Goal: Task Accomplishment & Management: Manage account settings

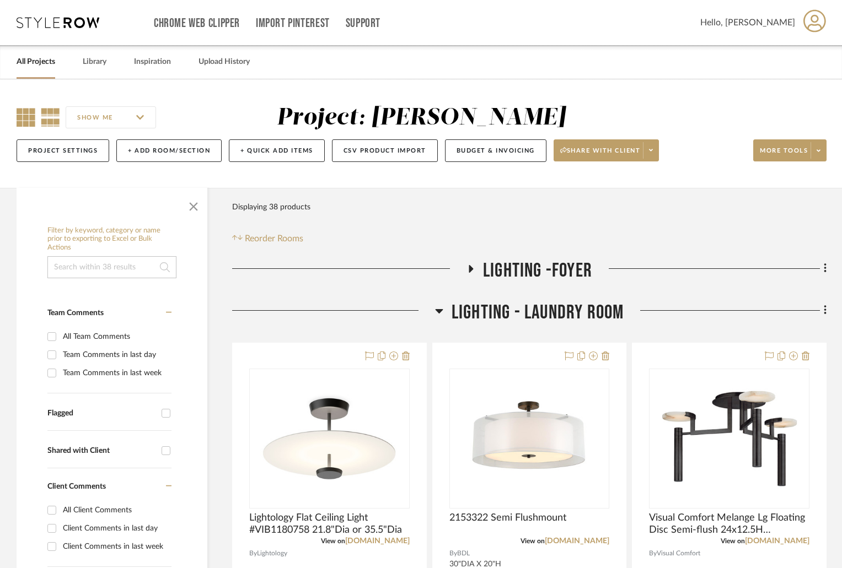
click at [34, 114] on icon at bounding box center [26, 117] width 19 height 19
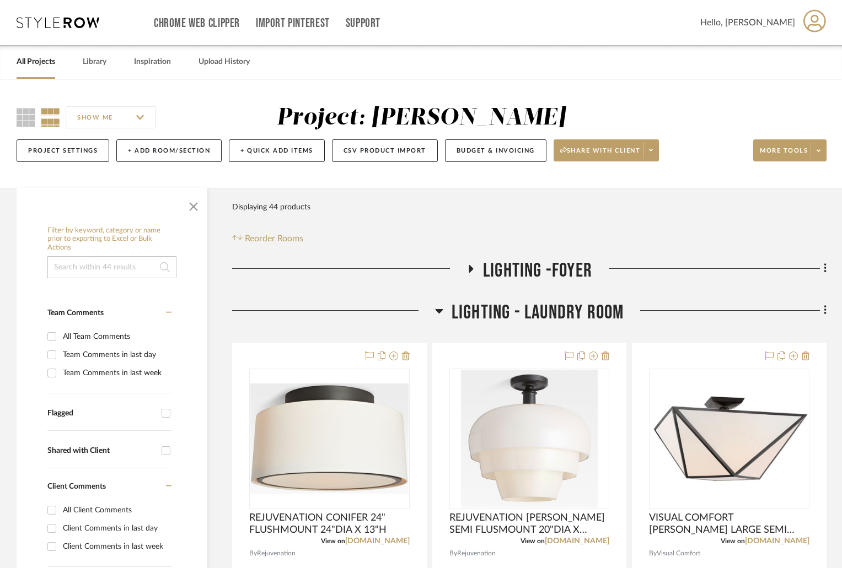
click at [468, 267] on icon at bounding box center [470, 269] width 13 height 8
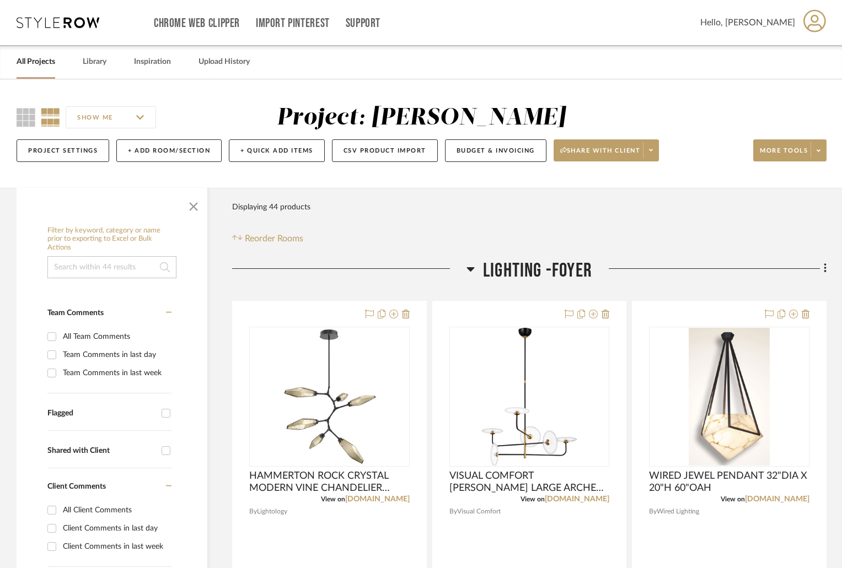
click at [468, 268] on icon at bounding box center [471, 269] width 8 height 4
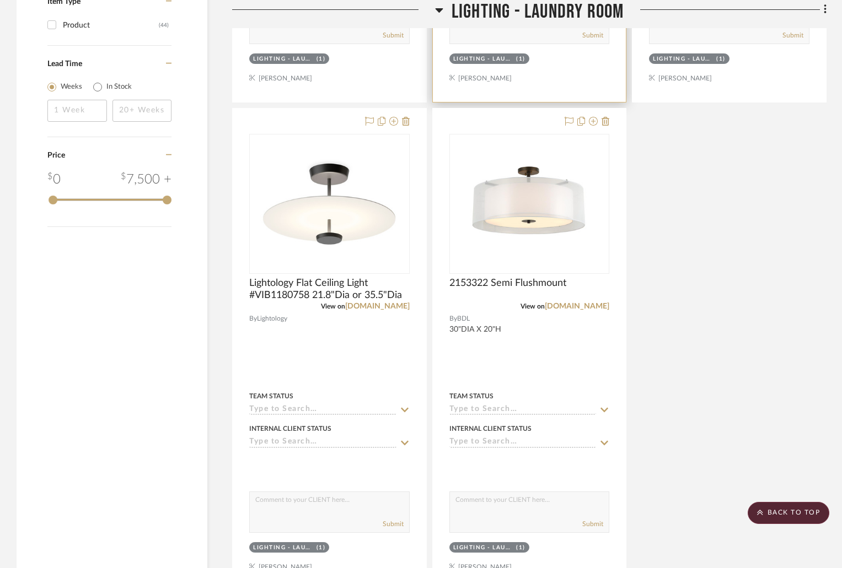
scroll to position [1353, 0]
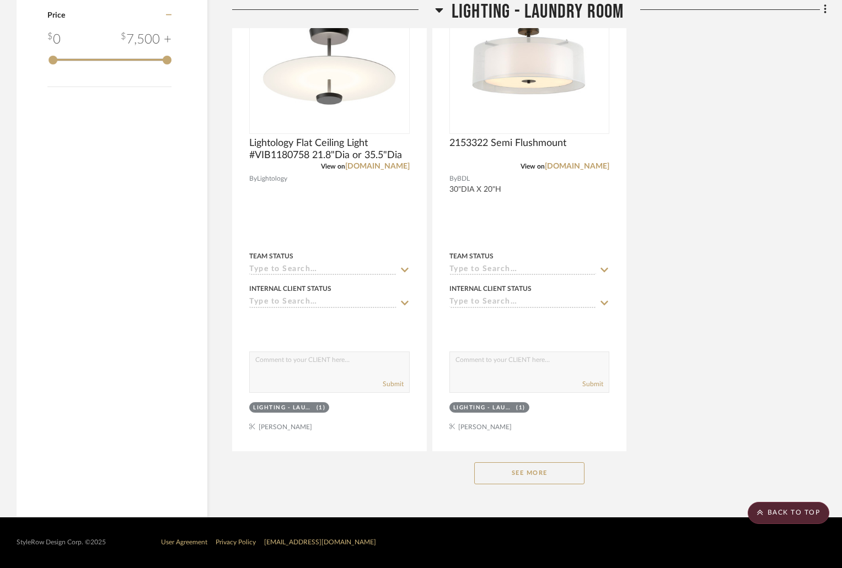
click at [560, 475] on button "See More" at bounding box center [529, 473] width 110 height 22
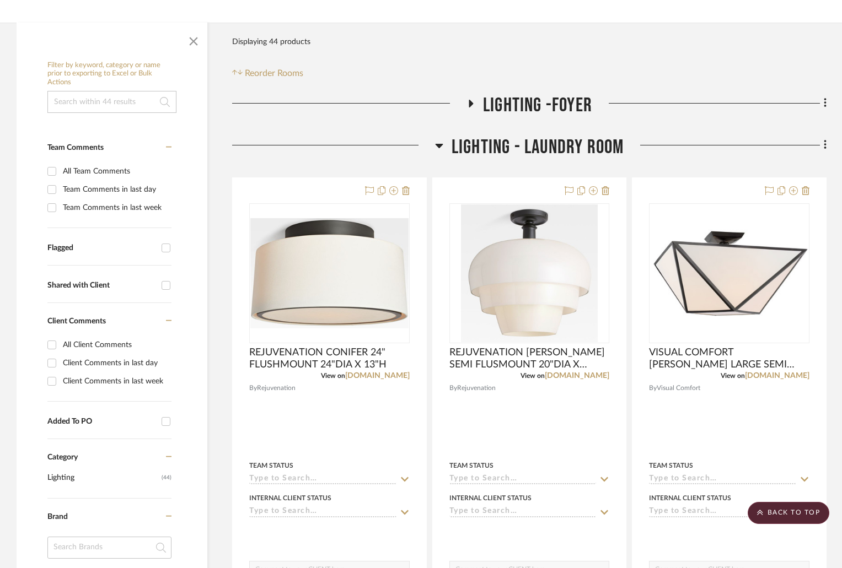
scroll to position [0, 0]
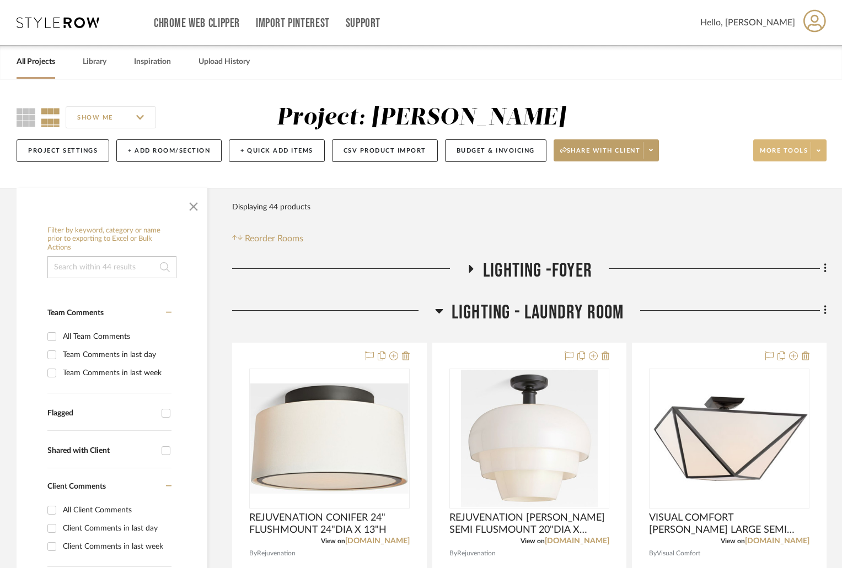
click at [815, 148] on span at bounding box center [817, 150] width 15 height 17
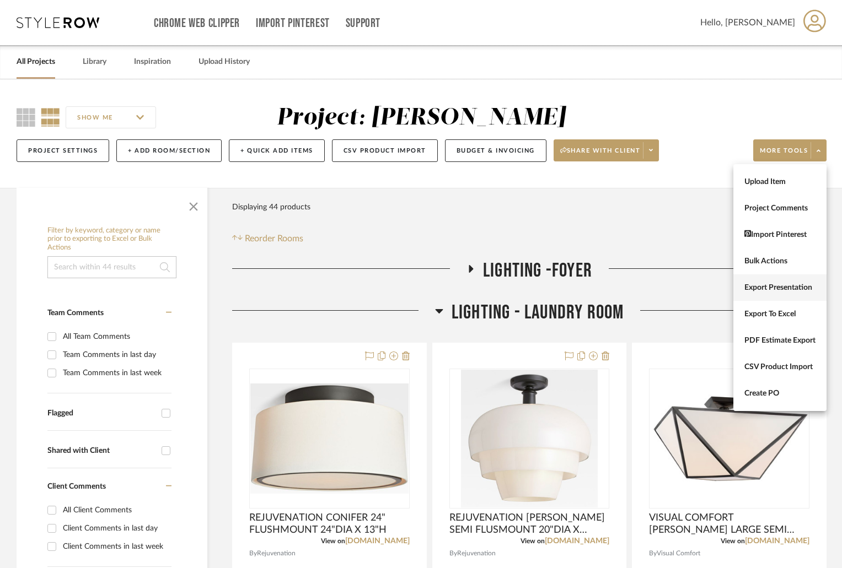
click at [788, 290] on span "Export Presentation" at bounding box center [779, 287] width 71 height 9
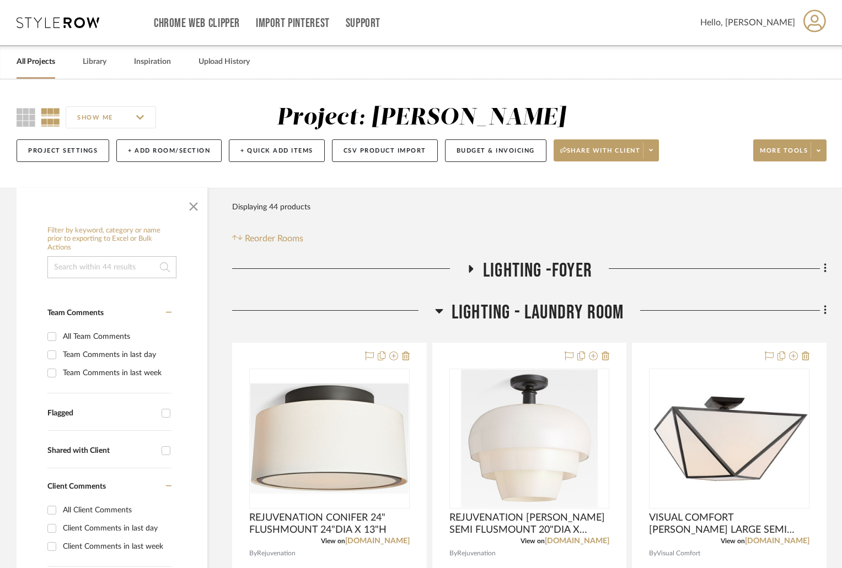
click at [440, 307] on icon at bounding box center [439, 310] width 8 height 13
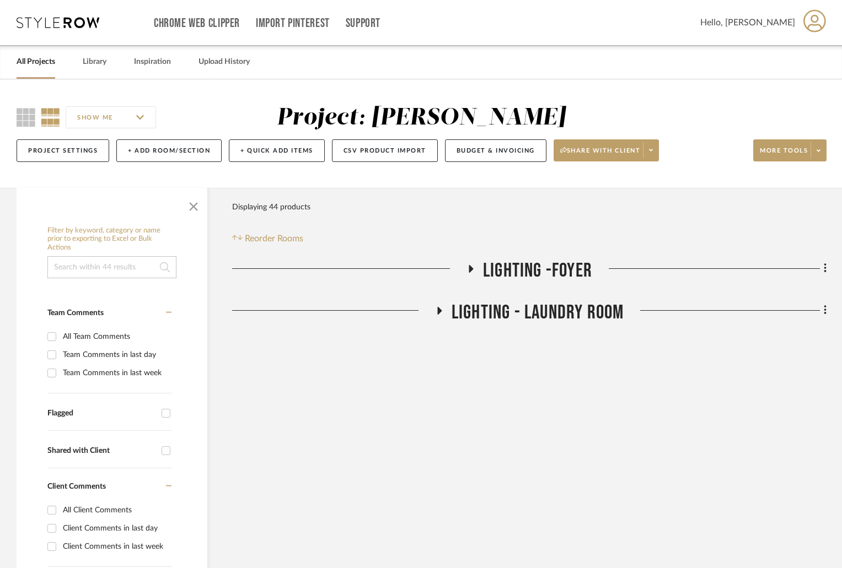
click at [470, 268] on icon at bounding box center [471, 269] width 4 height 8
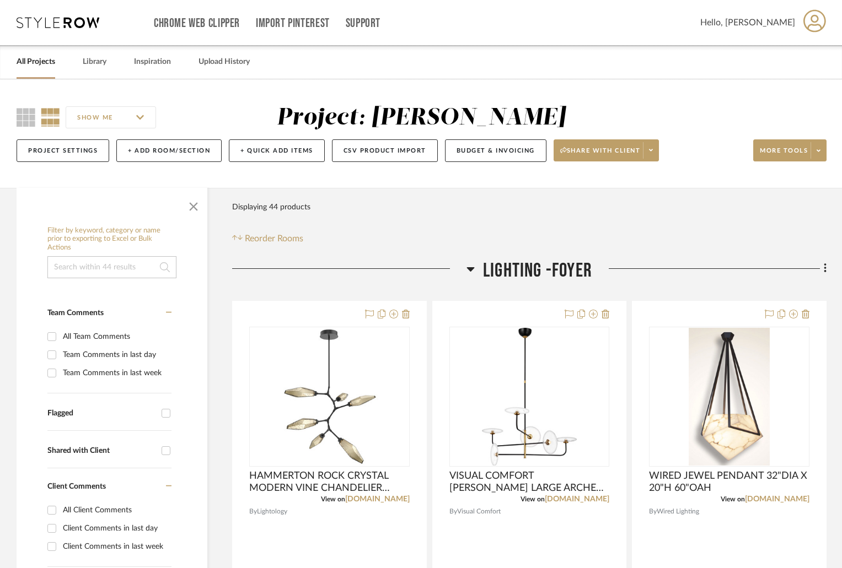
click at [470, 268] on icon at bounding box center [471, 269] width 8 height 4
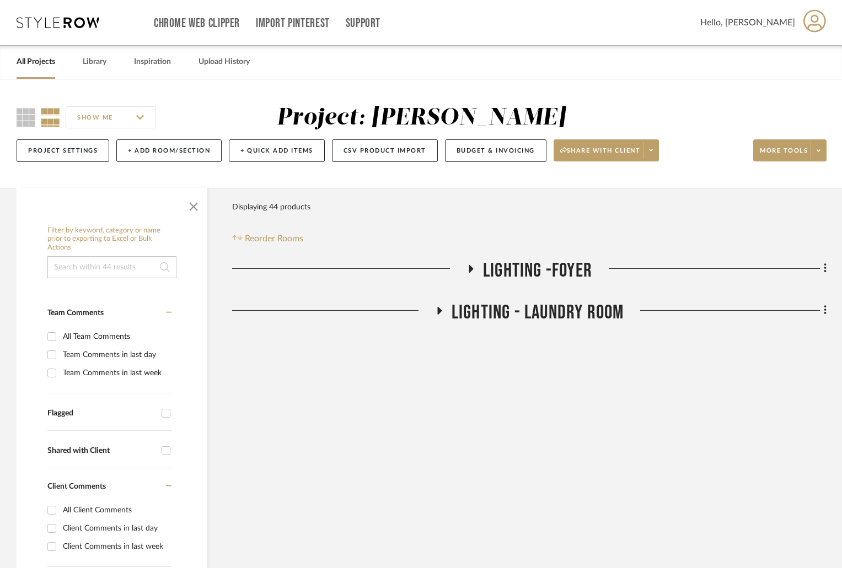
click at [468, 269] on icon at bounding box center [470, 269] width 13 height 8
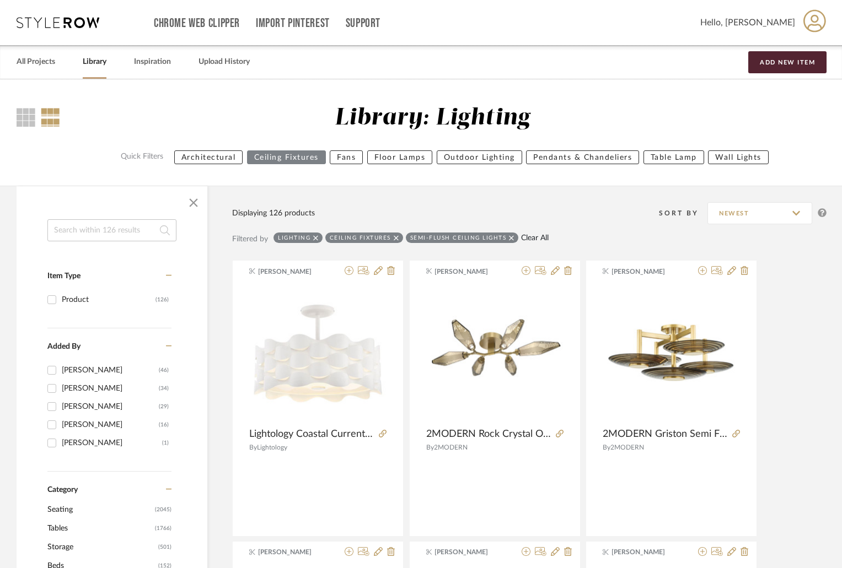
click at [541, 238] on link "Clear All" at bounding box center [535, 238] width 28 height 9
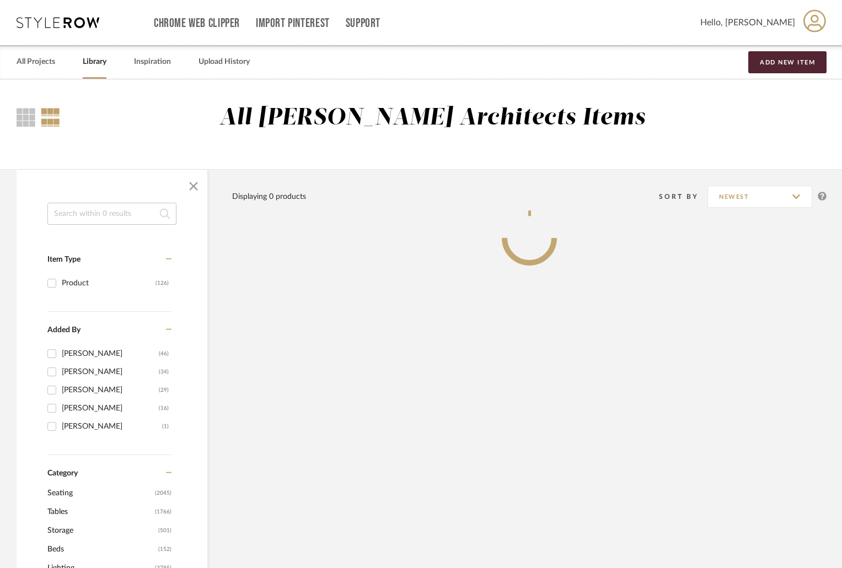
click at [83, 218] on input at bounding box center [111, 214] width 129 height 22
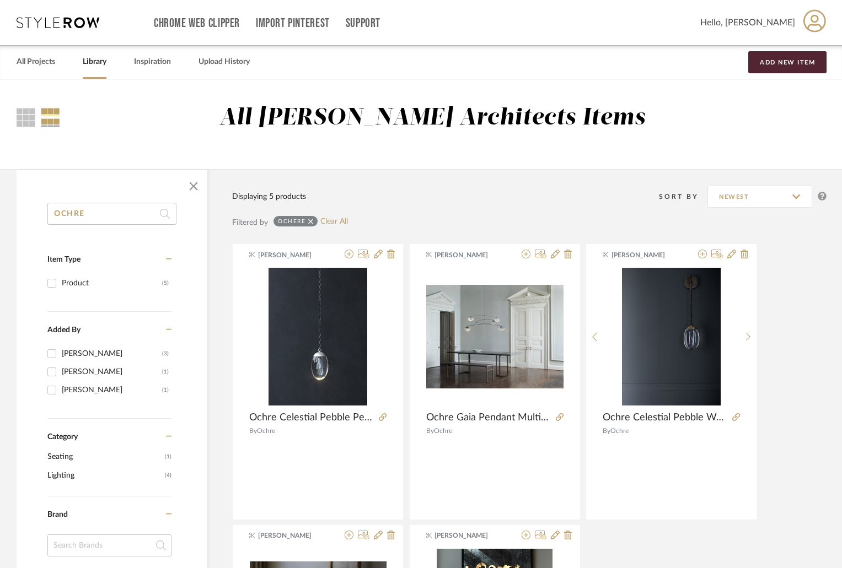
type input "OCHRE"
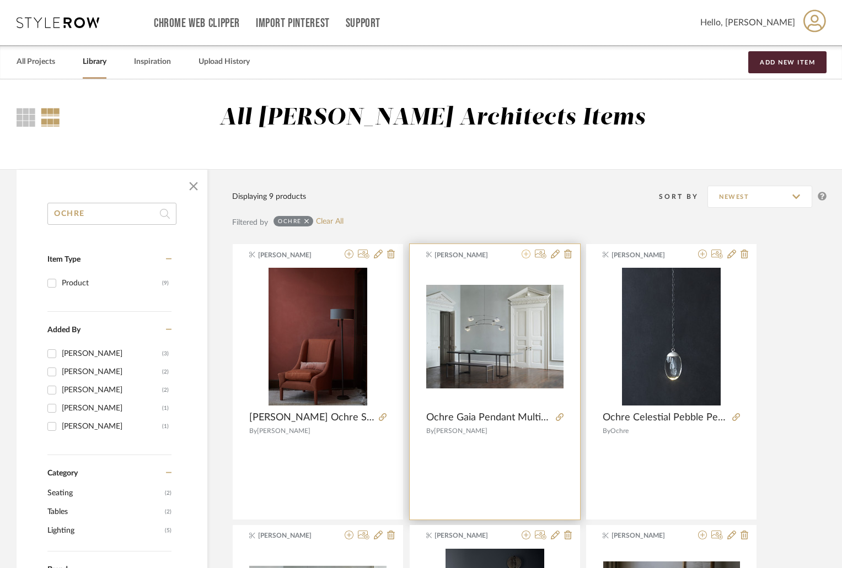
click at [527, 252] on icon at bounding box center [525, 254] width 9 height 9
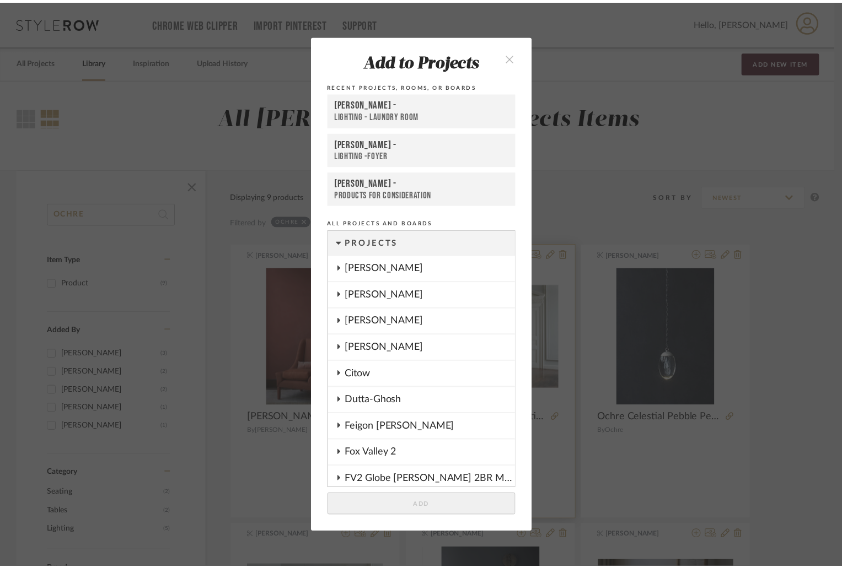
scroll to position [882, 0]
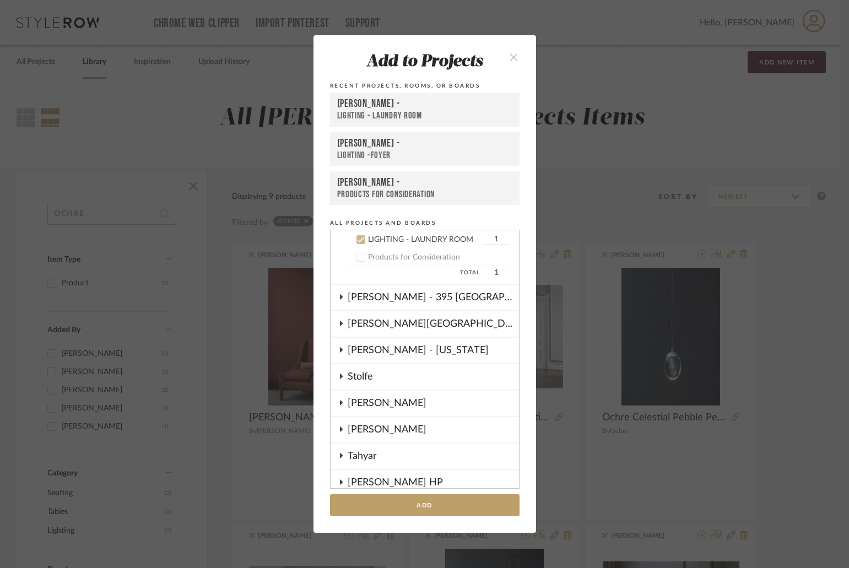
click at [393, 146] on div "Shapiro -" at bounding box center [424, 143] width 175 height 13
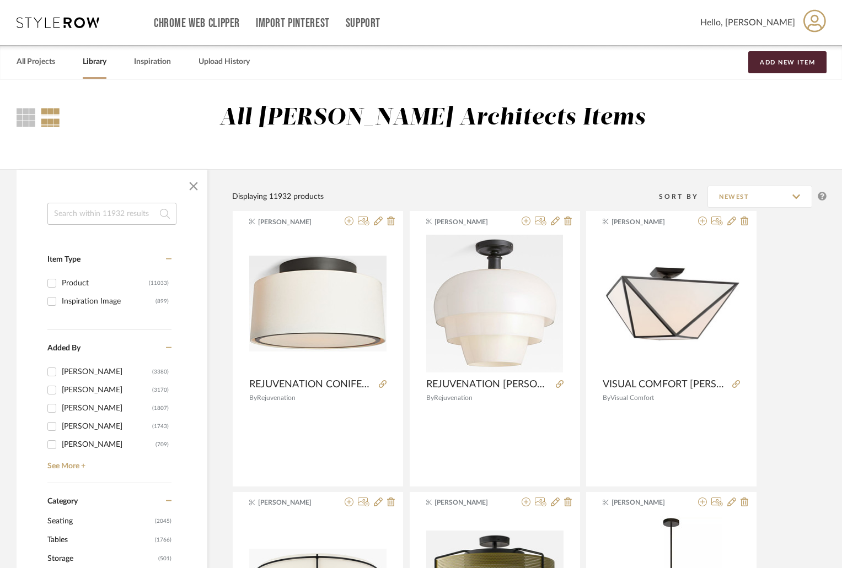
click at [91, 212] on input at bounding box center [111, 214] width 129 height 22
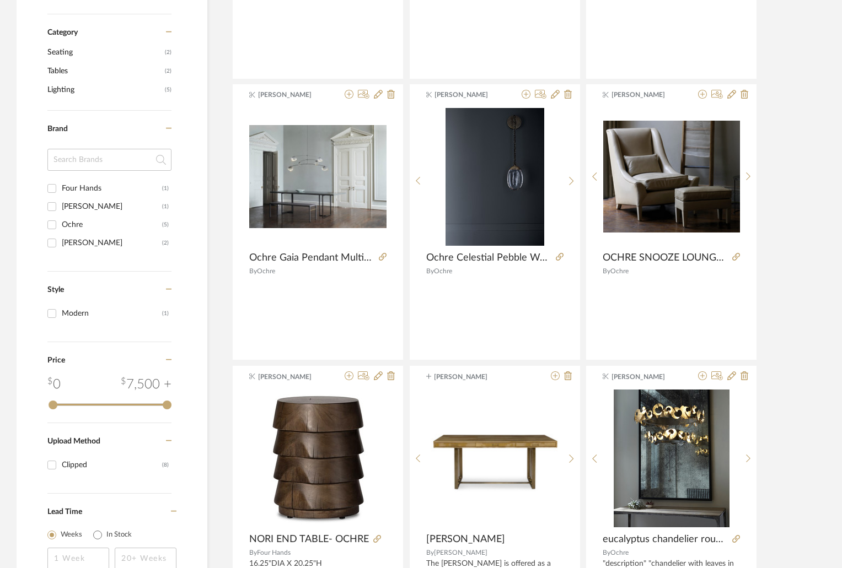
scroll to position [331, 0]
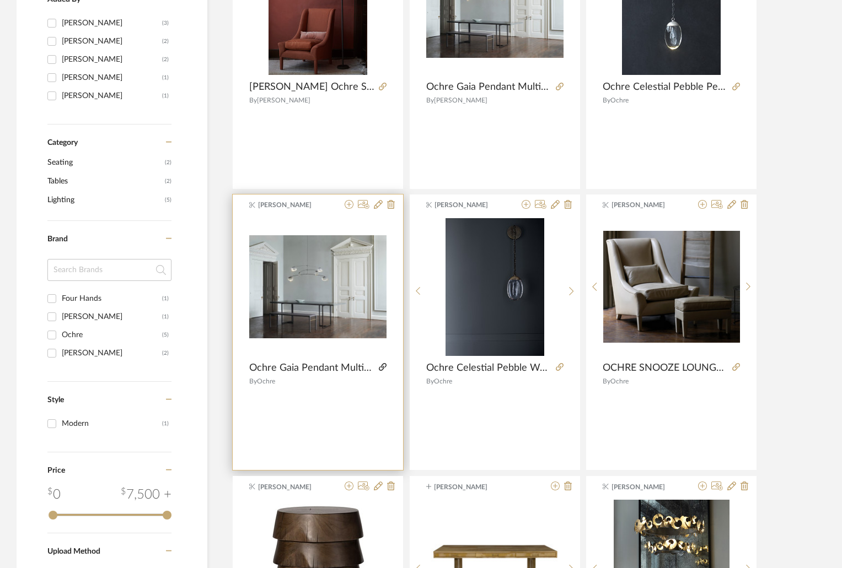
type input "OCHRE"
click at [381, 368] on icon at bounding box center [383, 367] width 8 height 8
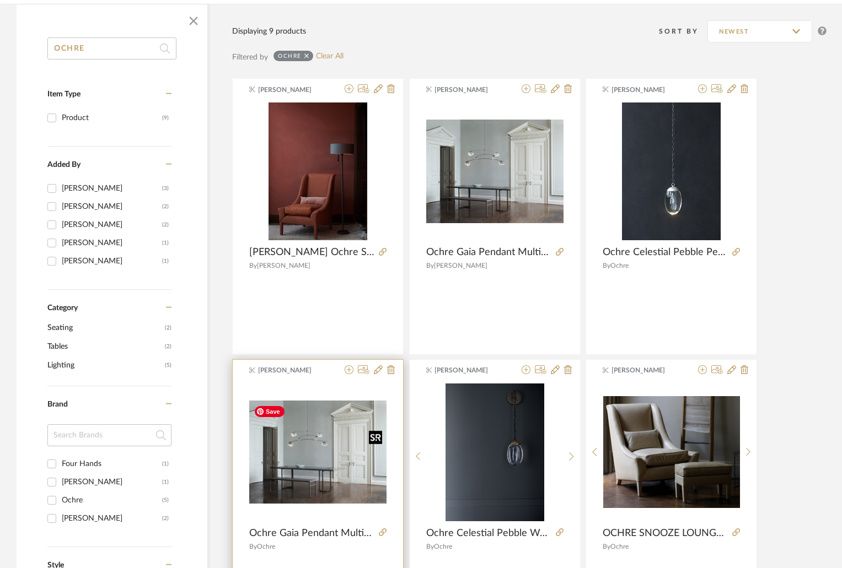
scroll to position [110, 0]
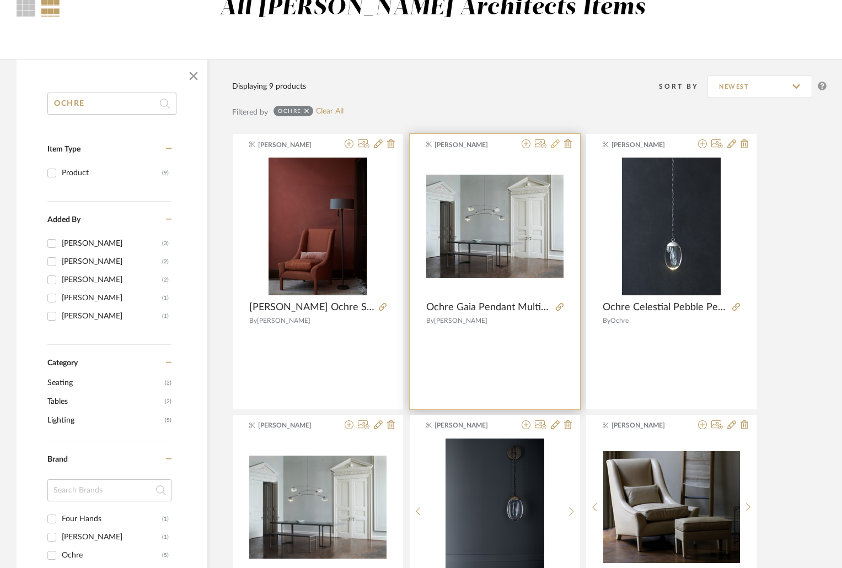
click at [553, 145] on icon at bounding box center [555, 143] width 9 height 9
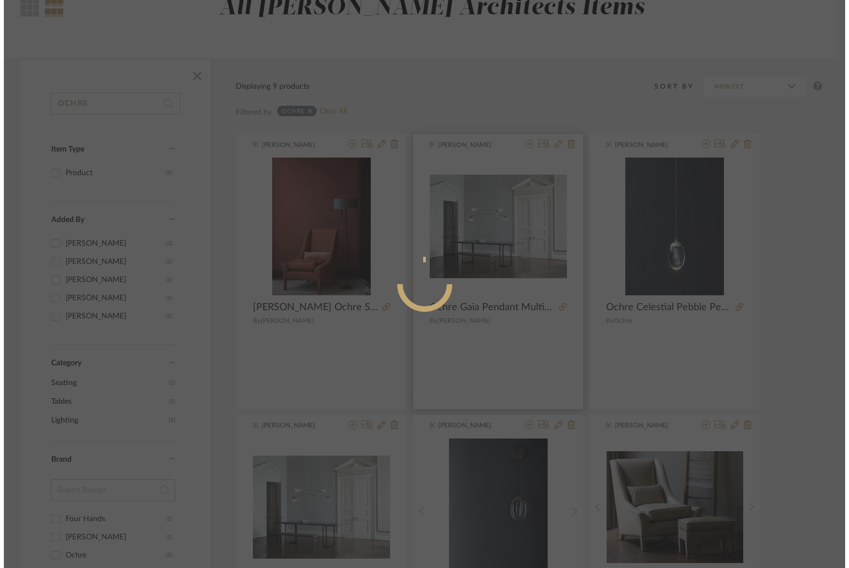
scroll to position [0, 0]
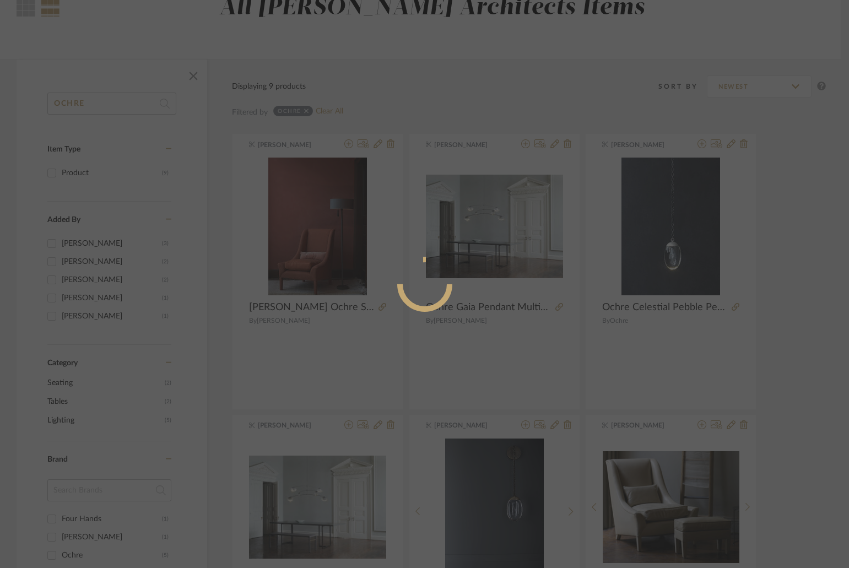
radio input "true"
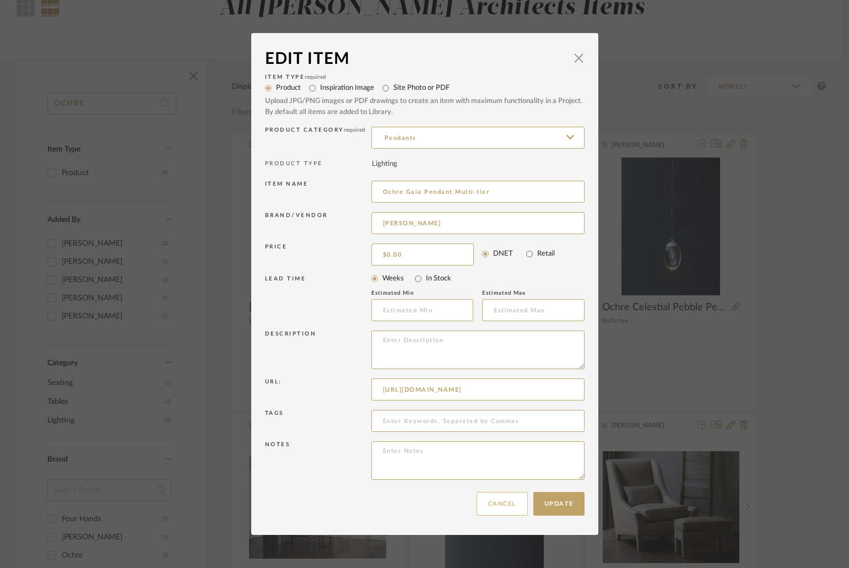
click at [493, 505] on button "Cancel" at bounding box center [502, 504] width 51 height 24
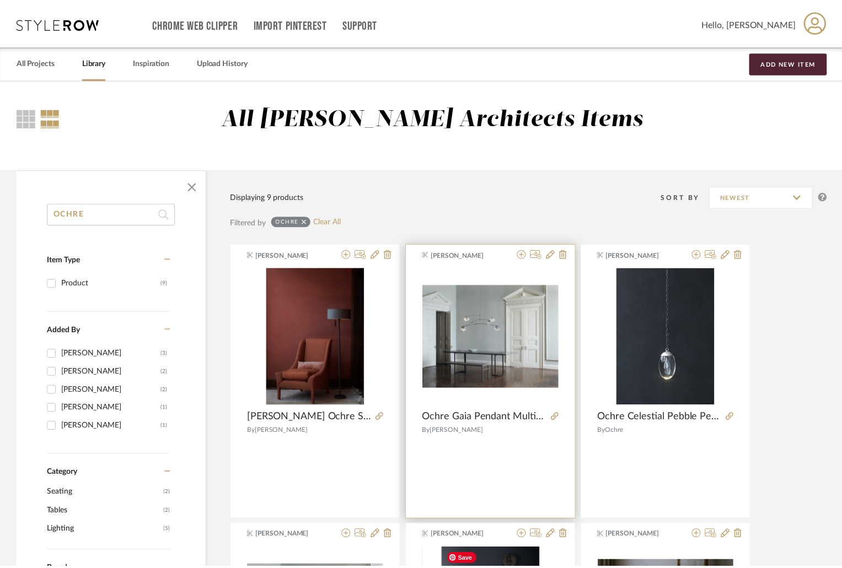
scroll to position [110, 0]
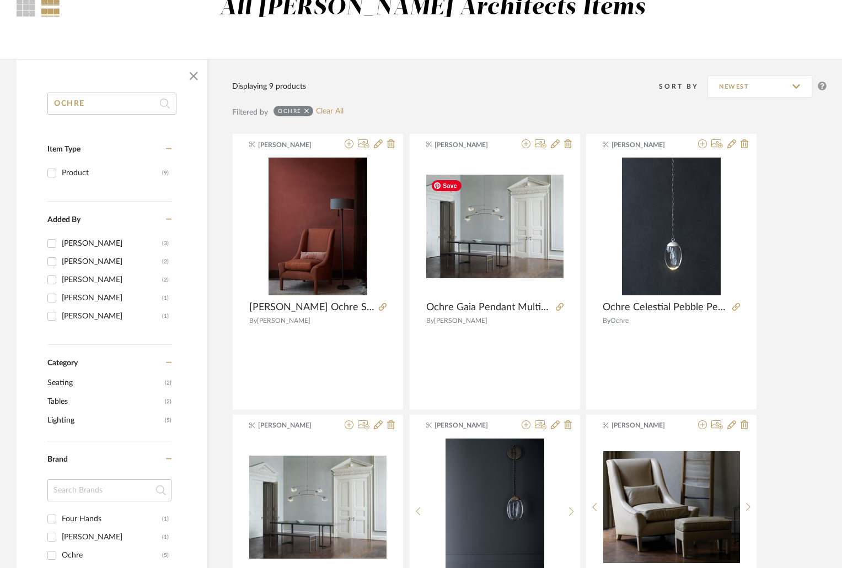
click at [476, 217] on img "0" at bounding box center [494, 226] width 137 height 103
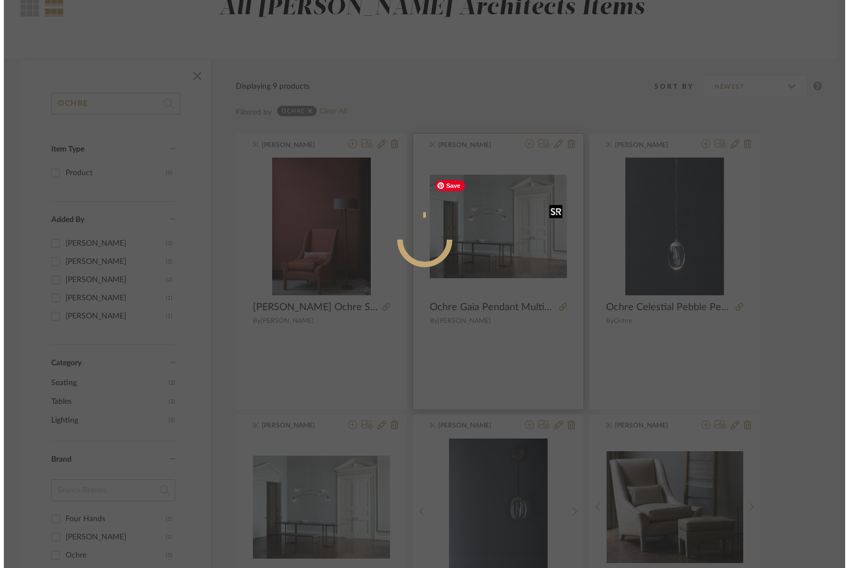
scroll to position [0, 0]
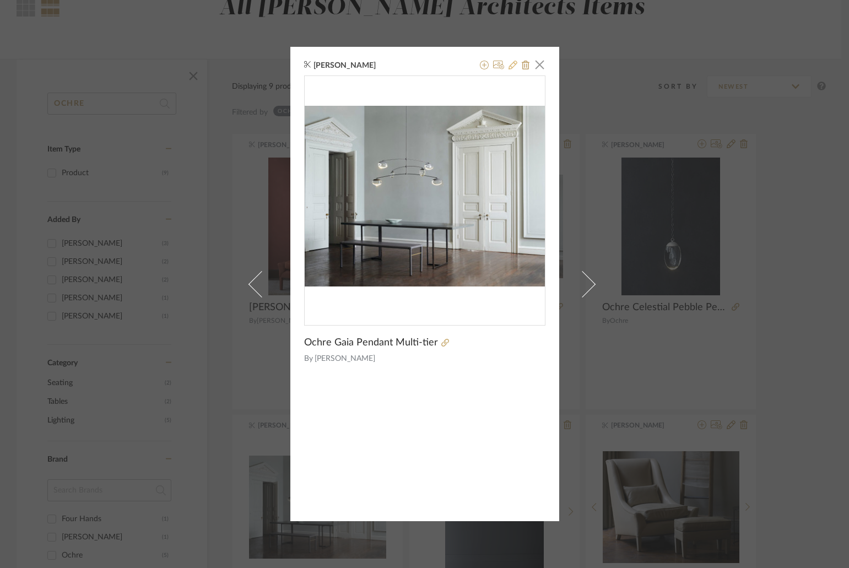
click at [511, 63] on icon at bounding box center [513, 65] width 9 height 9
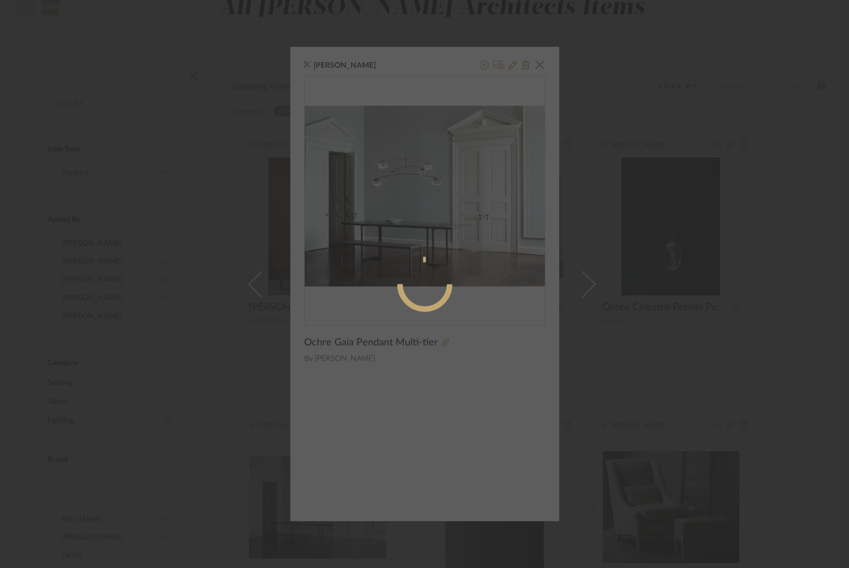
radio input "true"
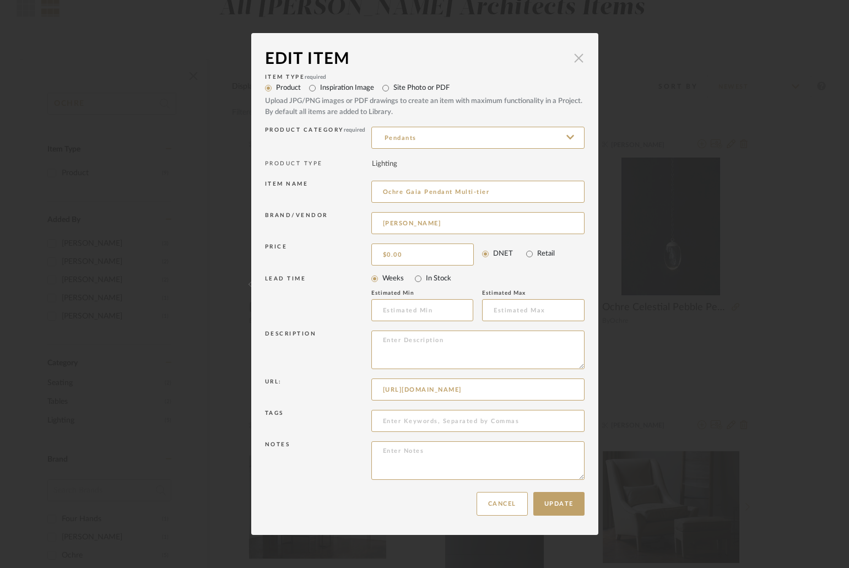
click at [570, 59] on span "button" at bounding box center [579, 58] width 22 height 22
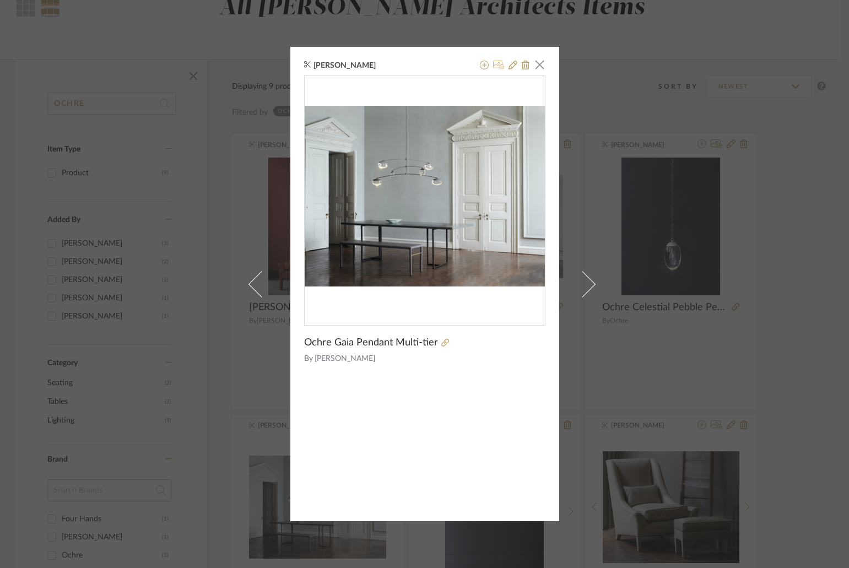
click at [493, 64] on icon at bounding box center [499, 65] width 12 height 9
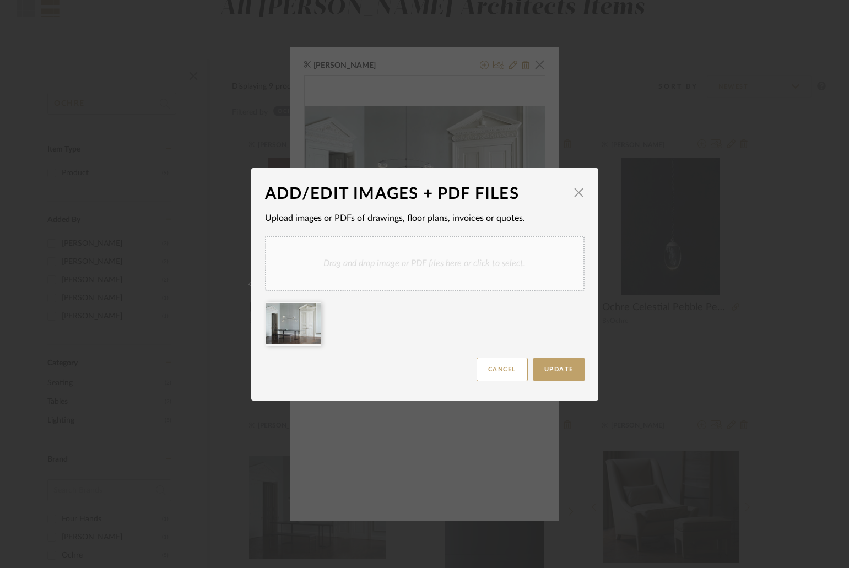
click at [416, 274] on div "Drag and drop image or PDF files here or click to select." at bounding box center [425, 263] width 320 height 55
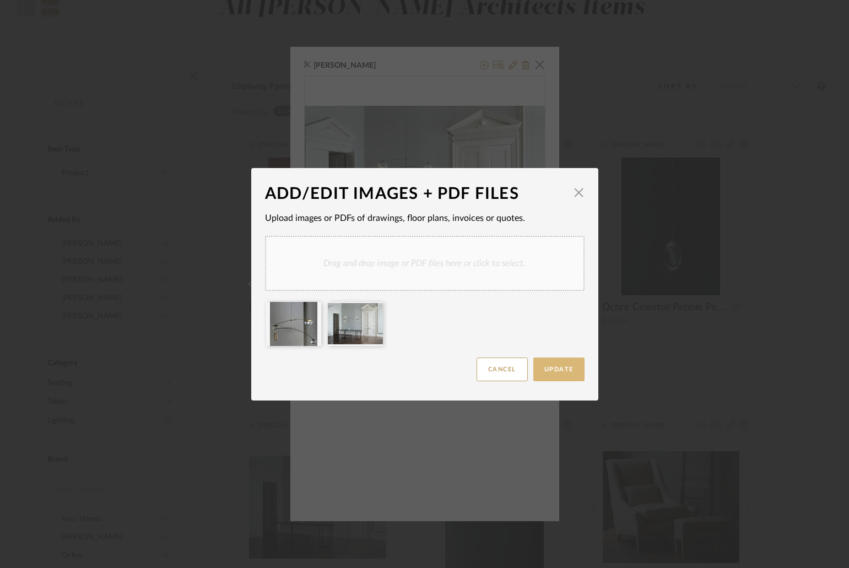
click at [550, 370] on span "Update" at bounding box center [559, 370] width 29 height 6
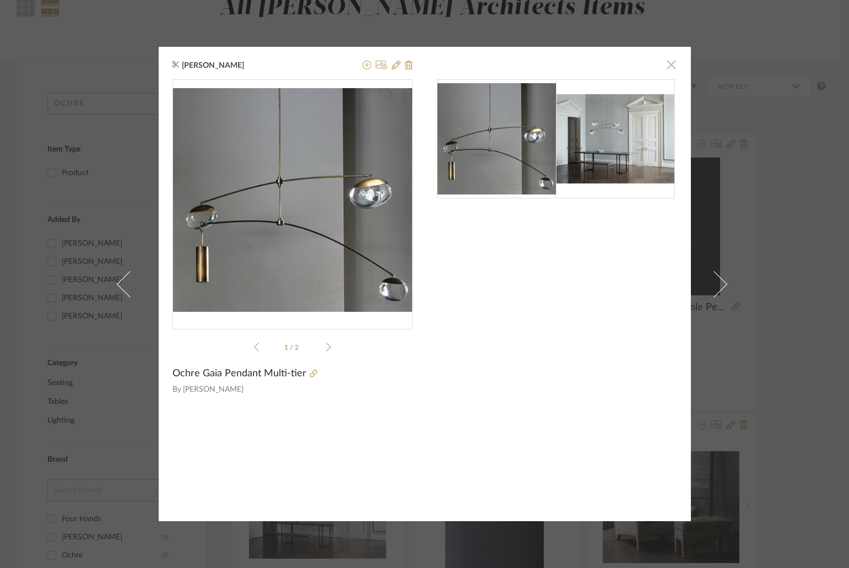
click at [666, 63] on span "button" at bounding box center [672, 64] width 22 height 22
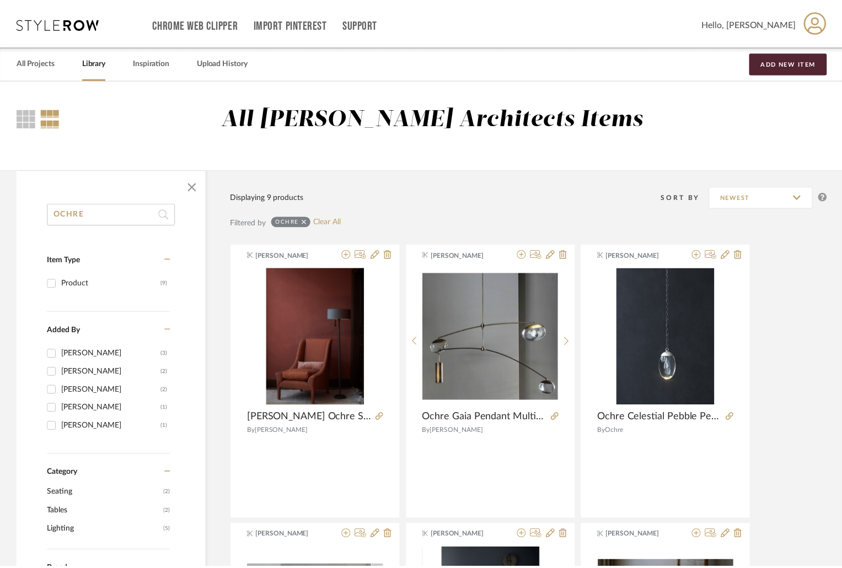
scroll to position [110, 0]
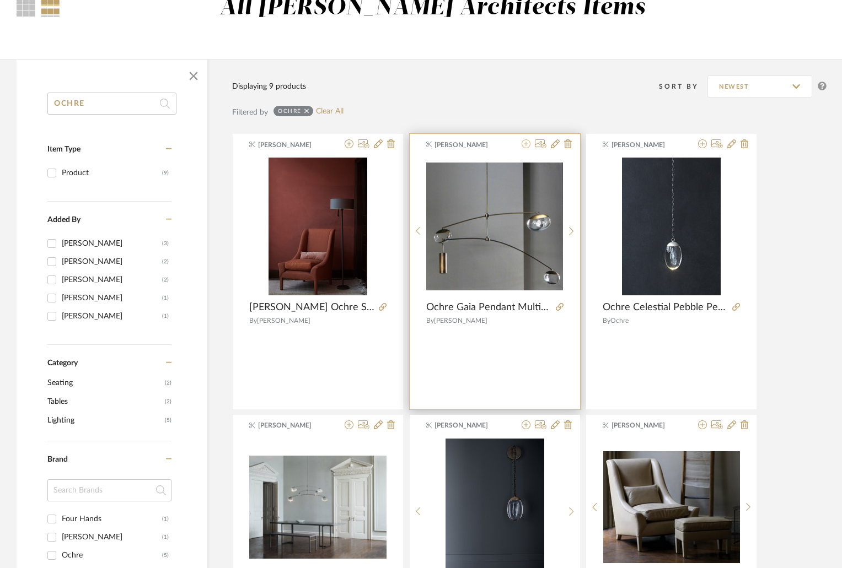
click at [527, 141] on icon at bounding box center [525, 143] width 9 height 9
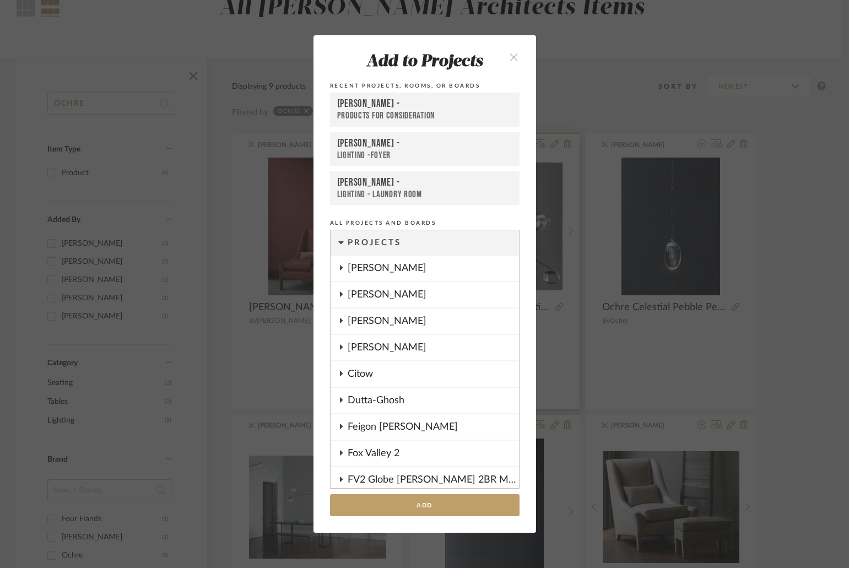
scroll to position [1209, 0]
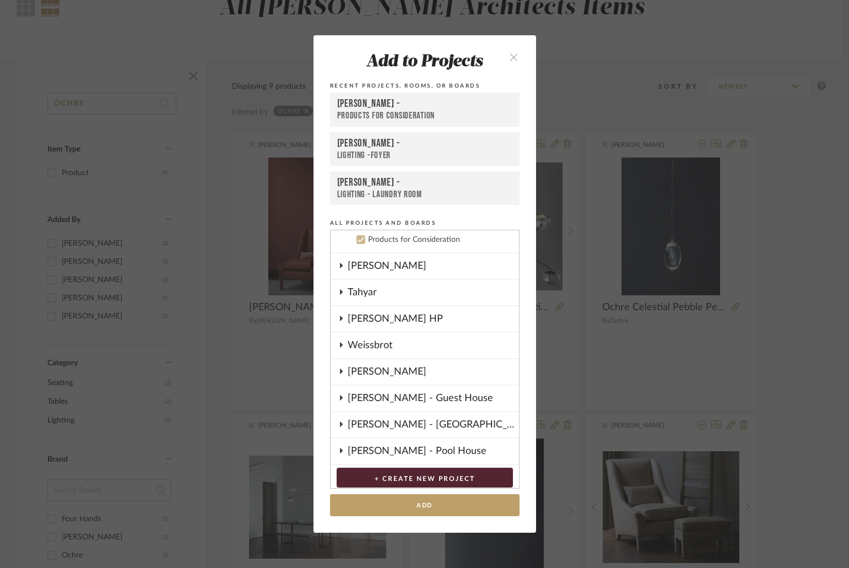
click at [402, 147] on div "Shapiro -" at bounding box center [424, 143] width 175 height 13
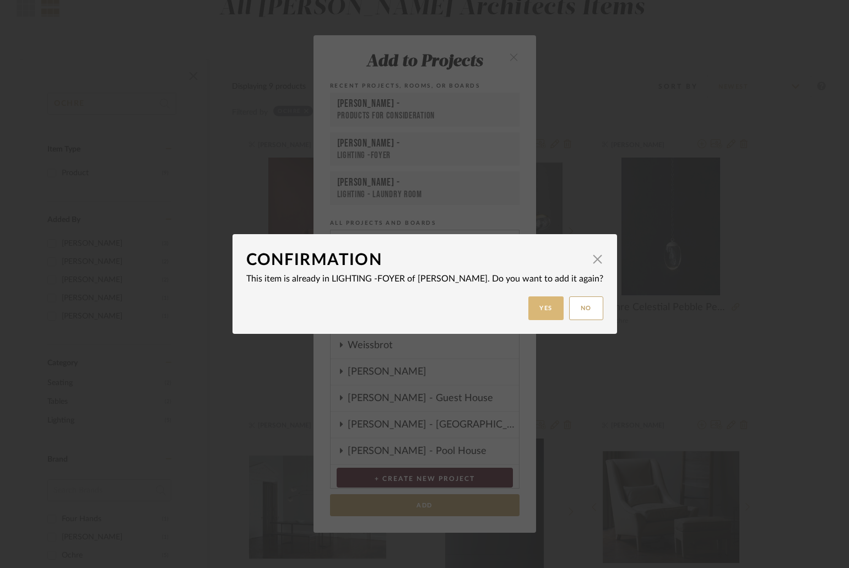
click at [530, 304] on button "Yes" at bounding box center [546, 309] width 35 height 24
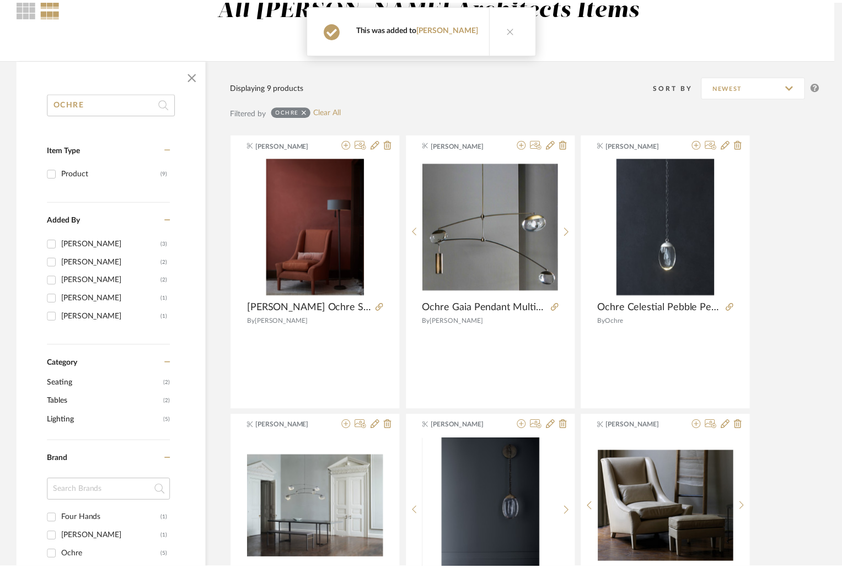
scroll to position [110, 0]
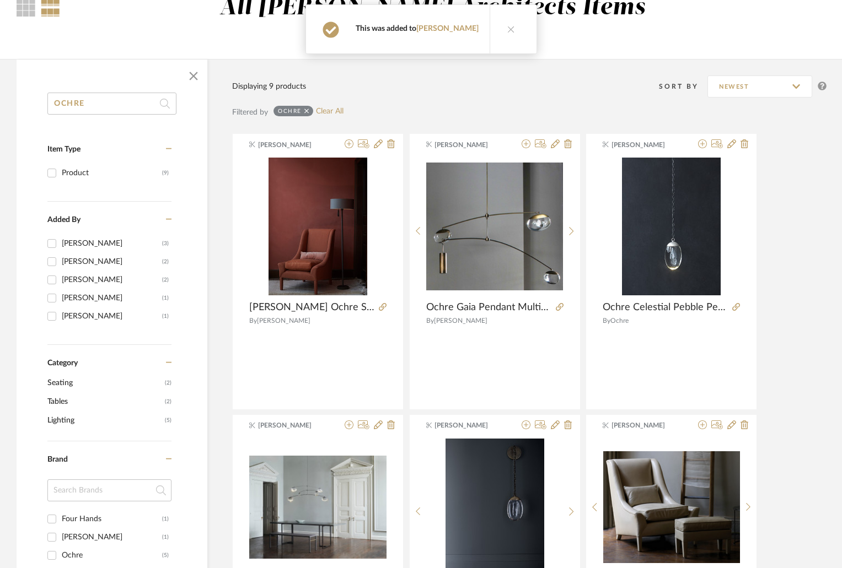
click at [786, 218] on div "Kathryn Sears Sutherland Ochre Snooze Chair 30"W x 39"D x 36"H By Sutherland Ka…" at bounding box center [529, 552] width 594 height 839
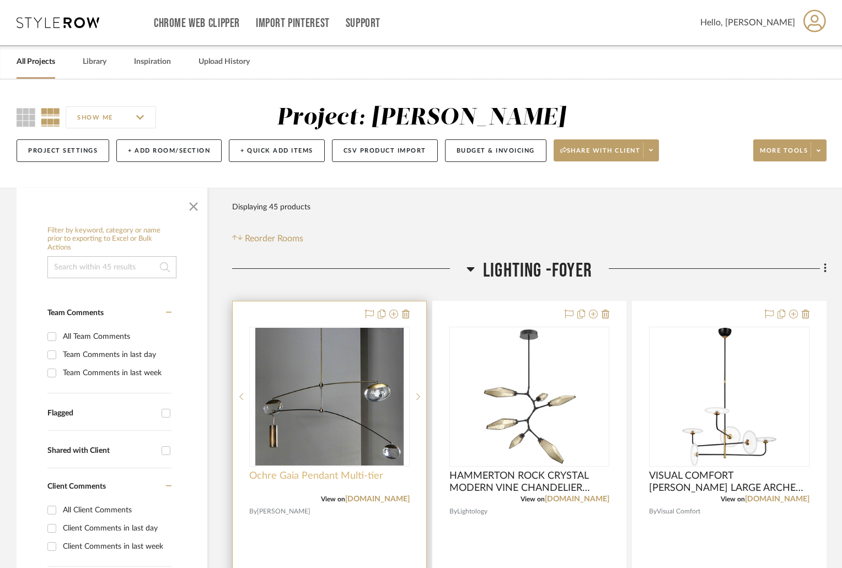
click at [313, 475] on span "Ochre Gaia Pendant Multi-tier" at bounding box center [316, 476] width 134 height 12
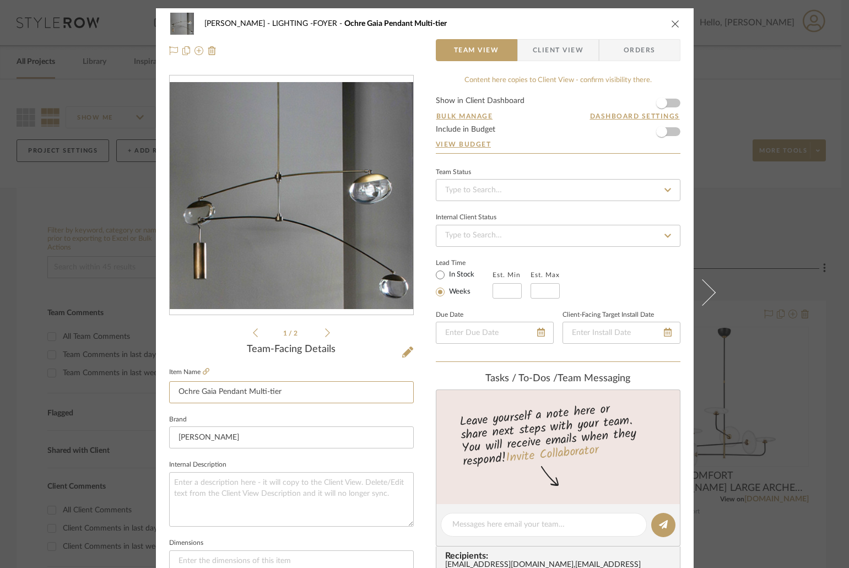
drag, startPoint x: 292, startPoint y: 392, endPoint x: 134, endPoint y: 387, distance: 157.7
click at [134, 387] on mat-dialog-content "[PERSON_NAME] LIGHTING -FOYER Ochre Gaia Pendant Multi-tier Team View Client Vi…" at bounding box center [425, 517] width 600 height 1018
click at [671, 23] on icon "close" at bounding box center [675, 23] width 9 height 9
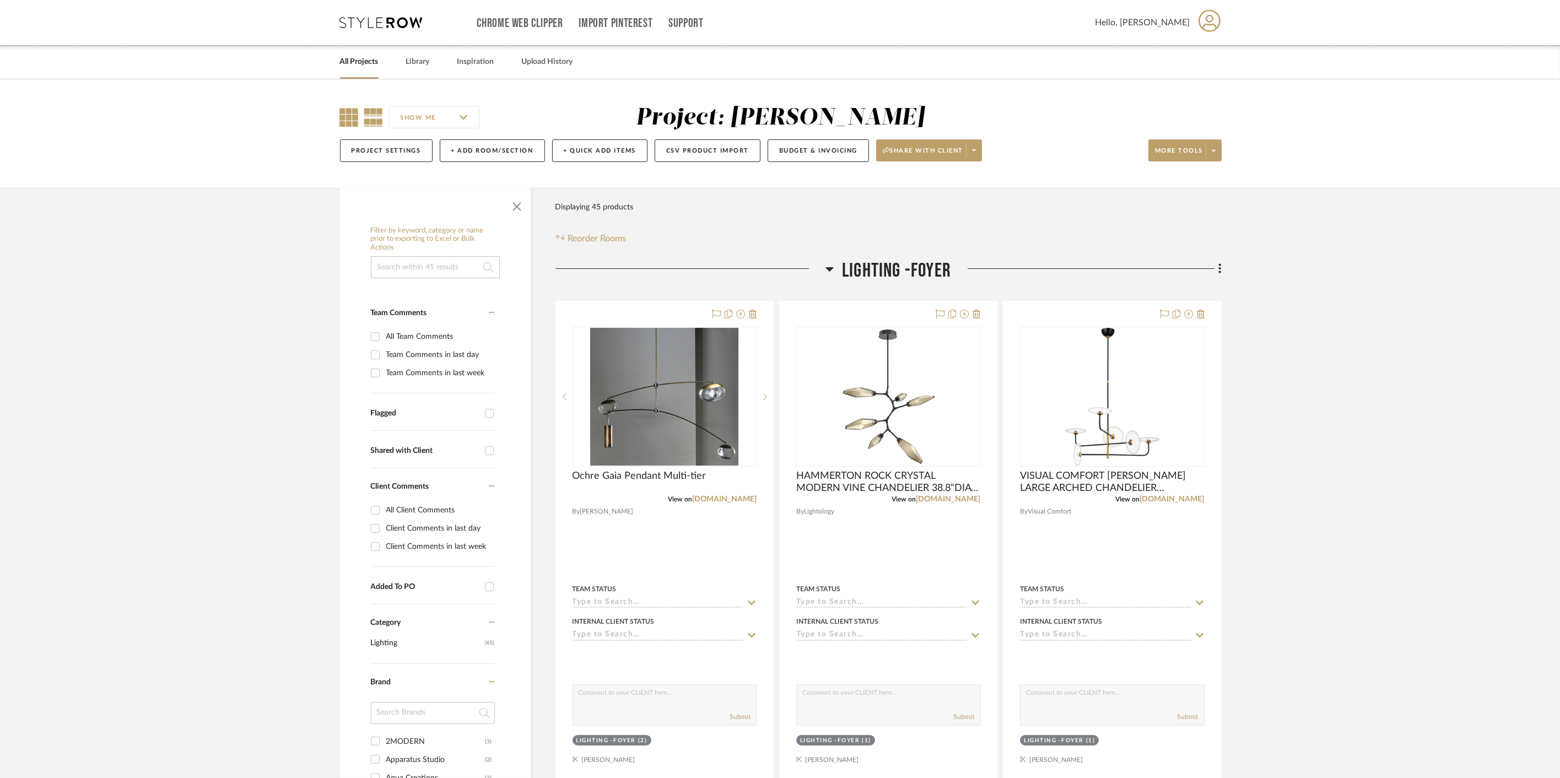
click at [342, 116] on icon at bounding box center [349, 117] width 19 height 19
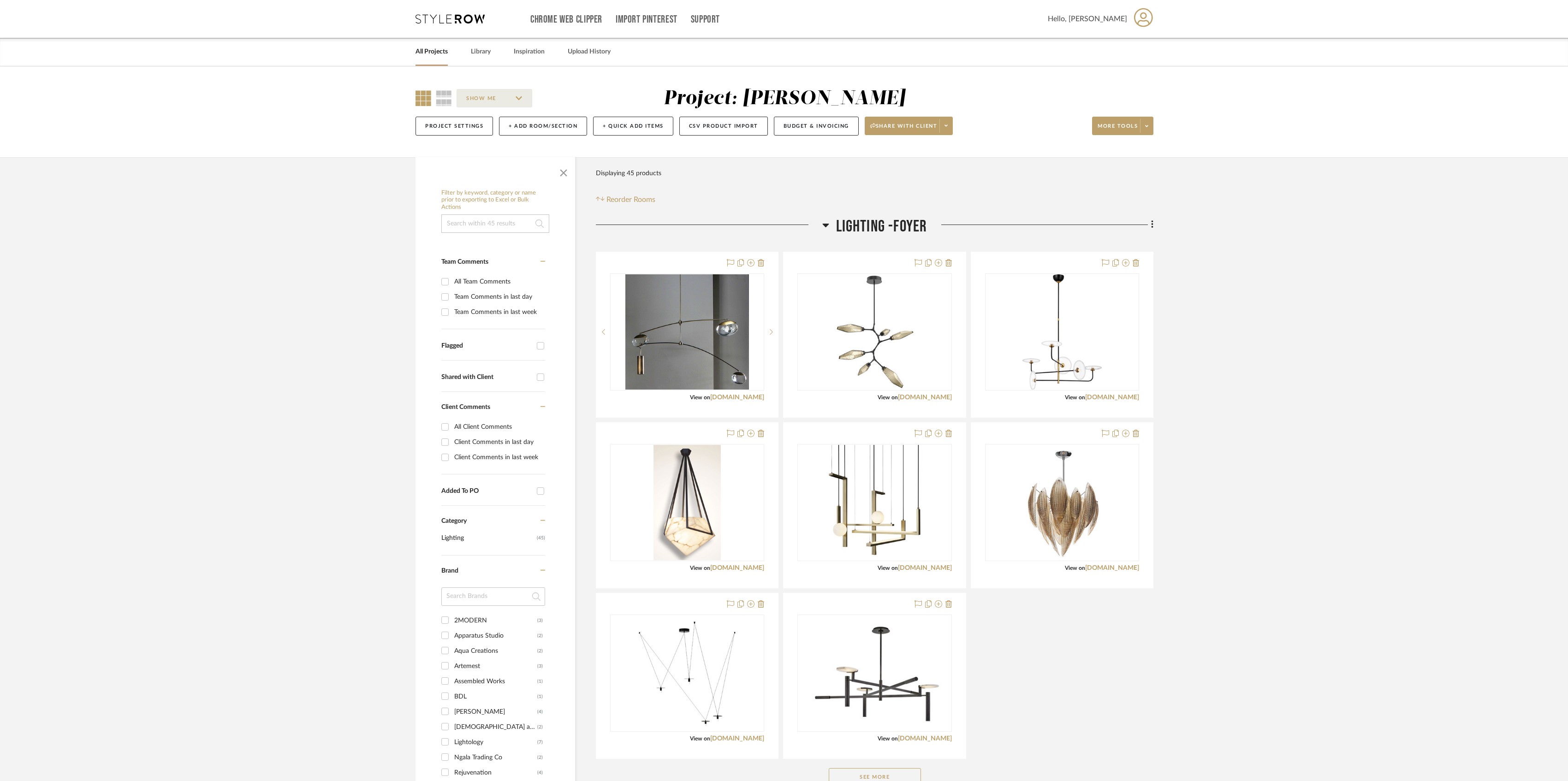
scroll to position [246, 0]
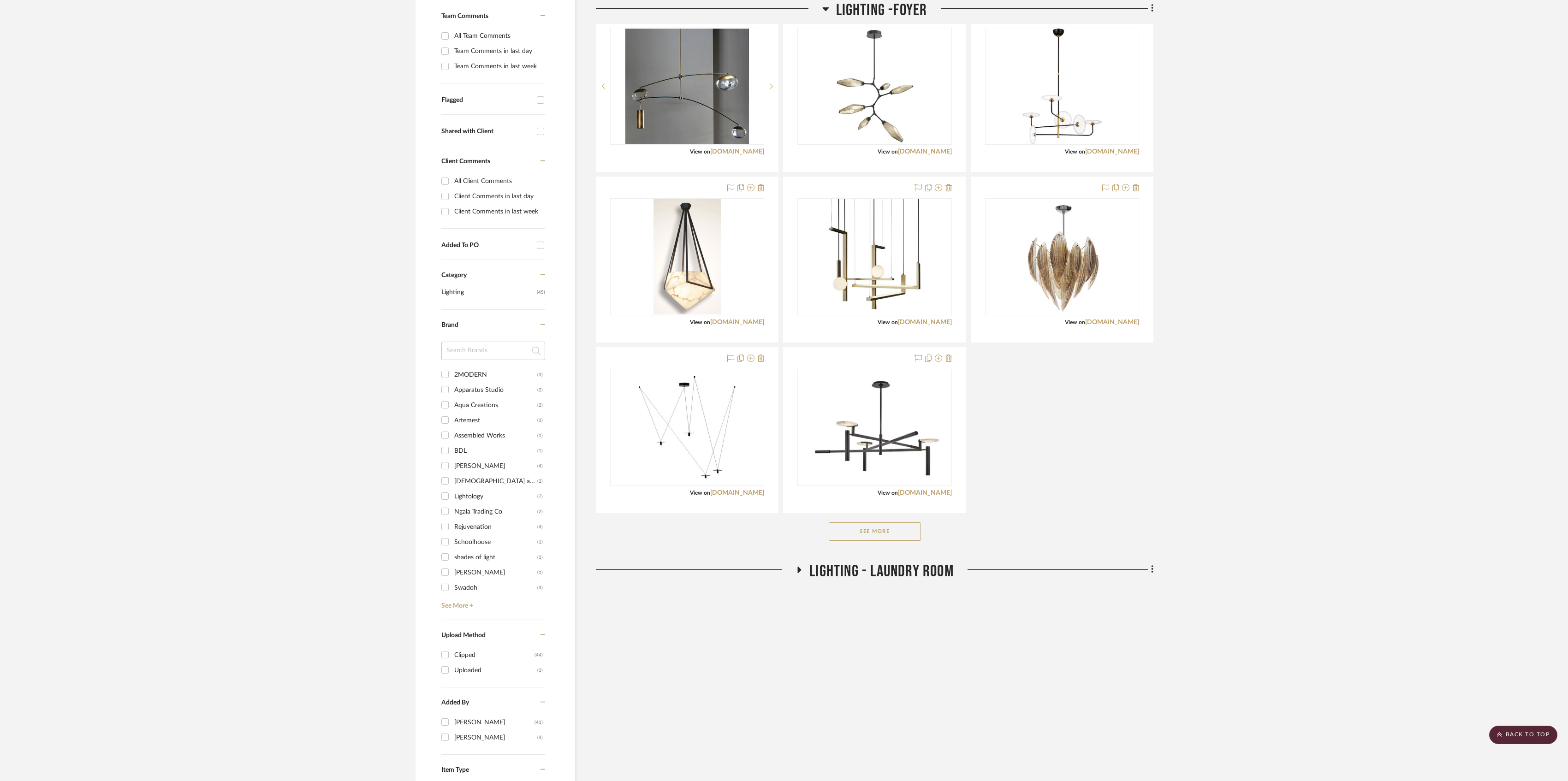
click at [710, 475] on button "See More" at bounding box center [874, 531] width 92 height 18
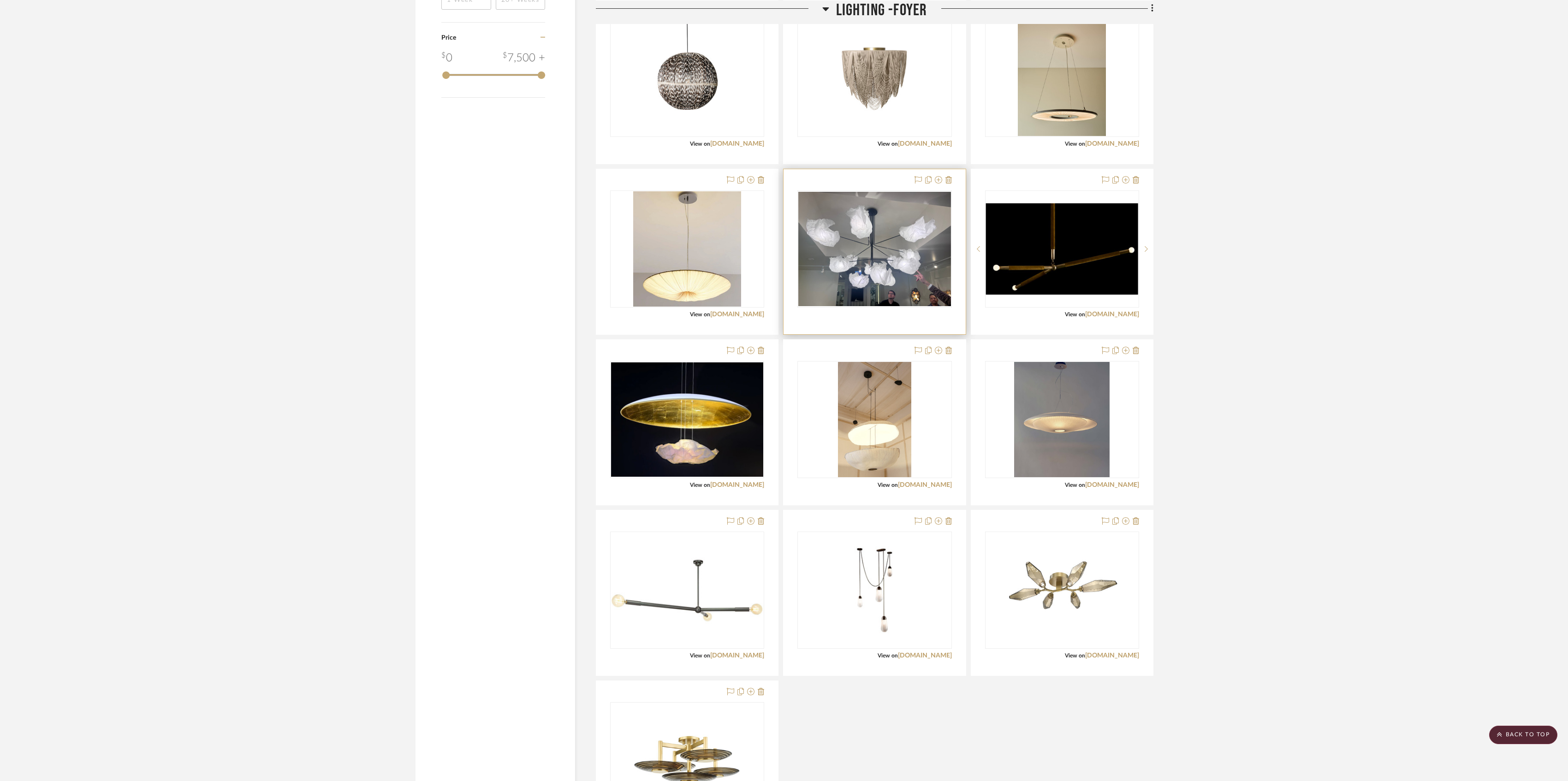
scroll to position [983, 0]
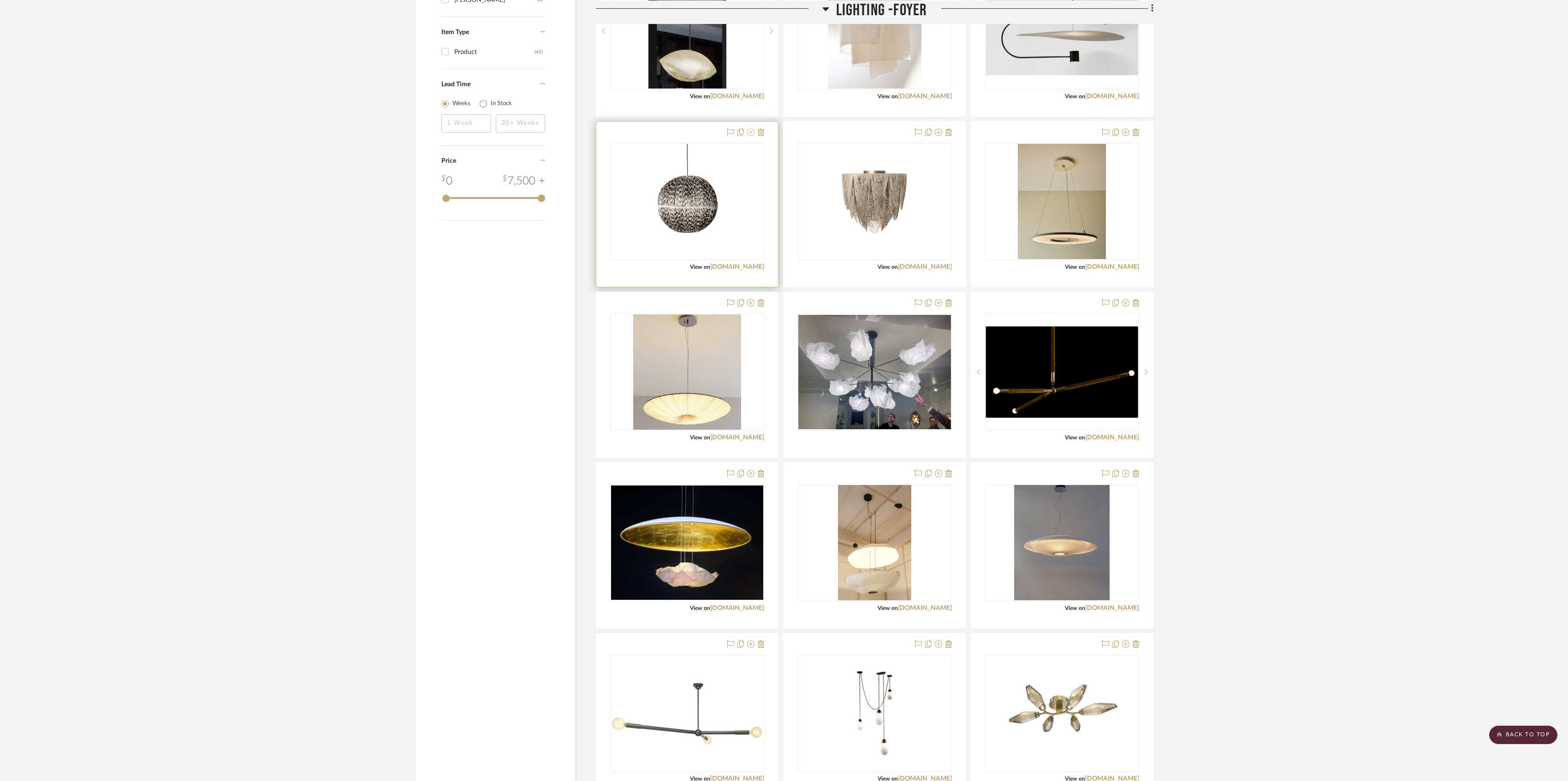
click at [710, 131] on icon at bounding box center [751, 132] width 8 height 8
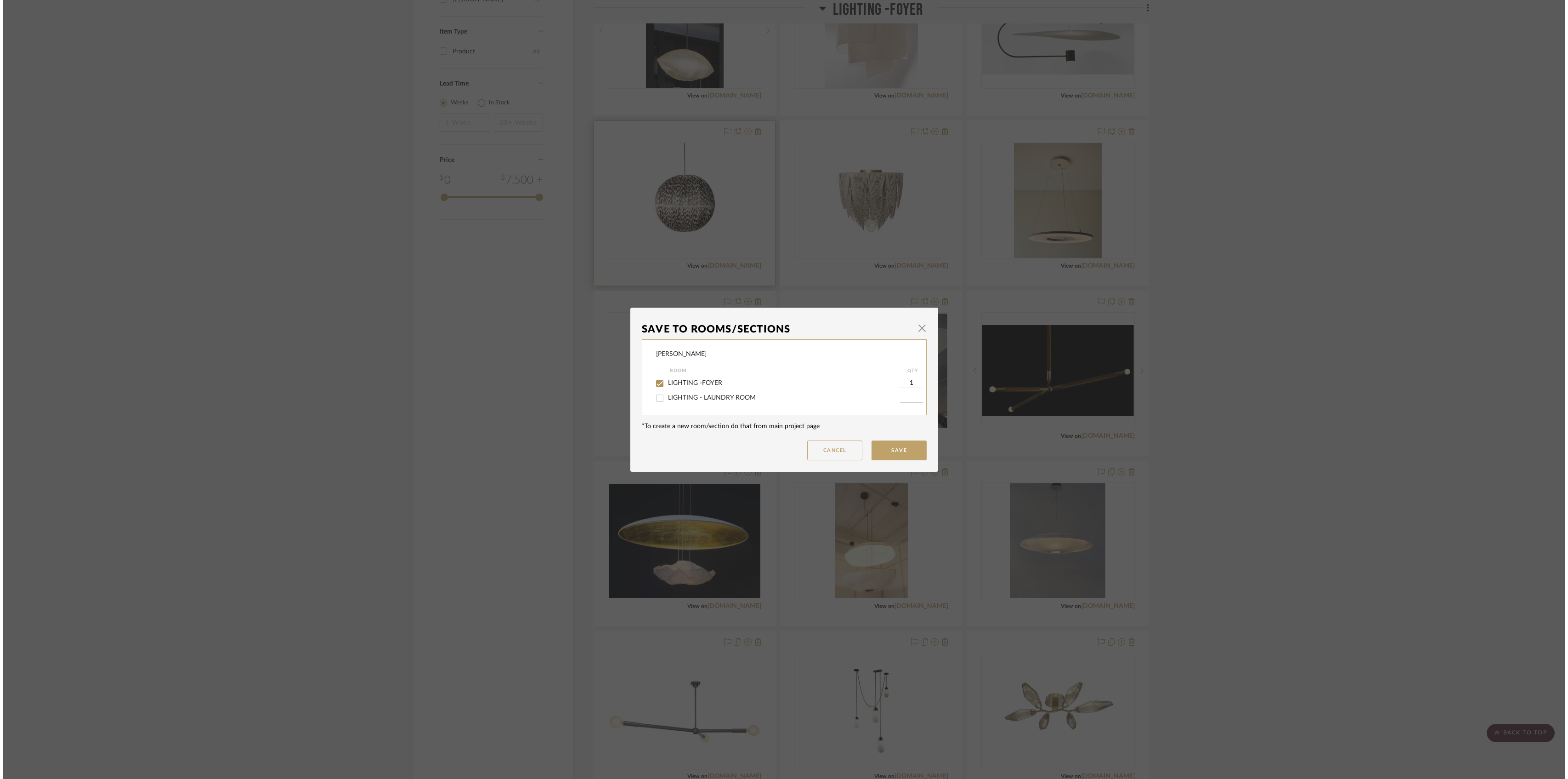
scroll to position [0, 0]
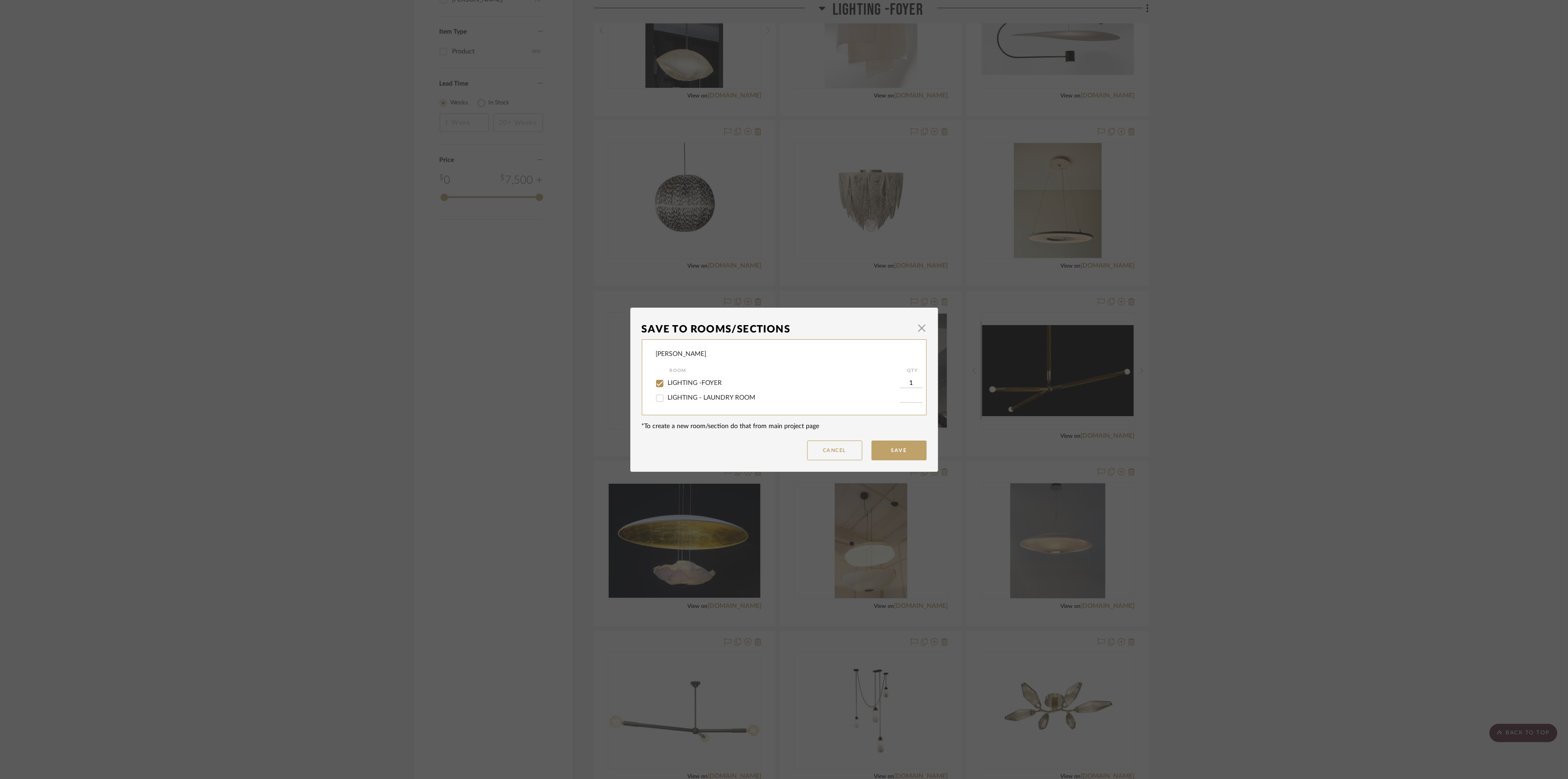
click at [704, 394] on label "LIGHTING - LAUNDRY ROOM" at bounding box center [784, 397] width 232 height 8
click at [667, 394] on input "LIGHTING - LAUNDRY ROOM" at bounding box center [660, 399] width 15 height 15
checkbox input "true"
type input "1"
click at [708, 379] on span "LIGHTING -FOYER" at bounding box center [694, 383] width 54 height 7
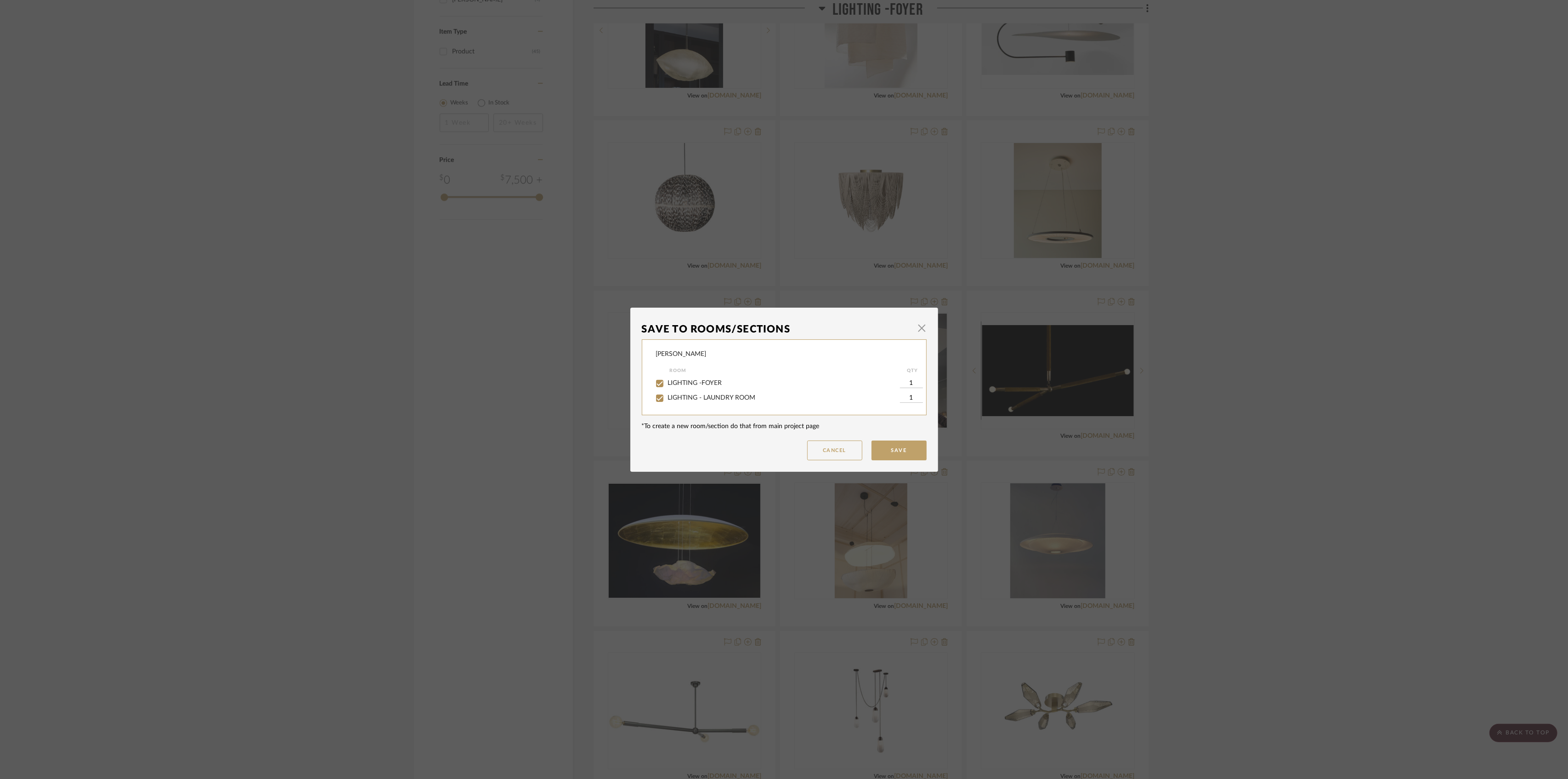
click at [667, 379] on input "LIGHTING -FOYER" at bounding box center [660, 384] width 15 height 15
checkbox input "false"
click at [708, 450] on button "Save" at bounding box center [899, 450] width 55 height 20
click at [708, 447] on dialog-content "Save To Rooms/Sections × Shapiro Room QTY LIGHTING -FOYER LIGHTING - LAUNDRY RO…" at bounding box center [784, 390] width 308 height 164
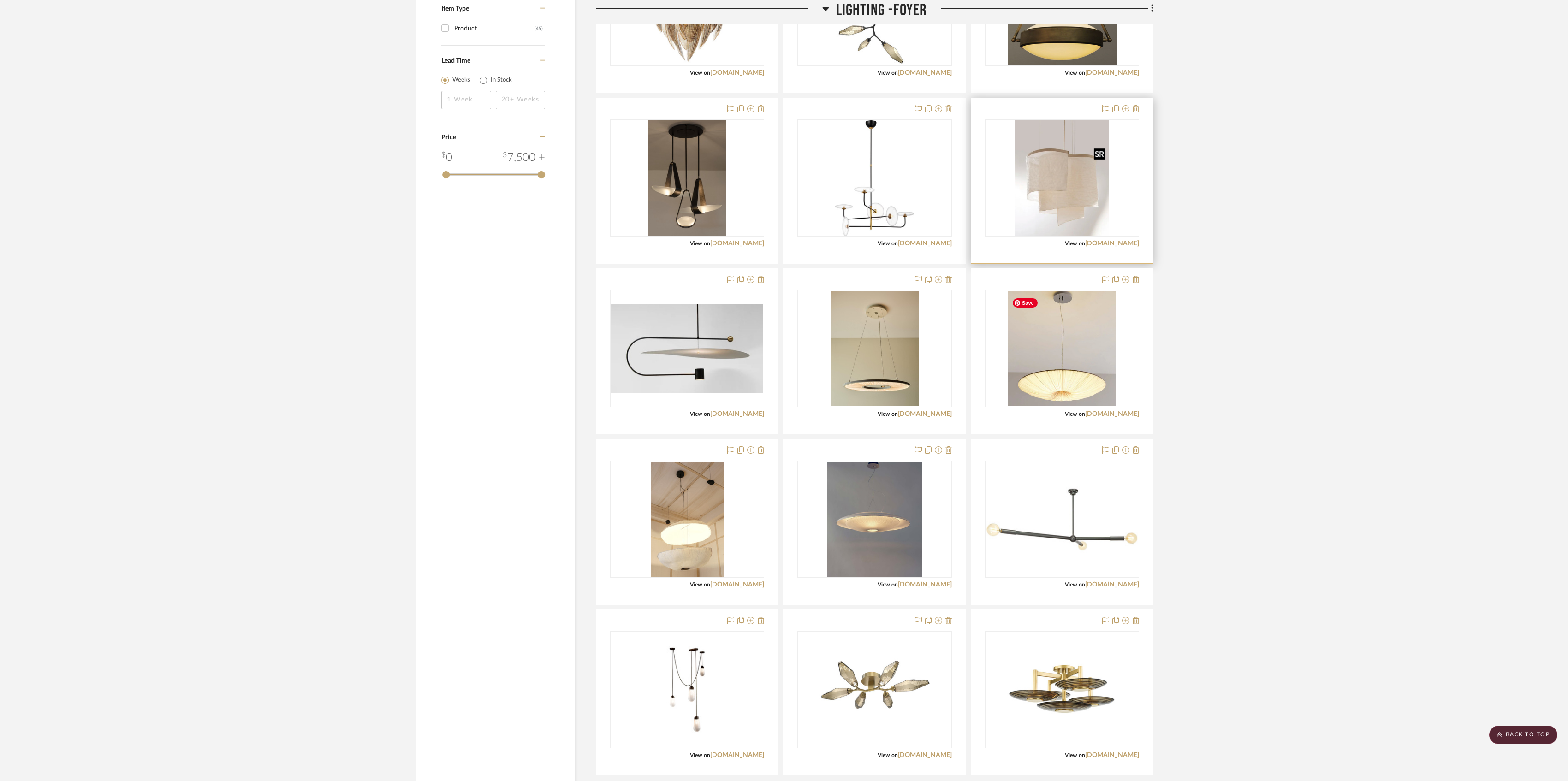
scroll to position [1149, 0]
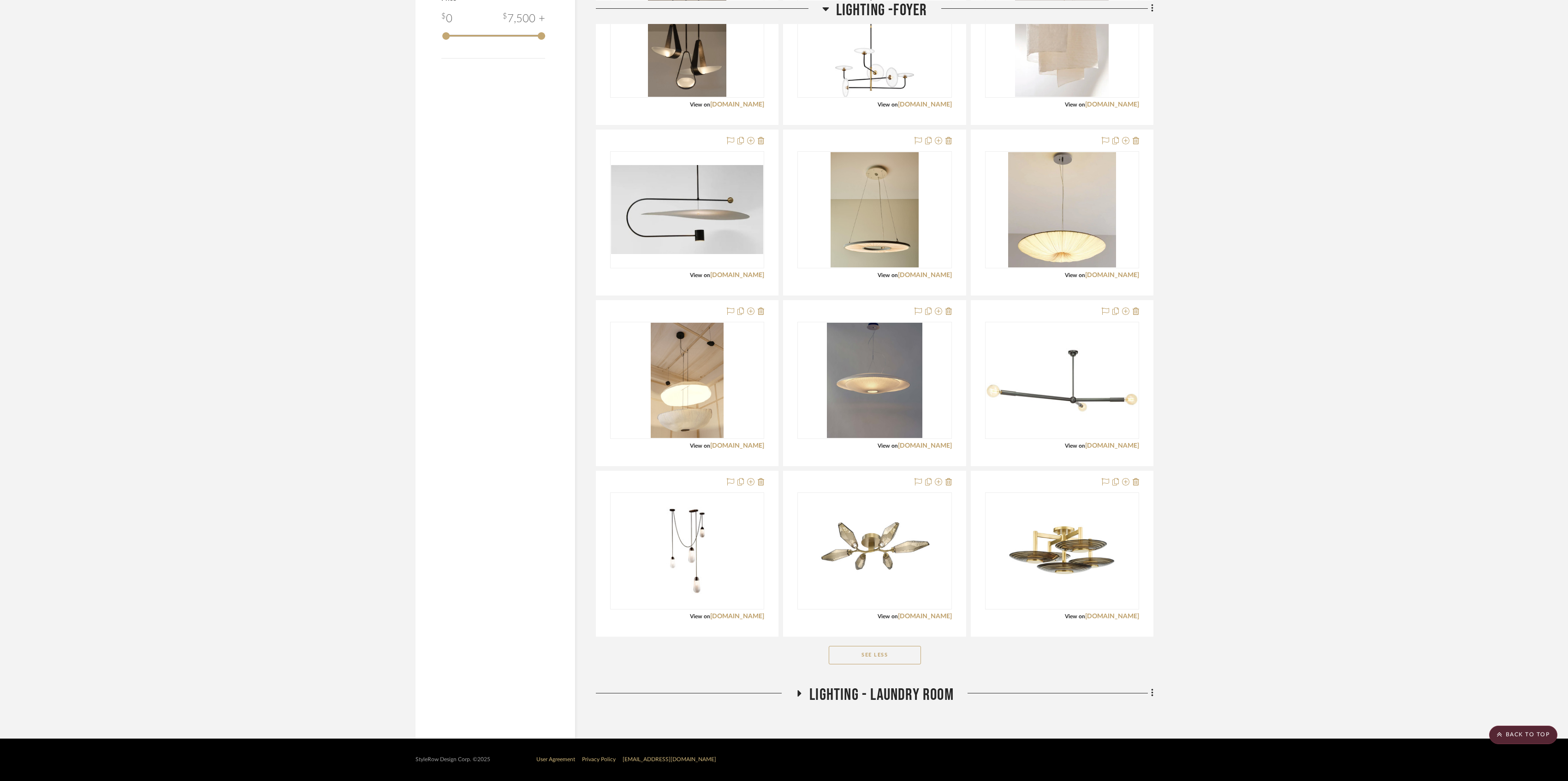
click at [710, 475] on icon at bounding box center [799, 693] width 11 height 7
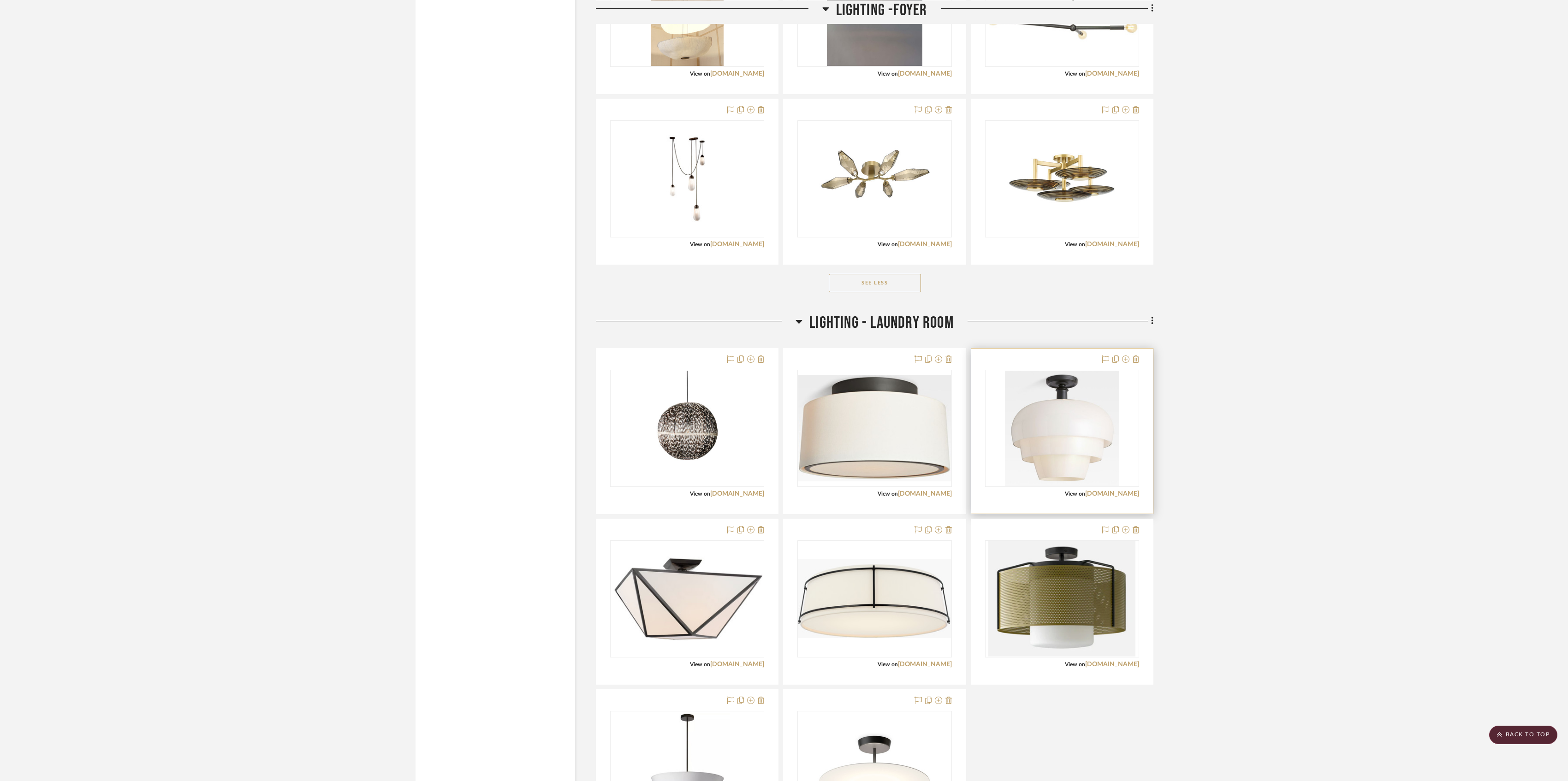
scroll to position [1692, 0]
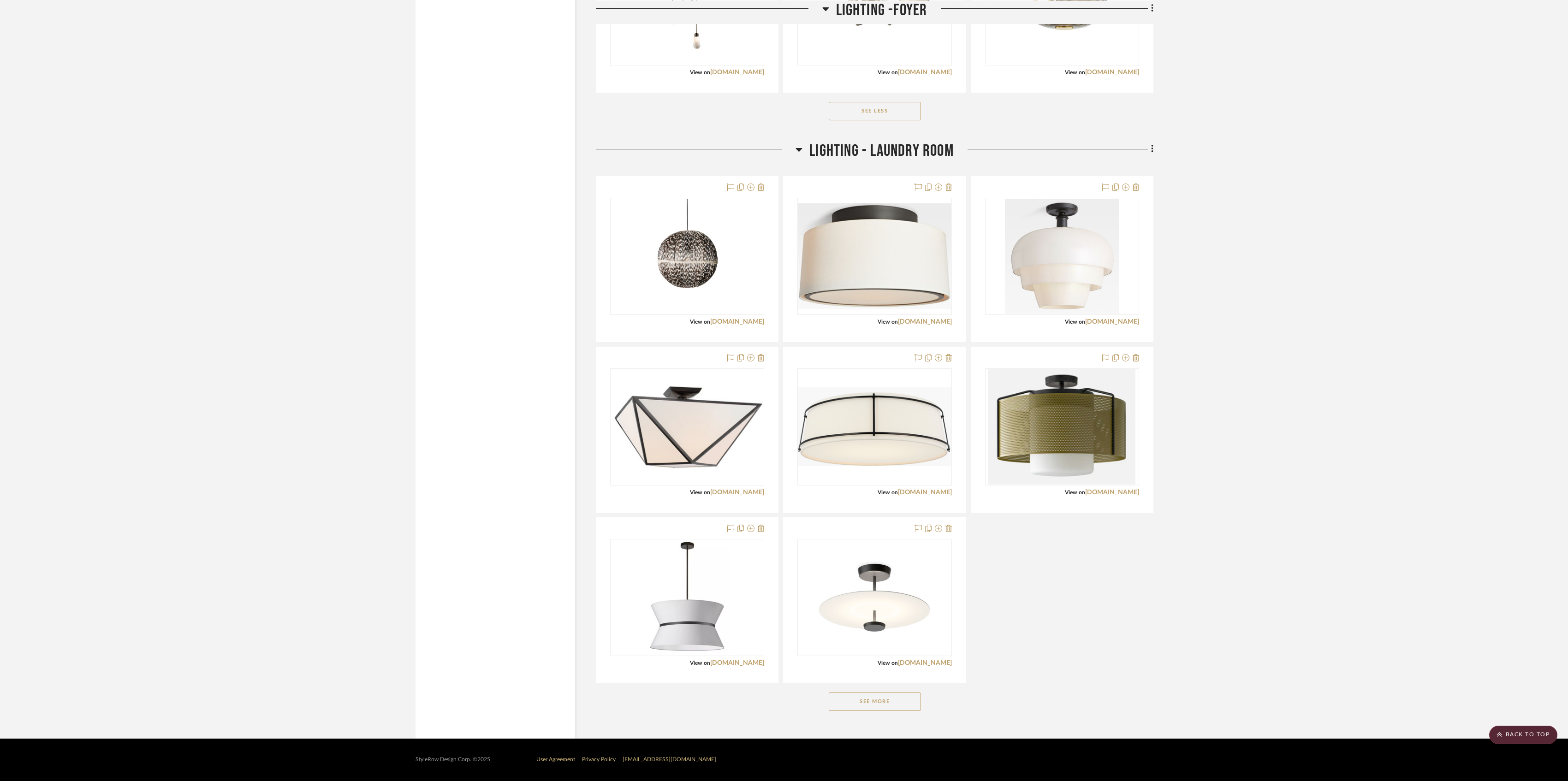
click at [710, 475] on button "See More" at bounding box center [874, 702] width 92 height 18
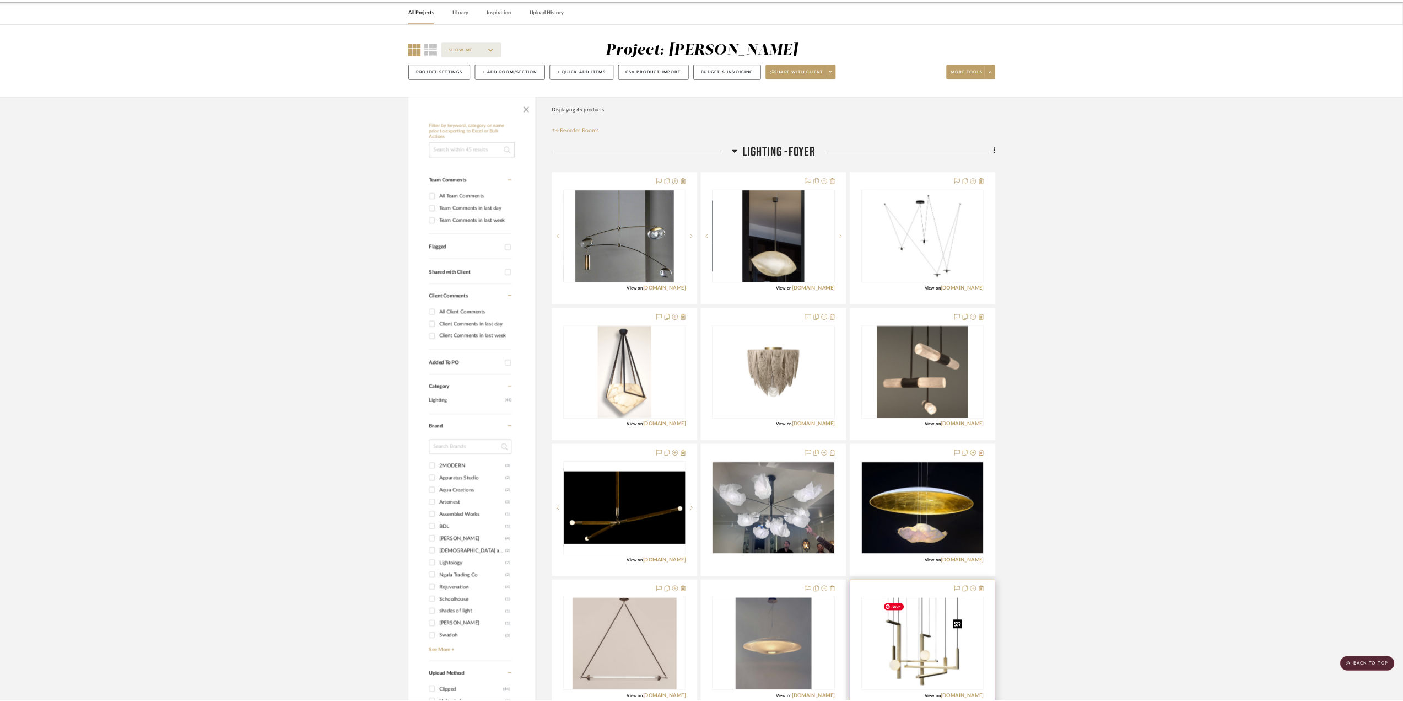
scroll to position [0, 0]
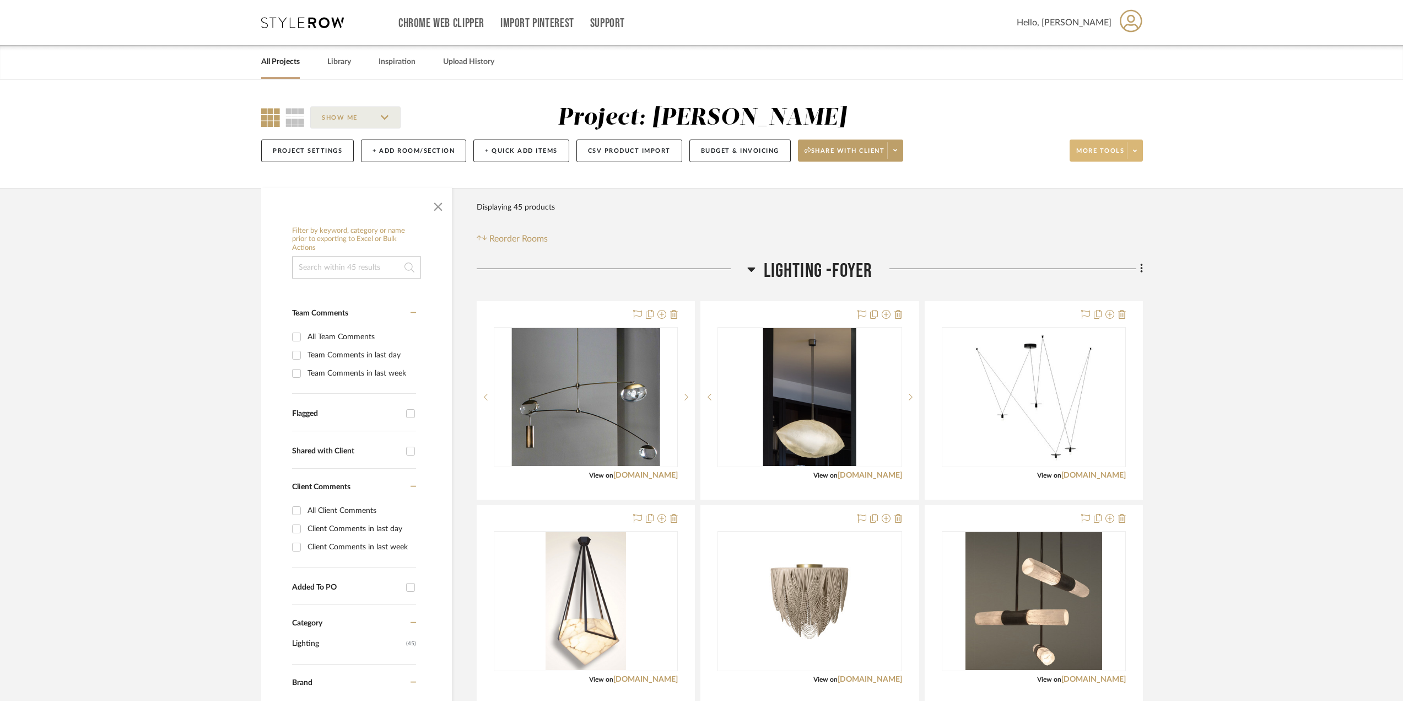
click at [849, 152] on span at bounding box center [1134, 150] width 15 height 17
click at [849, 289] on span "Export Presentation" at bounding box center [1116, 287] width 71 height 9
click at [290, 61] on link "All Projects" at bounding box center [280, 62] width 39 height 15
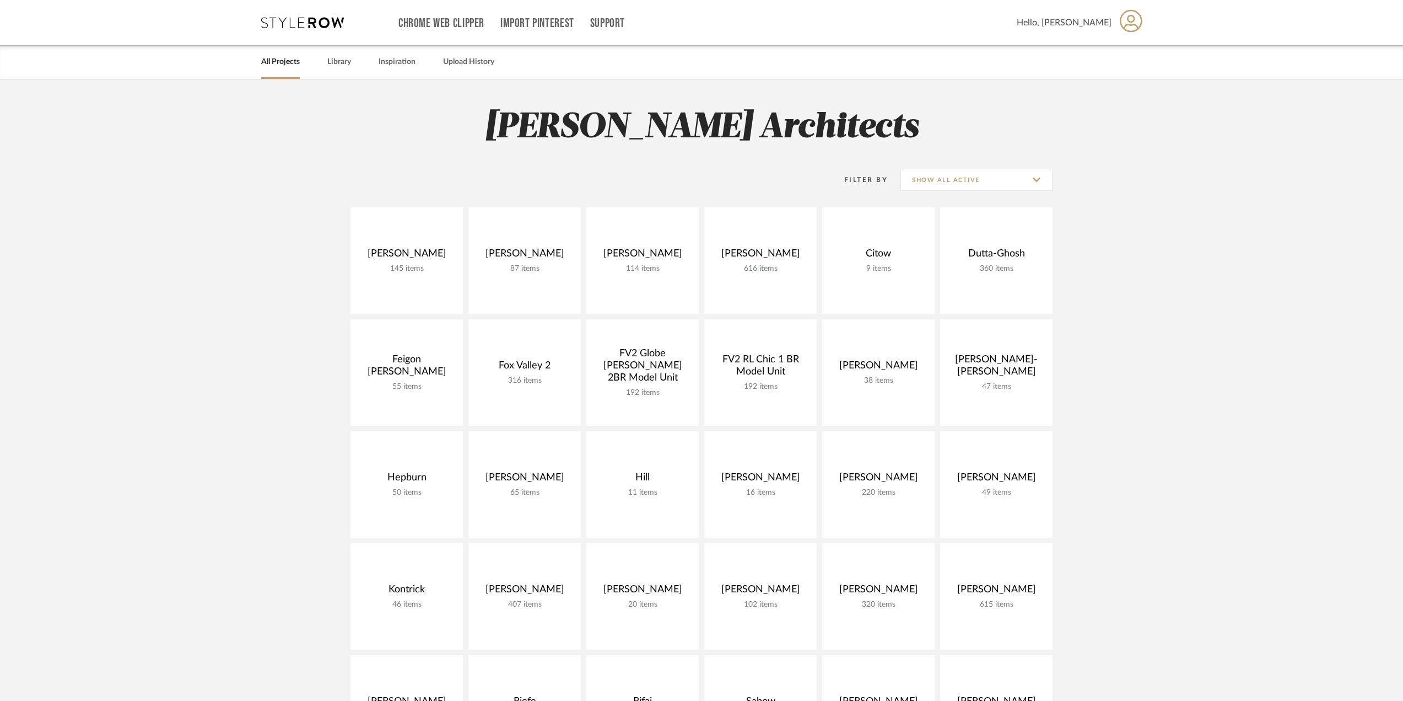
scroll to position [386, 0]
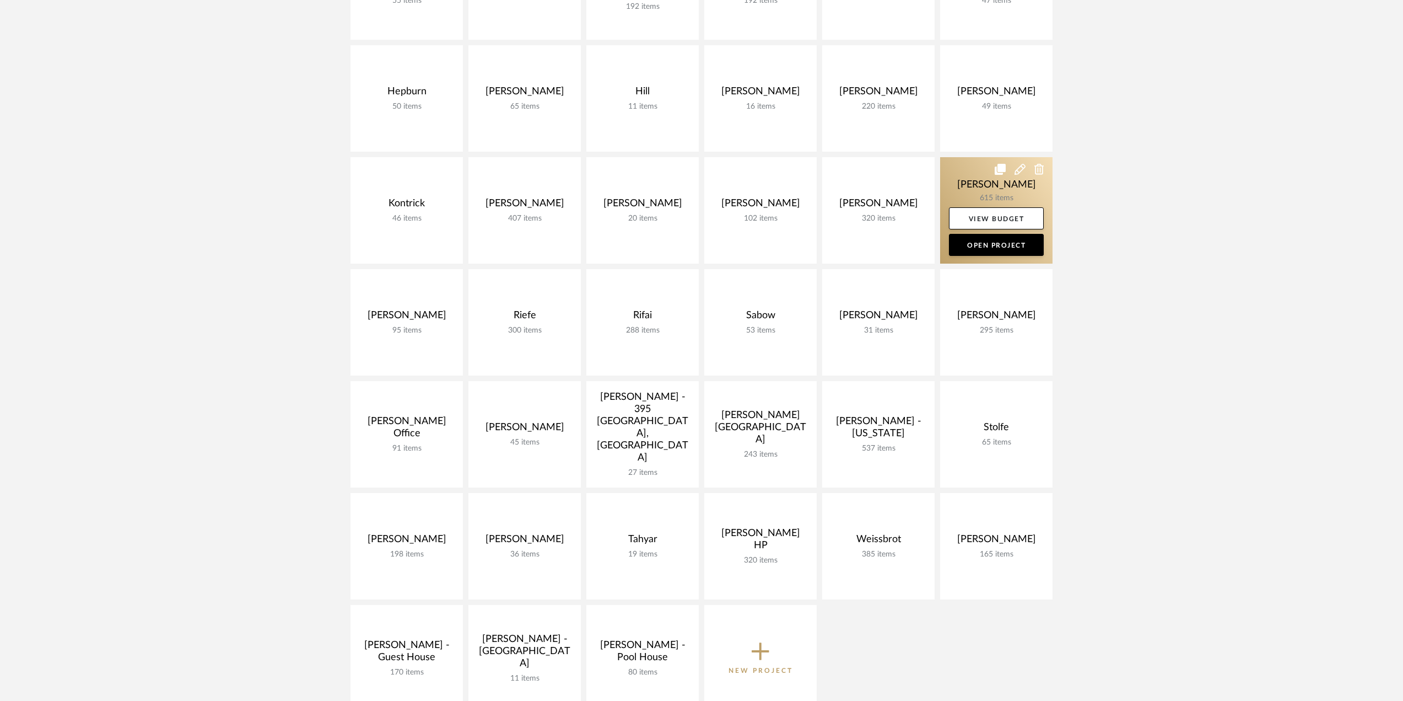
click at [849, 181] on link at bounding box center [996, 210] width 112 height 106
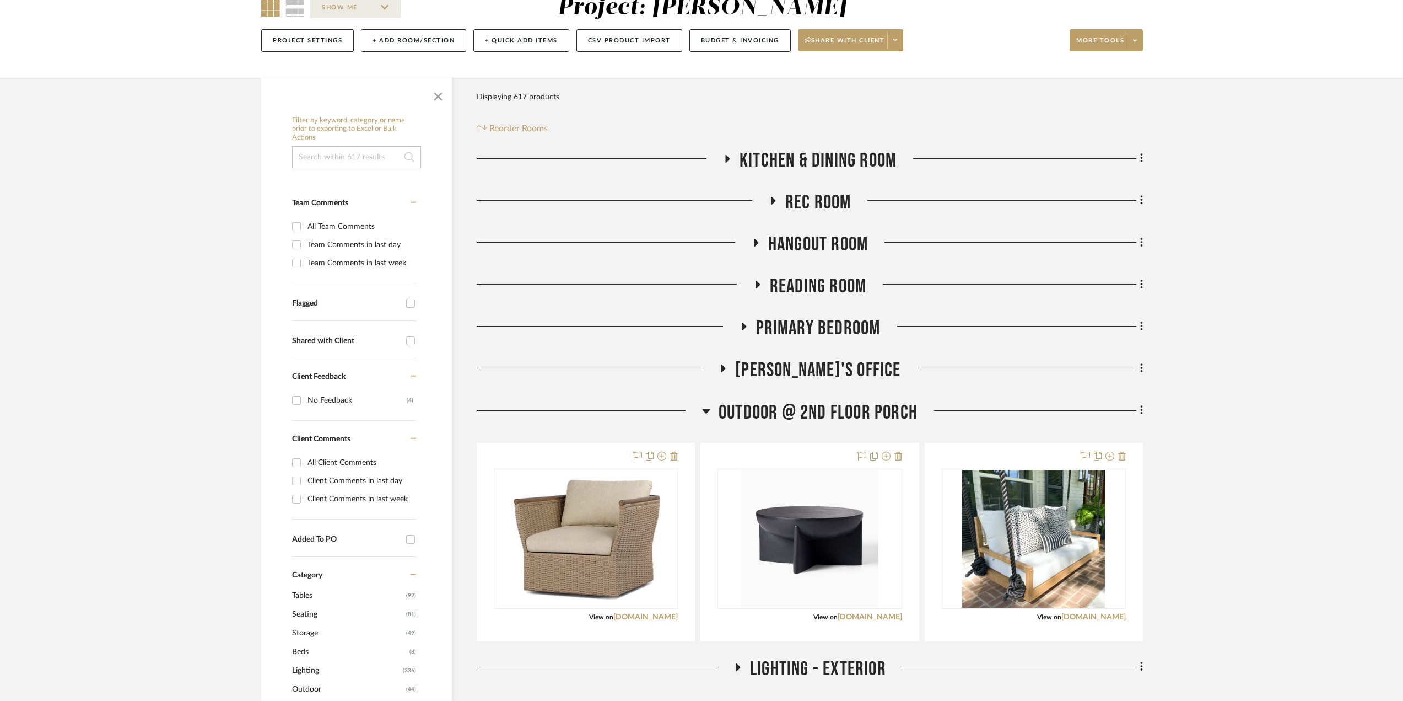
scroll to position [276, 0]
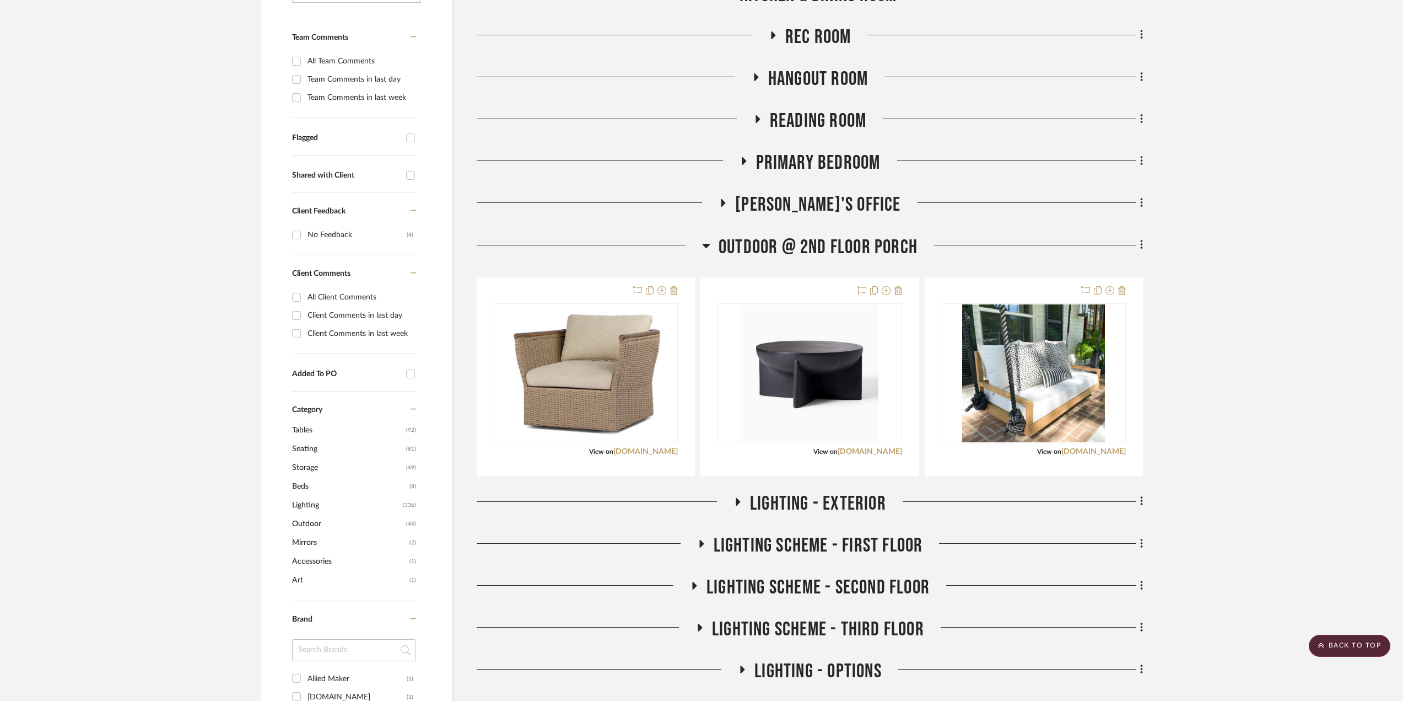
click at [704, 243] on icon at bounding box center [706, 245] width 8 height 13
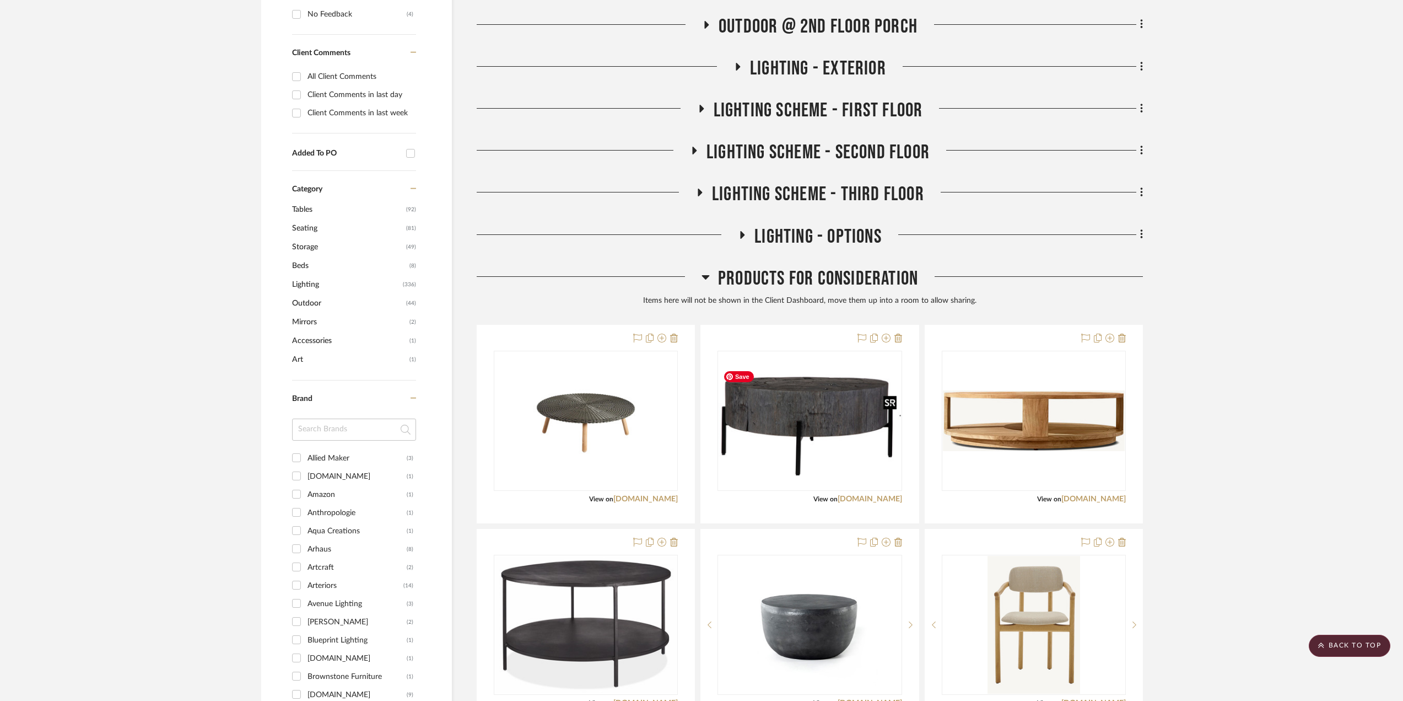
scroll to position [441, 0]
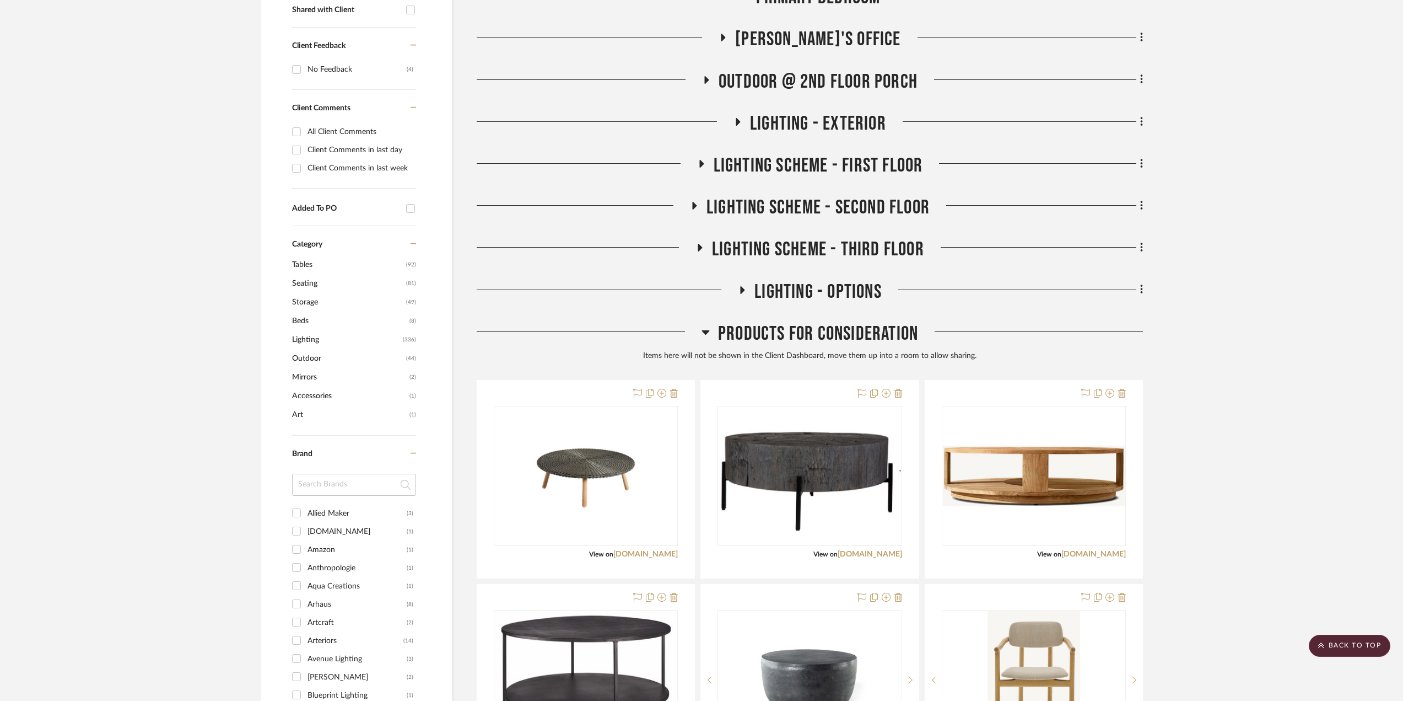
click at [692, 203] on icon at bounding box center [694, 206] width 13 height 8
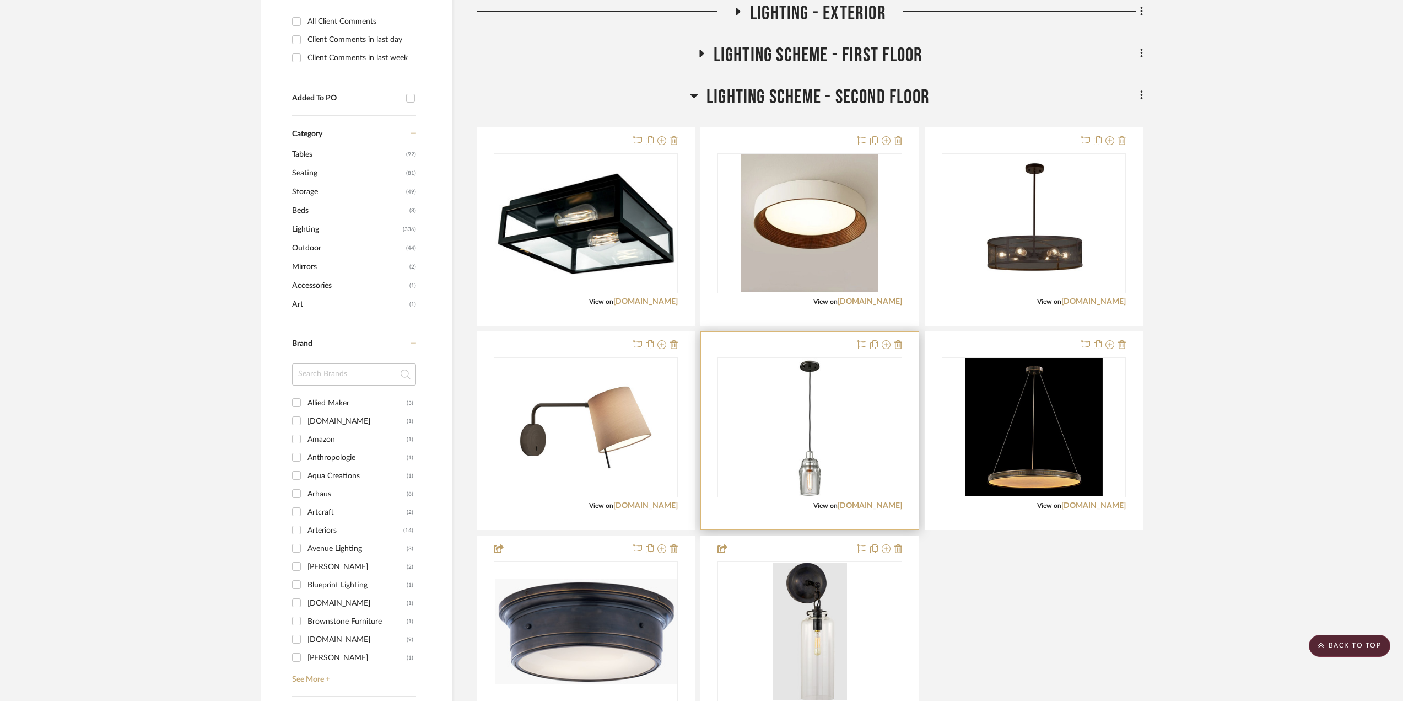
scroll to position [661, 0]
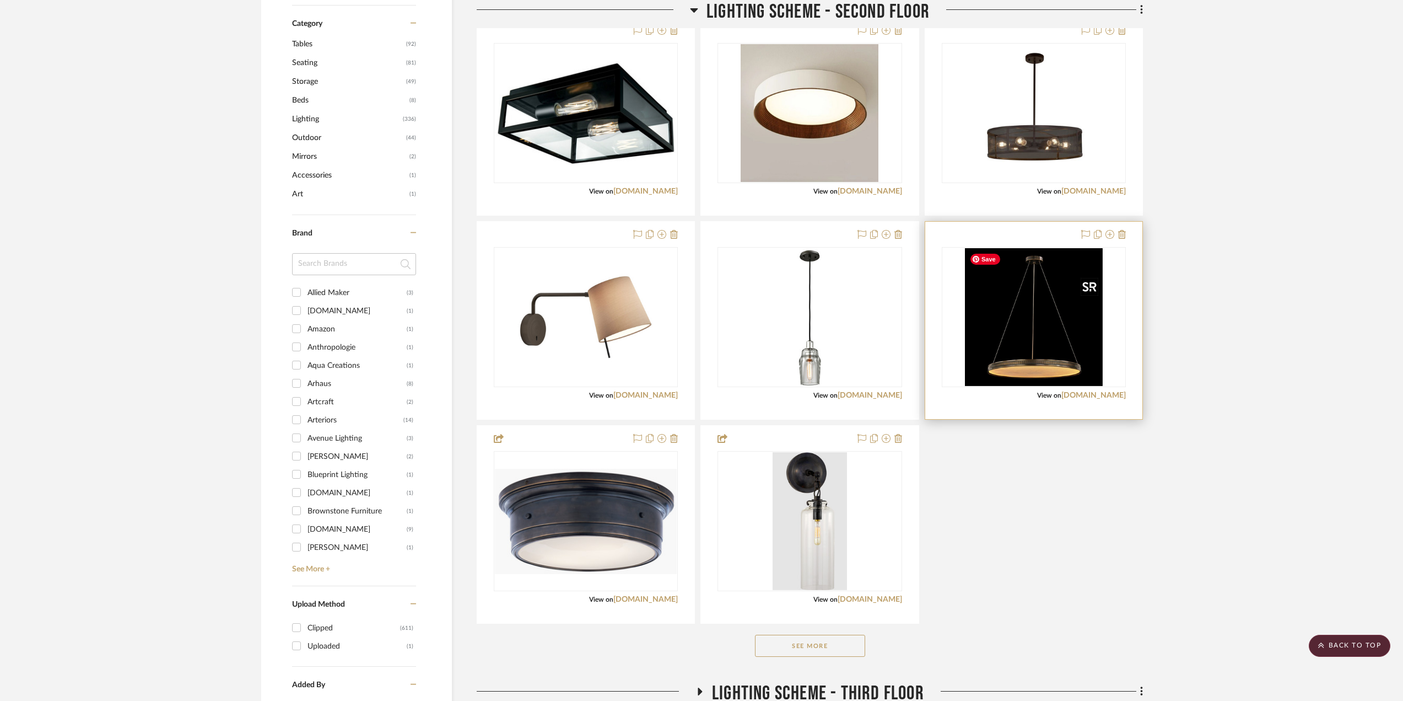
click at [0, 0] on img at bounding box center [0, 0] width 0 height 0
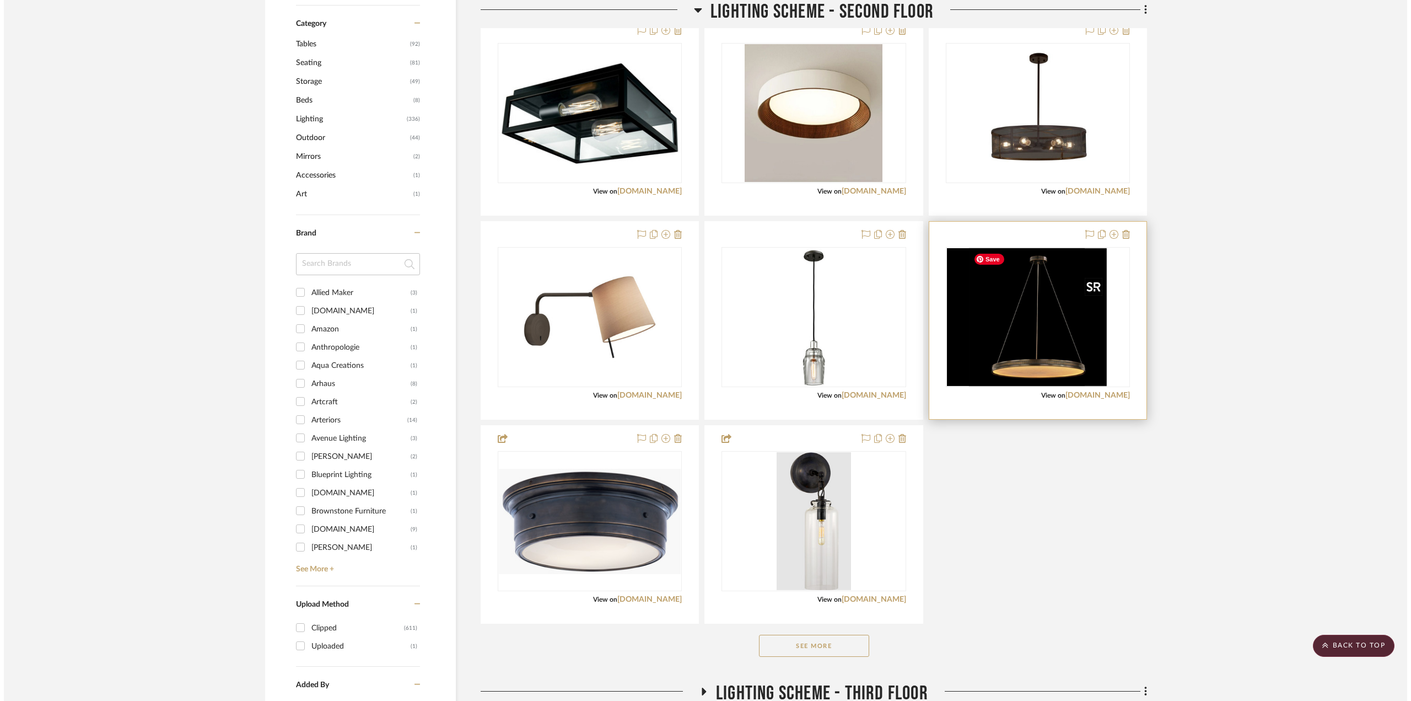
scroll to position [0, 0]
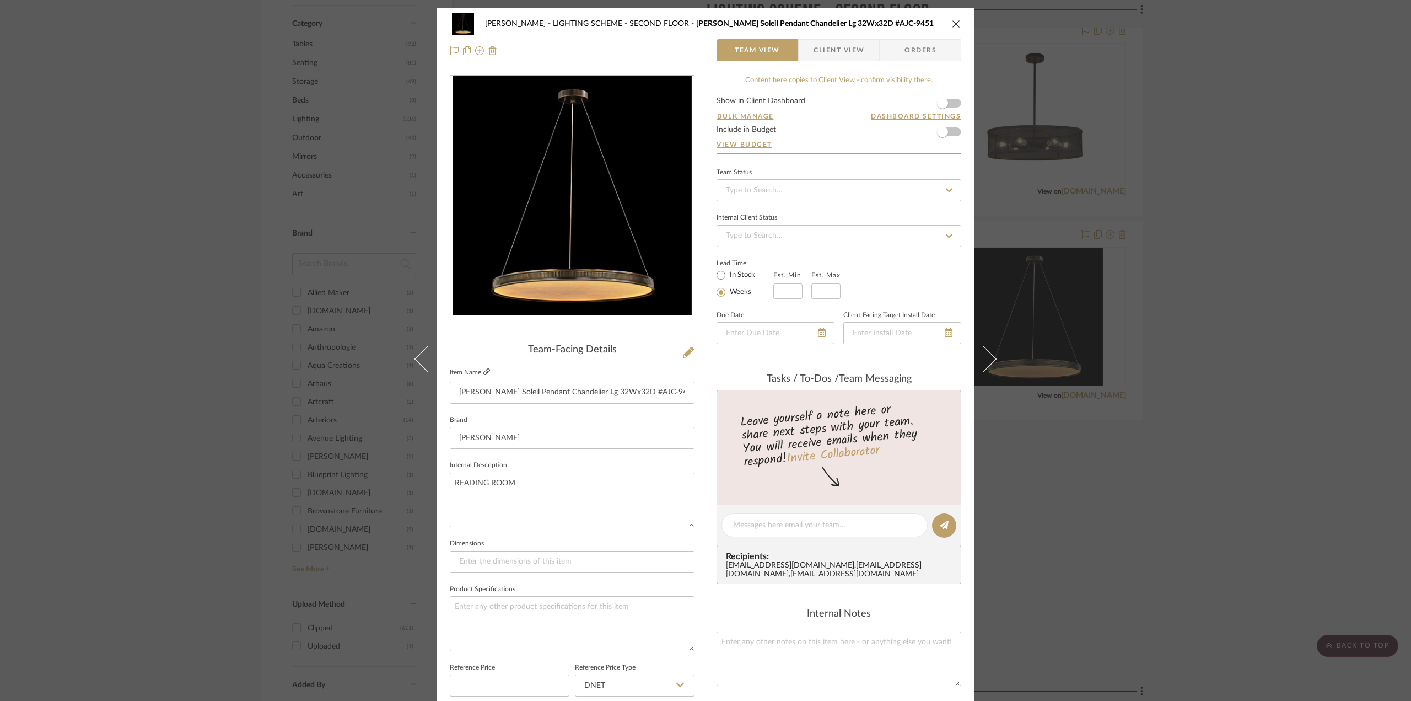
click at [486, 368] on link at bounding box center [486, 372] width 7 height 9
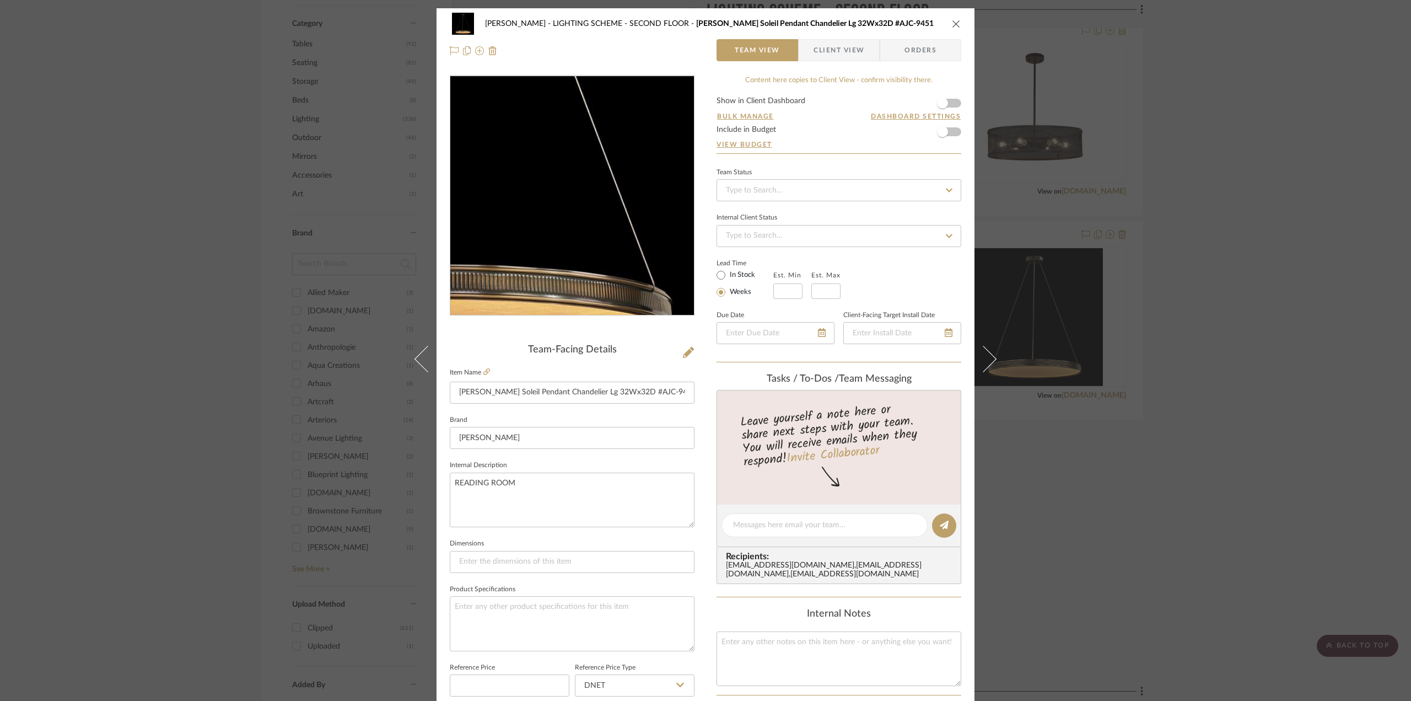
click at [617, 246] on img "0" at bounding box center [572, 195] width 239 height 239
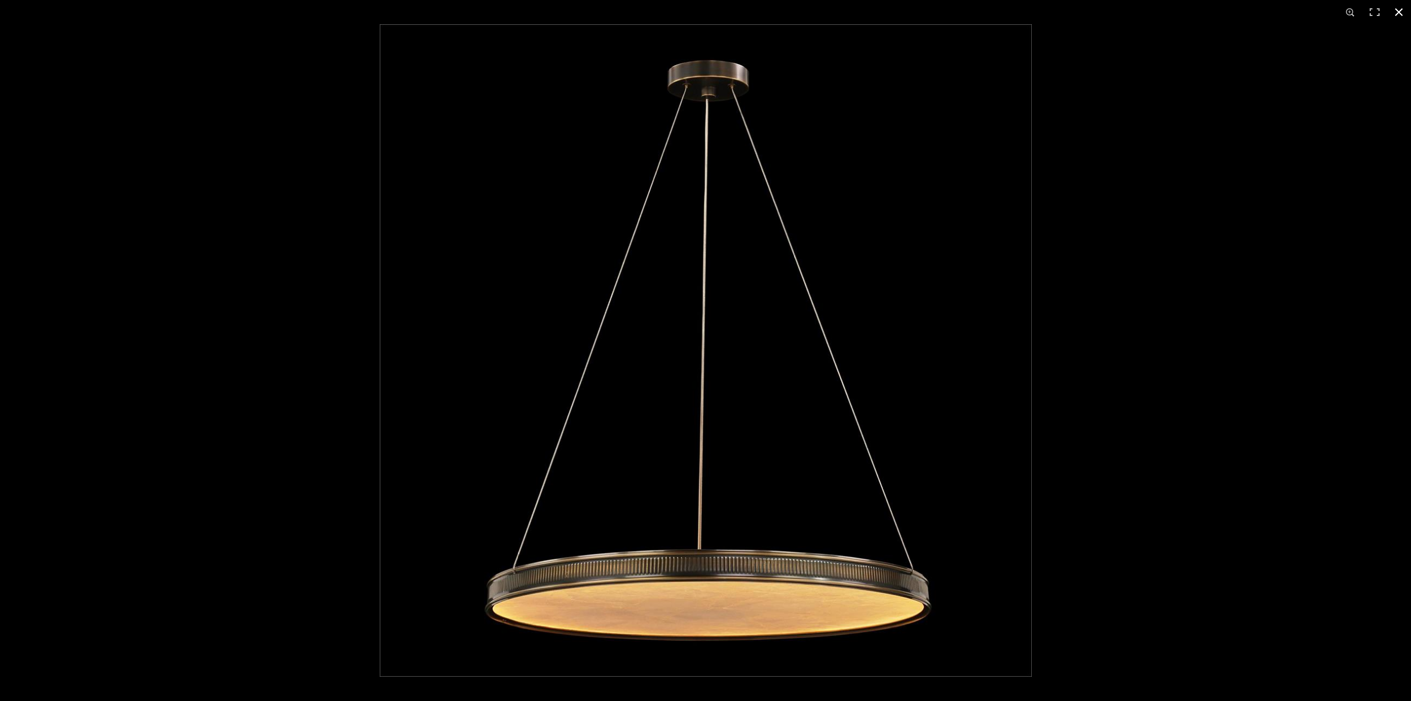
click at [849, 13] on button at bounding box center [1399, 12] width 24 height 24
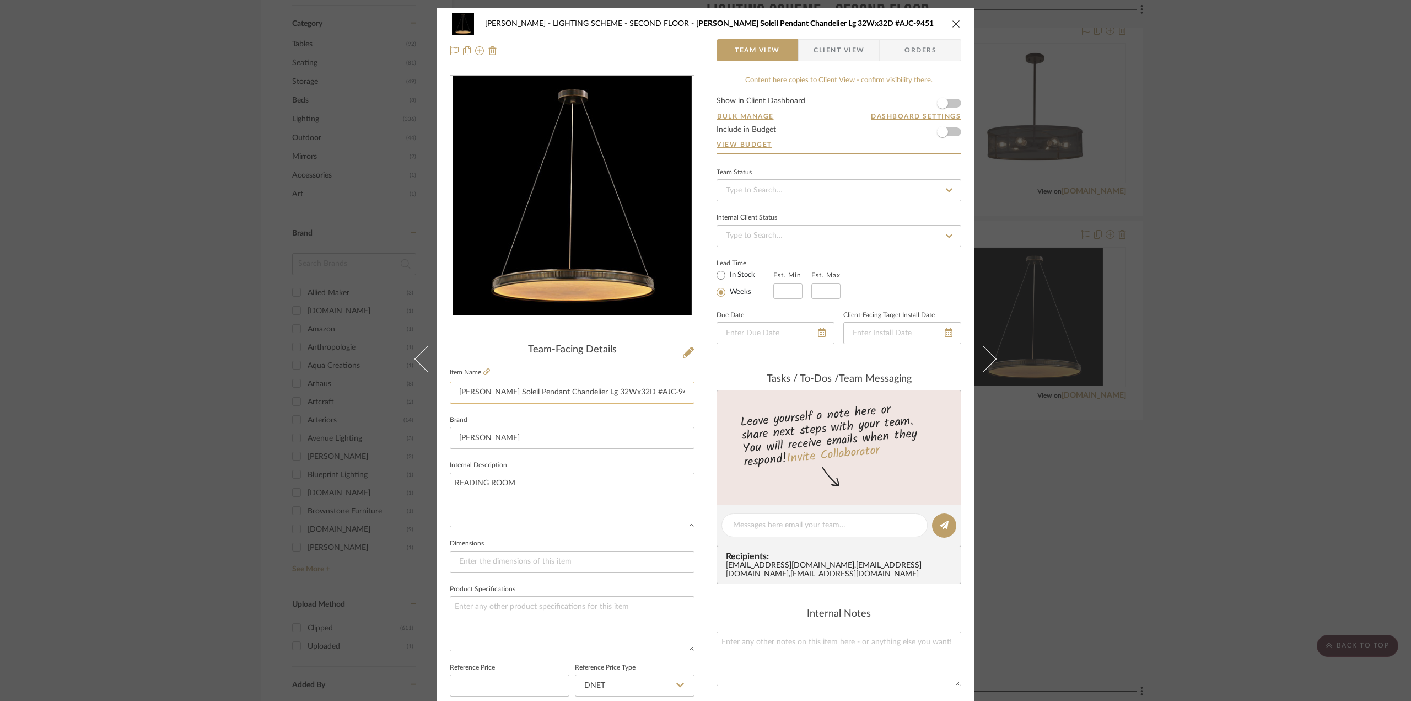
drag, startPoint x: 626, startPoint y: 391, endPoint x: 632, endPoint y: 391, distance: 6.1
click at [632, 391] on input "John RIchard Soleil Pendant Chandelier Lg 32Wx32D #AJC-9451" at bounding box center [572, 392] width 245 height 22
click at [849, 233] on div "Phelps LIGHTING SCHEME - SECOND FLOOR John RIchard Soleil Pendant Chandelier Lg…" at bounding box center [705, 350] width 1411 height 701
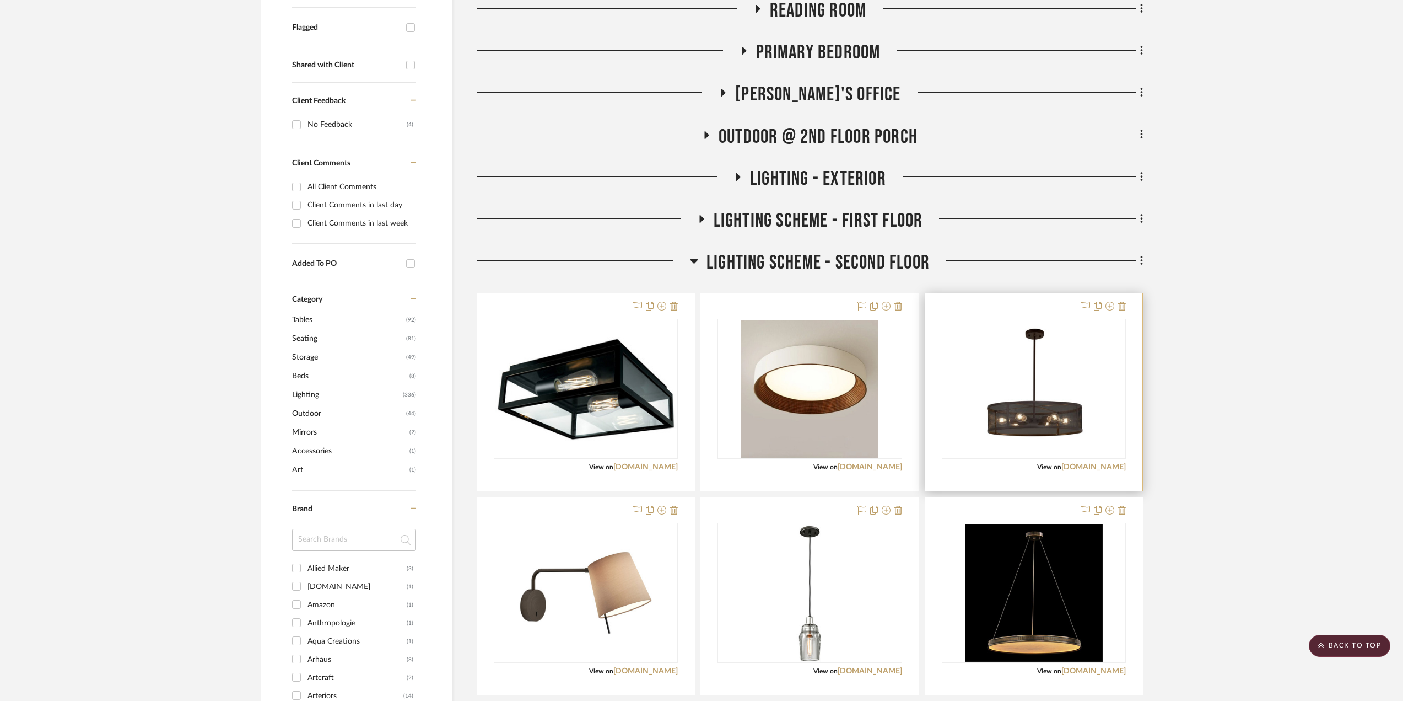
scroll to position [331, 0]
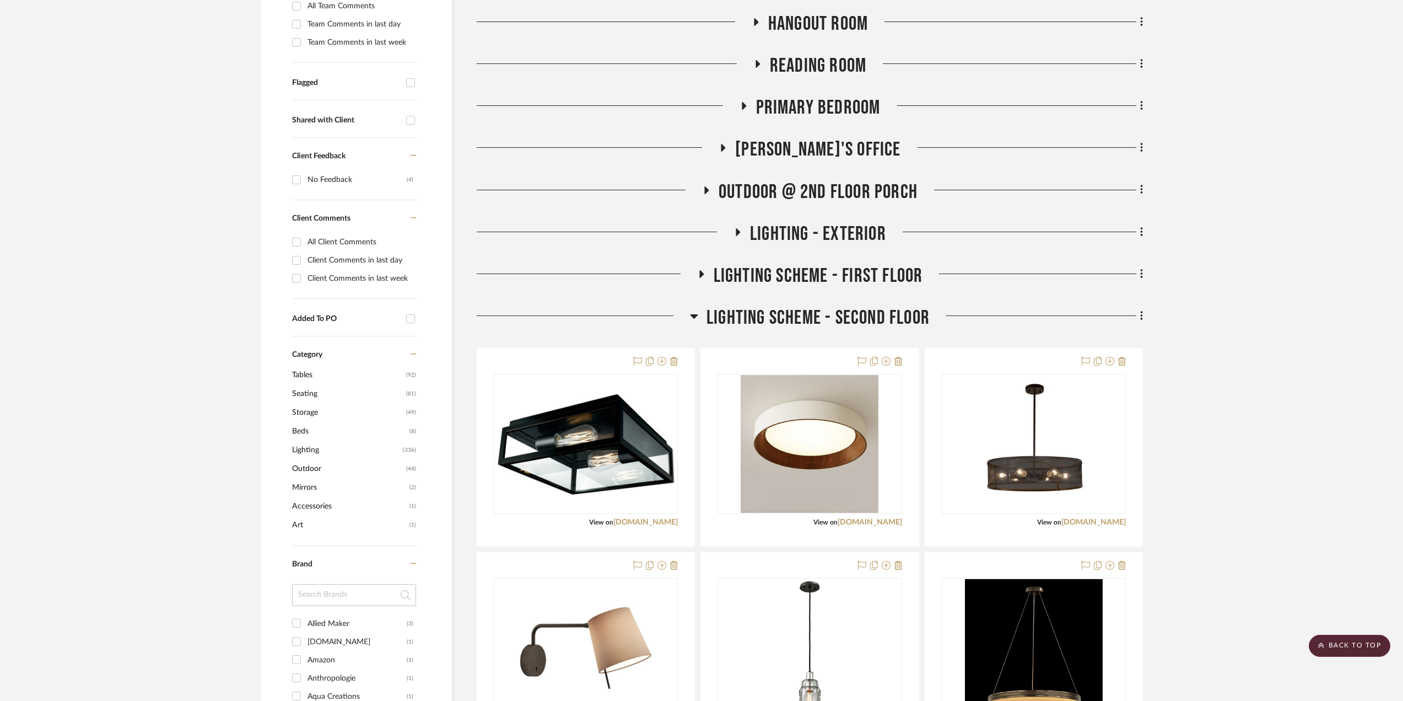
click at [693, 316] on icon at bounding box center [695, 316] width 8 height 4
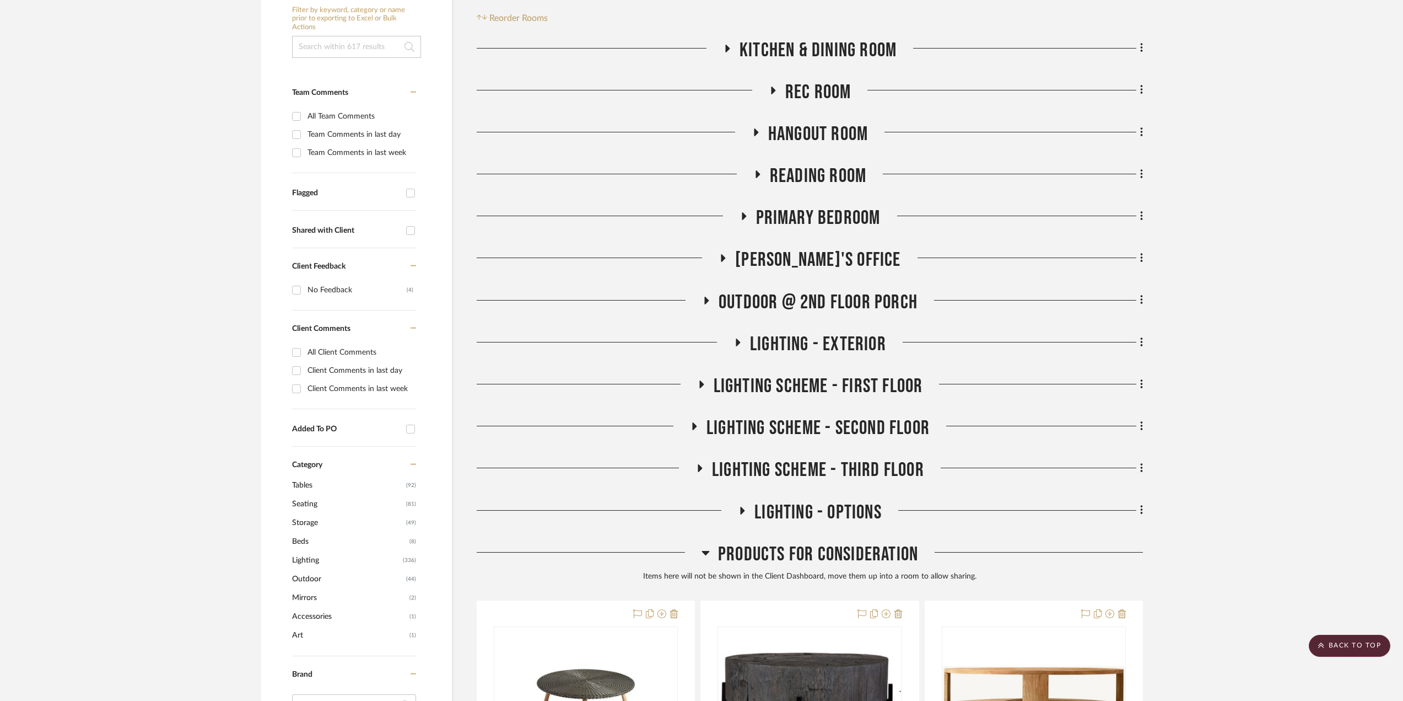
scroll to position [0, 0]
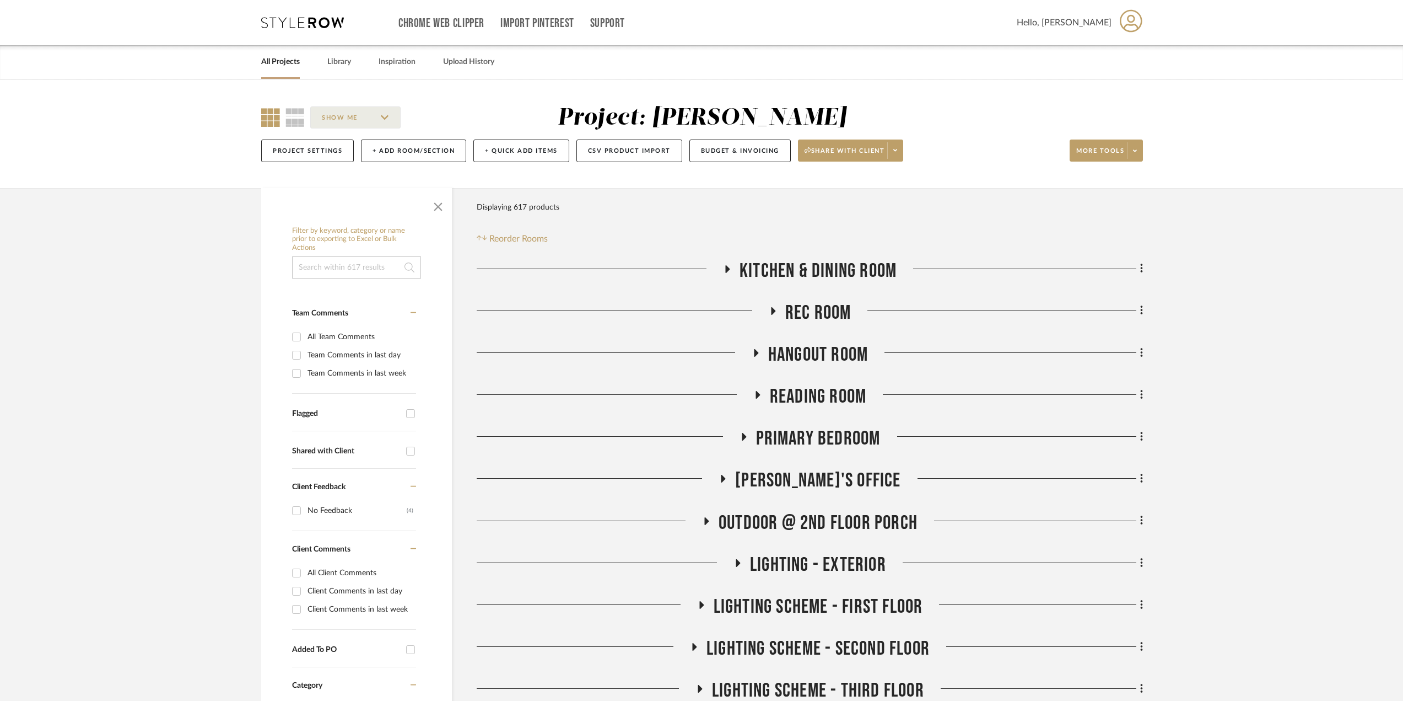
click at [290, 64] on link "All Projects" at bounding box center [280, 62] width 39 height 15
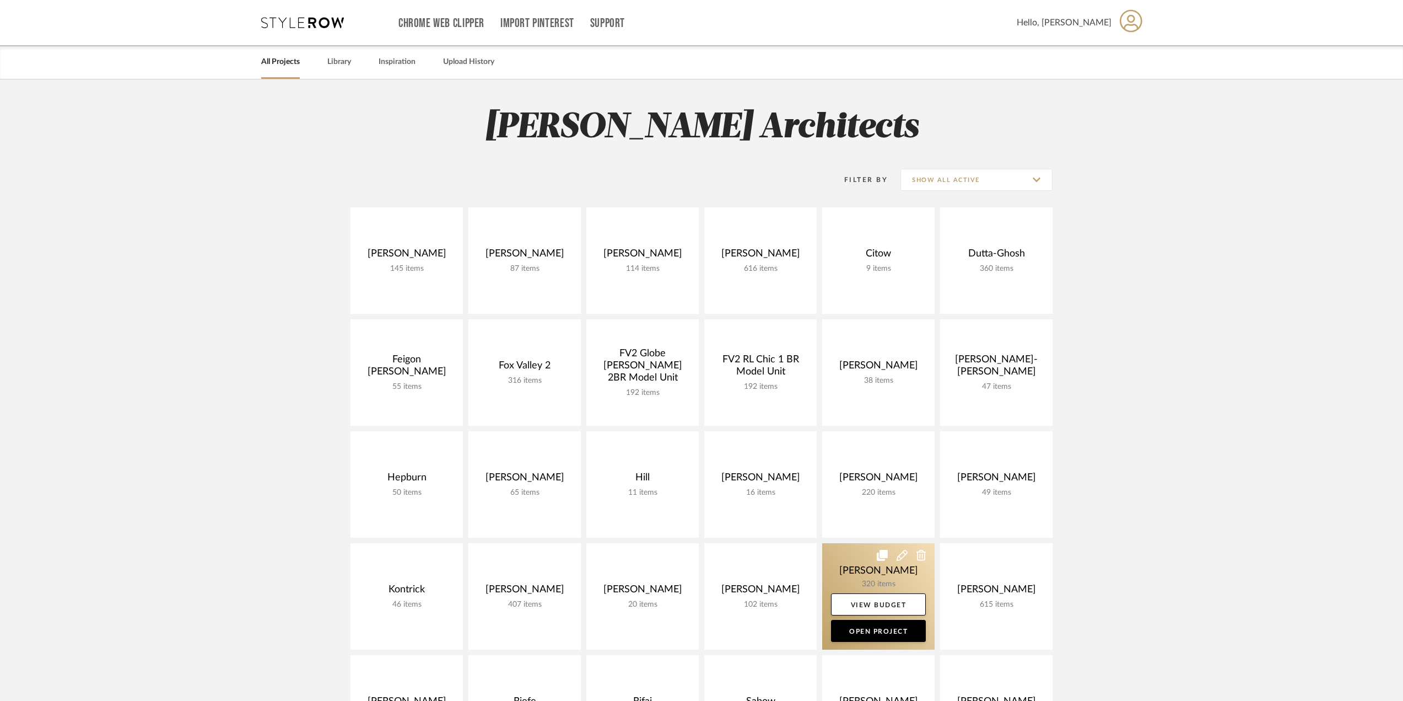
scroll to position [220, 0]
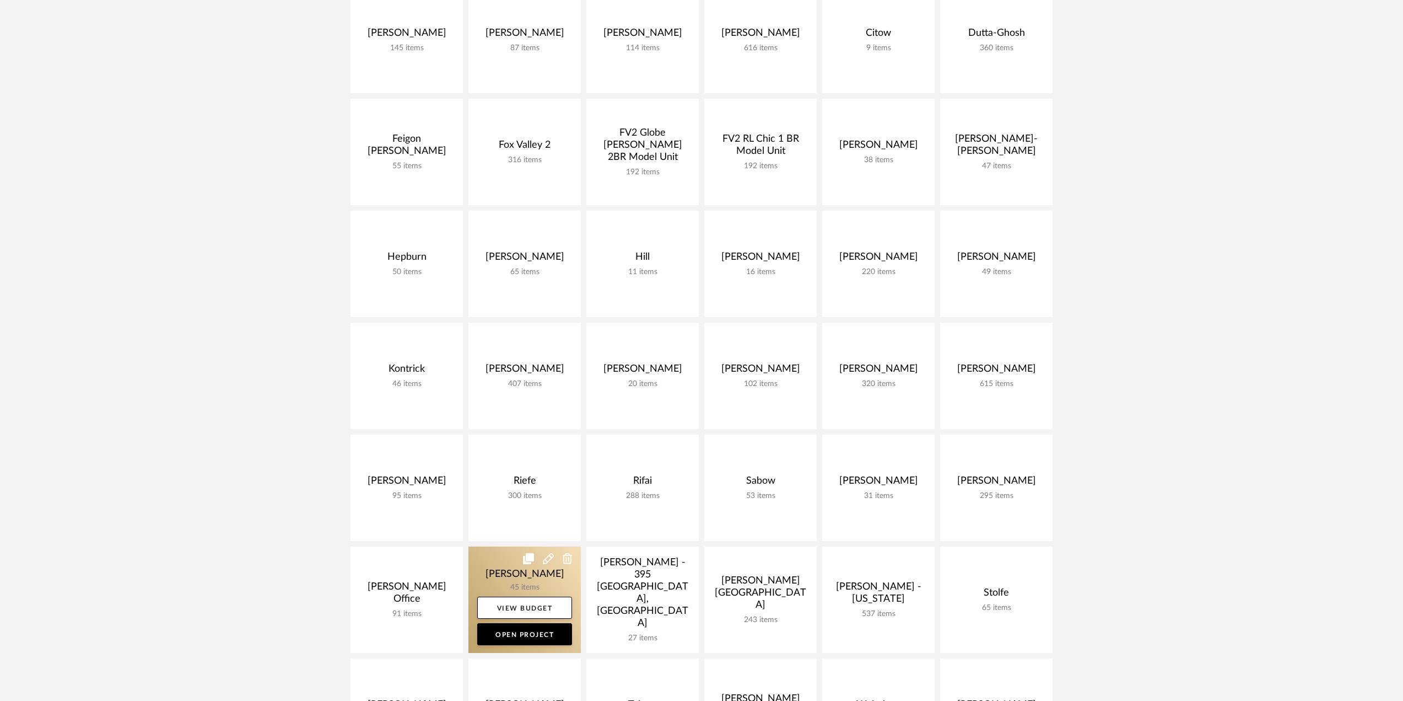
click at [524, 568] on link at bounding box center [525, 599] width 112 height 106
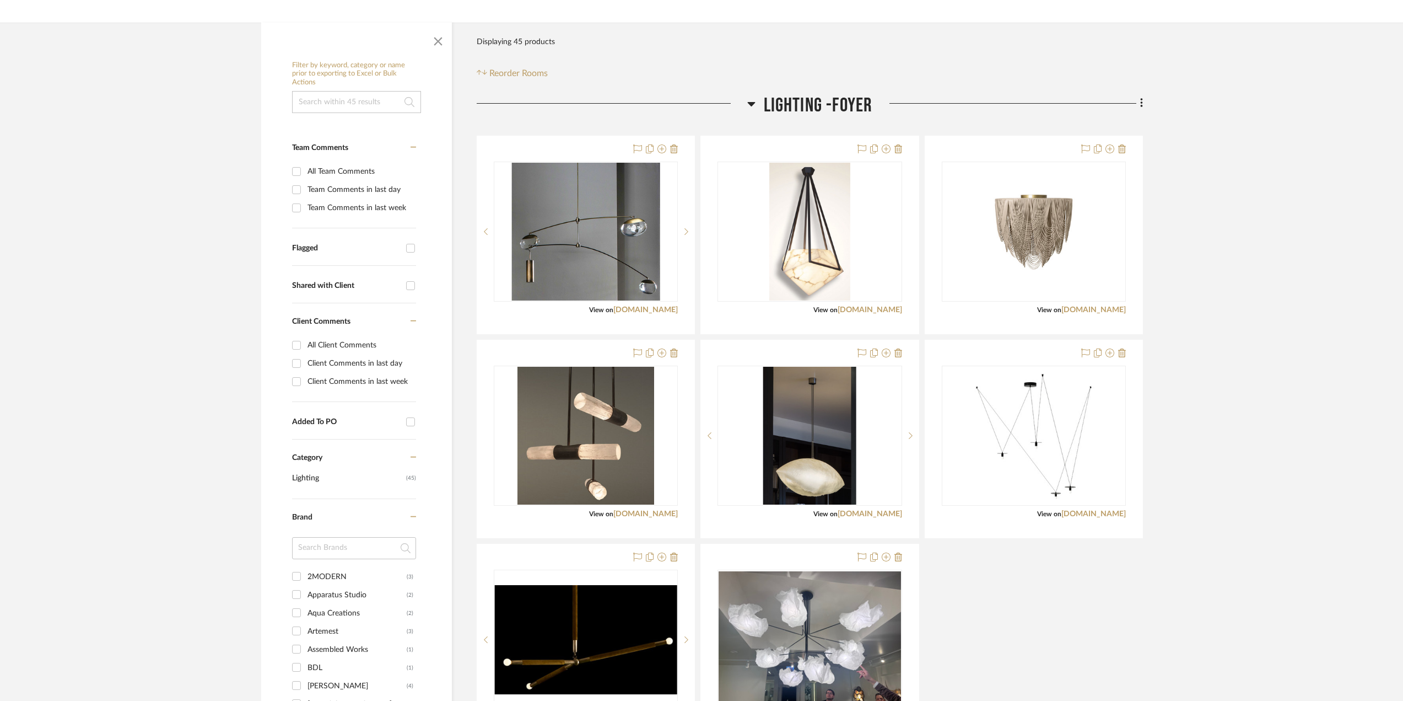
scroll to position [276, 0]
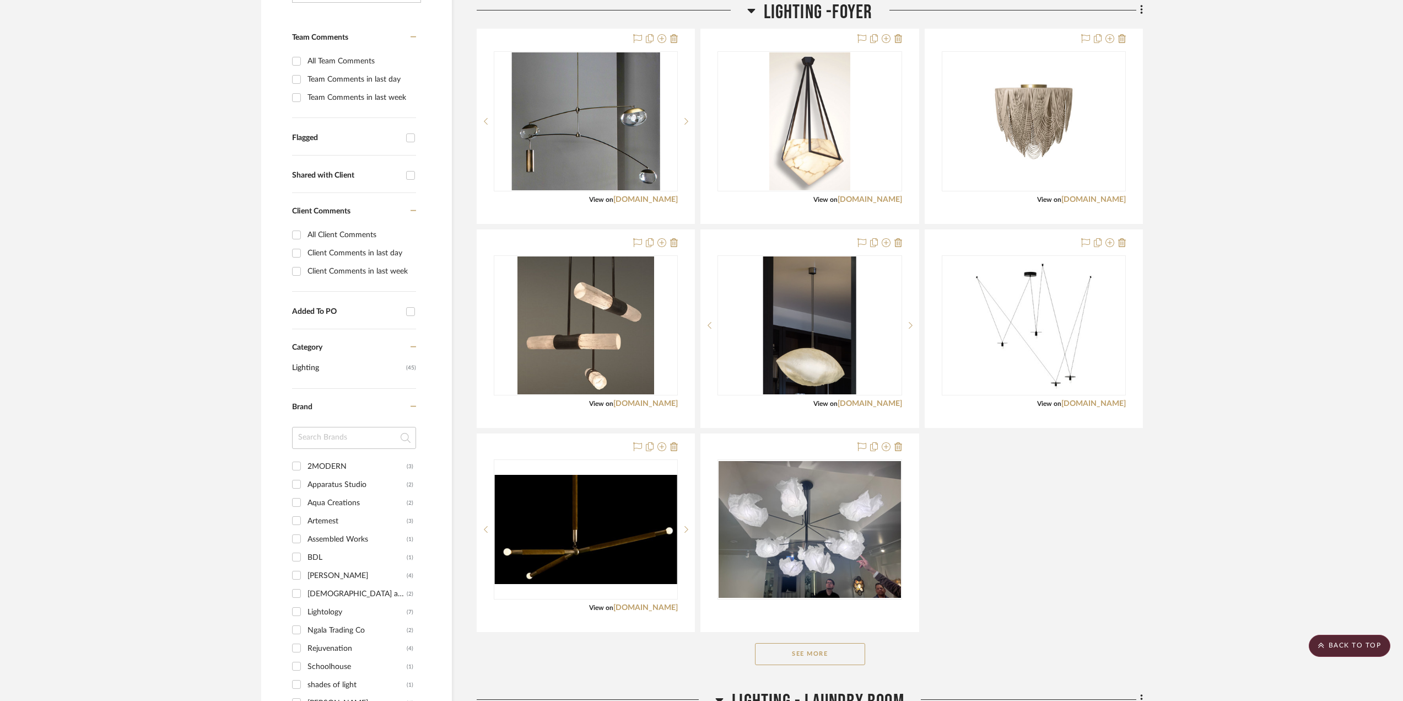
click at [808, 568] on div "See More" at bounding box center [810, 654] width 666 height 44
click at [811, 568] on button "See More" at bounding box center [810, 654] width 110 height 22
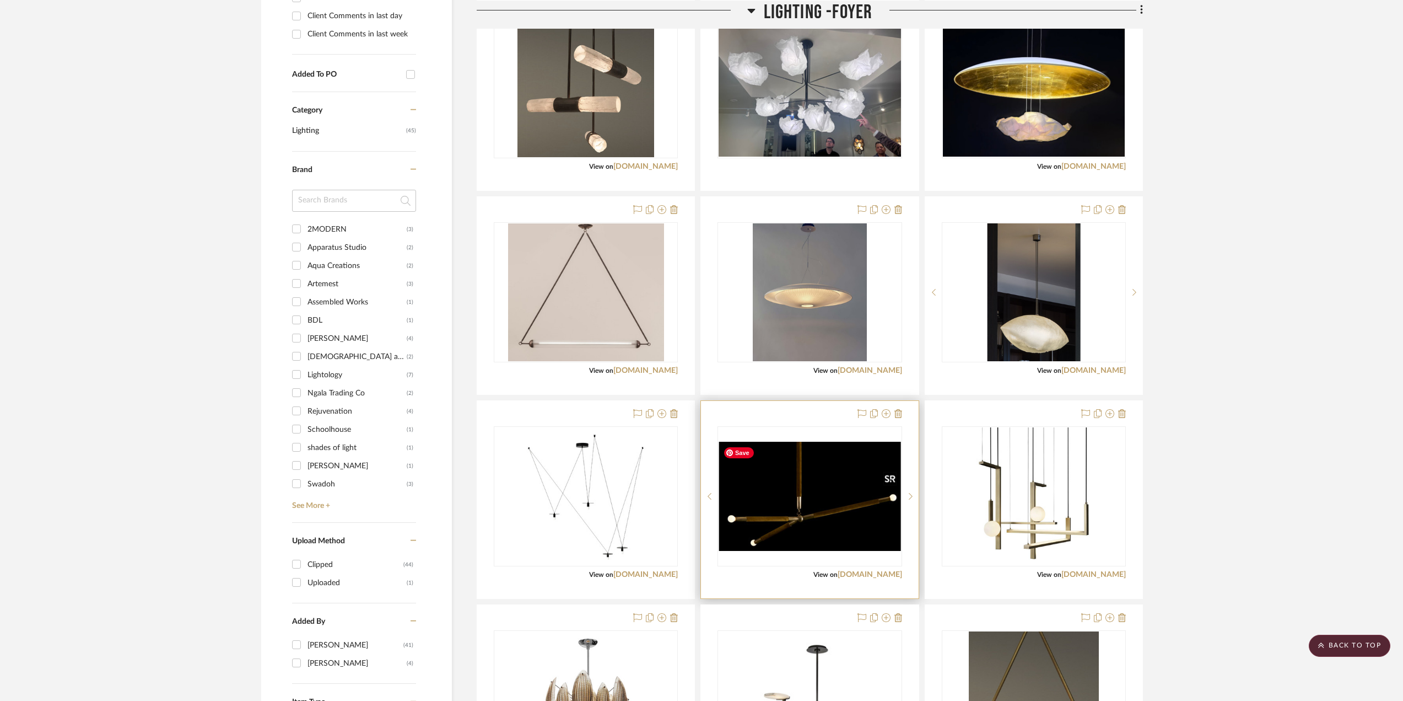
scroll to position [623, 0]
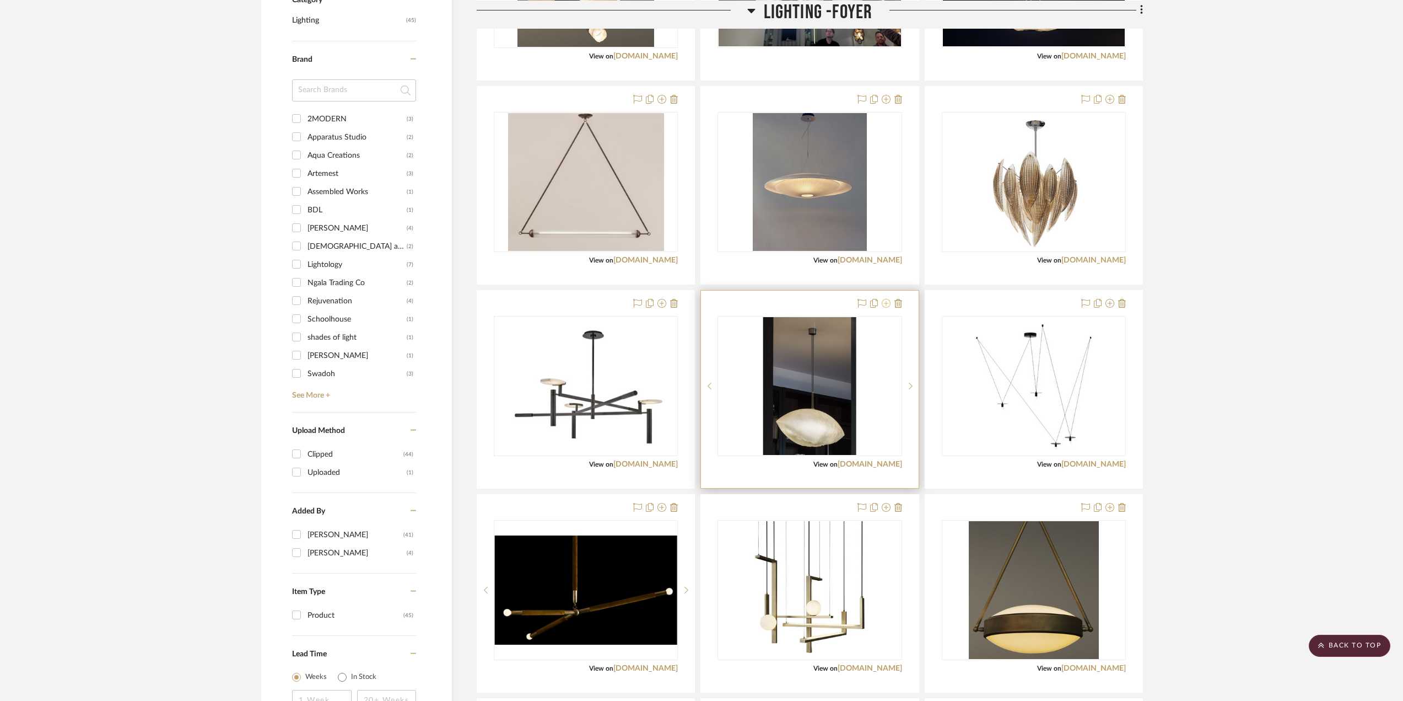
click at [849, 302] on icon at bounding box center [886, 303] width 9 height 9
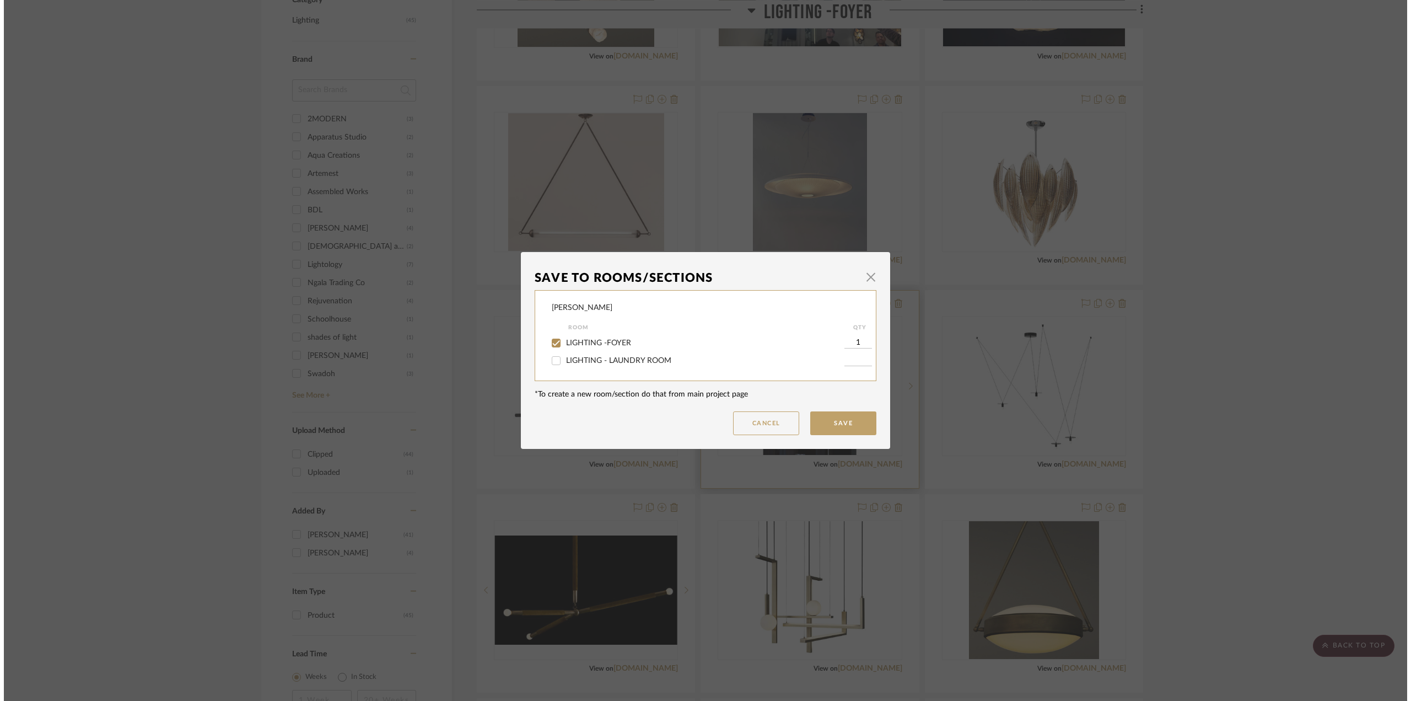
scroll to position [0, 0]
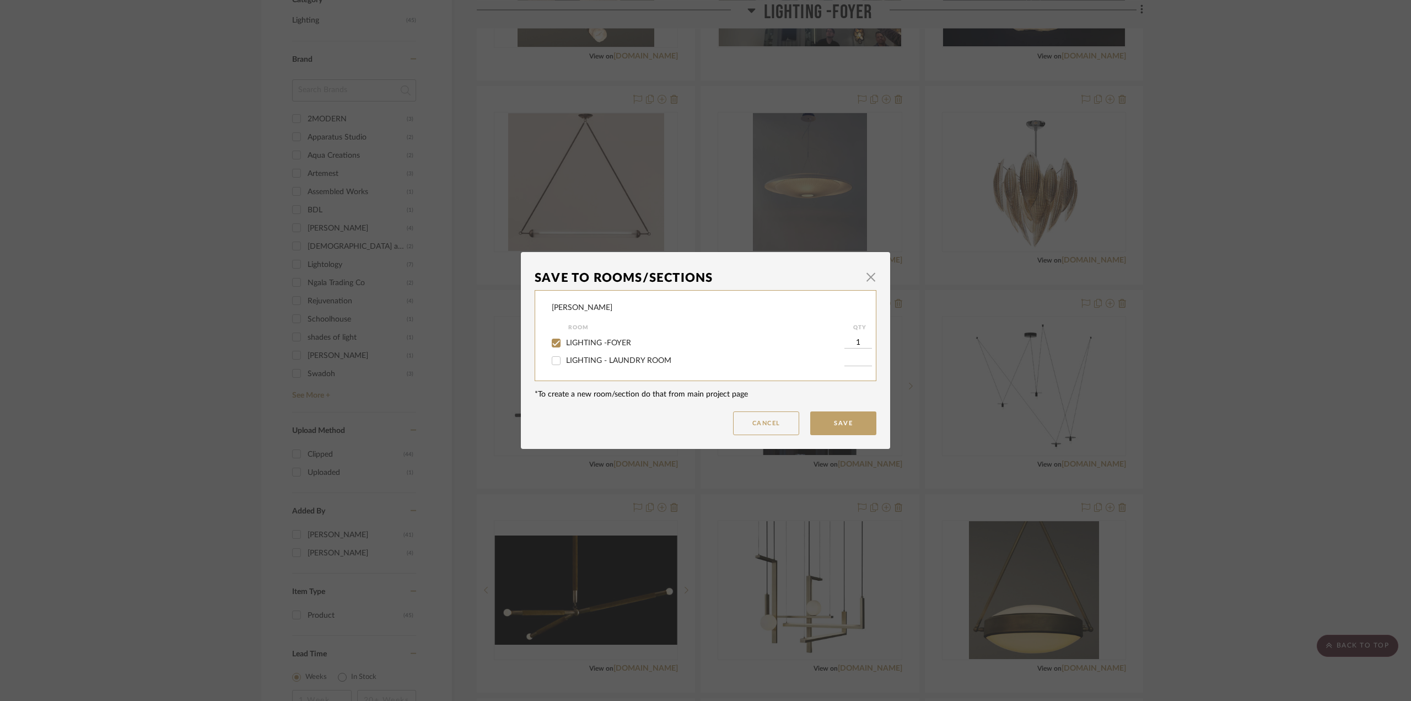
click at [613, 342] on span "LIGHTING -FOYER" at bounding box center [598, 343] width 65 height 8
click at [565, 342] on input "LIGHTING -FOYER" at bounding box center [556, 343] width 18 height 18
checkbox input "false"
click at [839, 421] on button "Save" at bounding box center [843, 423] width 66 height 24
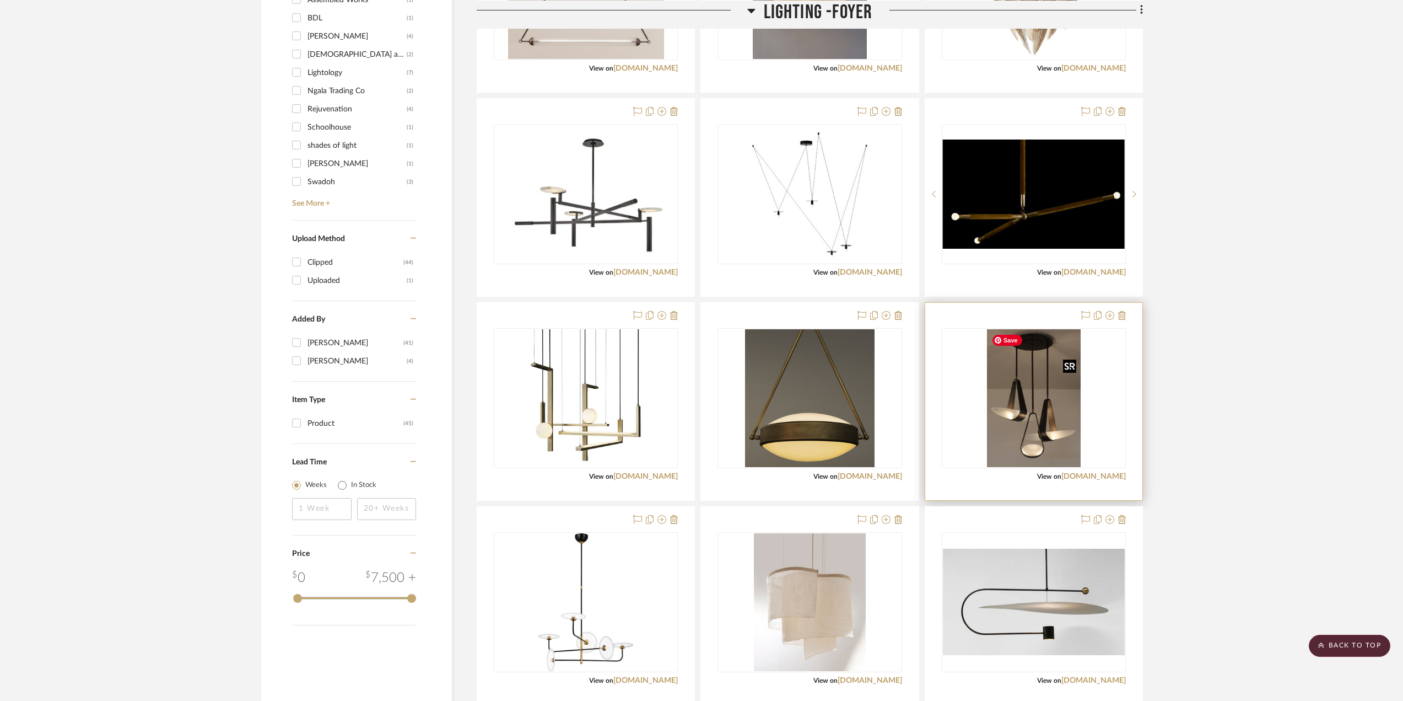
scroll to position [704, 0]
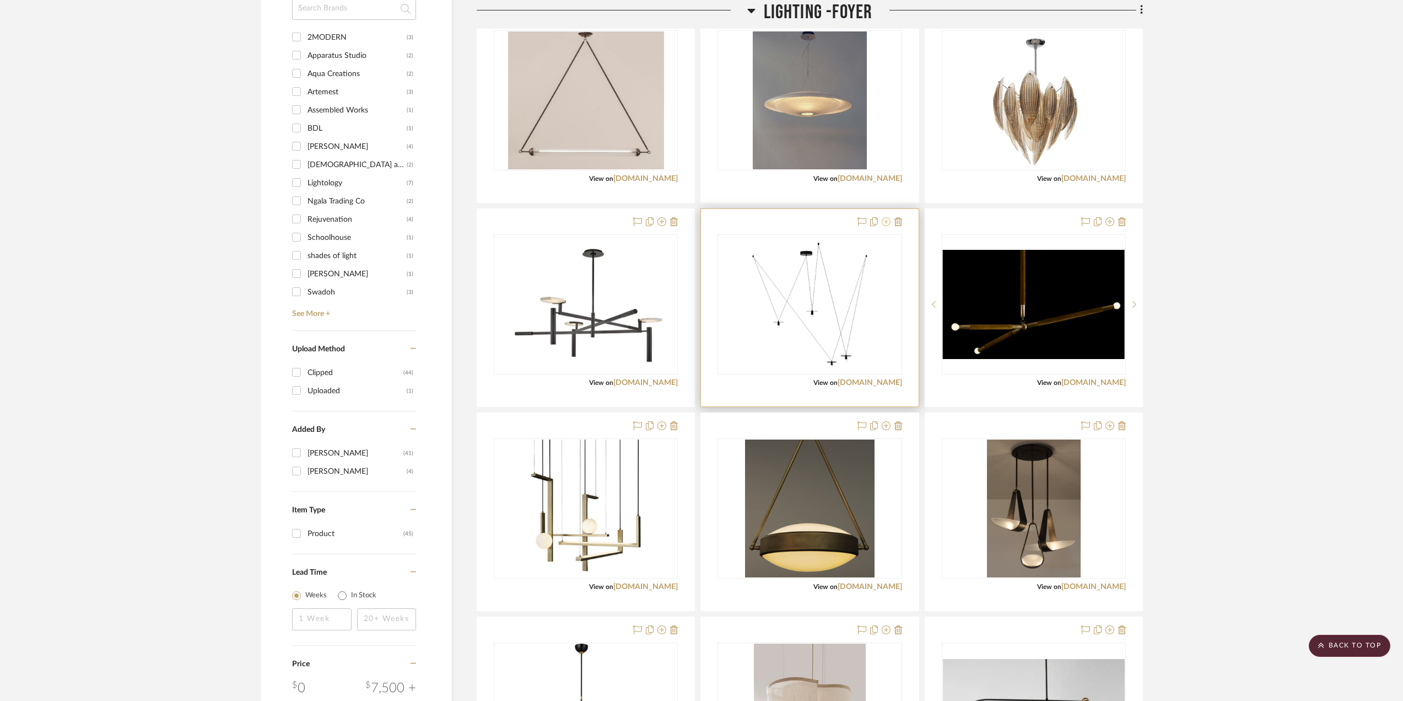
click at [849, 222] on icon at bounding box center [886, 221] width 9 height 9
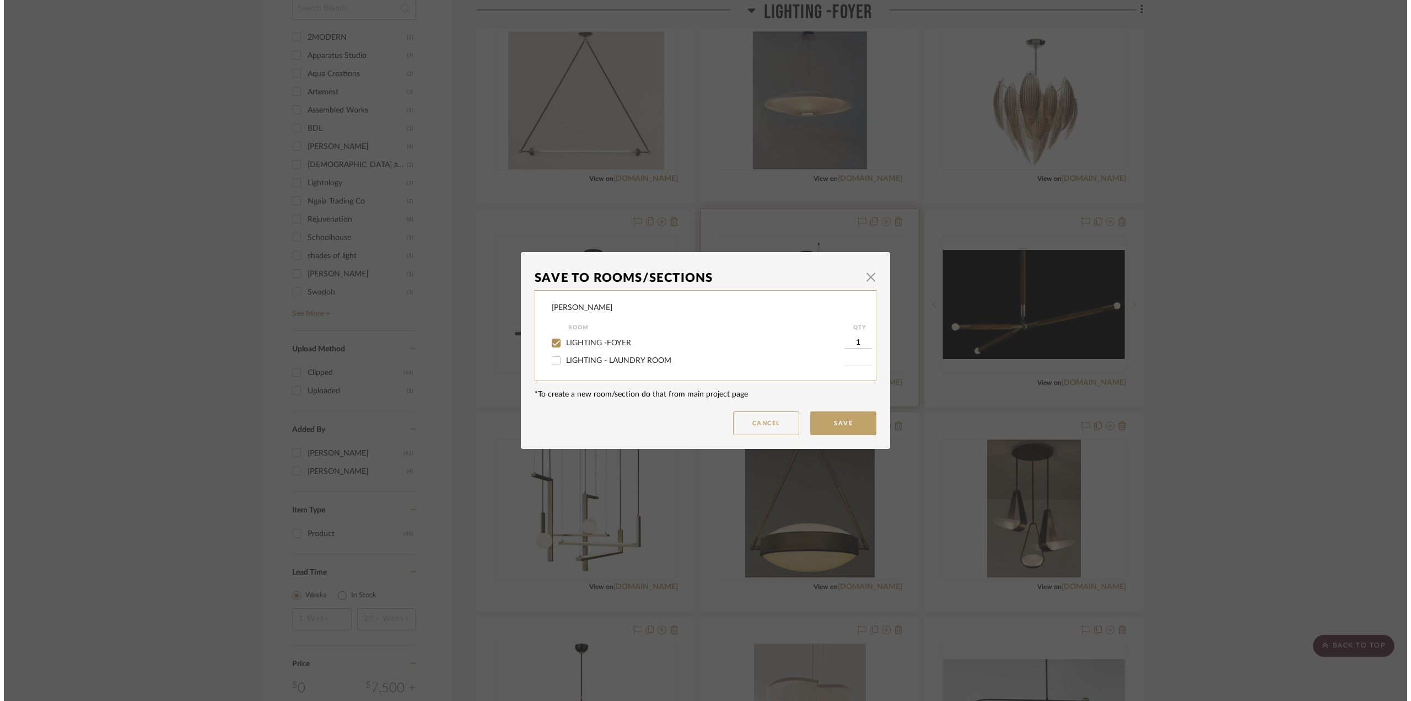
scroll to position [0, 0]
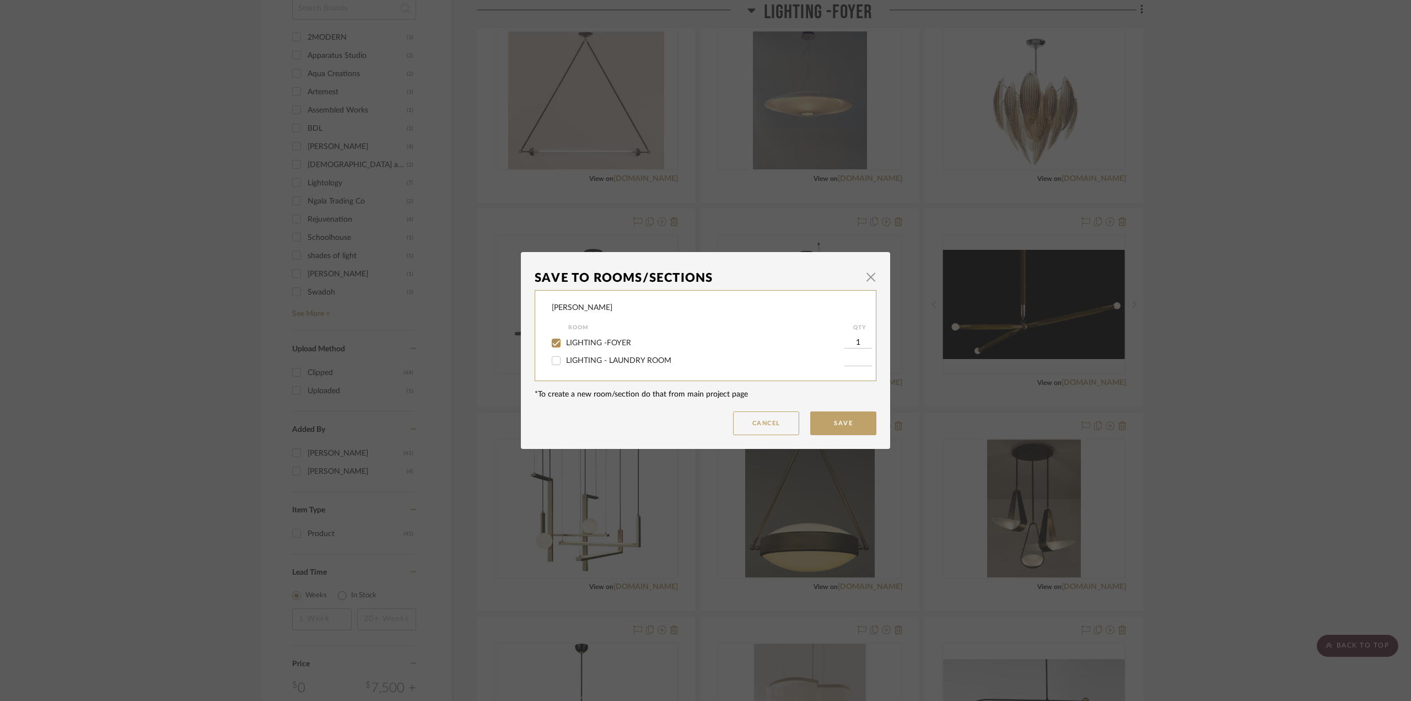
click at [619, 344] on span "LIGHTING -FOYER" at bounding box center [598, 343] width 65 height 8
click at [565, 344] on input "LIGHTING -FOYER" at bounding box center [556, 343] width 18 height 18
checkbox input "false"
click at [849, 423] on button "Save" at bounding box center [843, 423] width 66 height 24
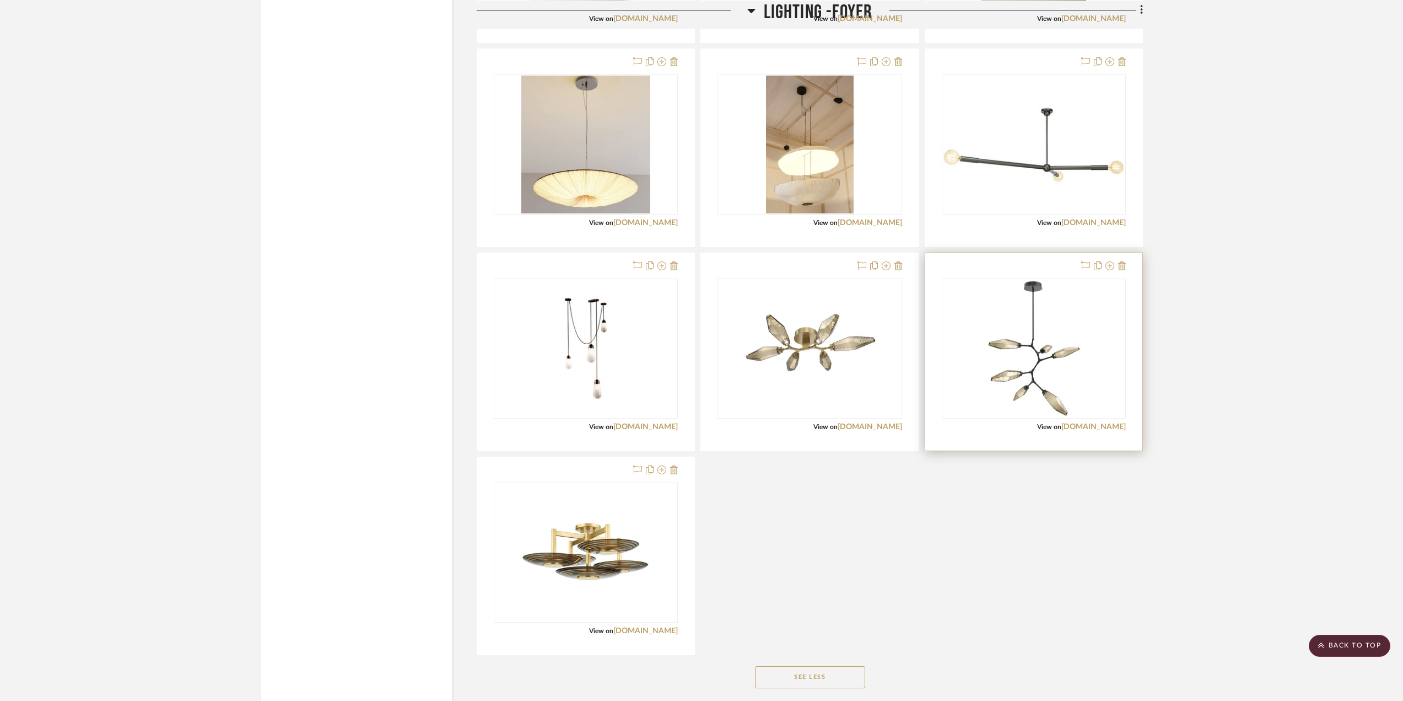
scroll to position [1807, 0]
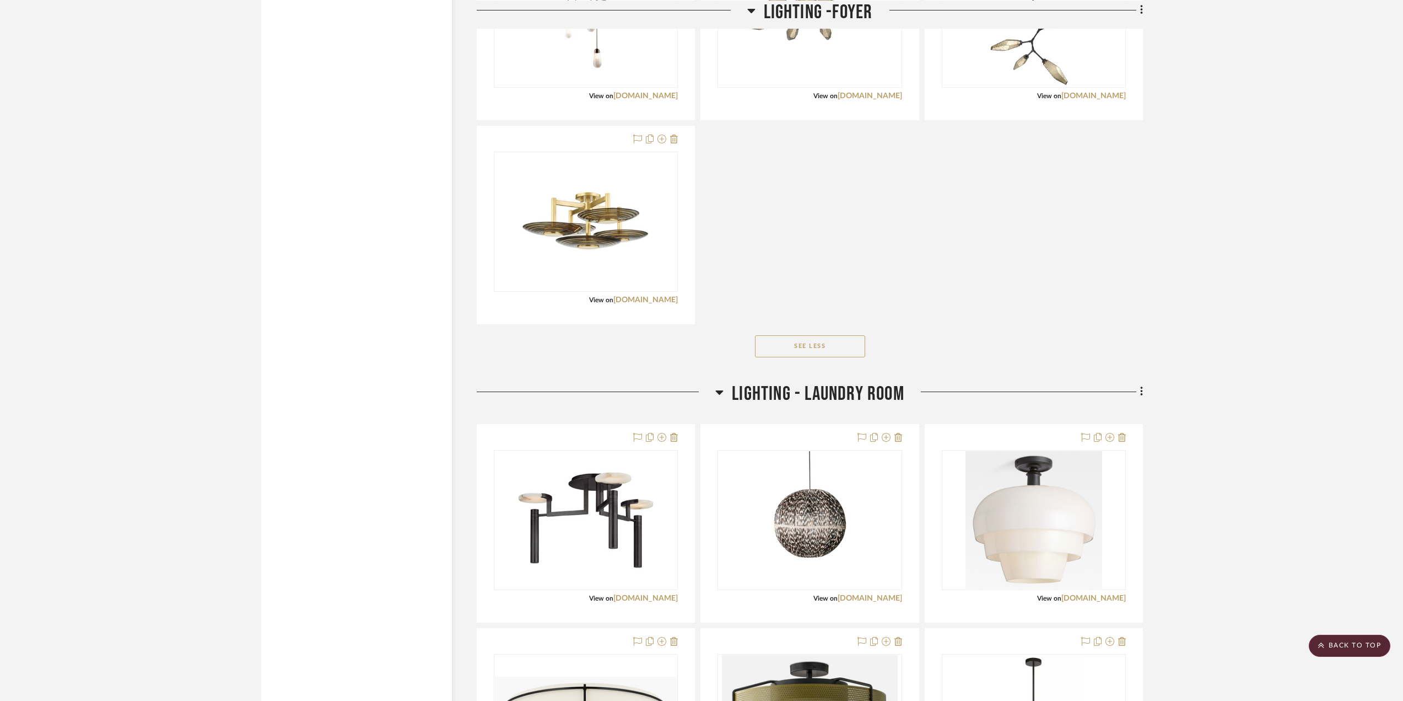
click at [717, 390] on icon at bounding box center [719, 391] width 8 height 13
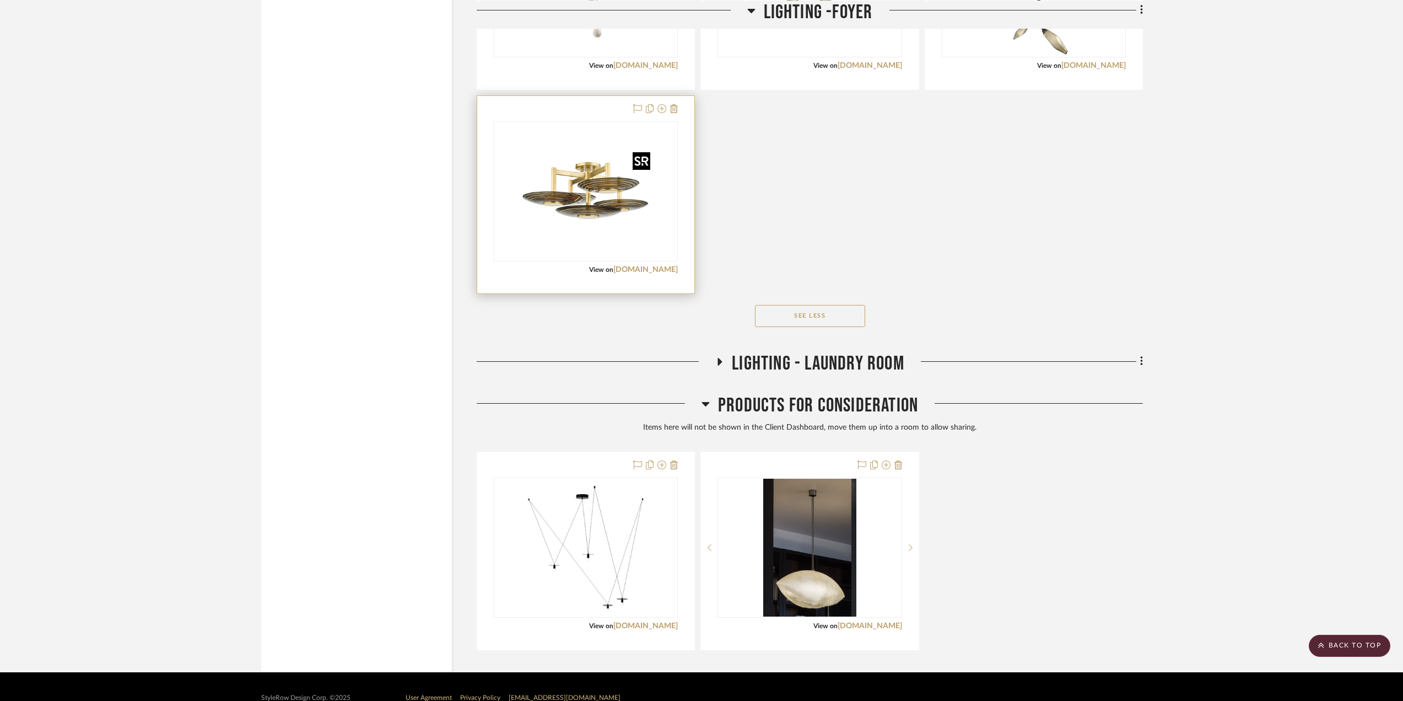
scroll to position [1854, 0]
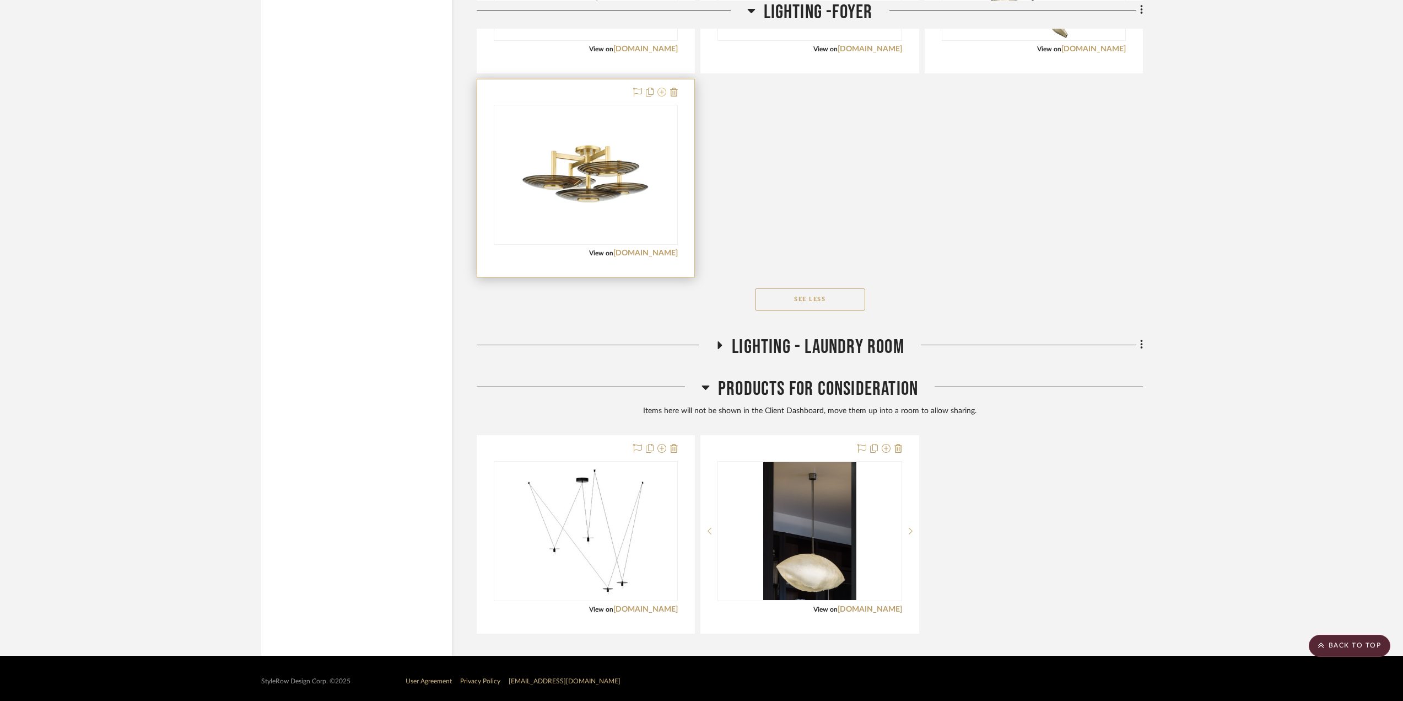
click at [661, 89] on icon at bounding box center [662, 92] width 9 height 9
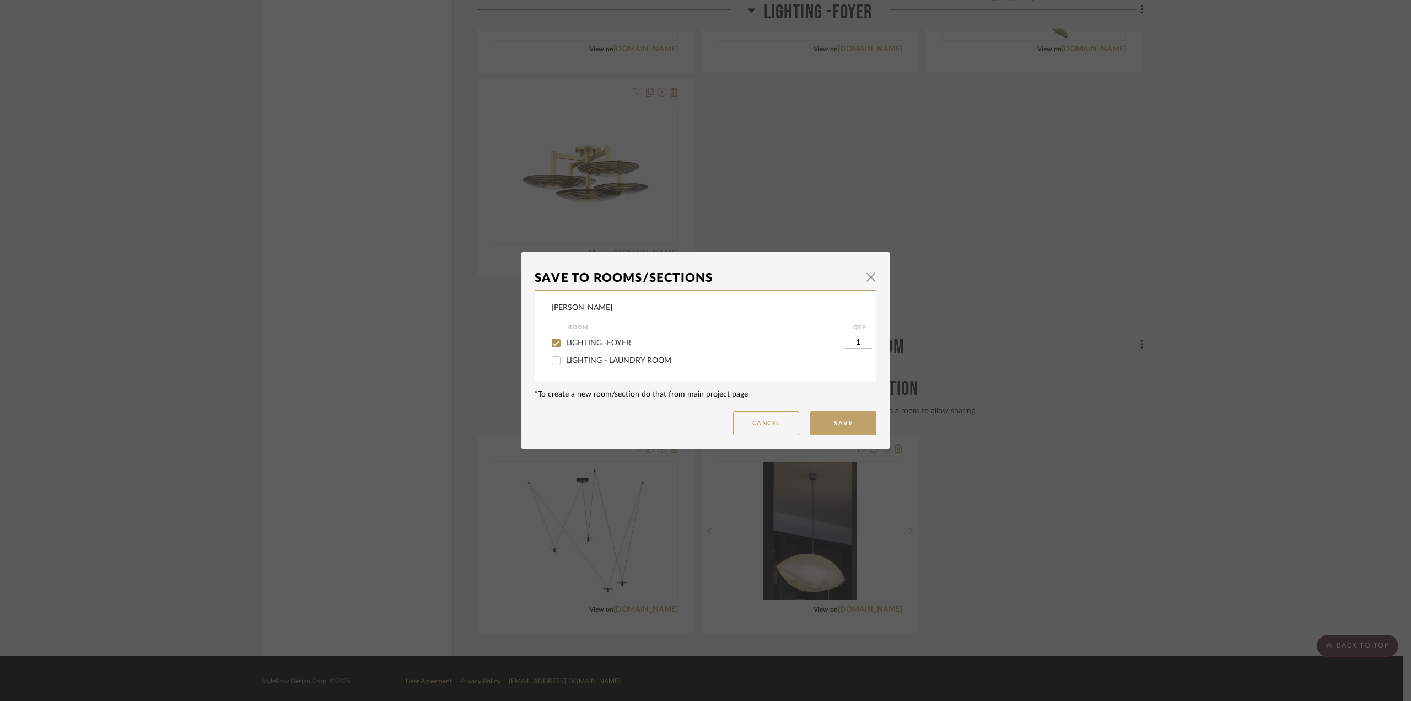
click at [598, 337] on div "LIGHTING -FOYER" at bounding box center [698, 343] width 293 height 18
click at [604, 346] on span "LIGHTING -FOYER" at bounding box center [598, 343] width 65 height 8
click at [565, 346] on input "LIGHTING -FOYER" at bounding box center [556, 343] width 18 height 18
checkbox input "false"
click at [838, 418] on button "Save" at bounding box center [843, 423] width 66 height 24
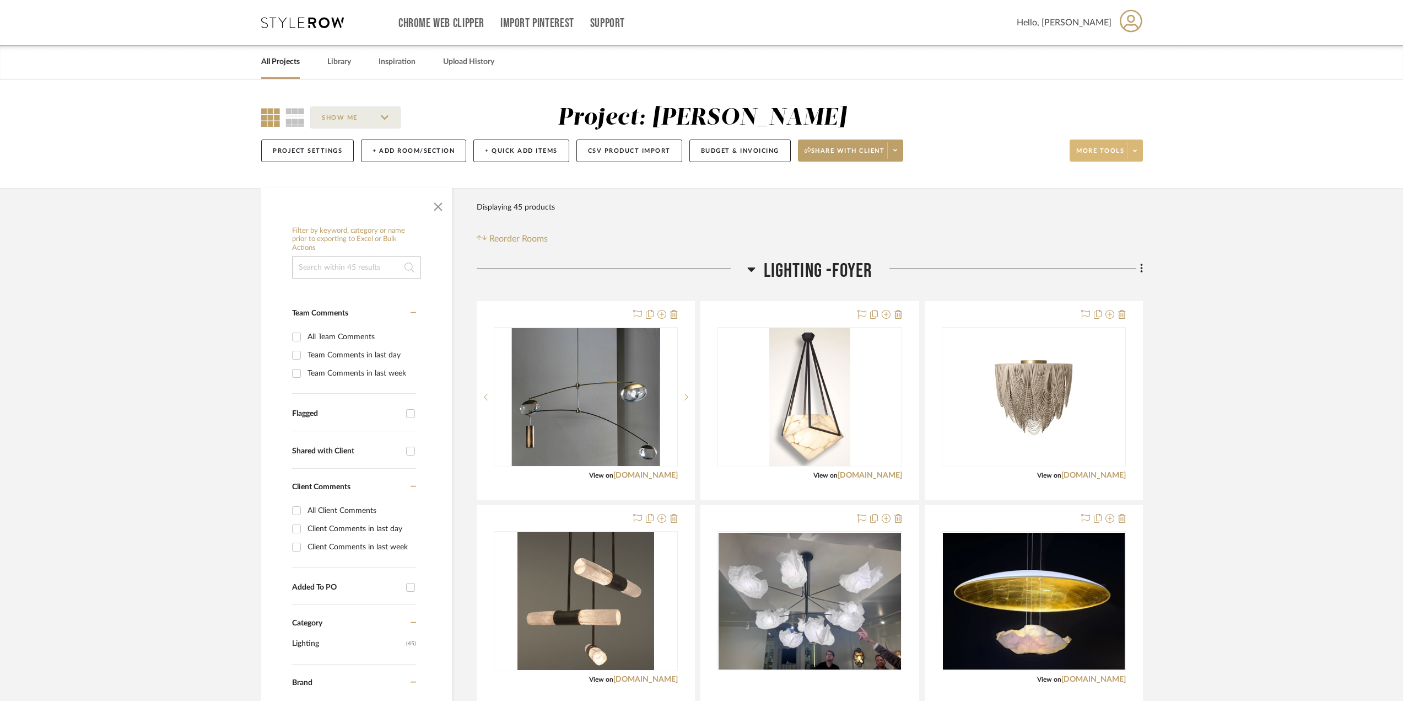
click at [849, 157] on span at bounding box center [1134, 150] width 15 height 17
click at [849, 261] on span "Bulk Actions" at bounding box center [1116, 261] width 71 height 9
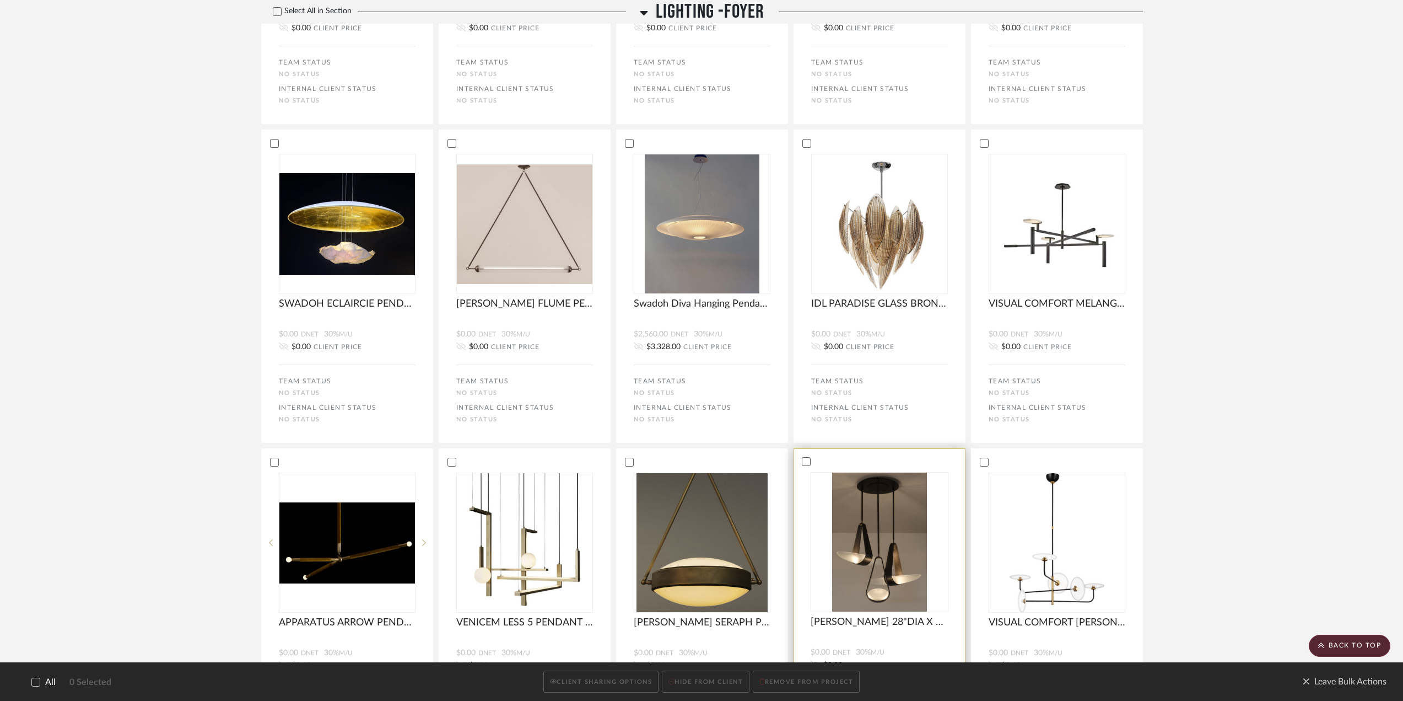
scroll to position [661, 0]
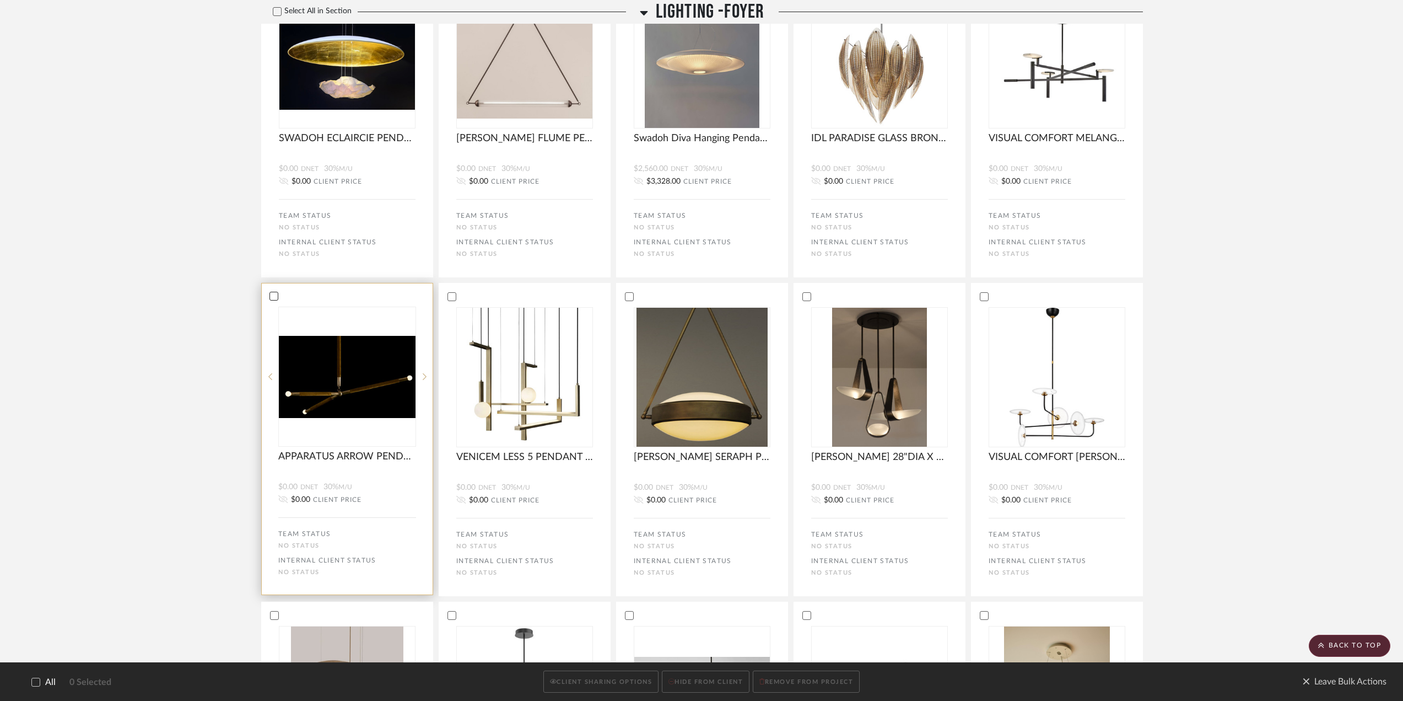
click at [271, 297] on icon at bounding box center [274, 296] width 8 height 8
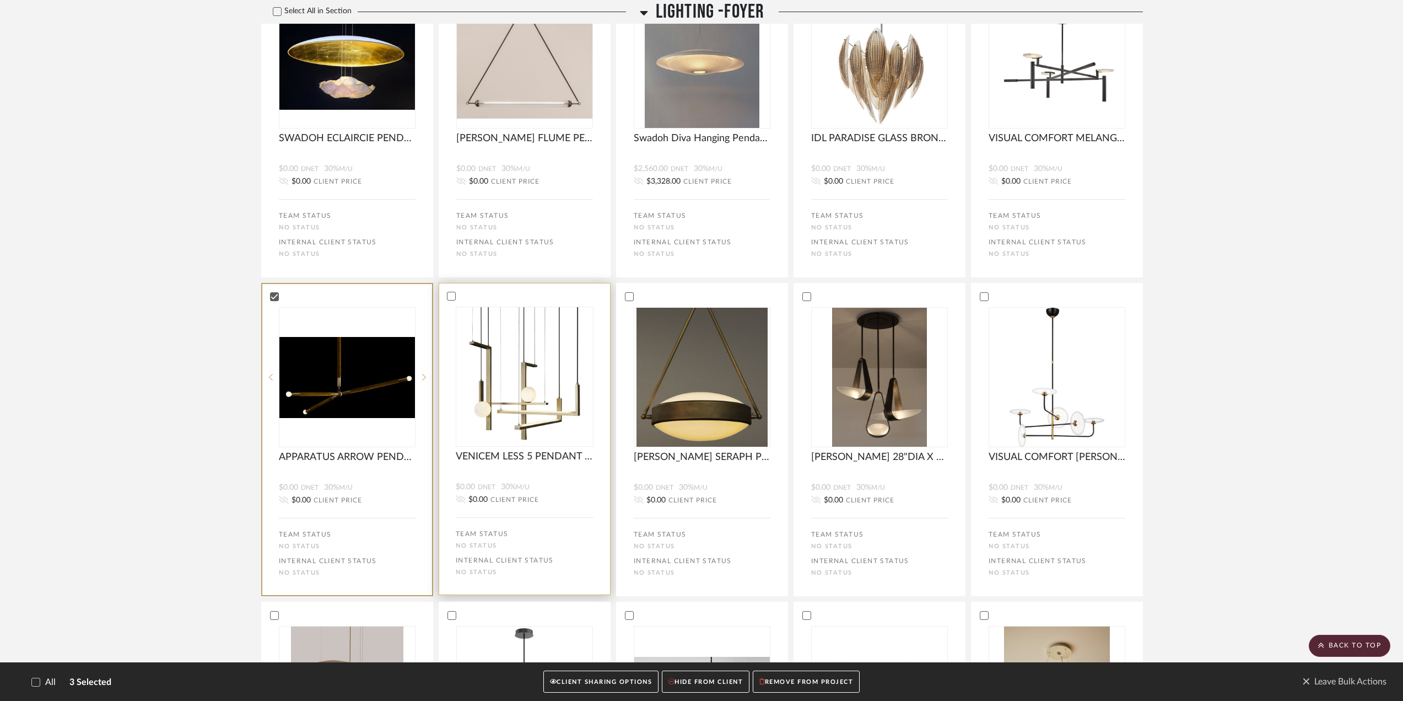
click at [457, 293] on div at bounding box center [524, 296] width 171 height 10
click at [642, 297] on div at bounding box center [702, 296] width 171 height 10
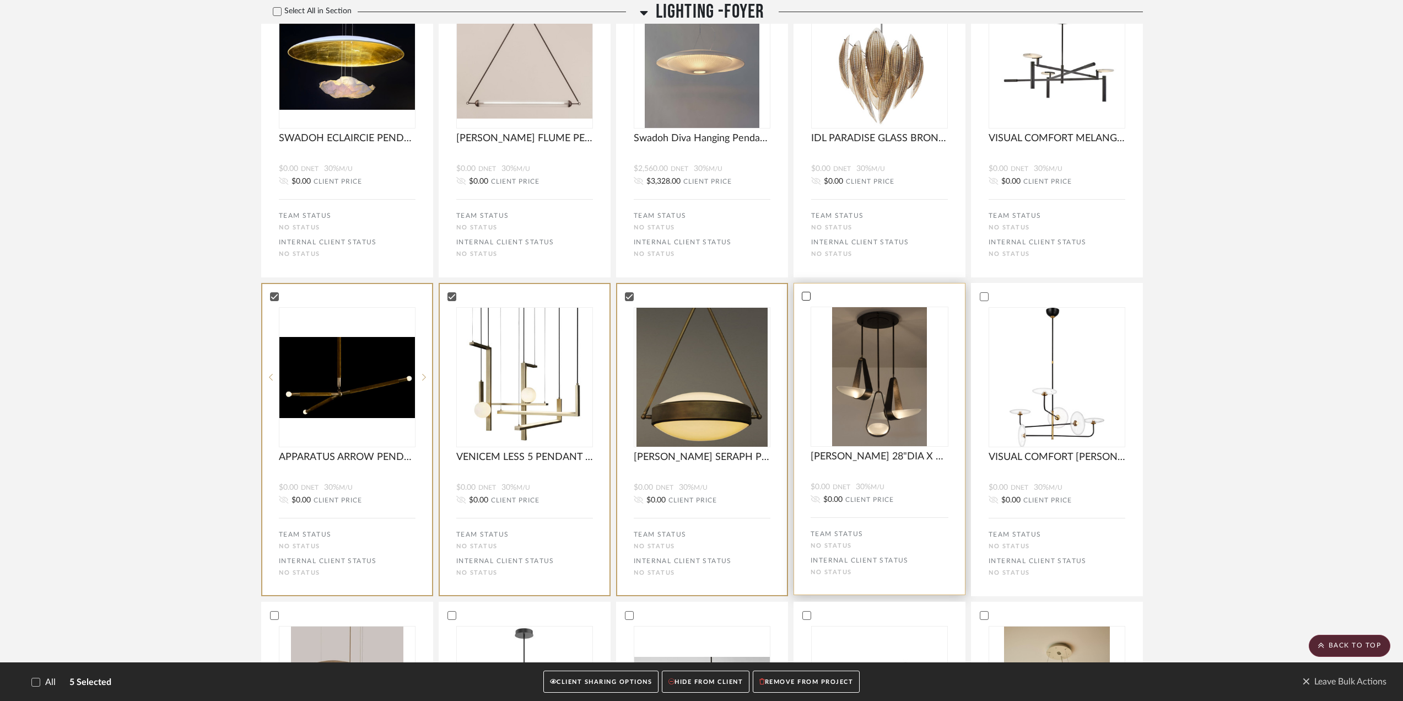
click at [805, 293] on icon at bounding box center [807, 296] width 8 height 8
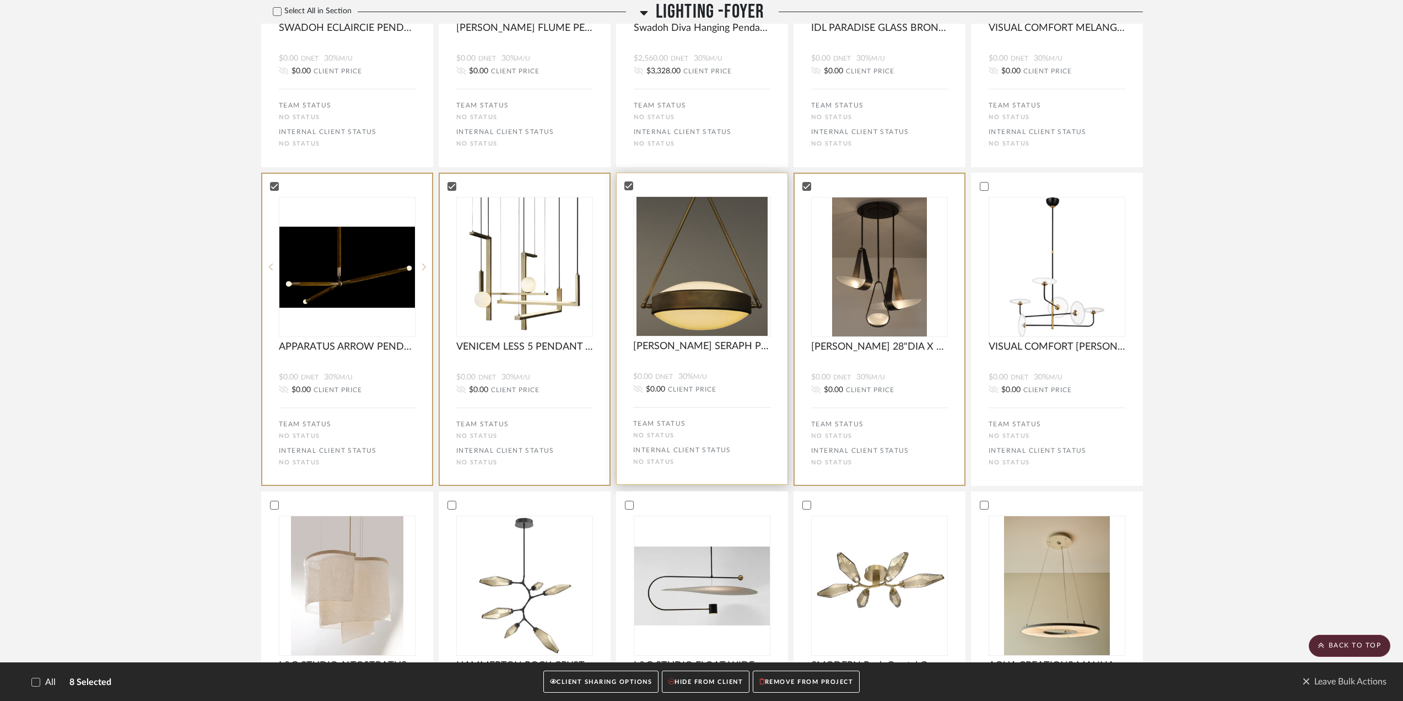
scroll to position [882, 0]
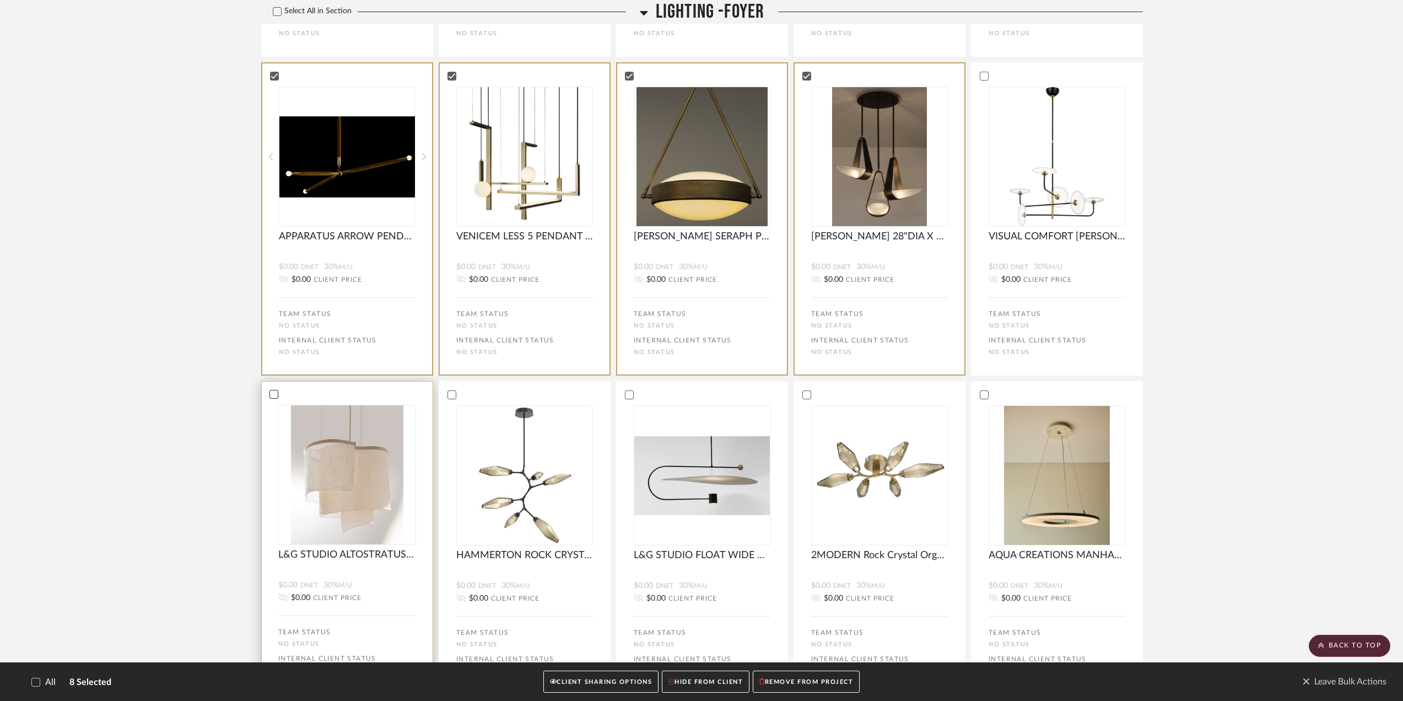
click at [270, 396] on icon at bounding box center [274, 394] width 8 height 8
click at [631, 392] on icon at bounding box center [629, 394] width 8 height 8
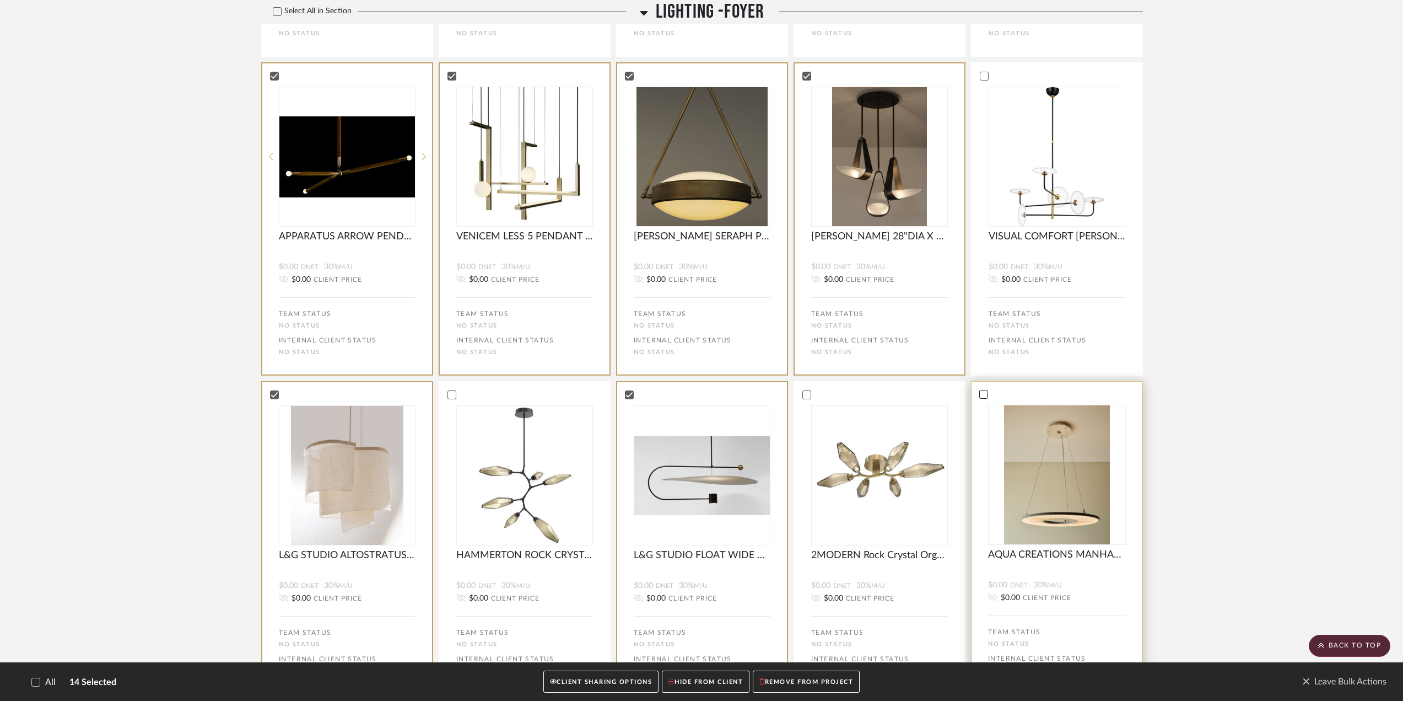
click at [849, 392] on icon at bounding box center [984, 394] width 8 height 8
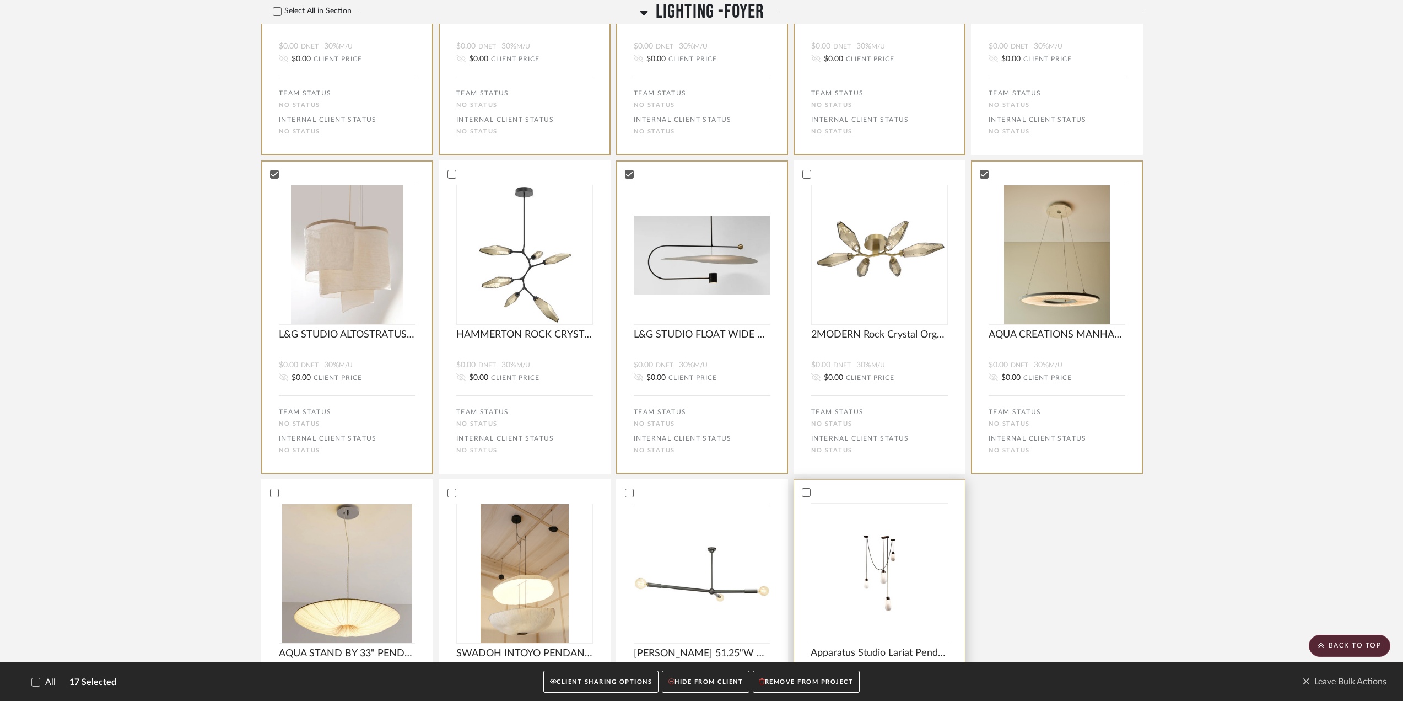
scroll to position [1268, 0]
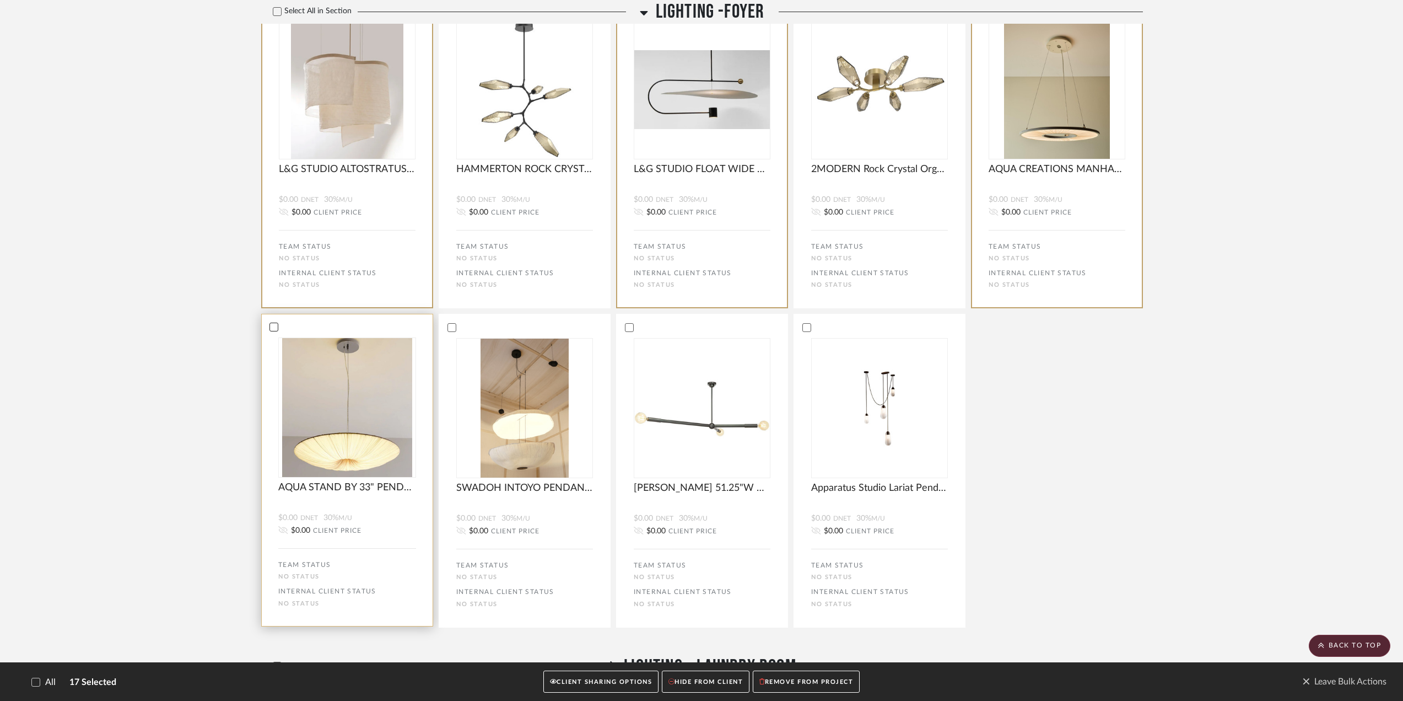
click at [273, 328] on icon at bounding box center [274, 327] width 8 height 8
click at [626, 327] on icon at bounding box center [629, 327] width 8 height 8
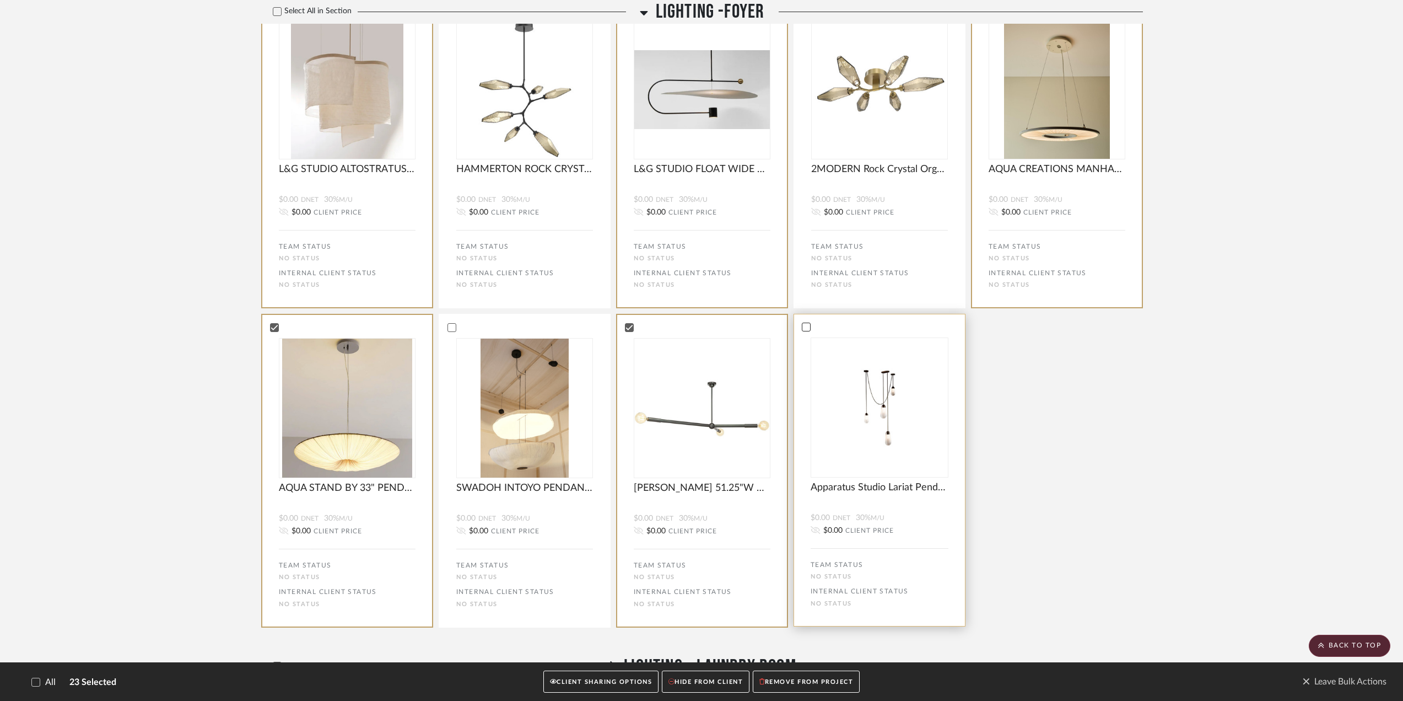
click at [806, 327] on icon at bounding box center [807, 327] width 8 height 8
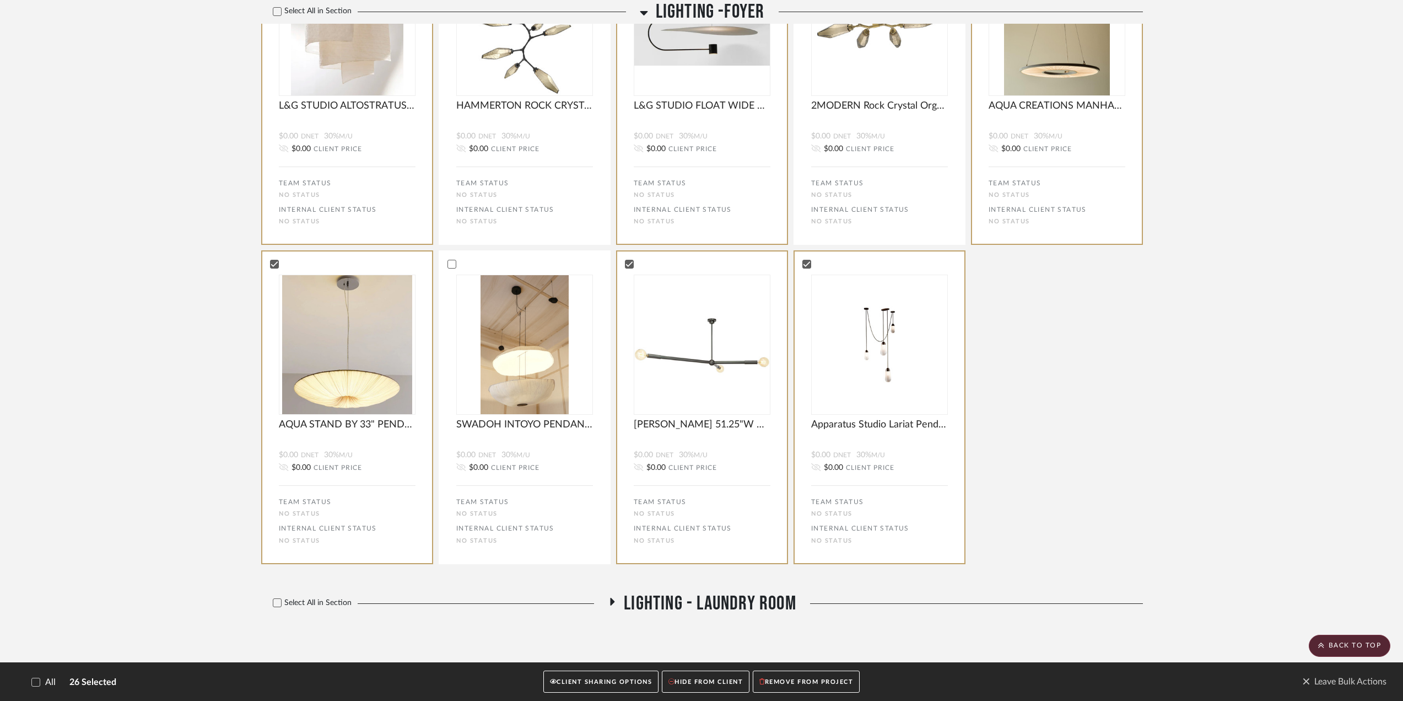
click at [780, 568] on button "REMOVE FROM PROJECT" at bounding box center [806, 681] width 107 height 23
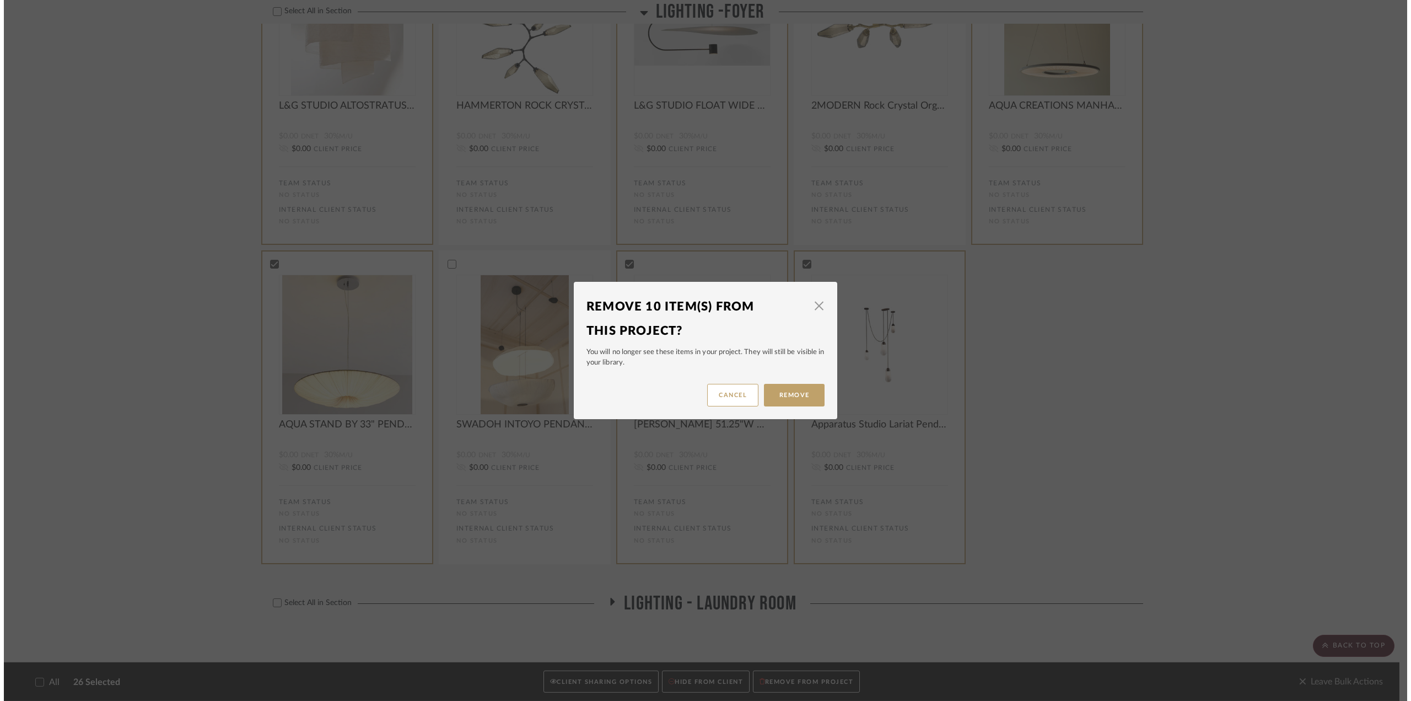
scroll to position [0, 0]
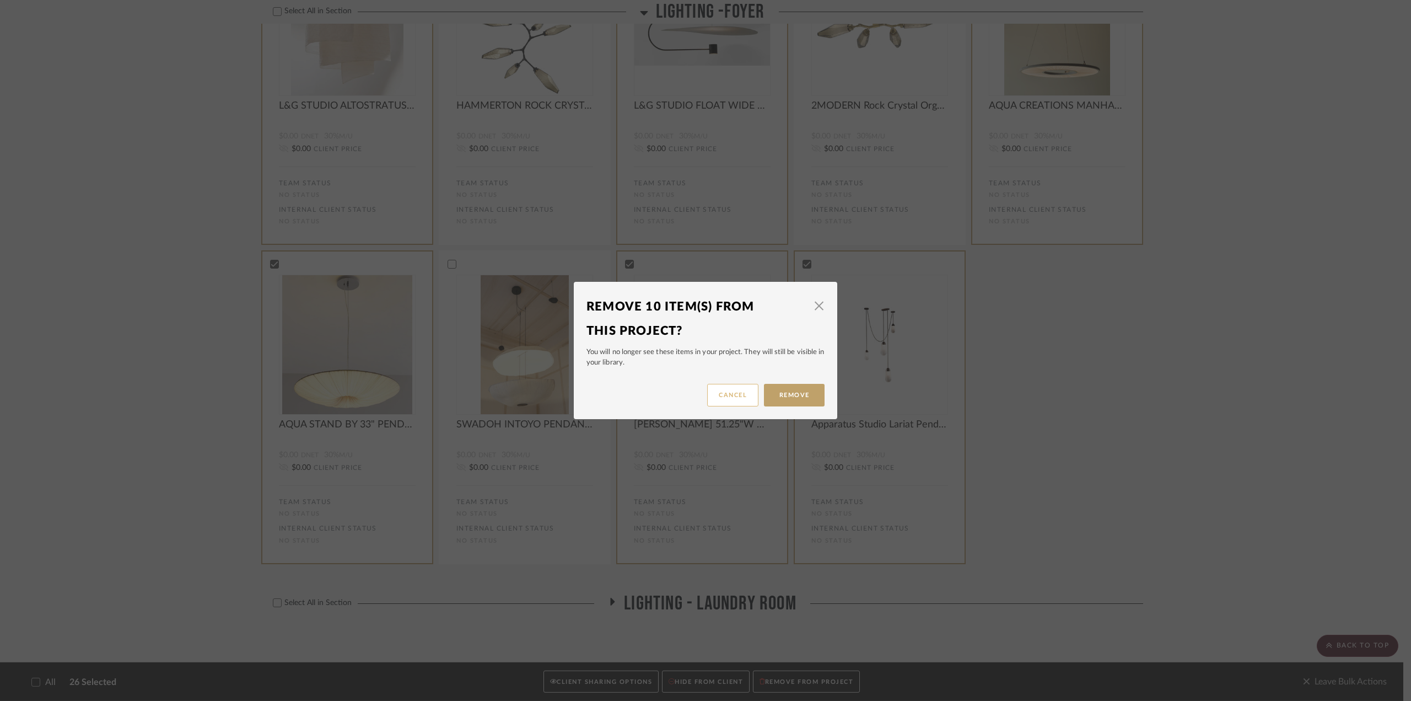
click at [727, 392] on button "Cancel" at bounding box center [732, 395] width 51 height 23
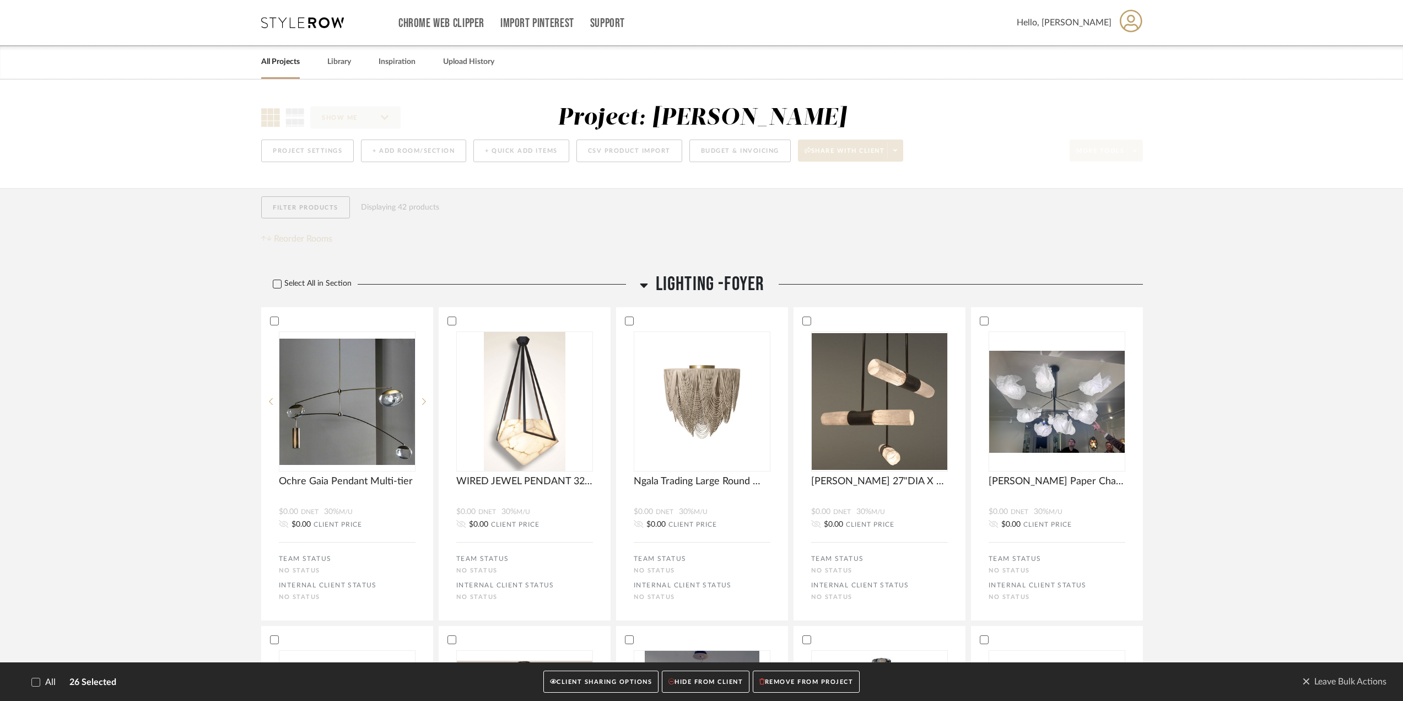
click at [292, 284] on label "Select All in Section" at bounding box center [308, 283] width 94 height 9
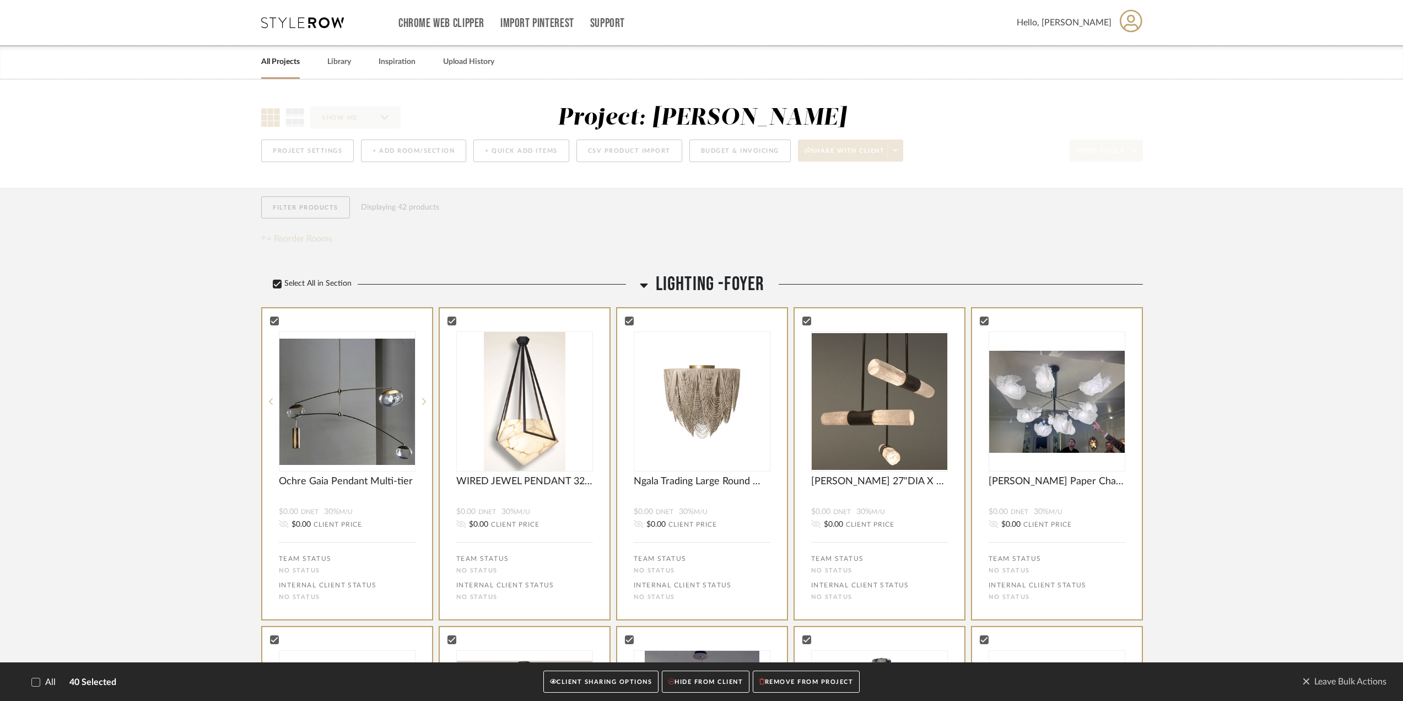
click at [292, 284] on label "Select All in Section" at bounding box center [308, 283] width 94 height 9
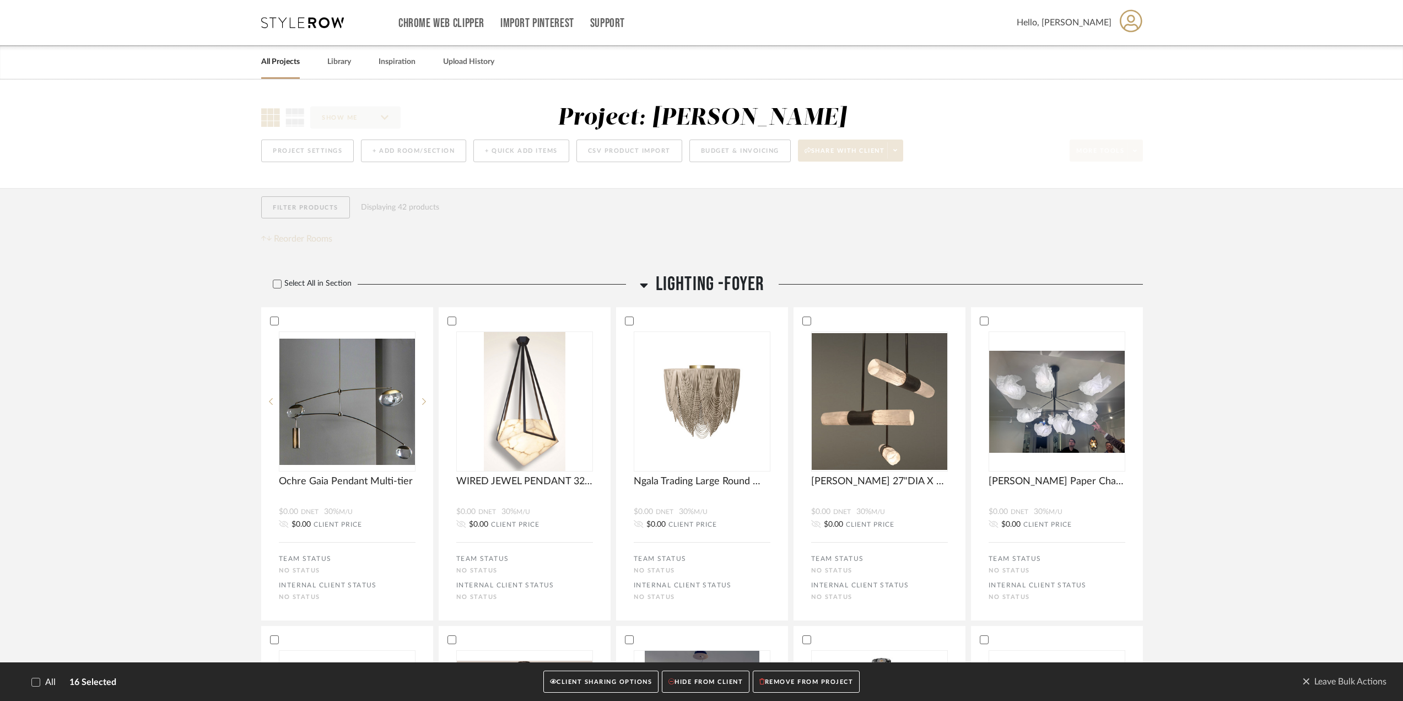
drag, startPoint x: 457, startPoint y: 255, endPoint x: 983, endPoint y: 77, distance: 555.0
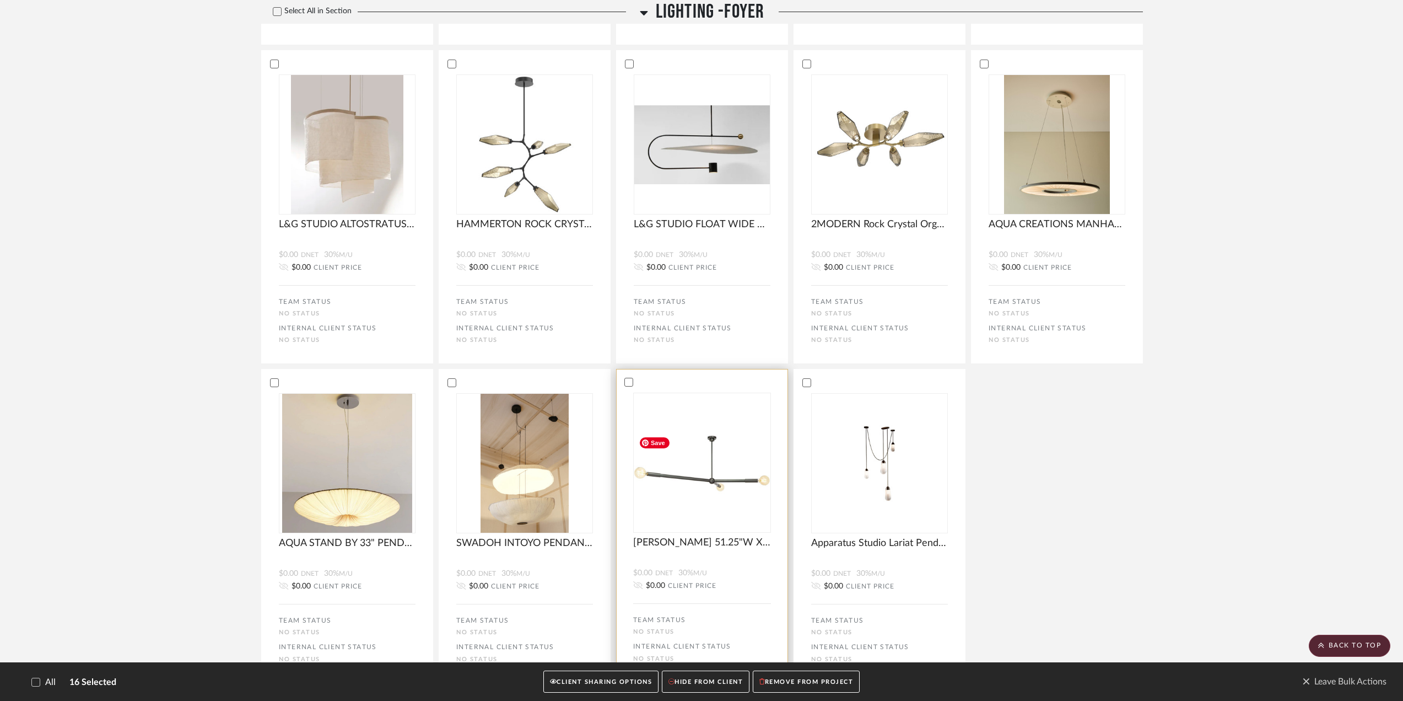
scroll to position [1331, 0]
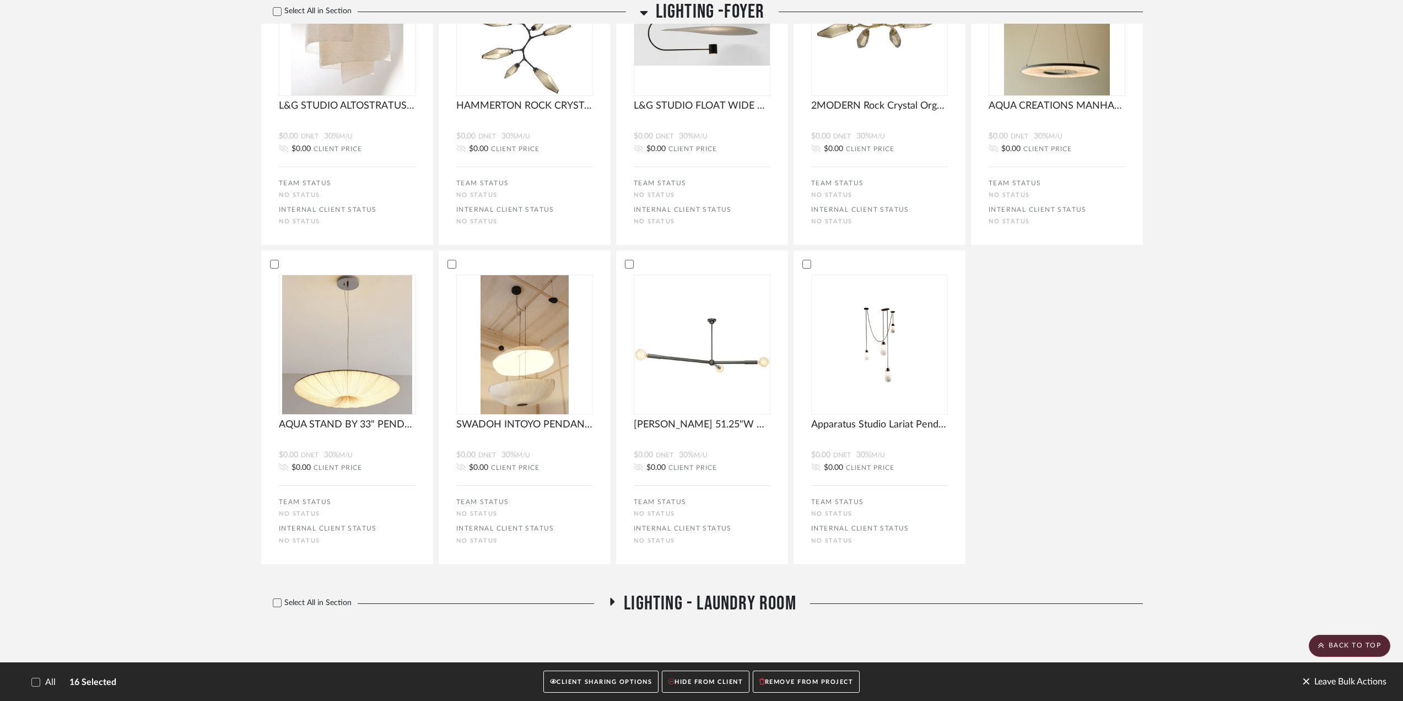
click at [849, 568] on span "Leave Bulk Actions" at bounding box center [1344, 681] width 84 height 17
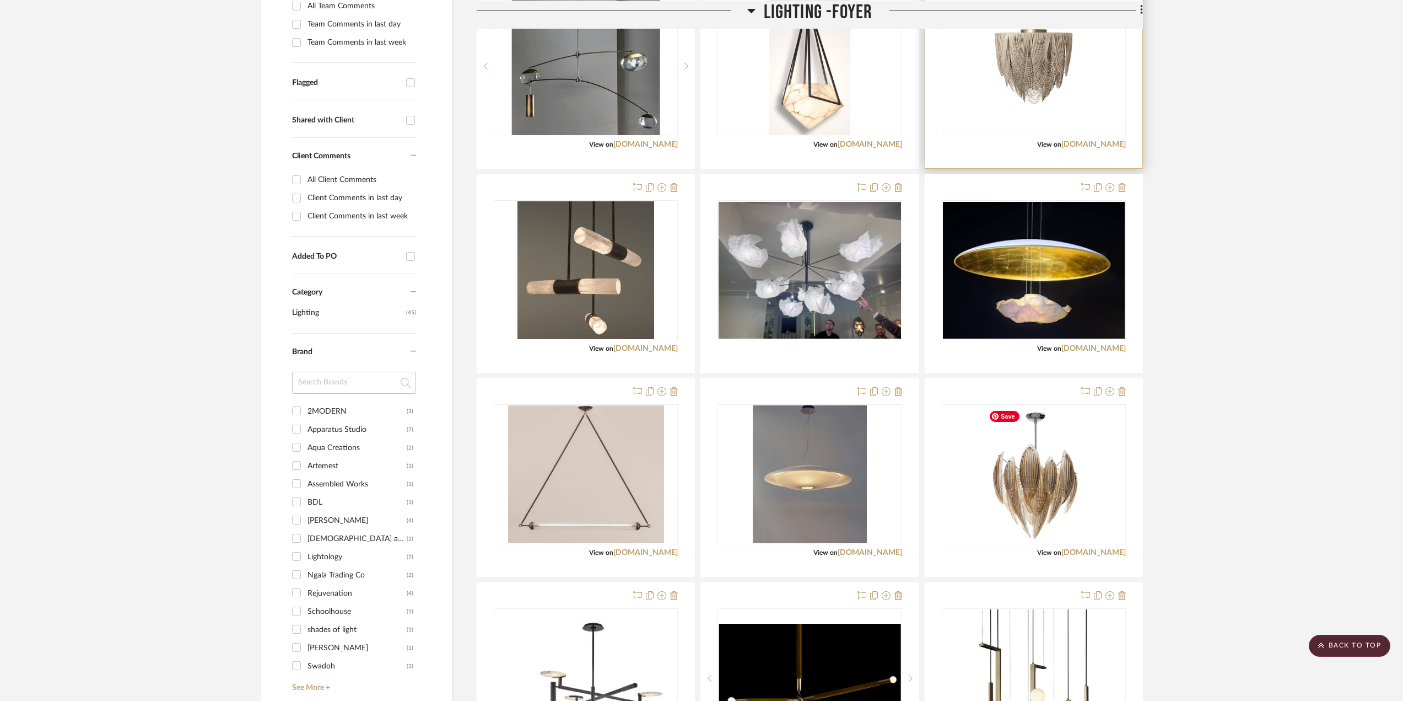
scroll to position [0, 0]
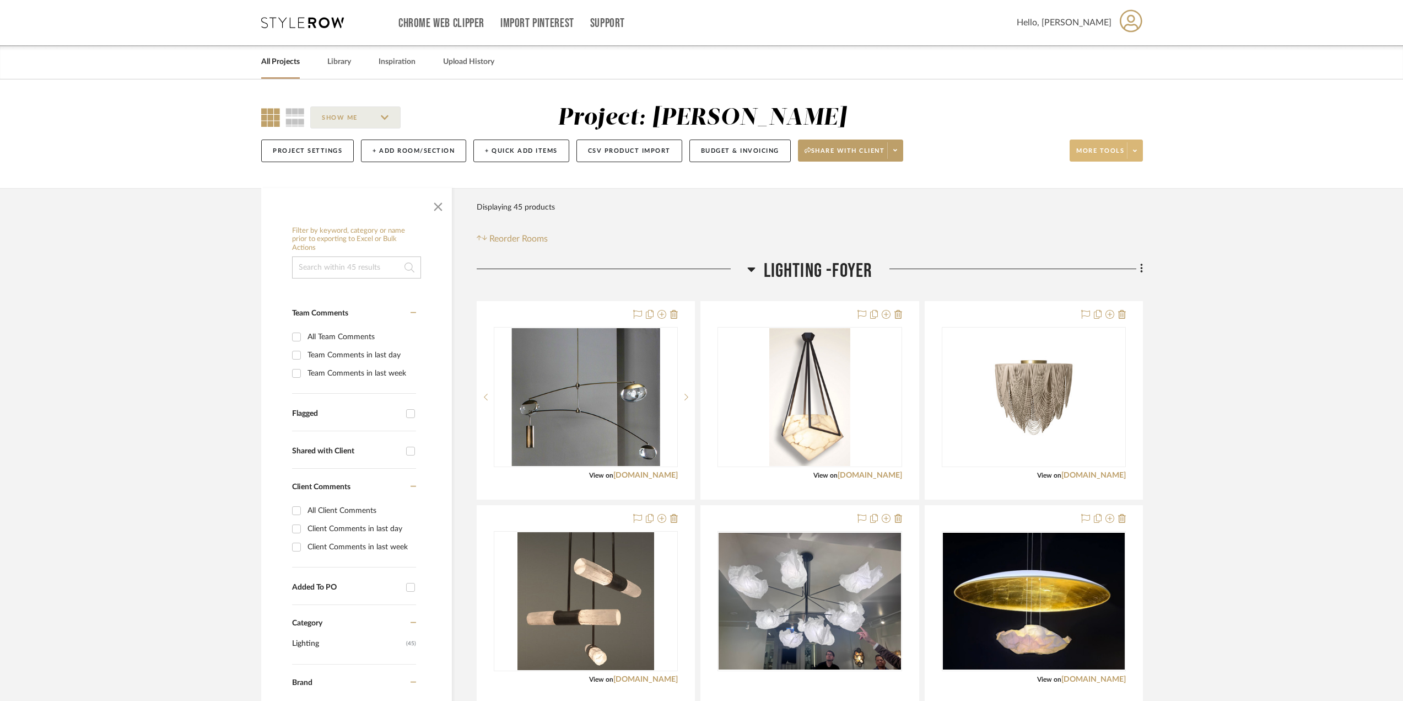
click at [849, 150] on icon at bounding box center [1135, 151] width 4 height 6
click at [849, 263] on span "Bulk Actions" at bounding box center [1116, 261] width 71 height 9
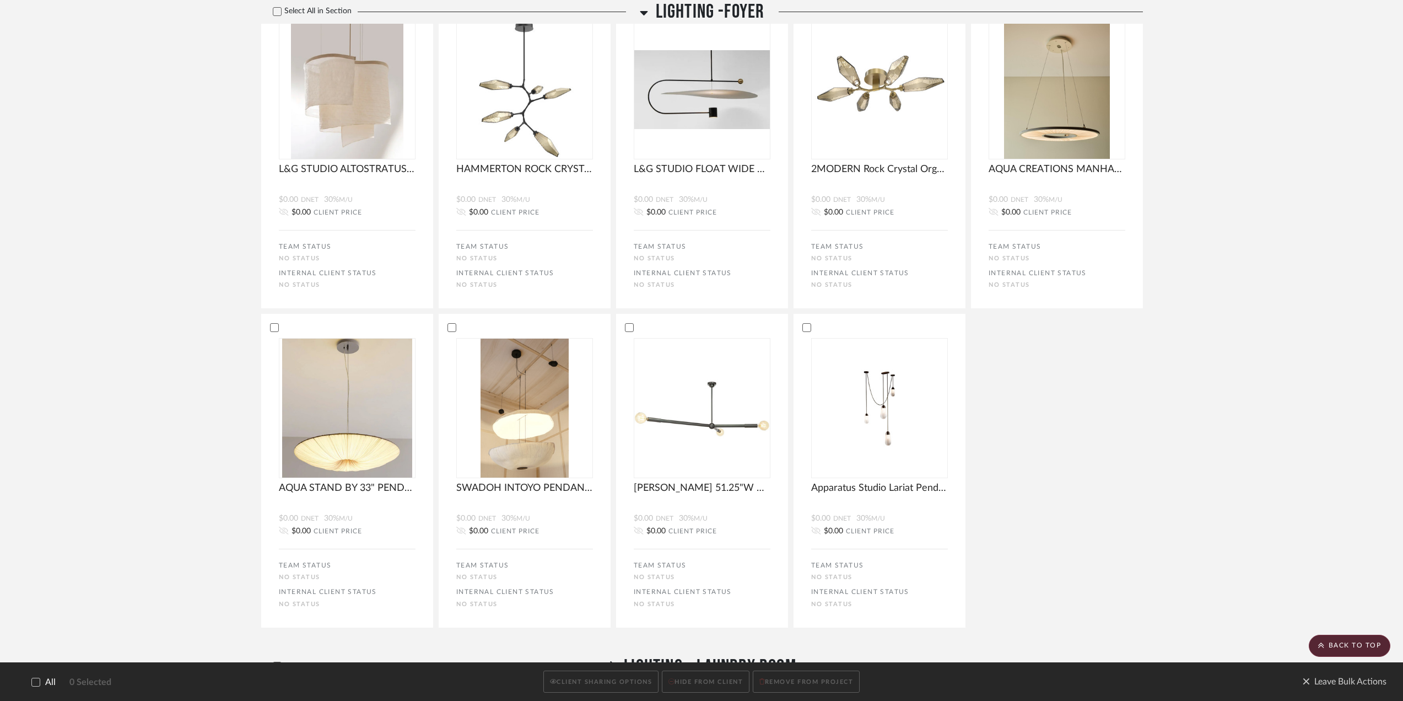
scroll to position [1331, 0]
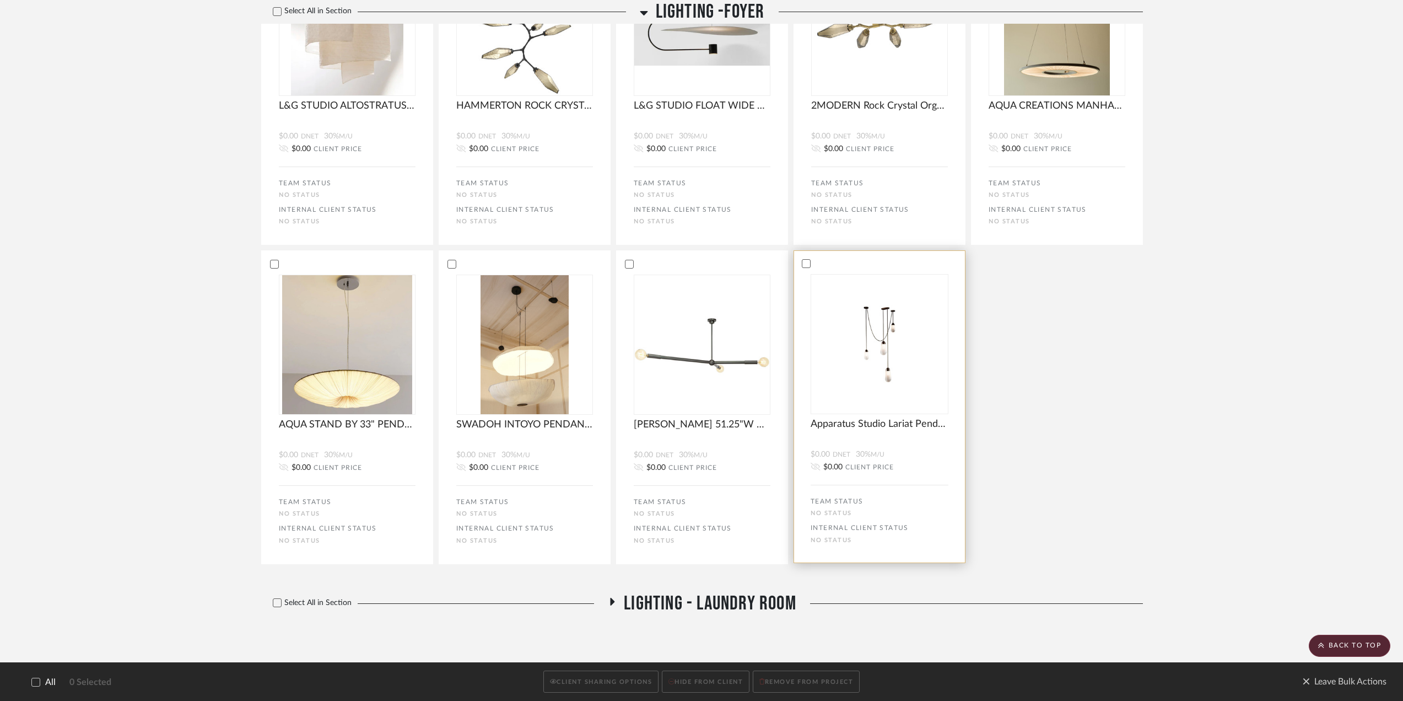
click at [804, 259] on div at bounding box center [879, 264] width 171 height 10
click at [624, 261] on div at bounding box center [628, 263] width 9 height 9
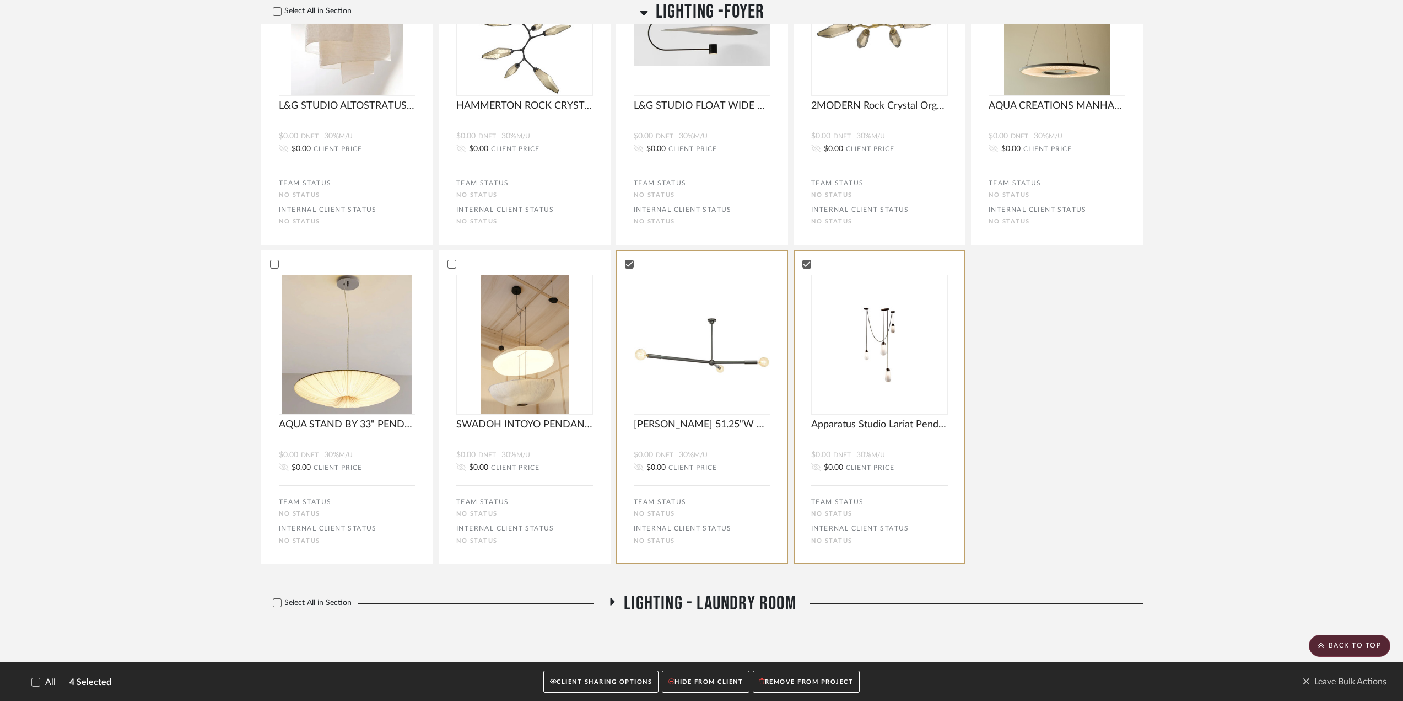
click at [825, 568] on button "REMOVE FROM PROJECT" at bounding box center [806, 681] width 107 height 23
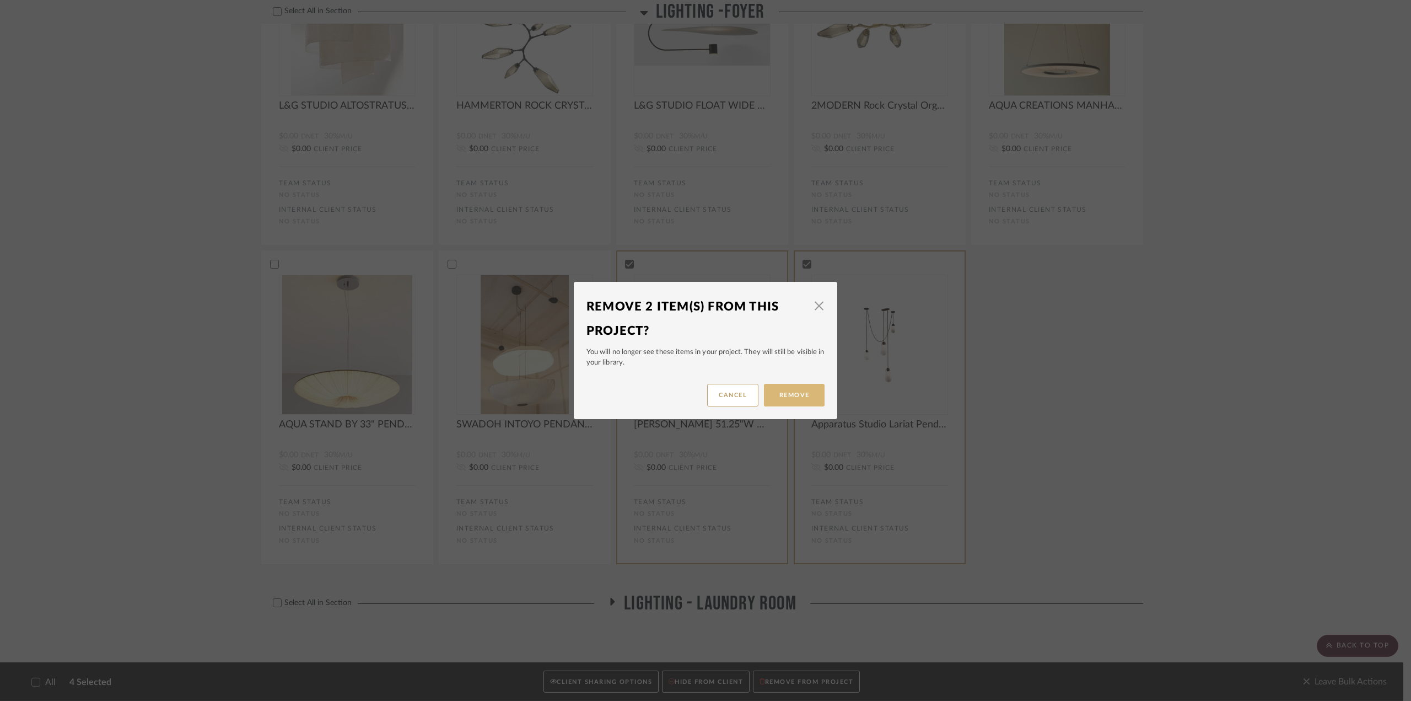
click at [782, 389] on button "Remove" at bounding box center [794, 395] width 61 height 23
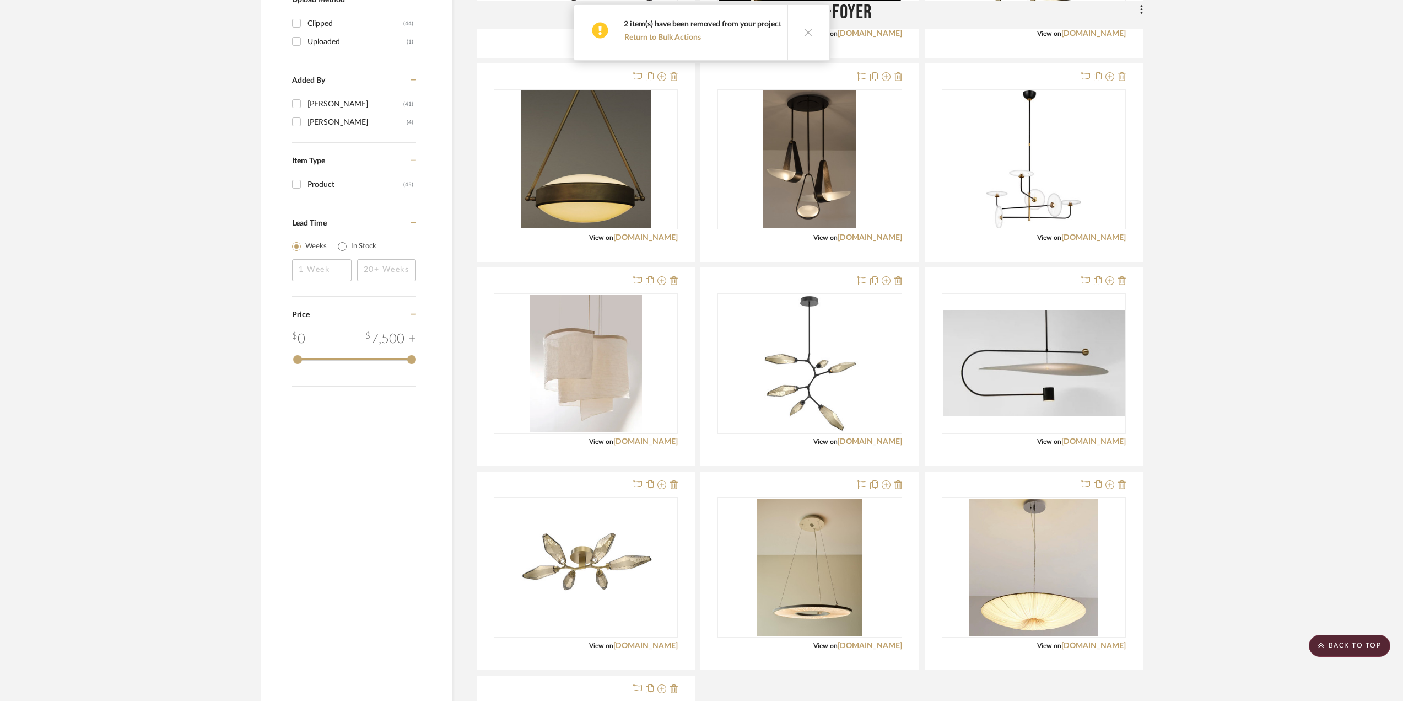
scroll to position [998, 0]
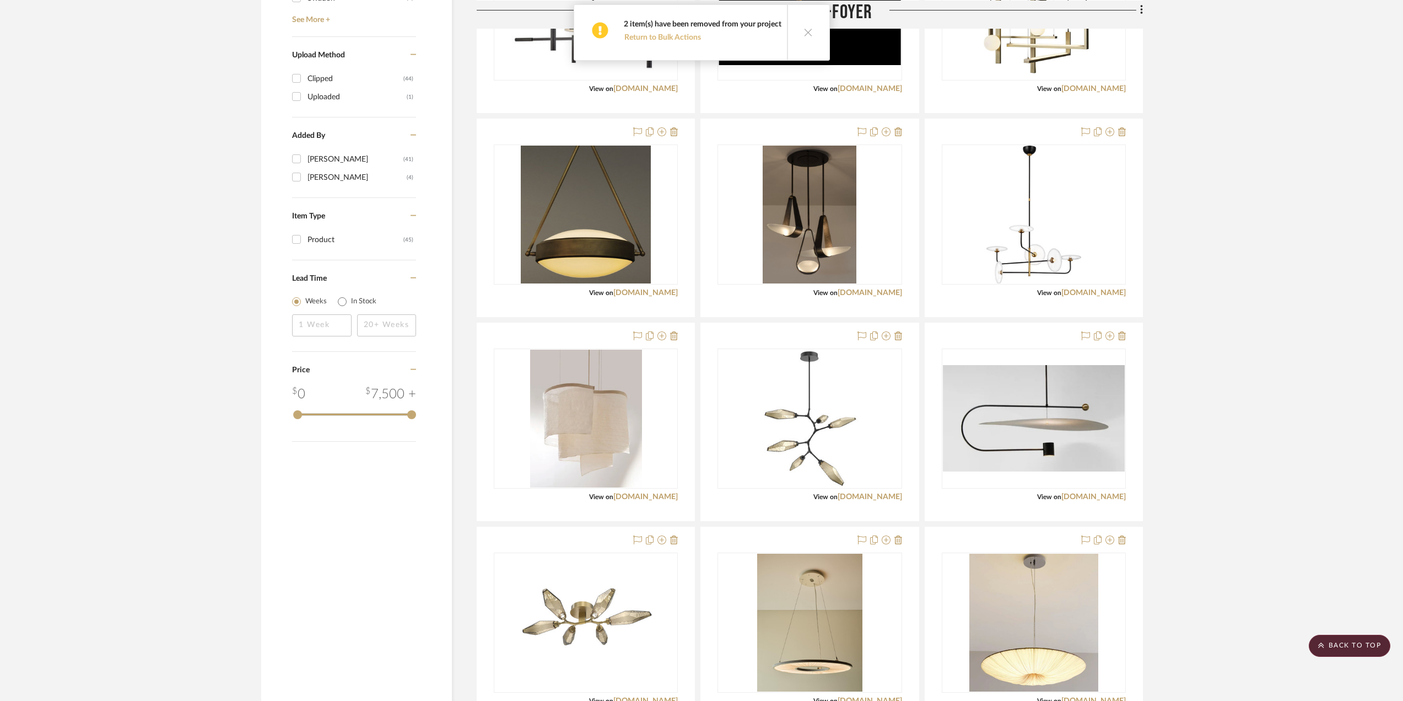
click at [683, 38] on button "Return to Bulk Actions" at bounding box center [663, 38] width 78 height 10
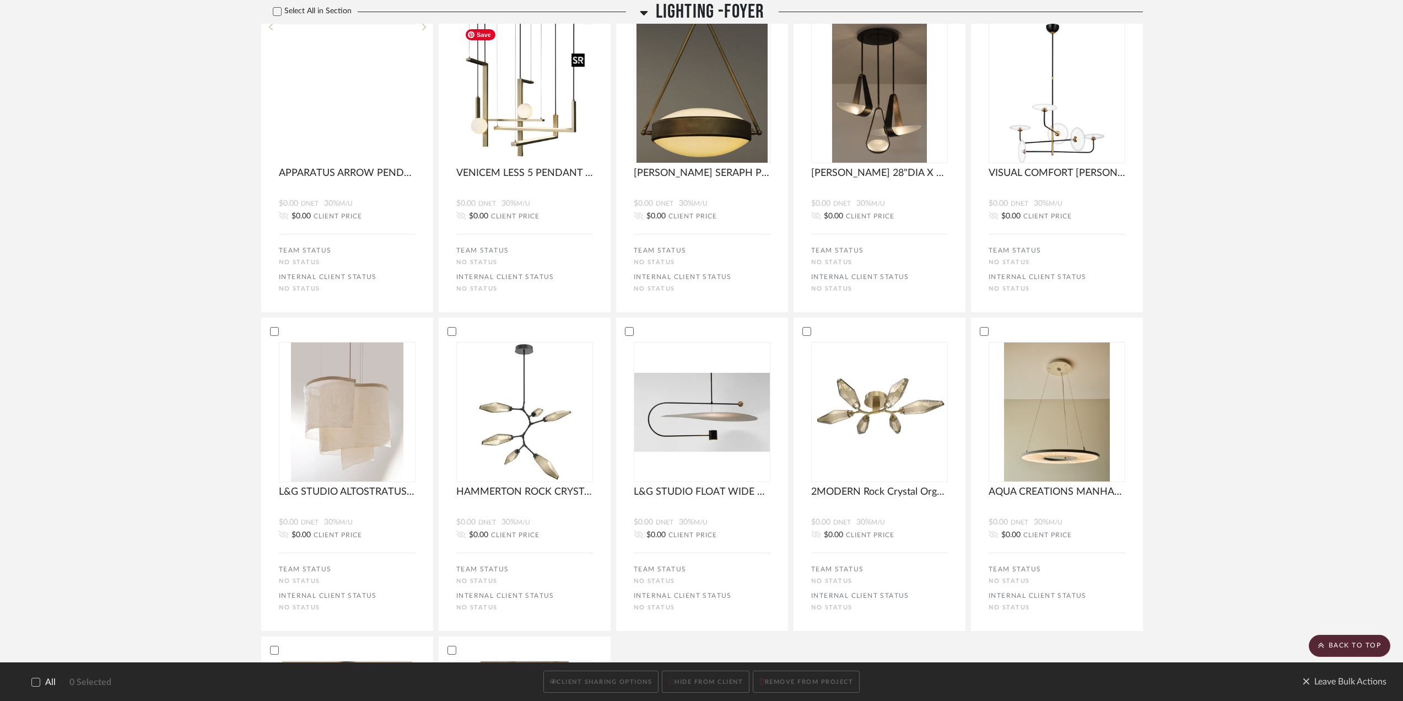
scroll to position [945, 0]
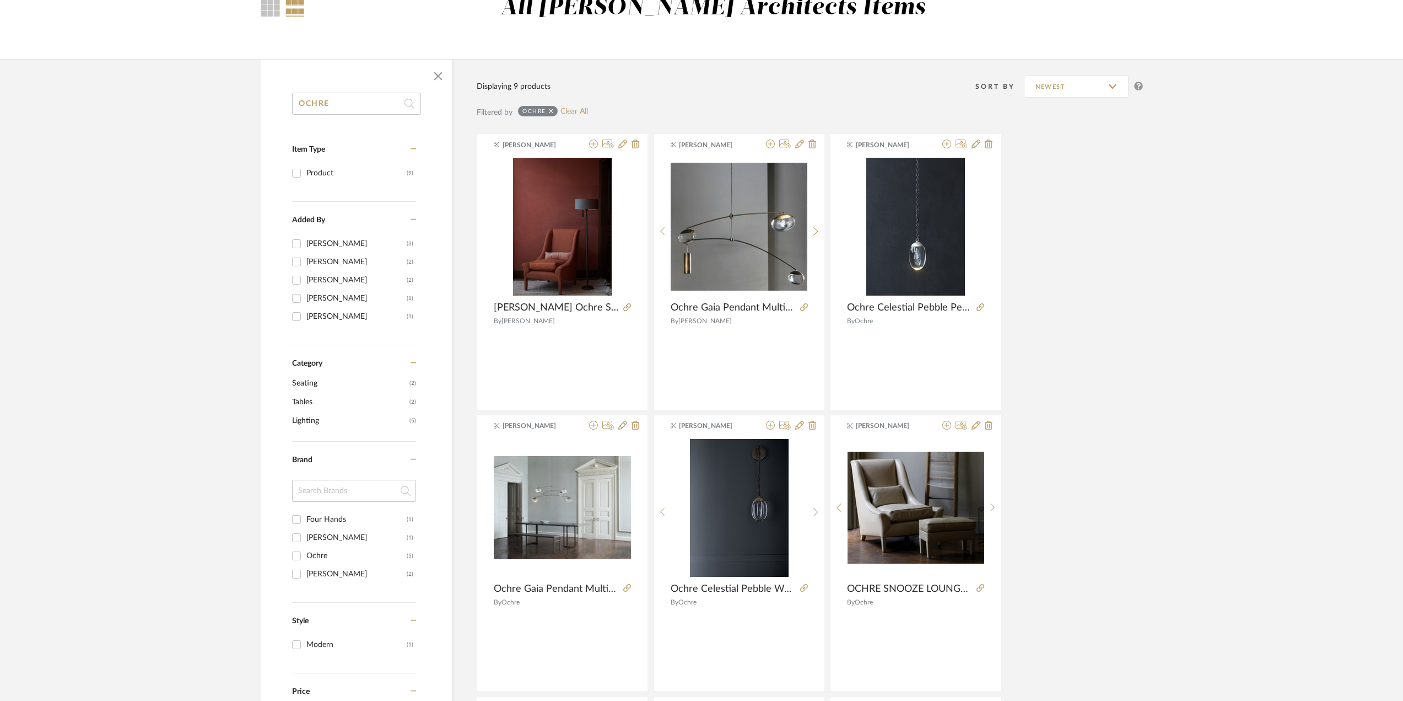
drag, startPoint x: 1019, startPoint y: 194, endPoint x: 1012, endPoint y: 196, distance: 7.0
click at [1016, 195] on div "Kathryn Sears Sutherland Ochre Snooze Chair 30"W x 39"D x 36"H By Sutherland Ka…" at bounding box center [810, 552] width 666 height 839
click at [1117, 401] on div "Kathryn Sears Sutherland Ochre Snooze Chair 30"W x 39"D x 36"H By Sutherland Ka…" at bounding box center [810, 552] width 666 height 839
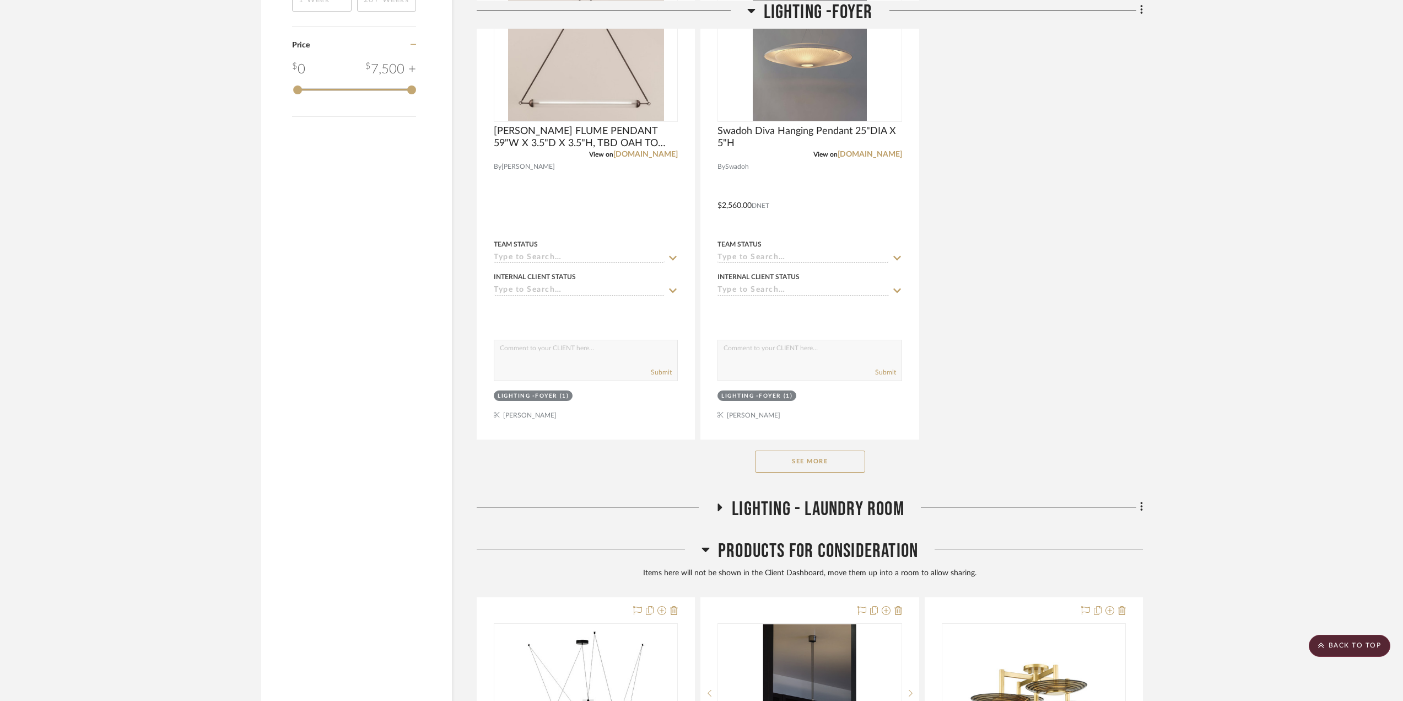
scroll to position [1102, 0]
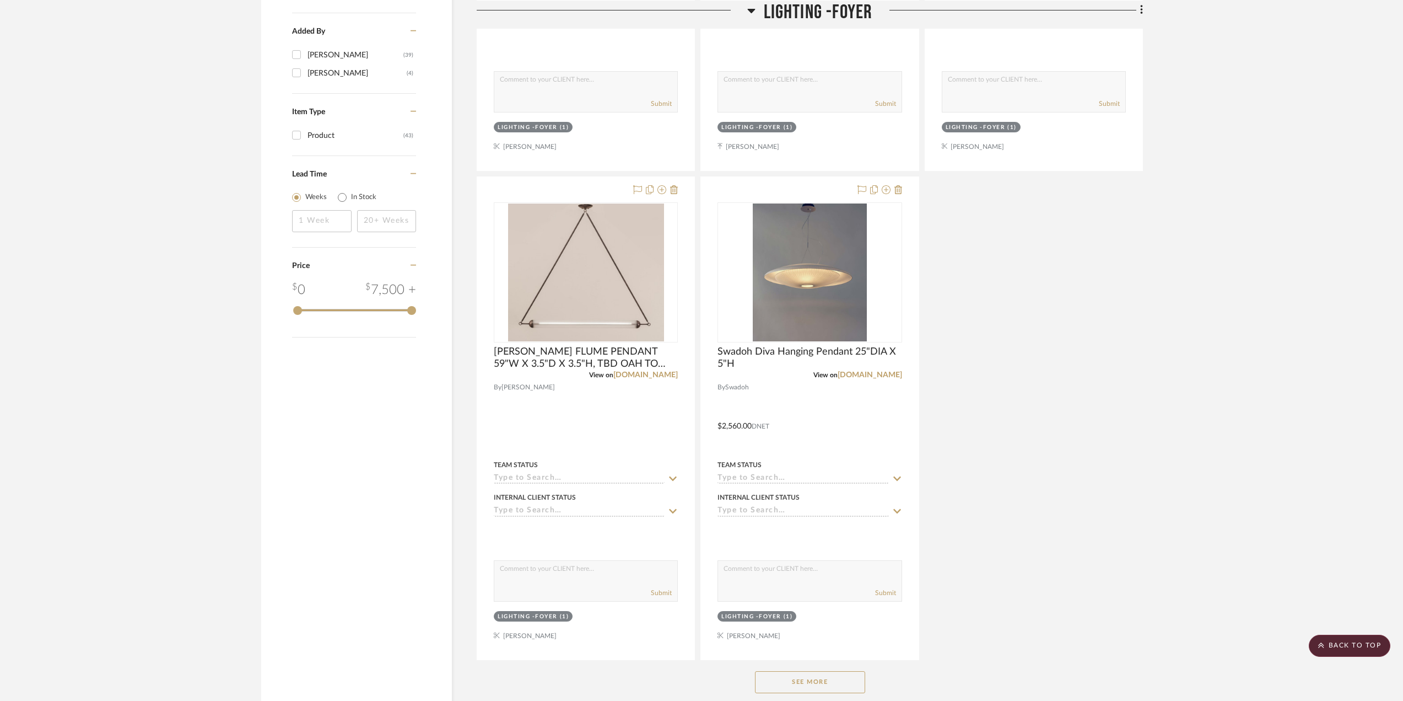
click at [830, 683] on button "See More" at bounding box center [810, 682] width 110 height 22
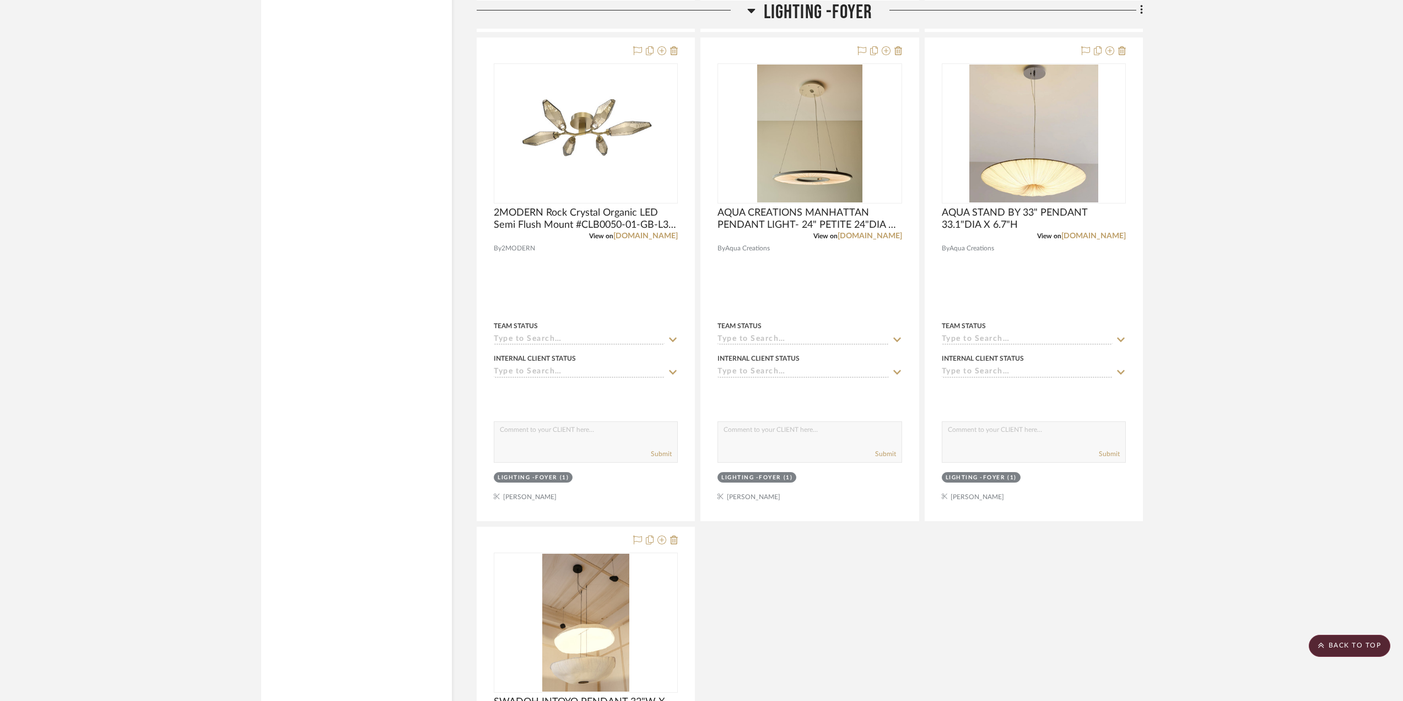
scroll to position [3142, 0]
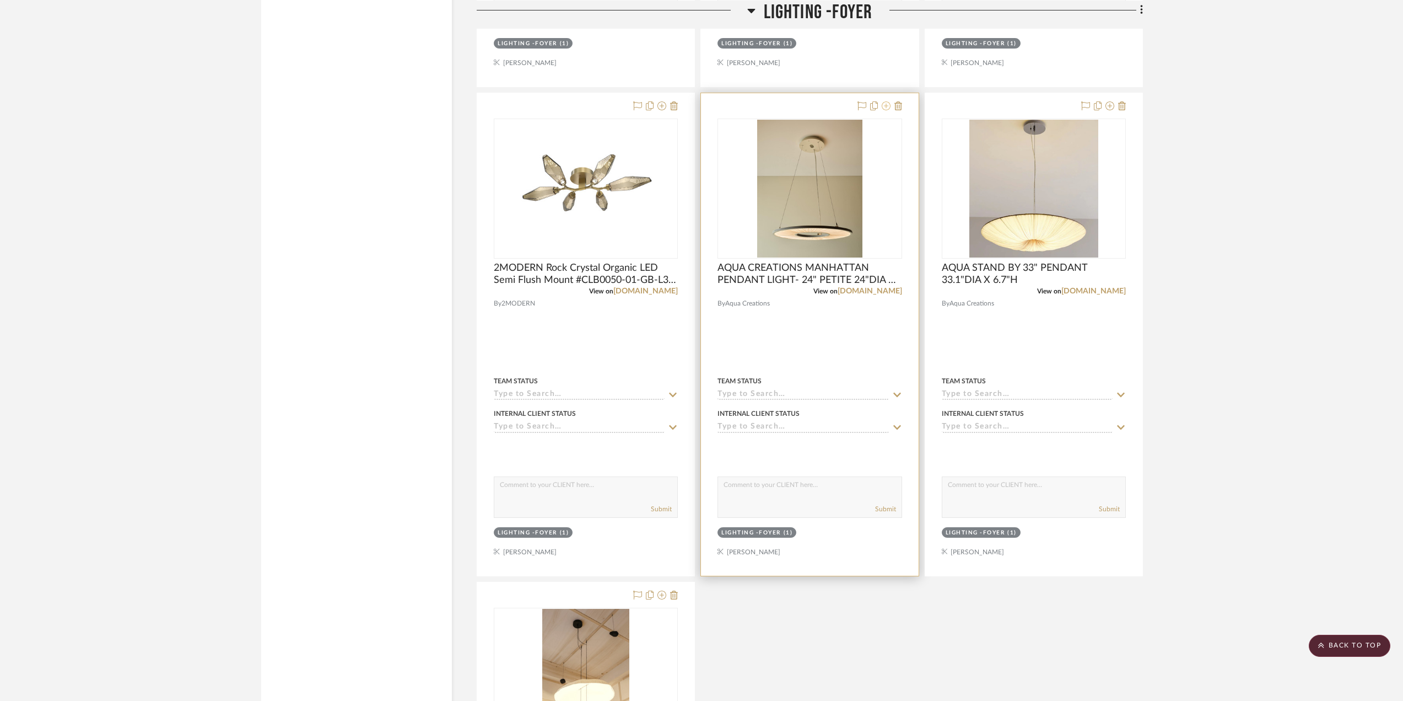
click at [886, 105] on icon at bounding box center [886, 105] width 9 height 9
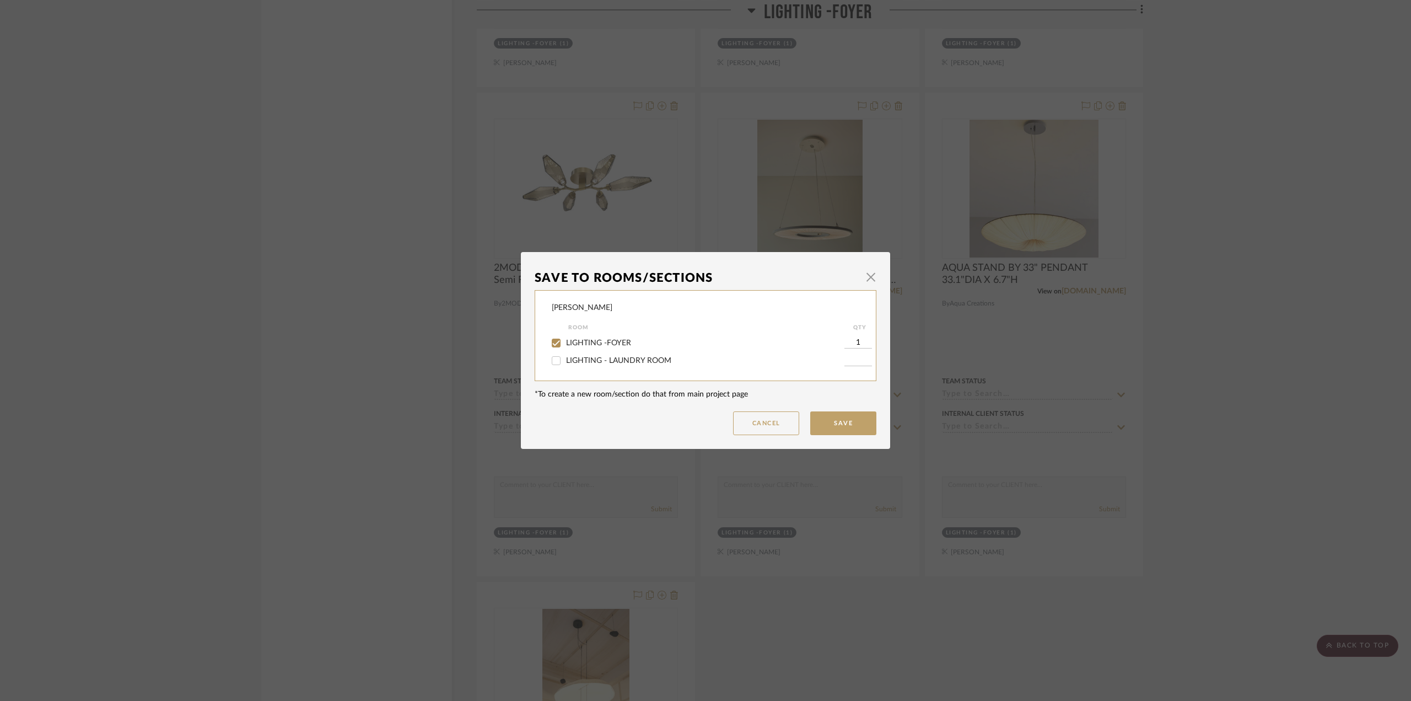
click at [621, 340] on span "LIGHTING -FOYER" at bounding box center [598, 343] width 65 height 8
click at [565, 340] on input "LIGHTING -FOYER" at bounding box center [556, 343] width 18 height 18
checkbox input "false"
click at [839, 423] on button "Save" at bounding box center [843, 423] width 66 height 24
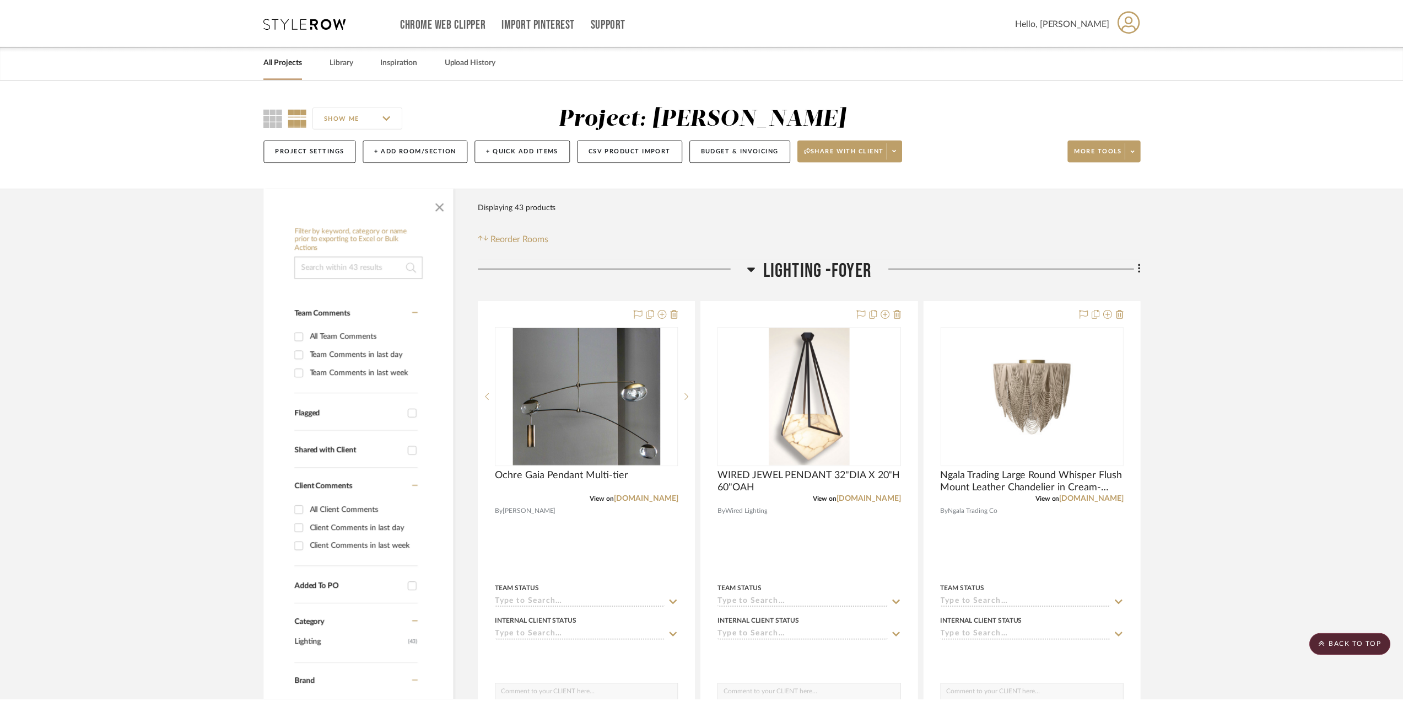
scroll to position [3142, 0]
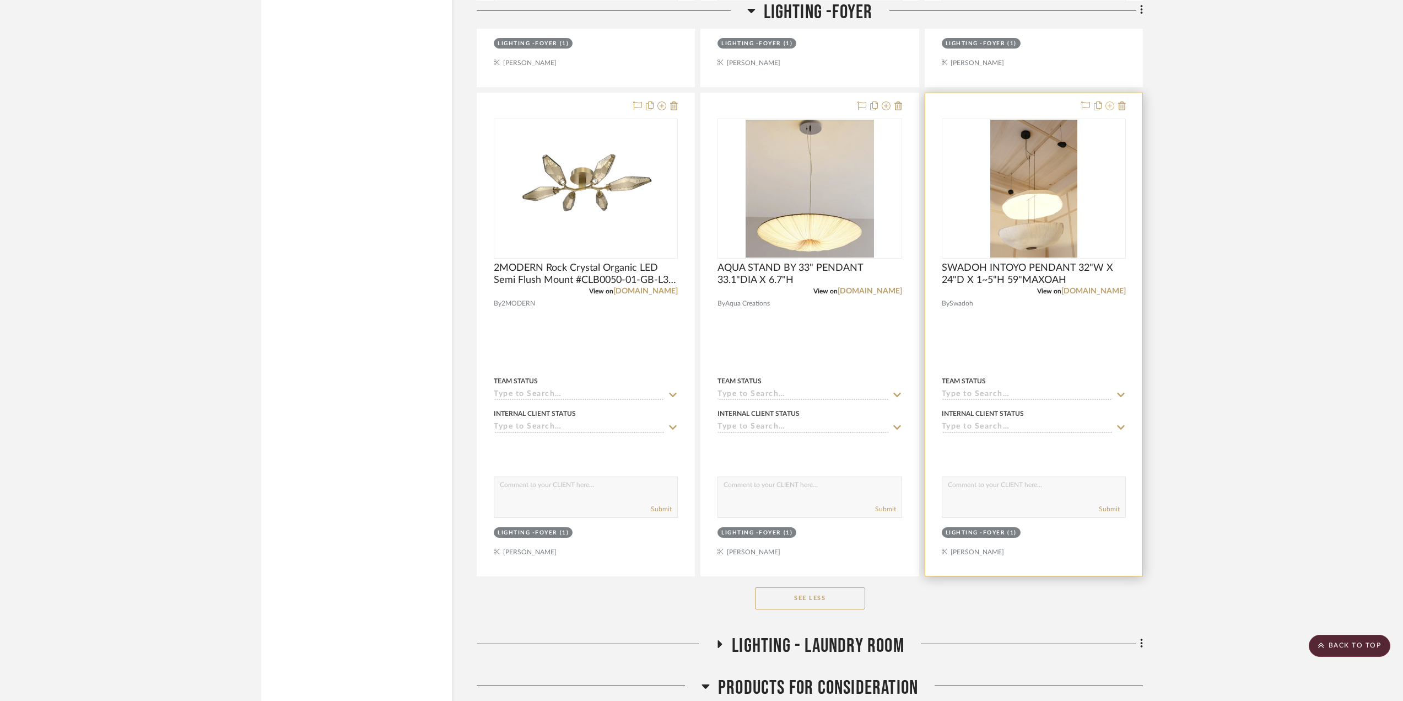
click at [1110, 106] on icon at bounding box center [1110, 105] width 9 height 9
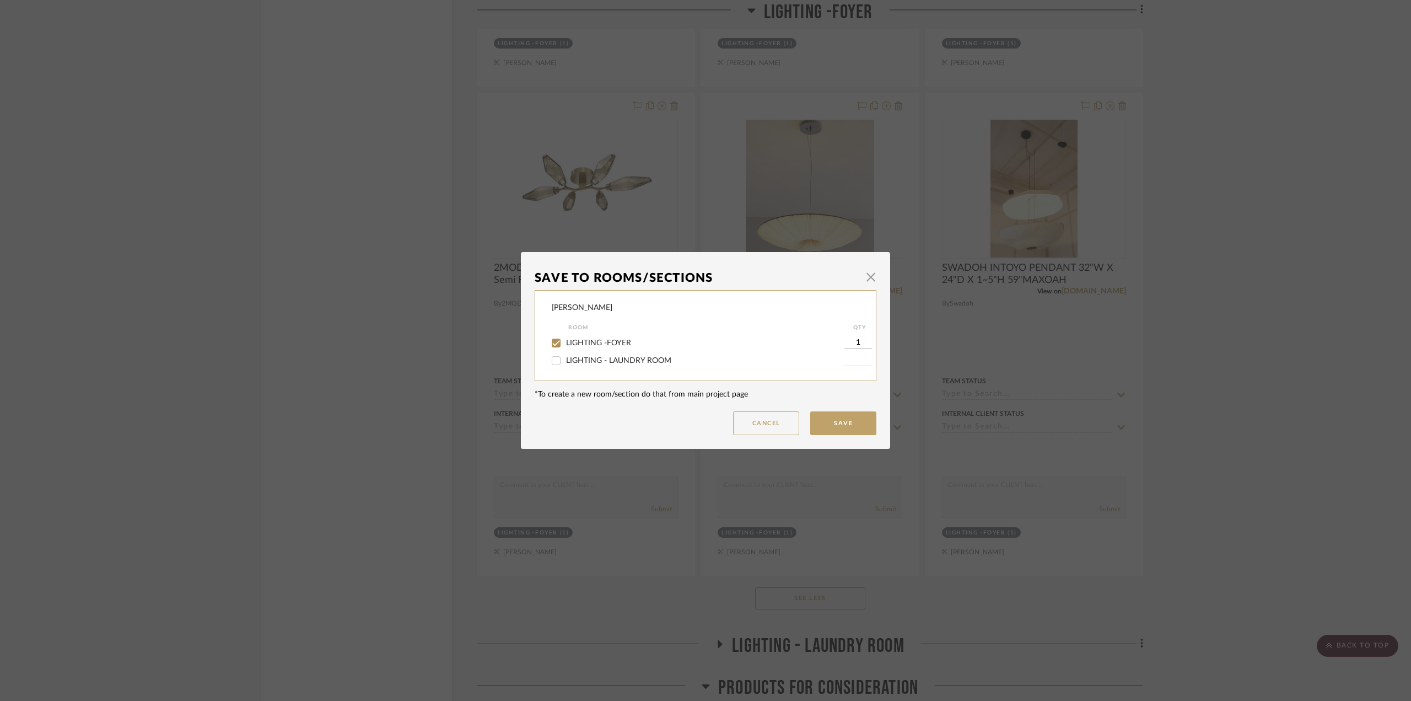
drag, startPoint x: 604, startPoint y: 343, endPoint x: 681, endPoint y: 352, distance: 77.2
click at [607, 343] on span "LIGHTING -FOYER" at bounding box center [598, 343] width 65 height 8
click at [556, 343] on input "LIGHTING -FOYER" at bounding box center [556, 343] width 18 height 18
checkbox input "false"
click at [838, 419] on button "Save" at bounding box center [843, 423] width 66 height 24
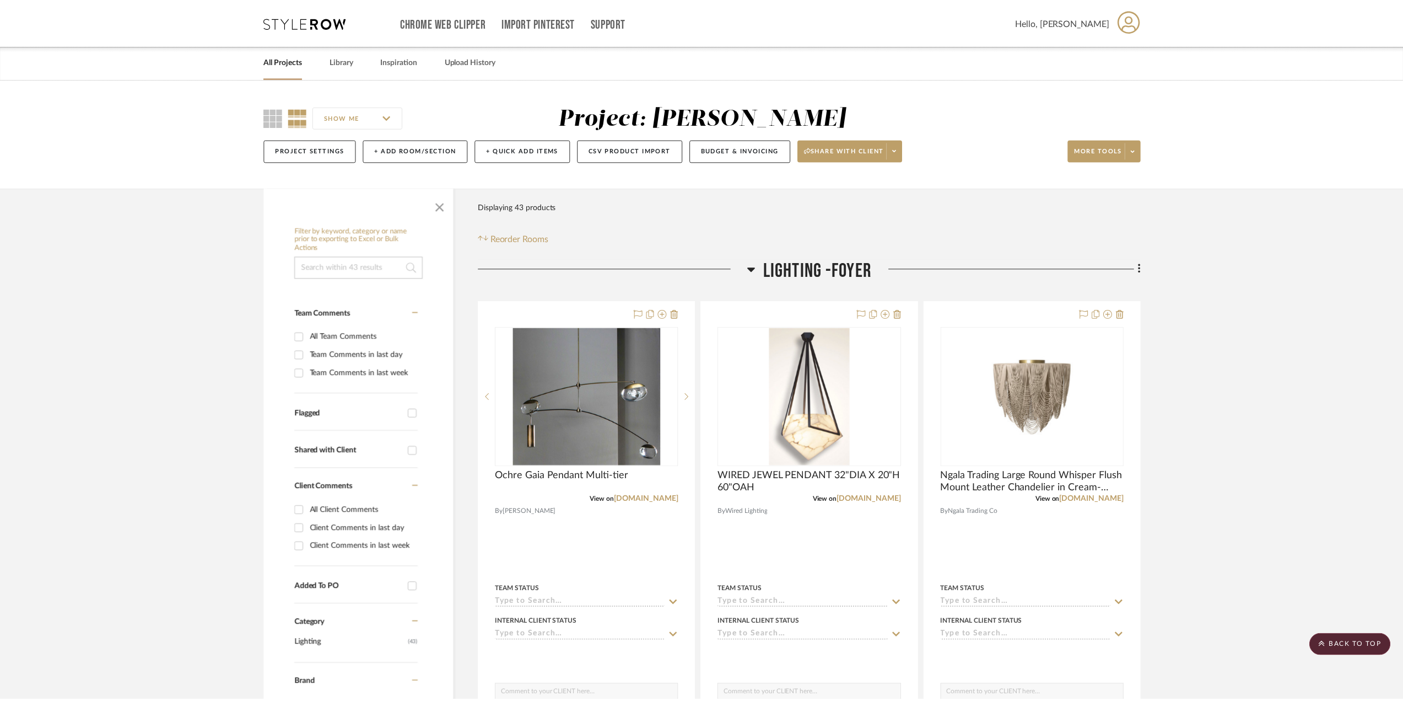
scroll to position [3142, 0]
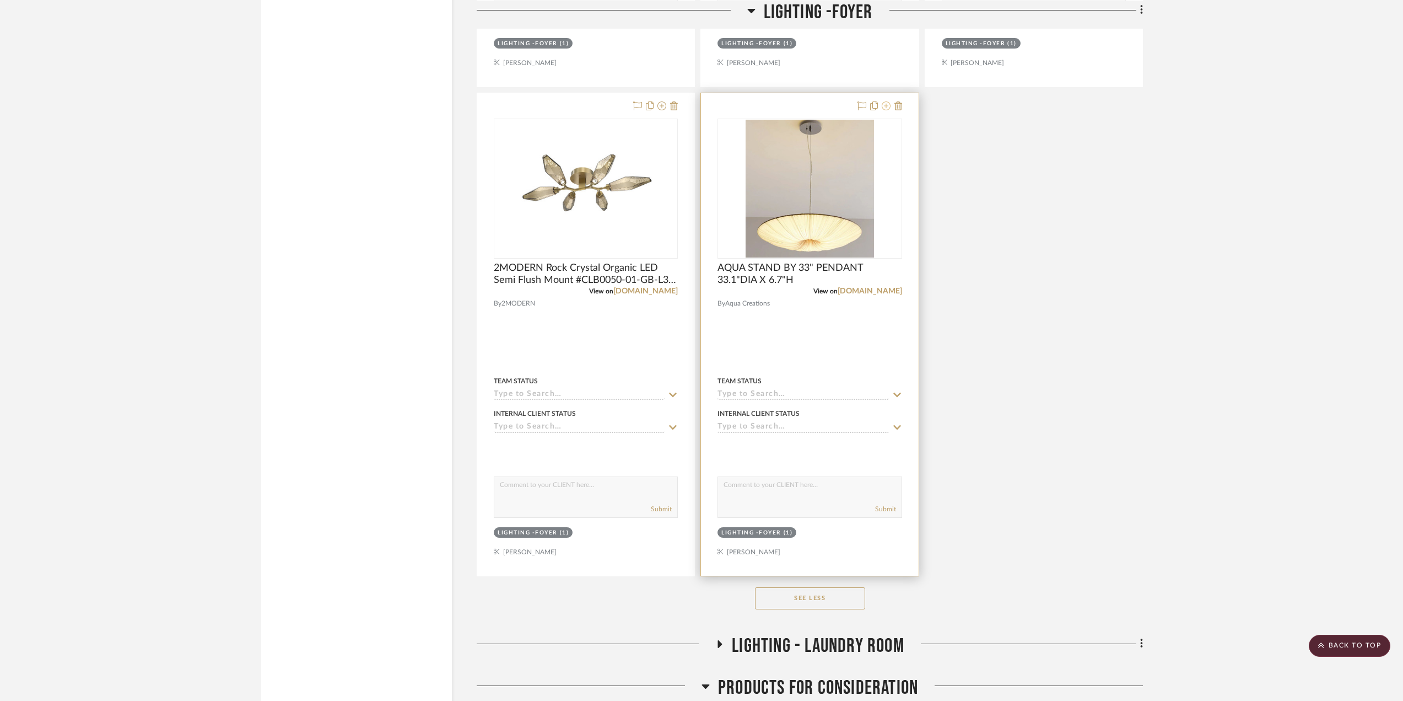
click at [889, 105] on icon at bounding box center [886, 105] width 9 height 9
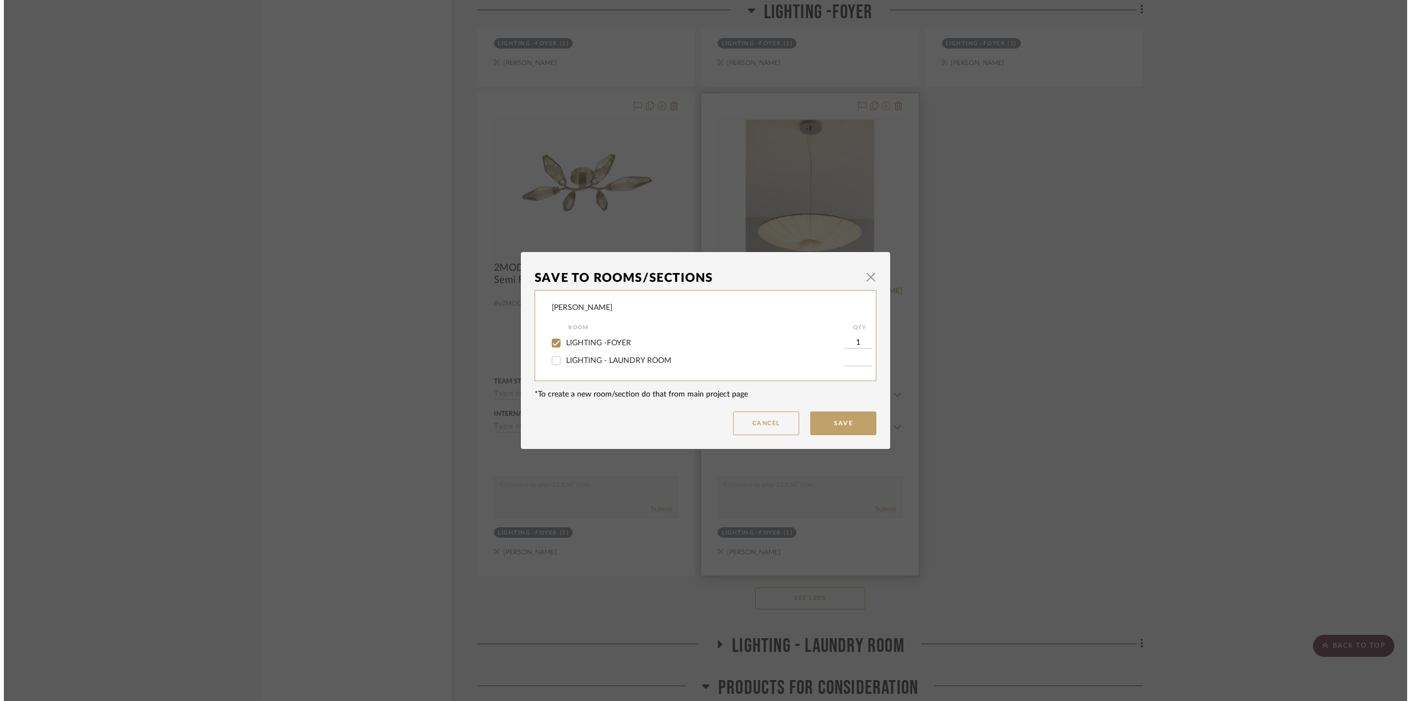
scroll to position [0, 0]
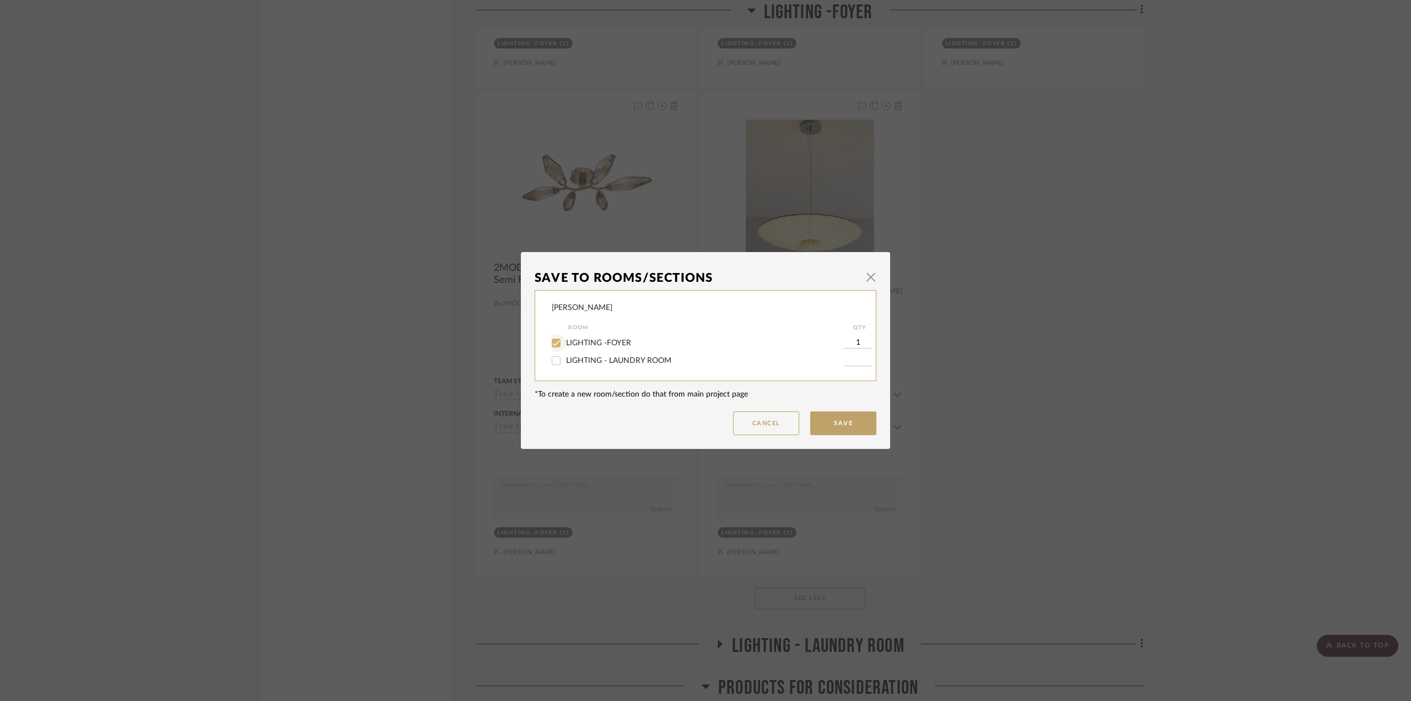
click at [561, 342] on div at bounding box center [557, 343] width 18 height 18
checkbox input "false"
click at [830, 418] on button "Save" at bounding box center [843, 423] width 66 height 24
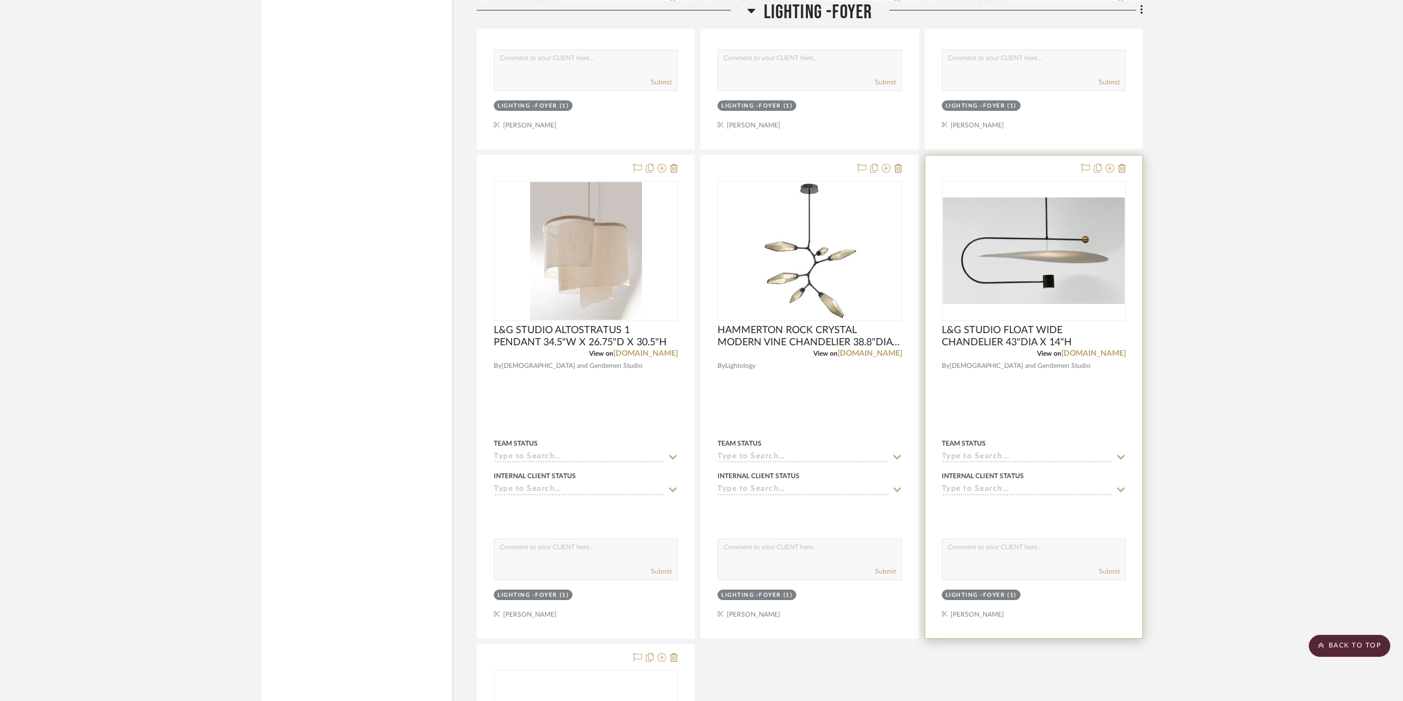
scroll to position [2646, 0]
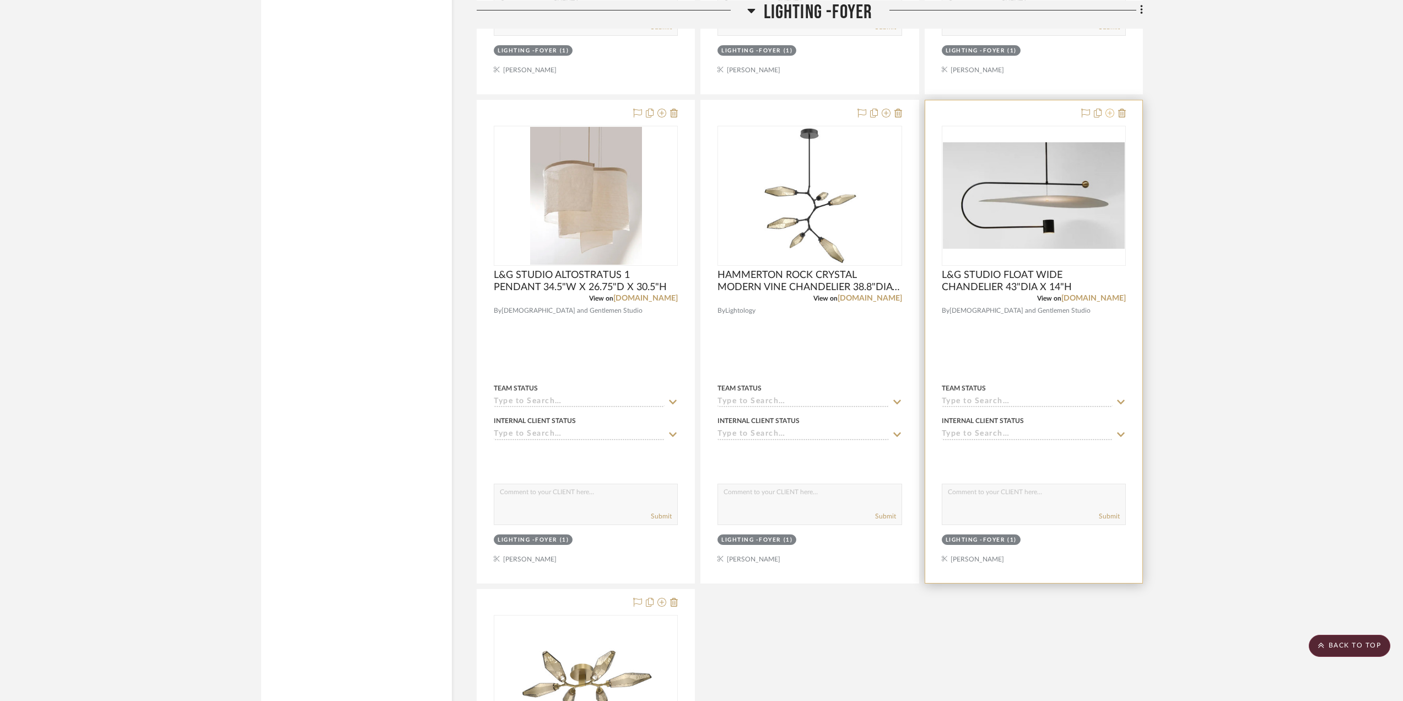
click at [1106, 116] on icon at bounding box center [1110, 113] width 9 height 9
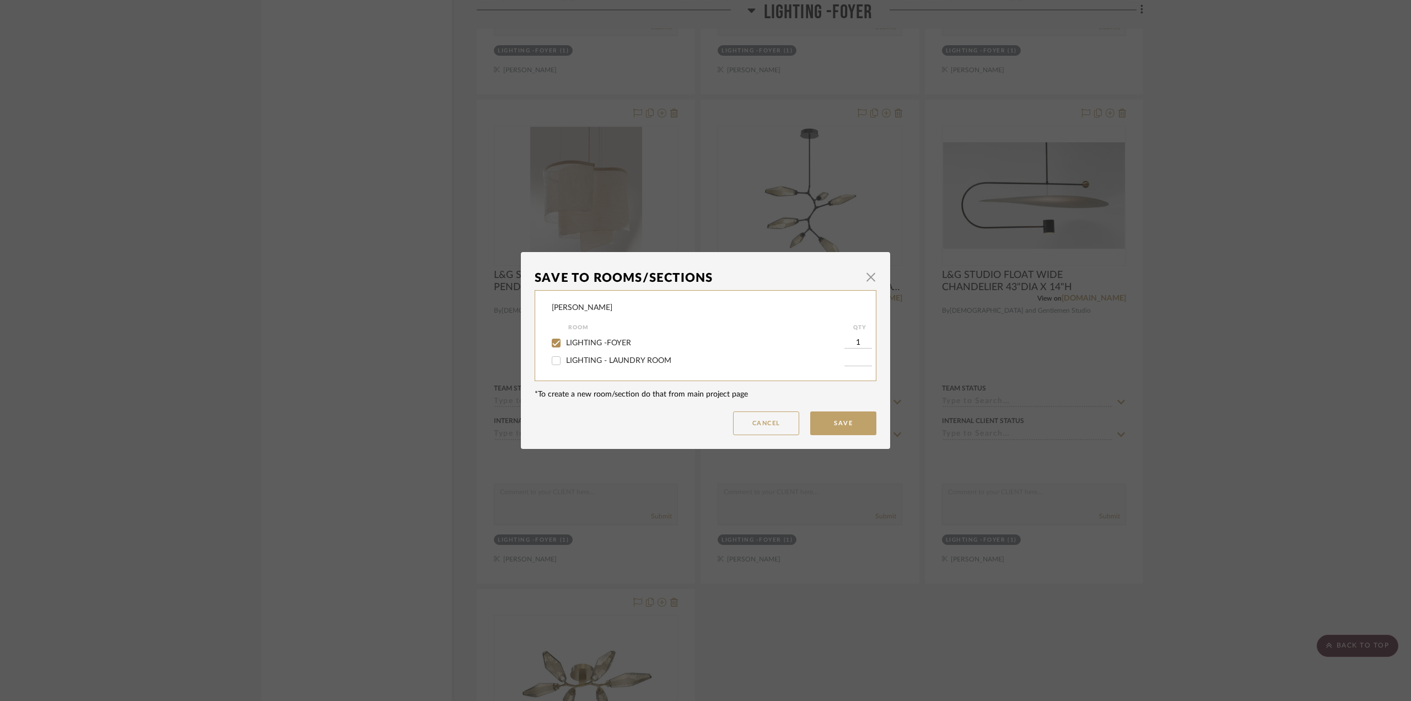
click at [600, 347] on label "LIGHTING -FOYER" at bounding box center [705, 342] width 278 height 9
click at [565, 347] on input "LIGHTING -FOYER" at bounding box center [556, 343] width 18 height 18
checkbox input "false"
click at [834, 414] on button "Save" at bounding box center [843, 423] width 66 height 24
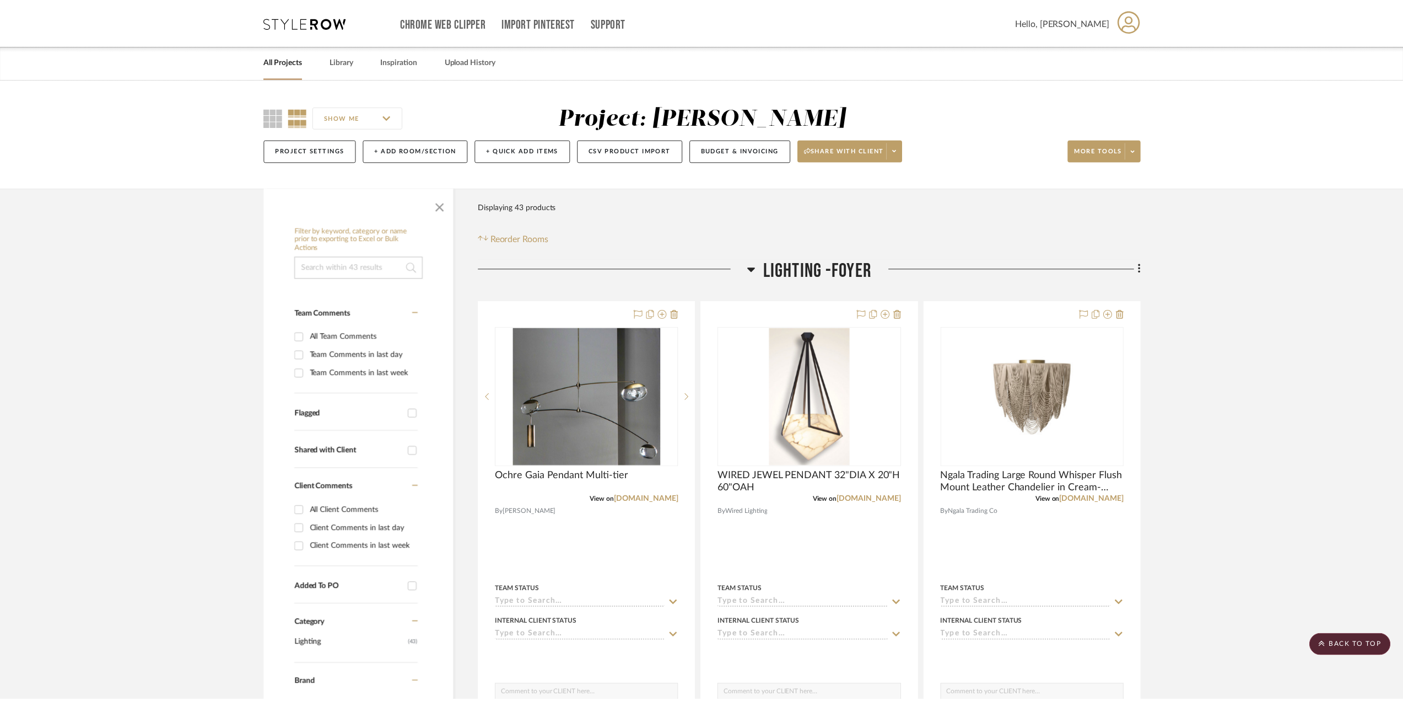
scroll to position [2646, 0]
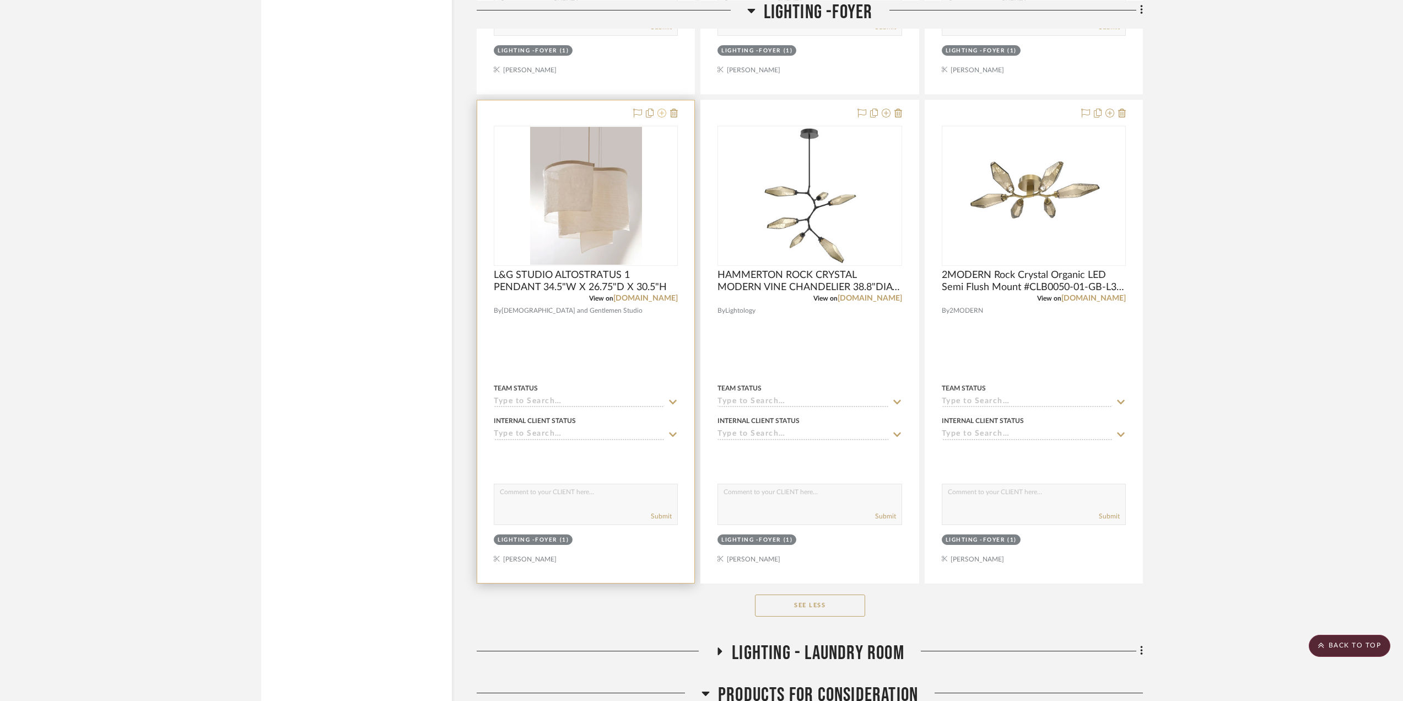
click at [660, 113] on icon at bounding box center [662, 113] width 9 height 9
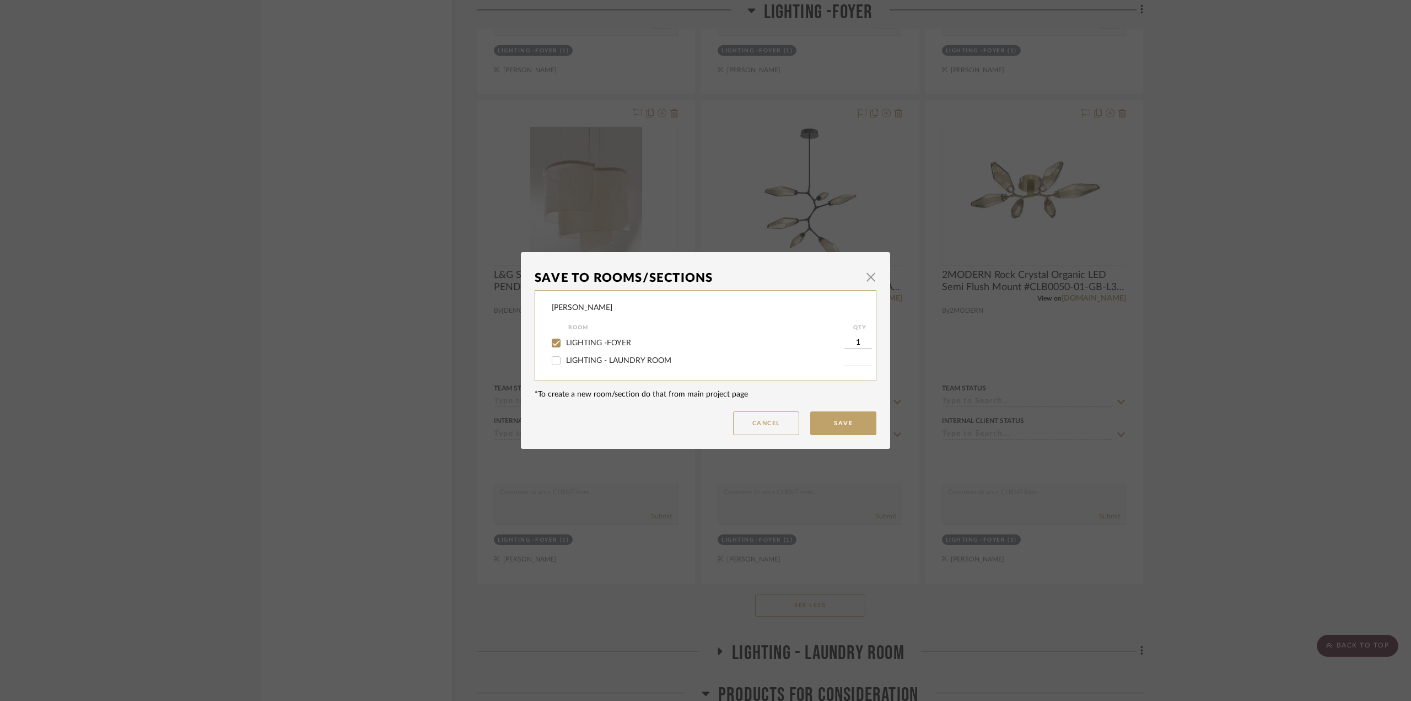
drag, startPoint x: 612, startPoint y: 343, endPoint x: 796, endPoint y: 386, distance: 188.5
click at [616, 344] on span "LIGHTING -FOYER" at bounding box center [598, 343] width 65 height 8
click at [838, 421] on button "Save" at bounding box center [843, 423] width 66 height 24
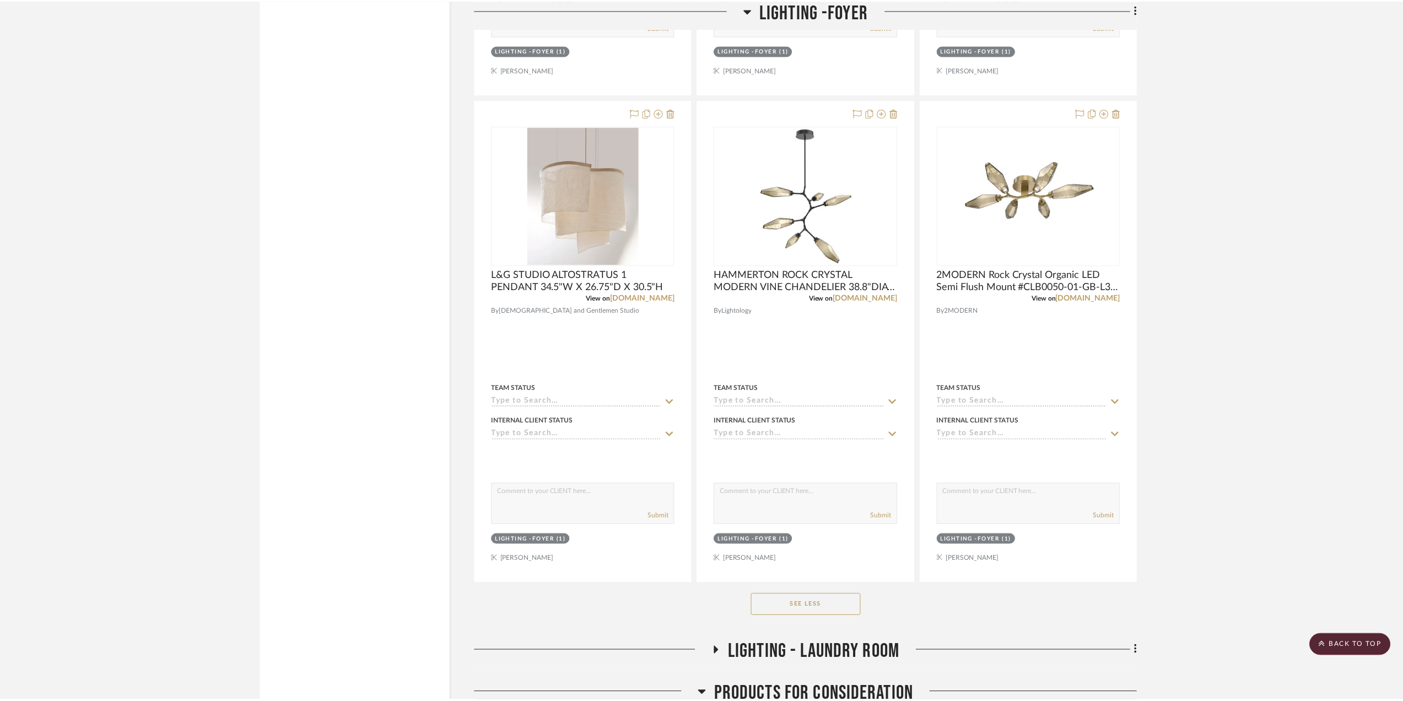
scroll to position [2646, 0]
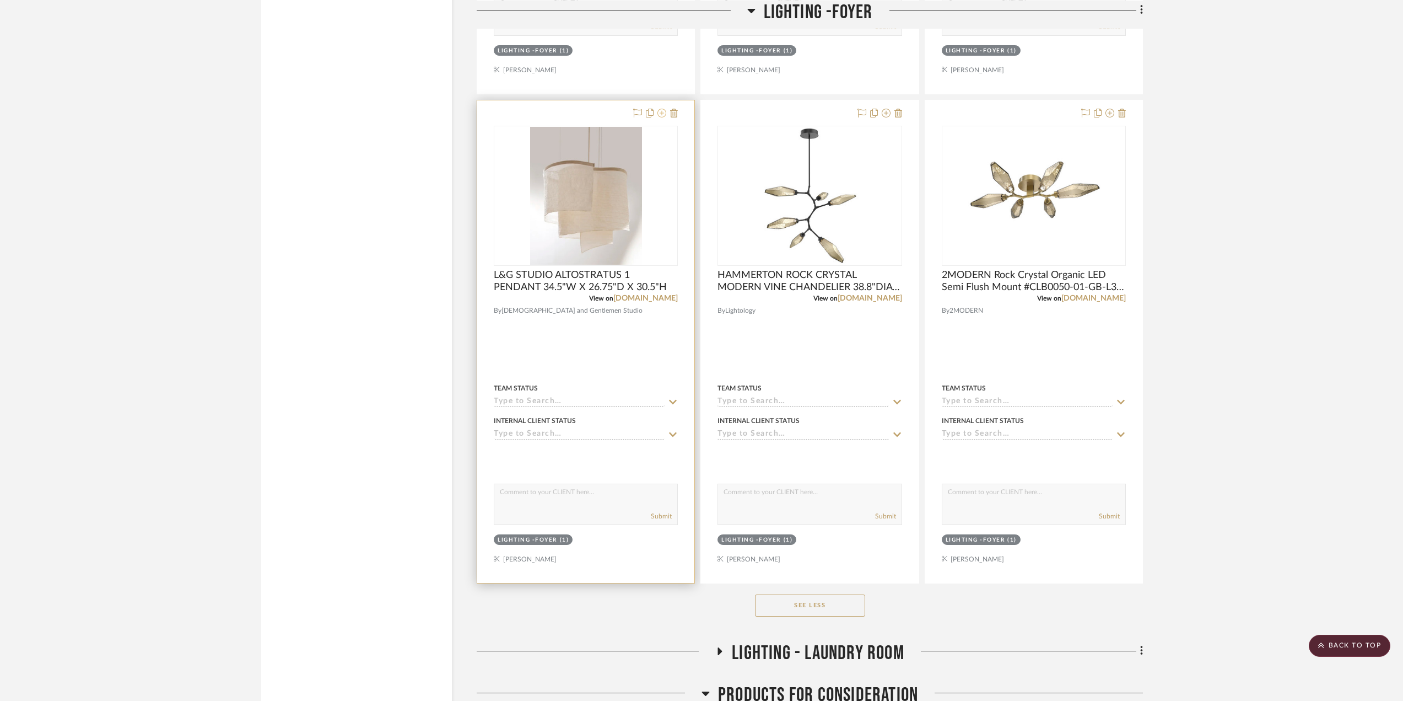
drag, startPoint x: 657, startPoint y: 111, endPoint x: 664, endPoint y: 113, distance: 7.4
click at [658, 111] on div at bounding box center [653, 113] width 49 height 13
click at [663, 112] on icon at bounding box center [662, 113] width 9 height 9
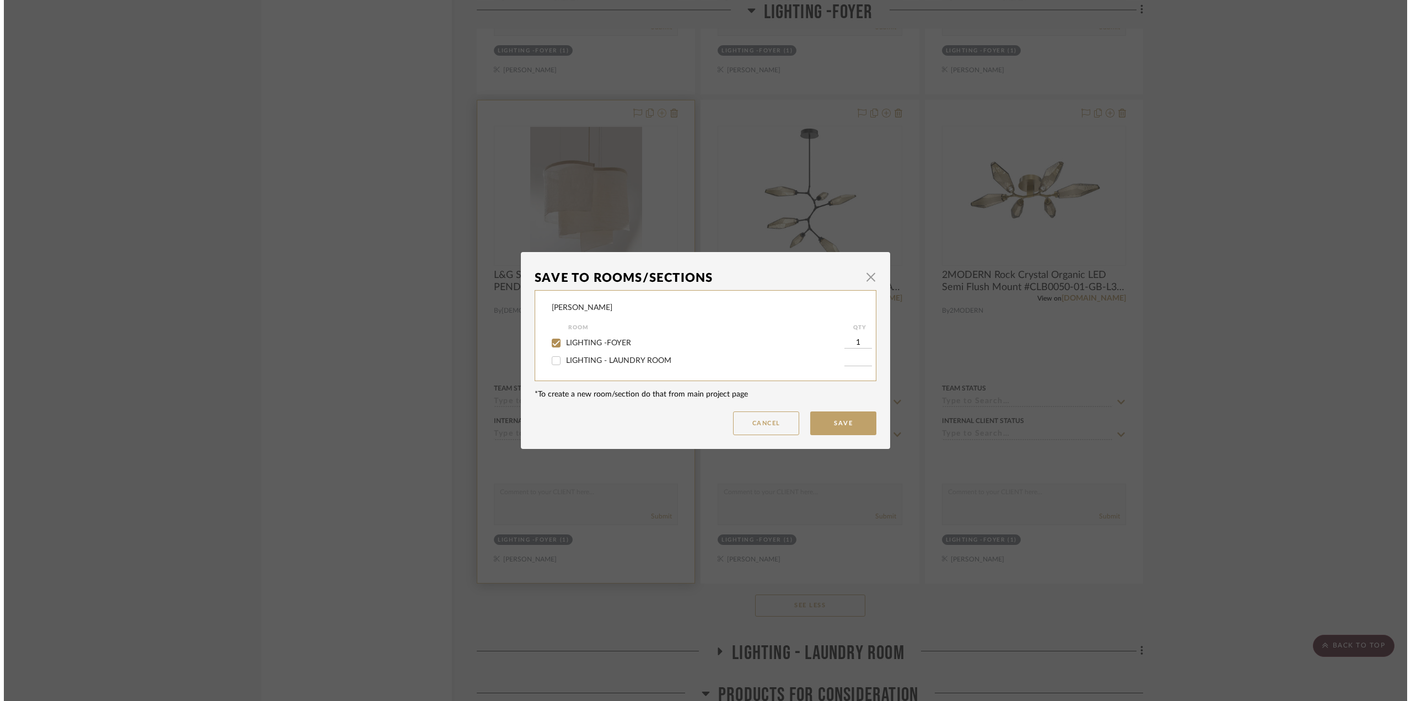
scroll to position [0, 0]
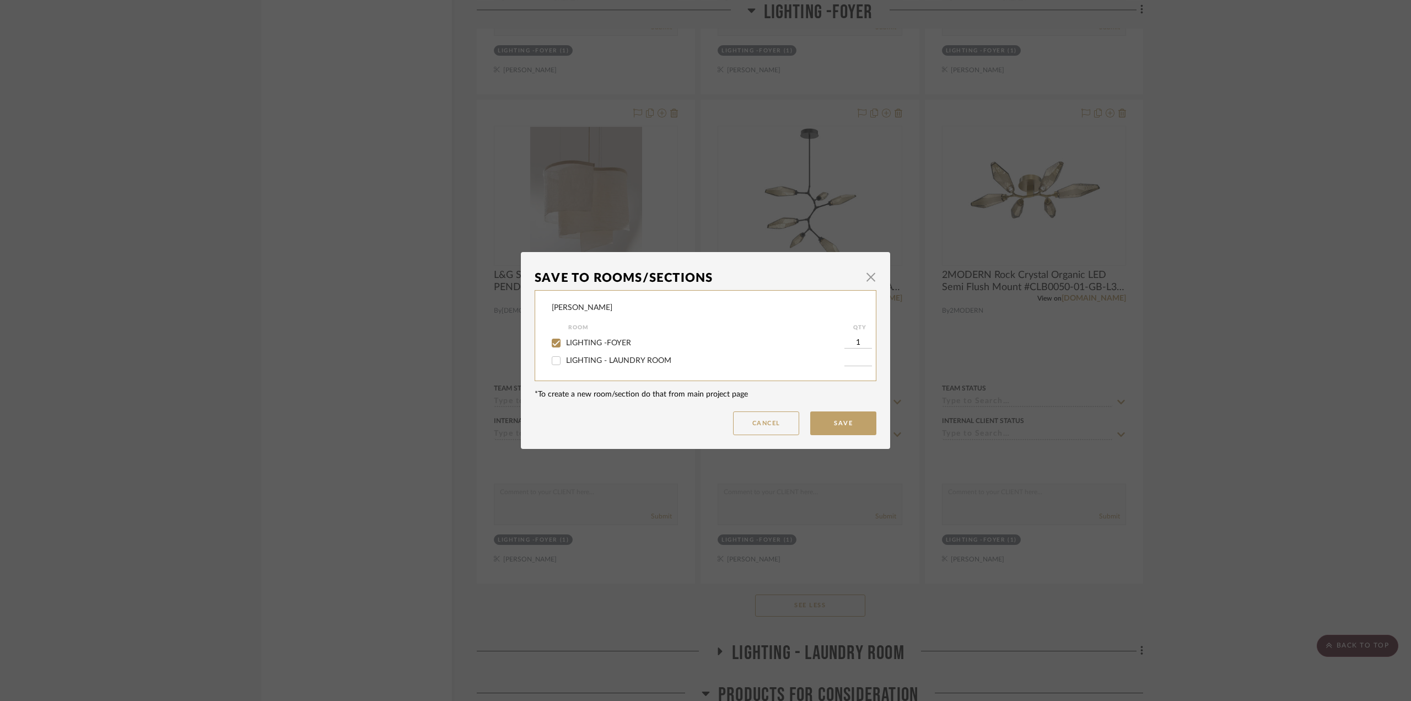
click at [581, 344] on span "LIGHTING -FOYER" at bounding box center [598, 343] width 65 height 8
click at [565, 344] on input "LIGHTING -FOYER" at bounding box center [556, 343] width 18 height 18
checkbox input "false"
click at [834, 419] on button "Save" at bounding box center [843, 423] width 66 height 24
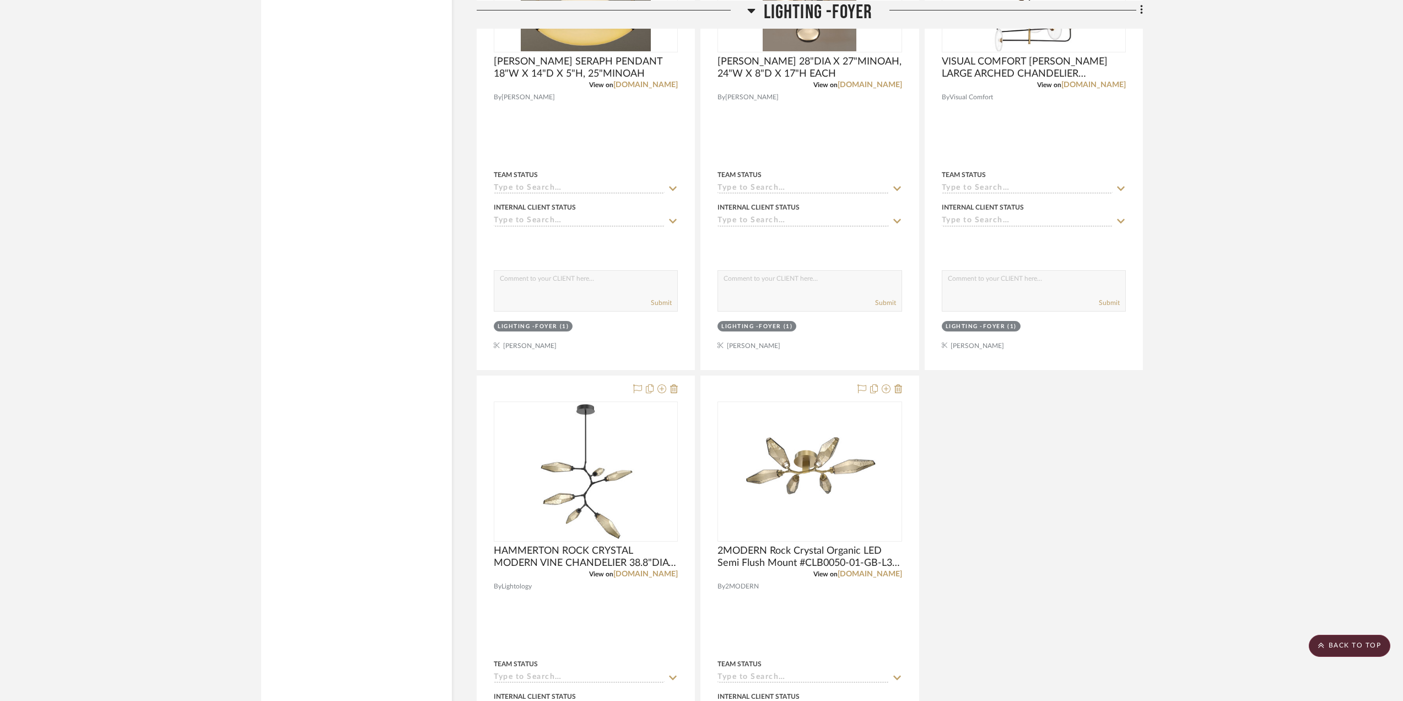
scroll to position [2150, 0]
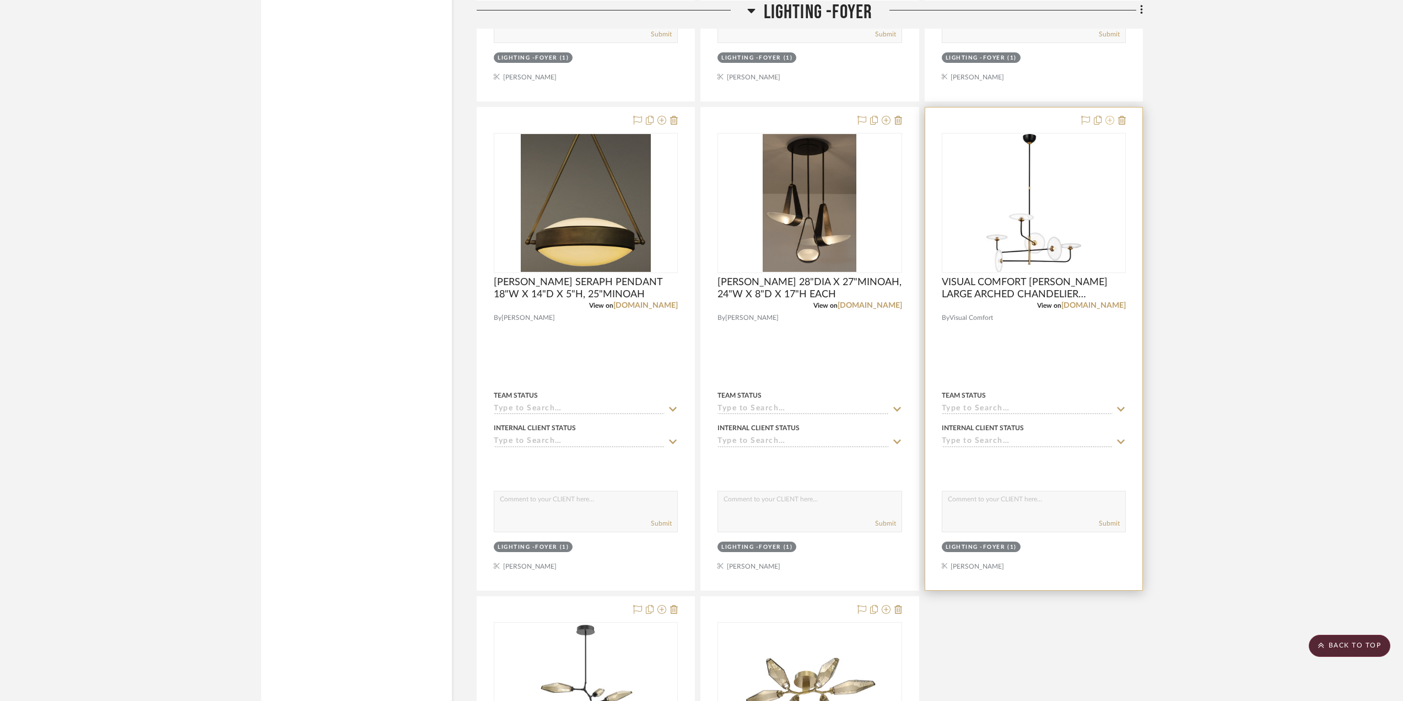
click at [1110, 121] on icon at bounding box center [1110, 120] width 9 height 9
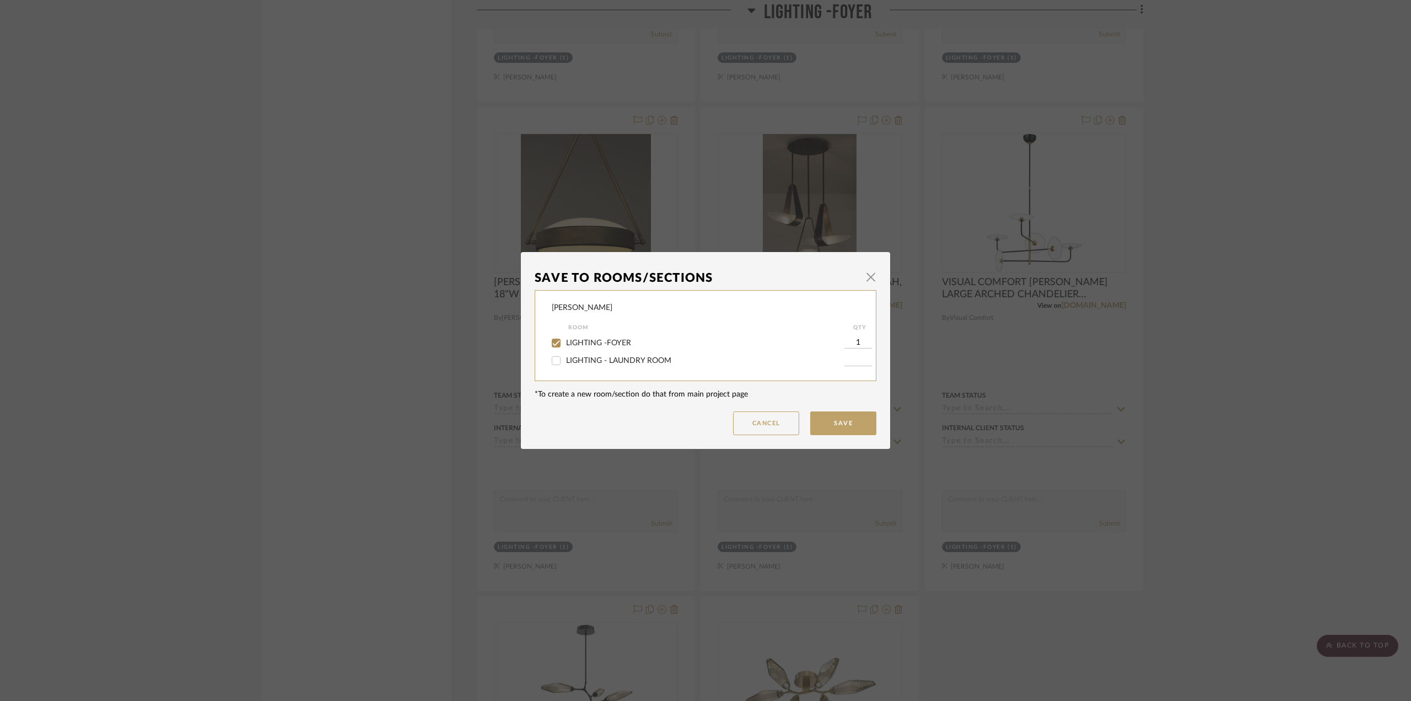
click at [645, 357] on span "LIGHTING - LAUNDRY ROOM" at bounding box center [618, 361] width 105 height 8
click at [565, 357] on input "LIGHTING - LAUNDRY ROOM" at bounding box center [556, 361] width 18 height 18
checkbox input "true"
type input "1"
click at [607, 333] on div "Room" at bounding box center [706, 327] width 276 height 13
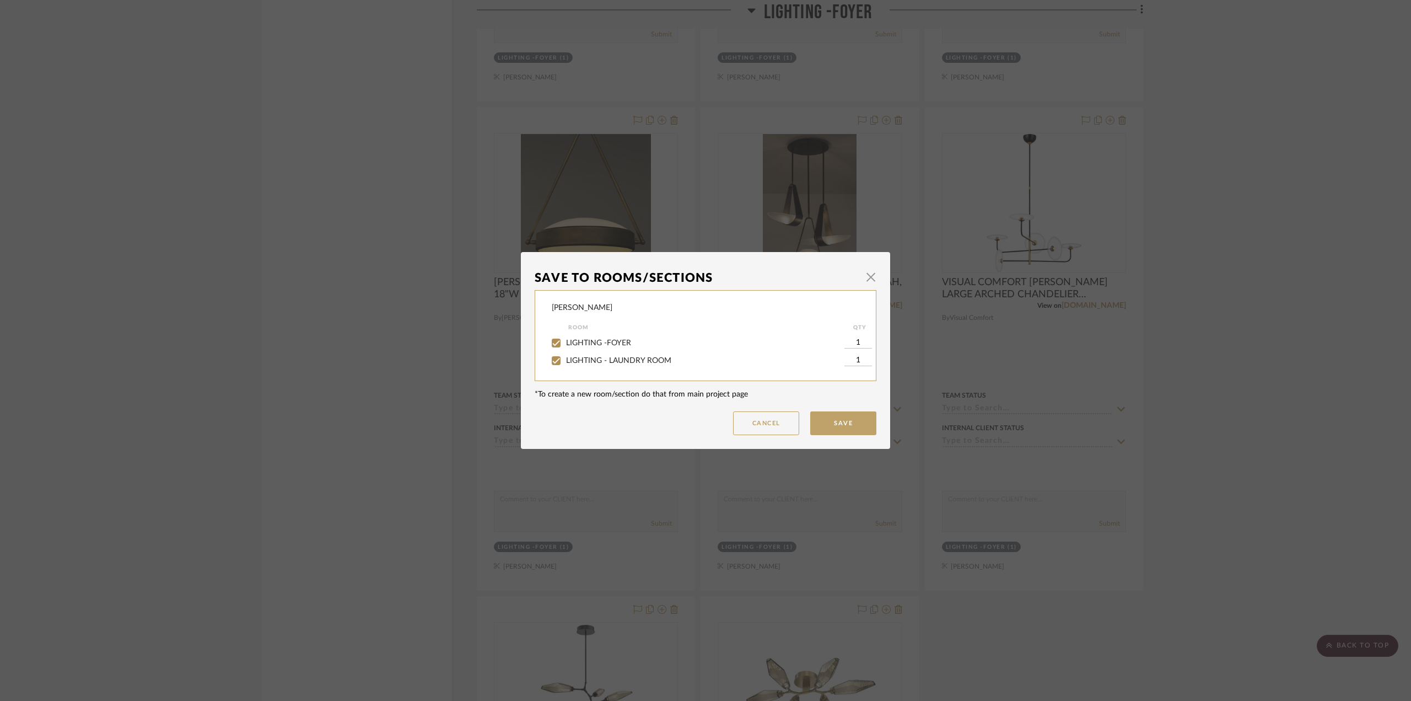
click at [615, 341] on span "LIGHTING -FOYER" at bounding box center [598, 343] width 65 height 8
click at [565, 341] on input "LIGHTING -FOYER" at bounding box center [556, 343] width 18 height 18
checkbox input "false"
click at [854, 423] on button "Save" at bounding box center [843, 423] width 66 height 24
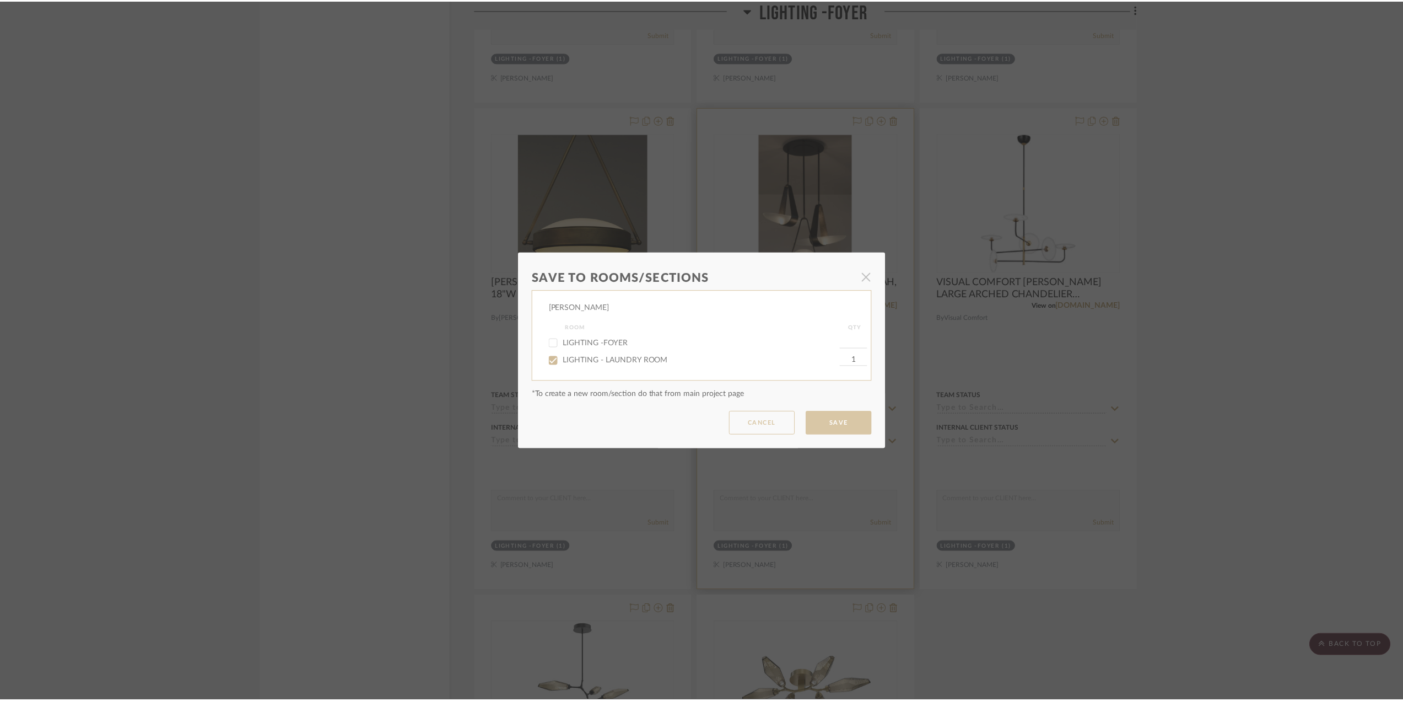
scroll to position [2150, 0]
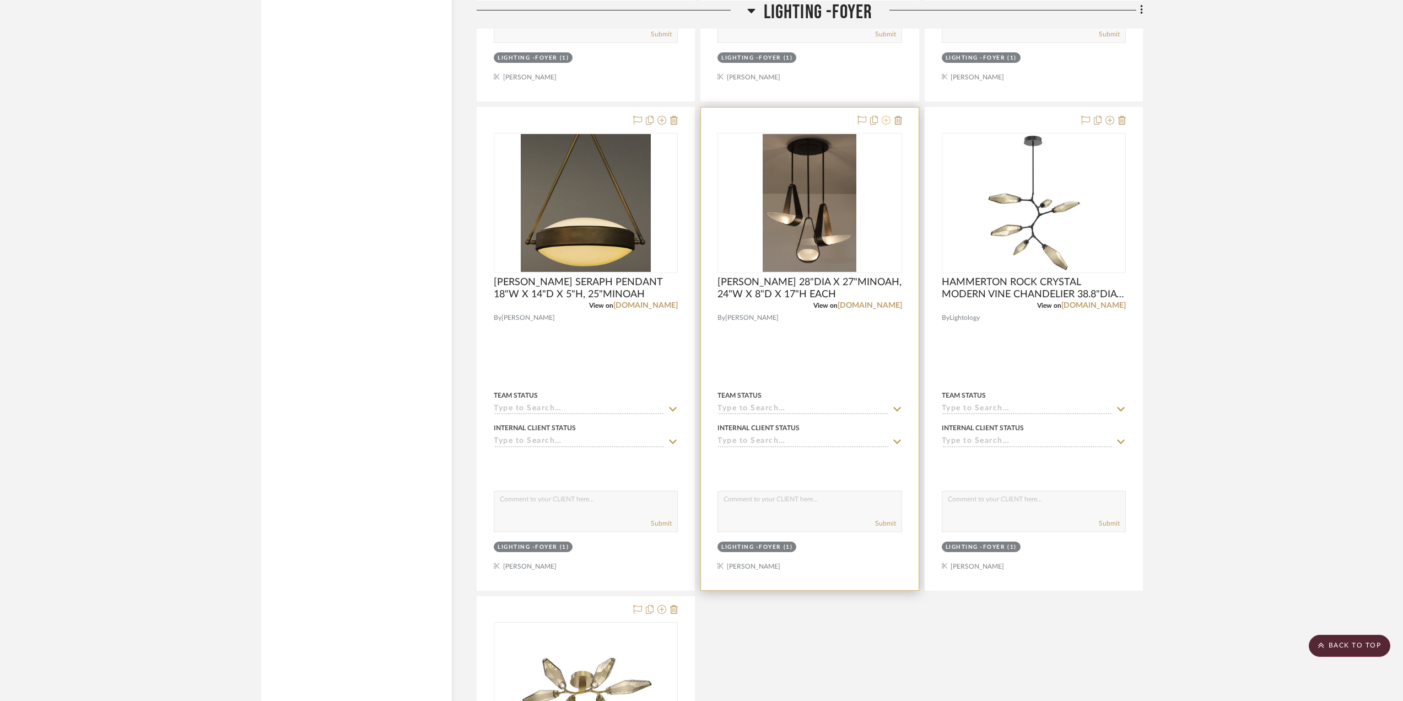
click at [888, 121] on icon at bounding box center [886, 120] width 9 height 9
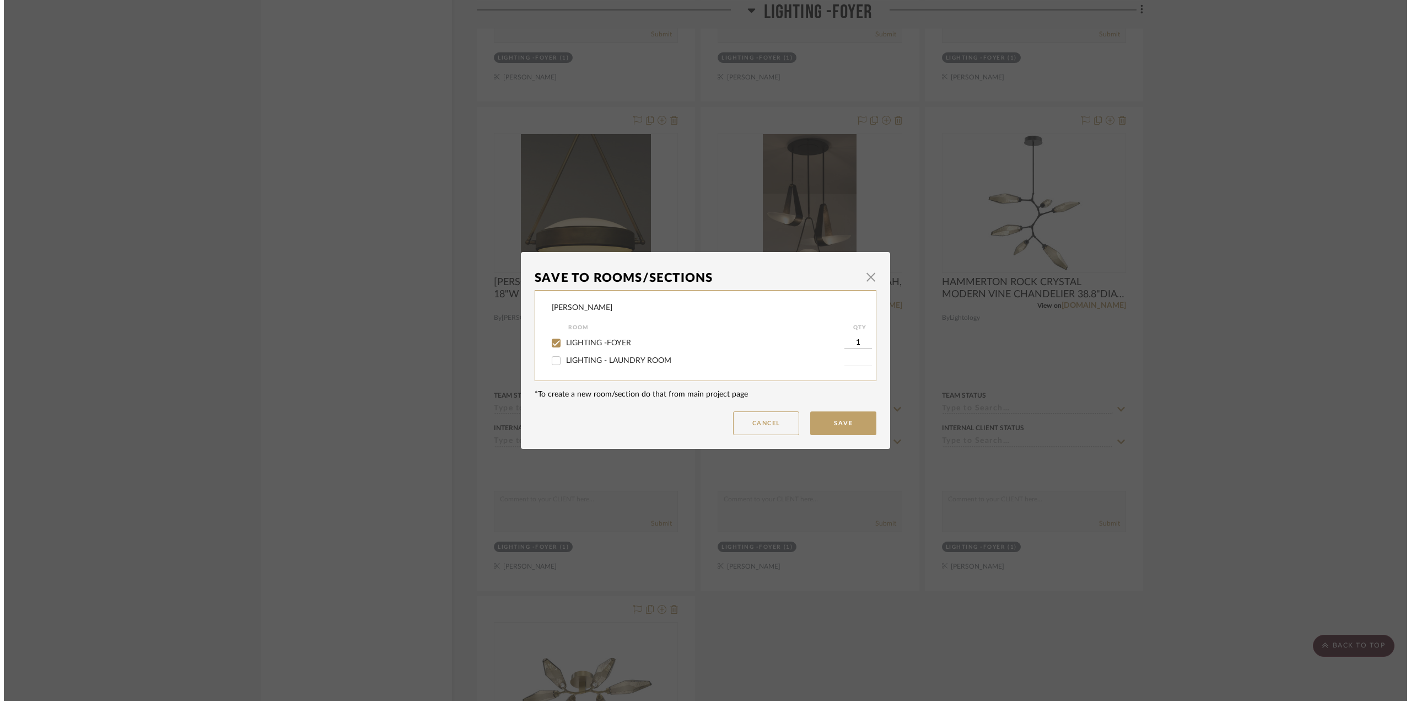
scroll to position [0, 0]
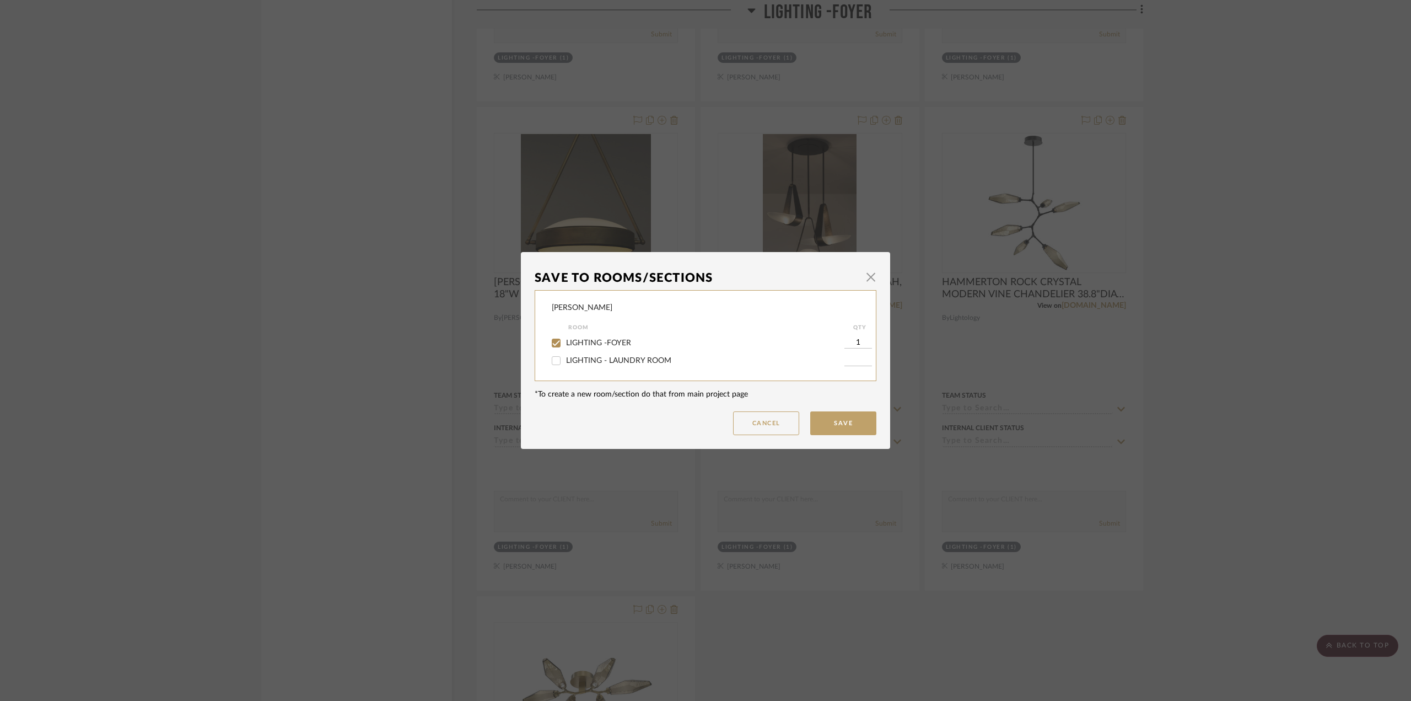
click at [601, 341] on span "LIGHTING -FOYER" at bounding box center [598, 343] width 65 height 8
click at [565, 341] on input "LIGHTING -FOYER" at bounding box center [556, 343] width 18 height 18
checkbox input "false"
click at [826, 421] on button "Save" at bounding box center [843, 423] width 66 height 24
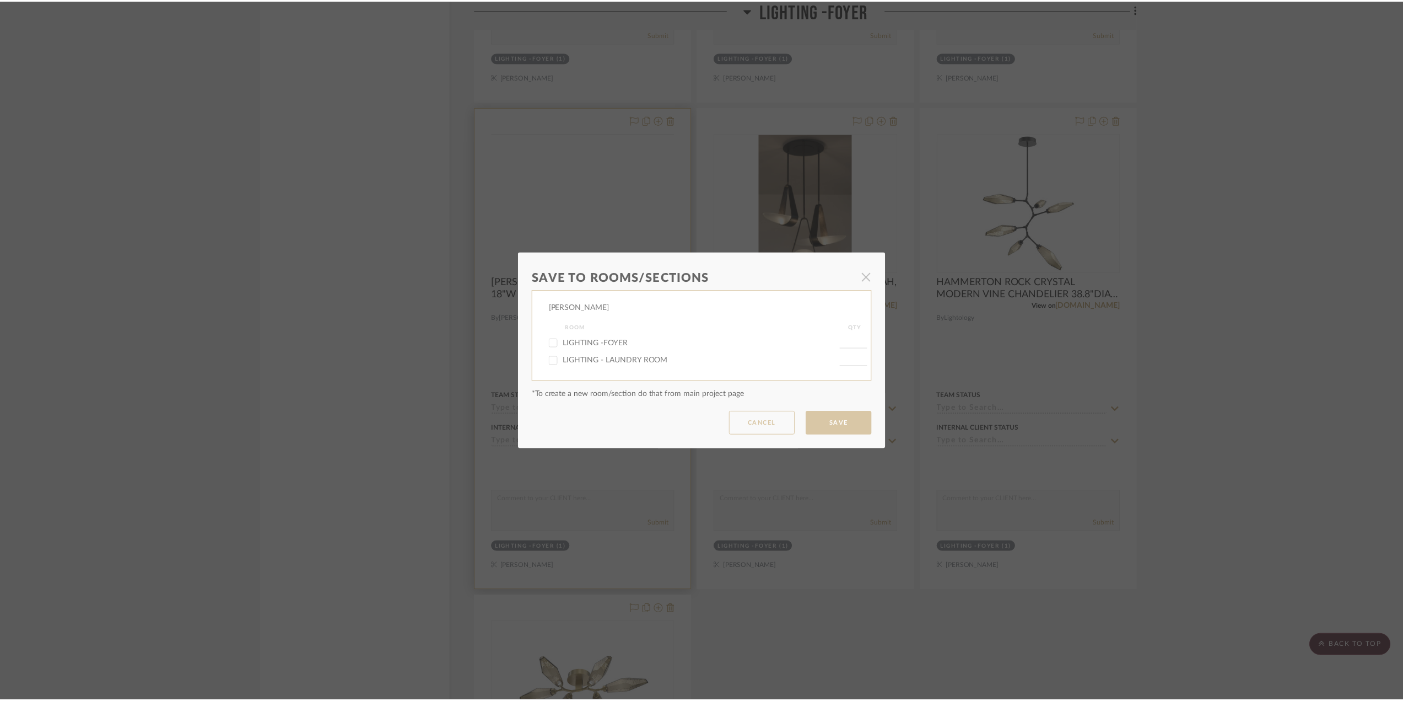
scroll to position [2150, 0]
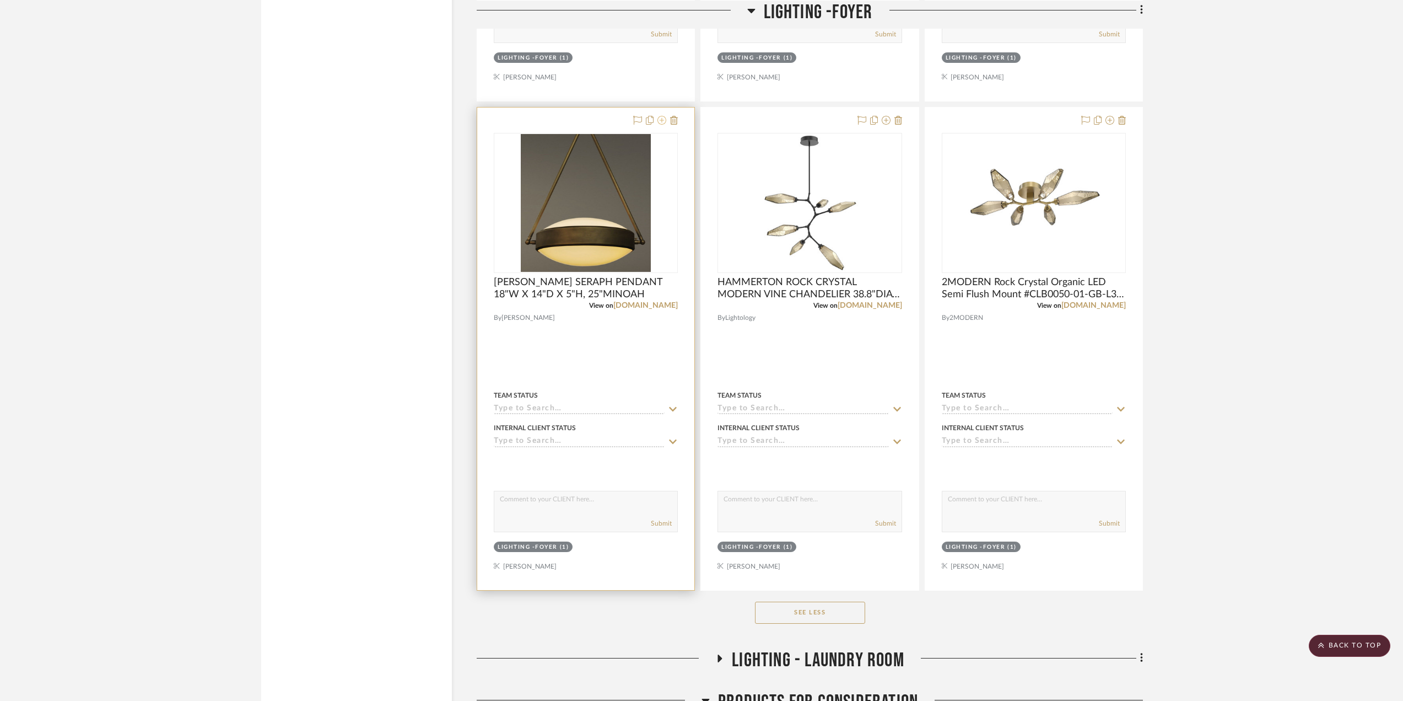
click at [660, 121] on icon at bounding box center [662, 120] width 9 height 9
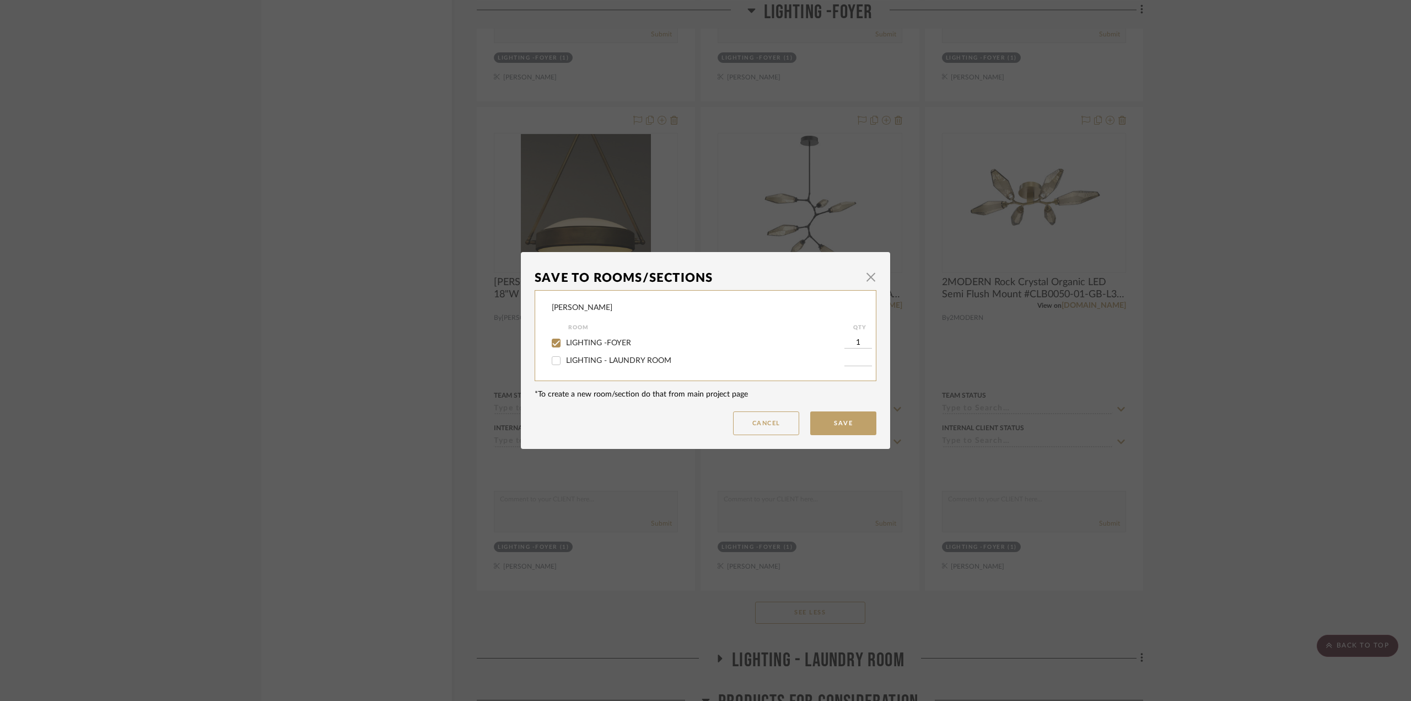
click at [609, 337] on div "LIGHTING -FOYER" at bounding box center [698, 343] width 293 height 18
click at [589, 342] on span "LIGHTING -FOYER" at bounding box center [598, 343] width 65 height 8
click at [565, 342] on input "LIGHTING -FOYER" at bounding box center [556, 343] width 18 height 18
checkbox input "false"
drag, startPoint x: 863, startPoint y: 419, endPoint x: 844, endPoint y: 417, distance: 18.9
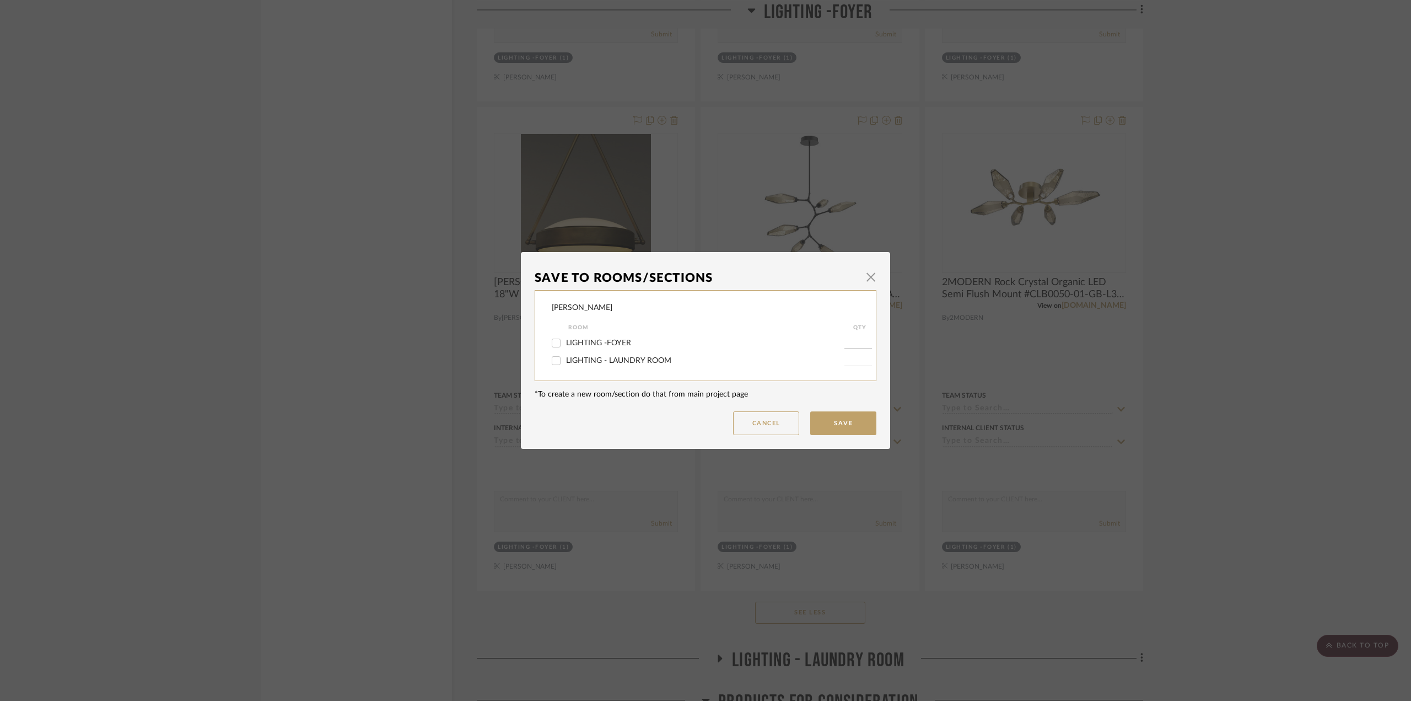
click at [857, 419] on button "Save" at bounding box center [843, 423] width 66 height 24
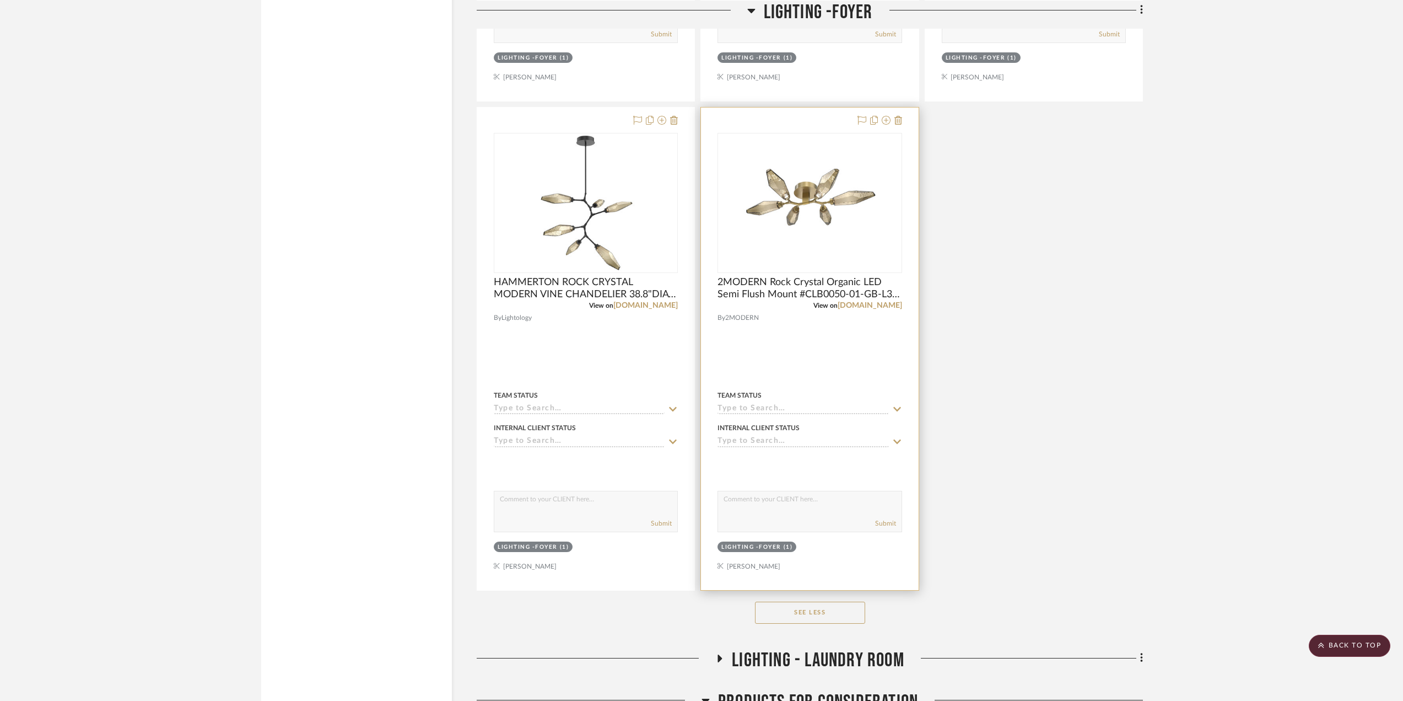
click at [842, 421] on div "Internal Client Status" at bounding box center [810, 434] width 184 height 26
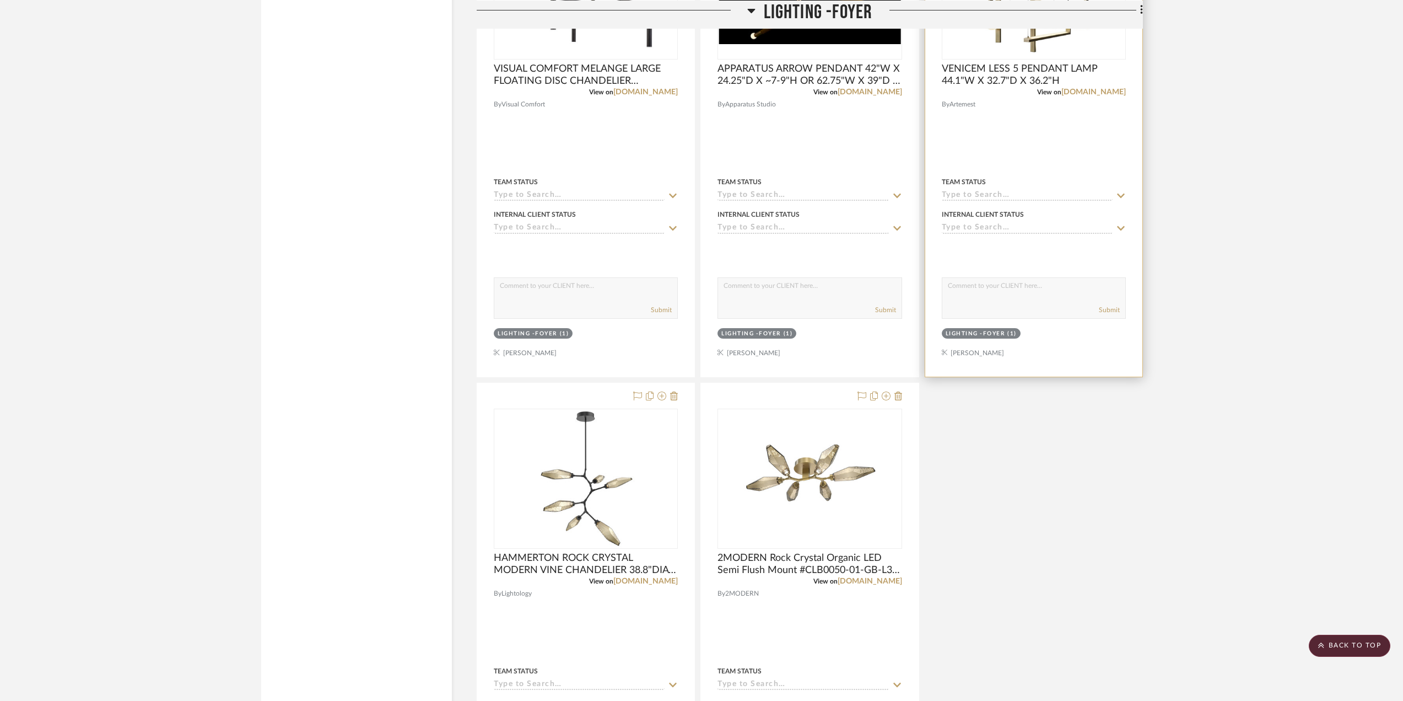
scroll to position [1598, 0]
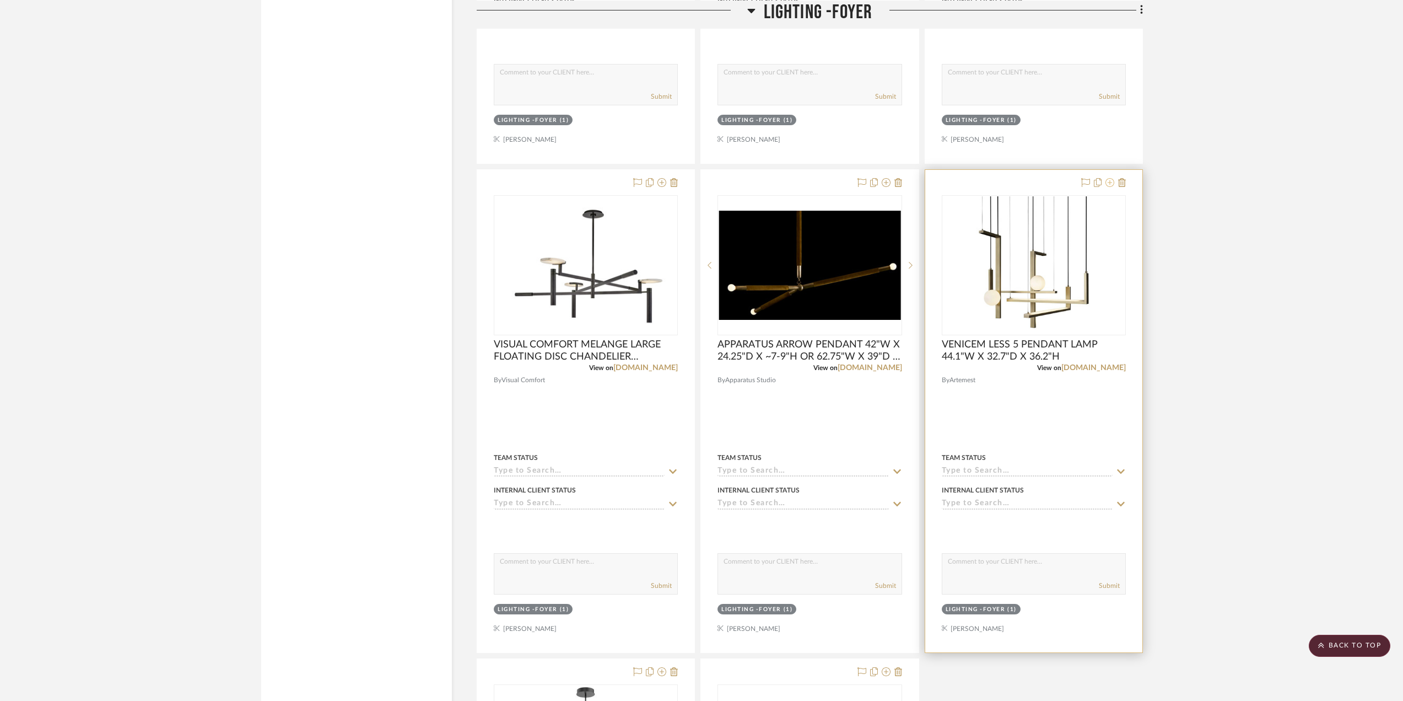
click at [1109, 179] on icon at bounding box center [1110, 182] width 9 height 9
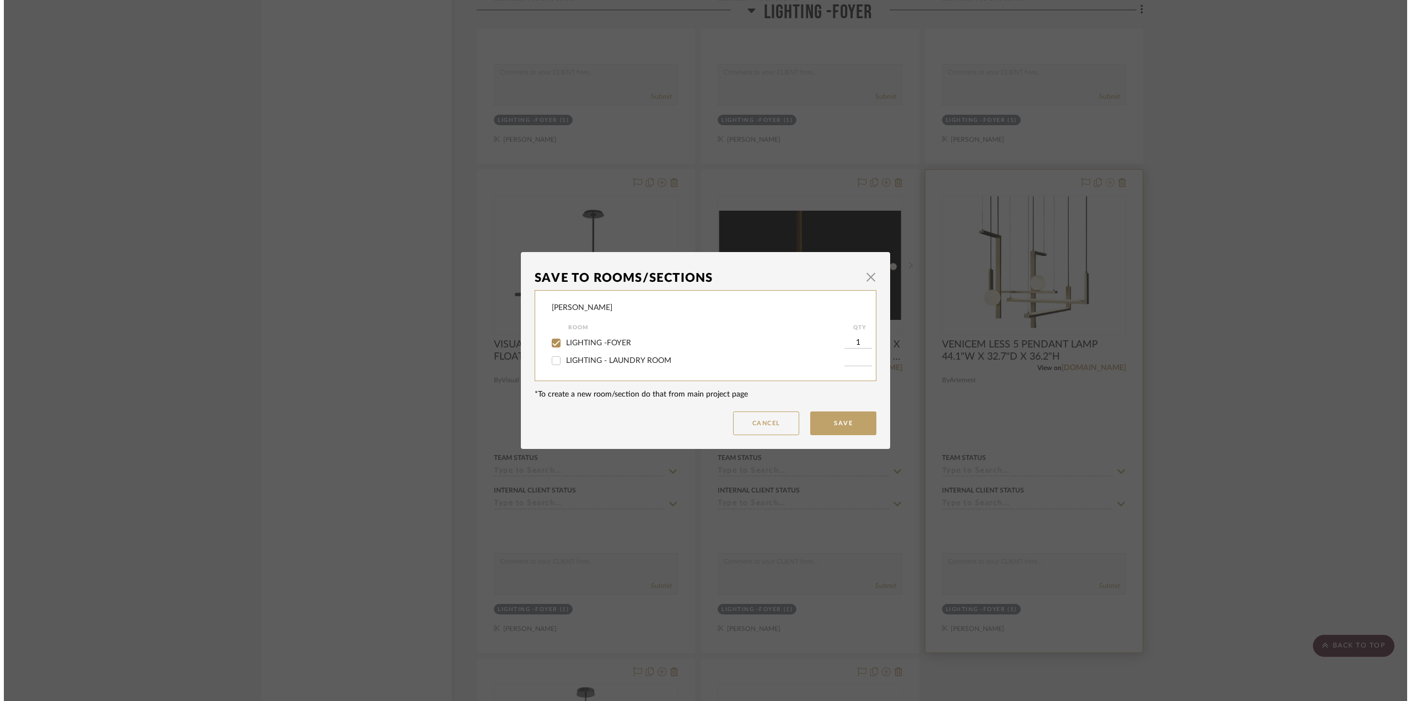
scroll to position [0, 0]
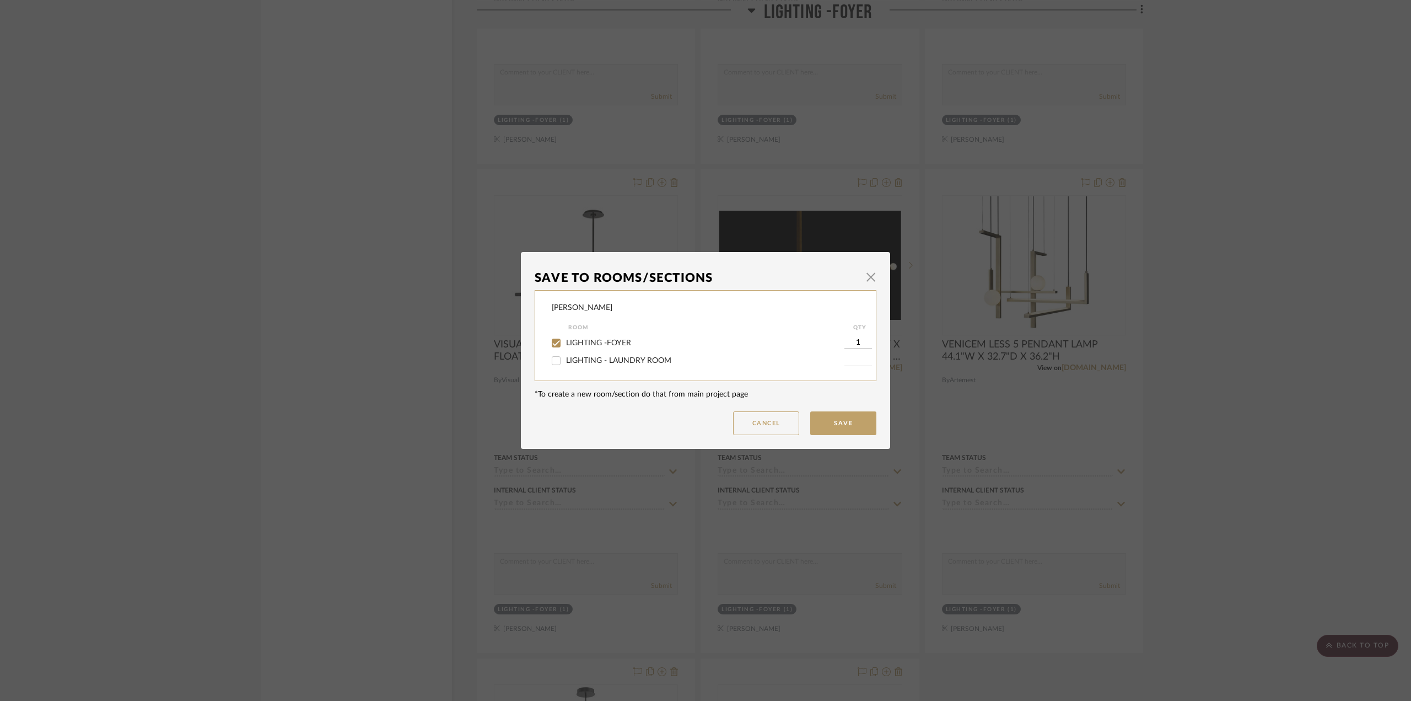
click at [566, 345] on span "LIGHTING -FOYER" at bounding box center [598, 343] width 65 height 8
click at [565, 345] on input "LIGHTING -FOYER" at bounding box center [556, 343] width 18 height 18
checkbox input "false"
drag, startPoint x: 840, startPoint y: 422, endPoint x: 820, endPoint y: 424, distance: 20.0
click at [840, 422] on button "Save" at bounding box center [843, 423] width 66 height 24
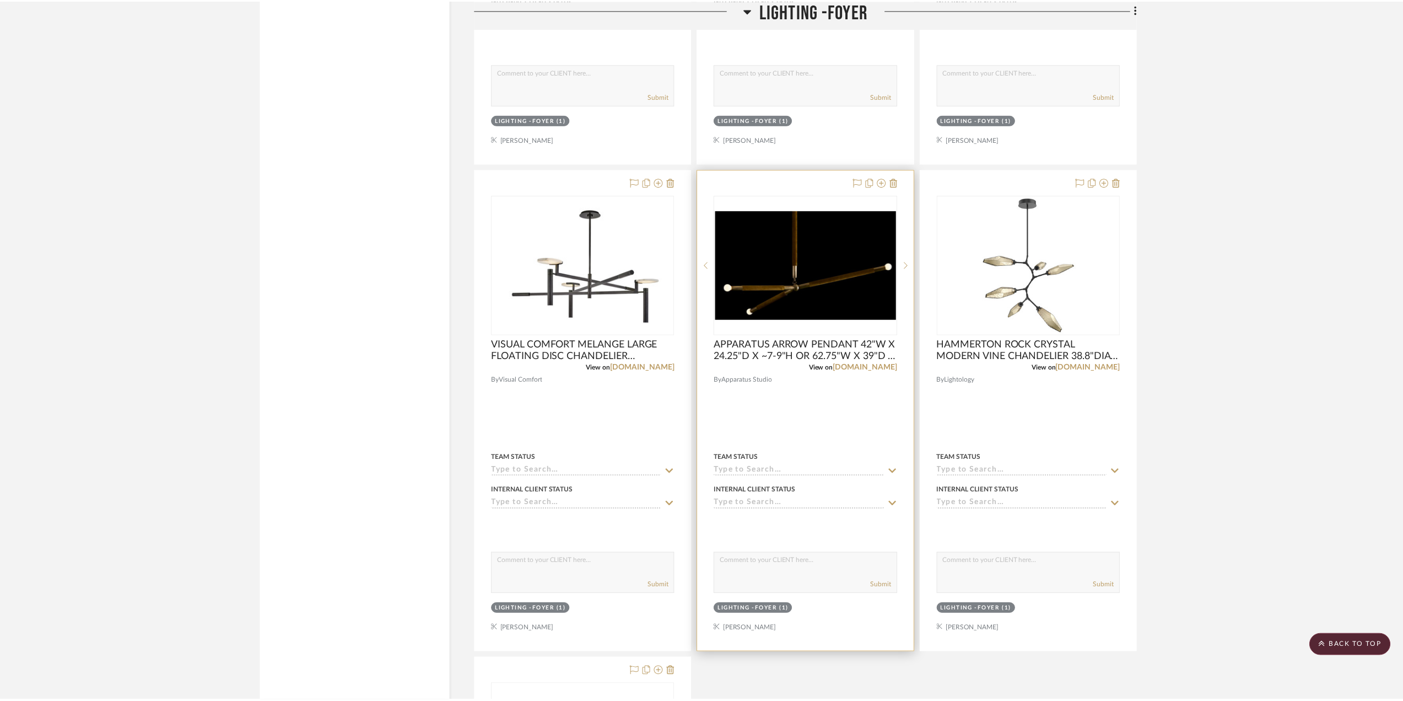
scroll to position [1598, 0]
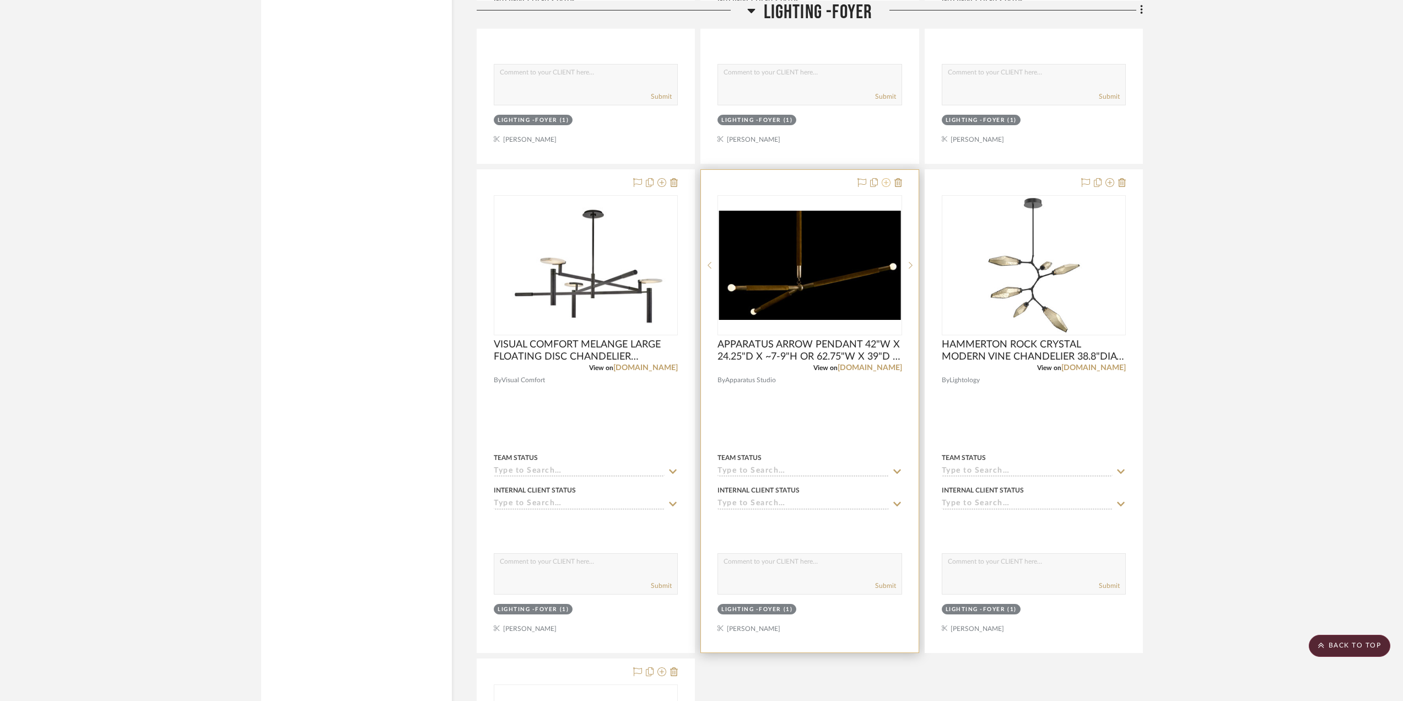
click at [885, 184] on icon at bounding box center [886, 182] width 9 height 9
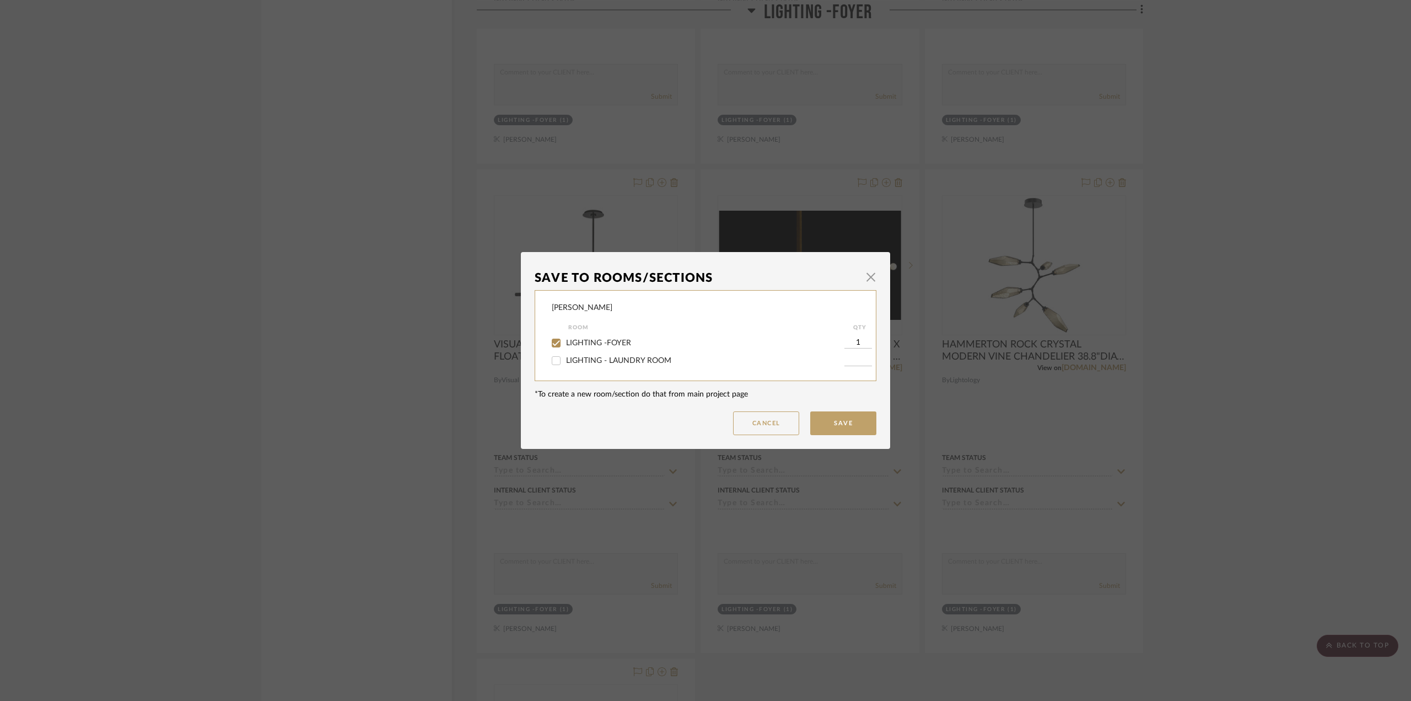
click at [594, 341] on span "LIGHTING -FOYER" at bounding box center [598, 343] width 65 height 8
click at [565, 341] on input "LIGHTING -FOYER" at bounding box center [556, 343] width 18 height 18
checkbox input "false"
click at [844, 435] on dialog-content "Save To Rooms/Sections × Shapiro Room QTY LIGHTING -FOYER LIGHTING - LAUNDRY RO…" at bounding box center [705, 350] width 369 height 197
click at [841, 428] on button "Save" at bounding box center [843, 423] width 66 height 24
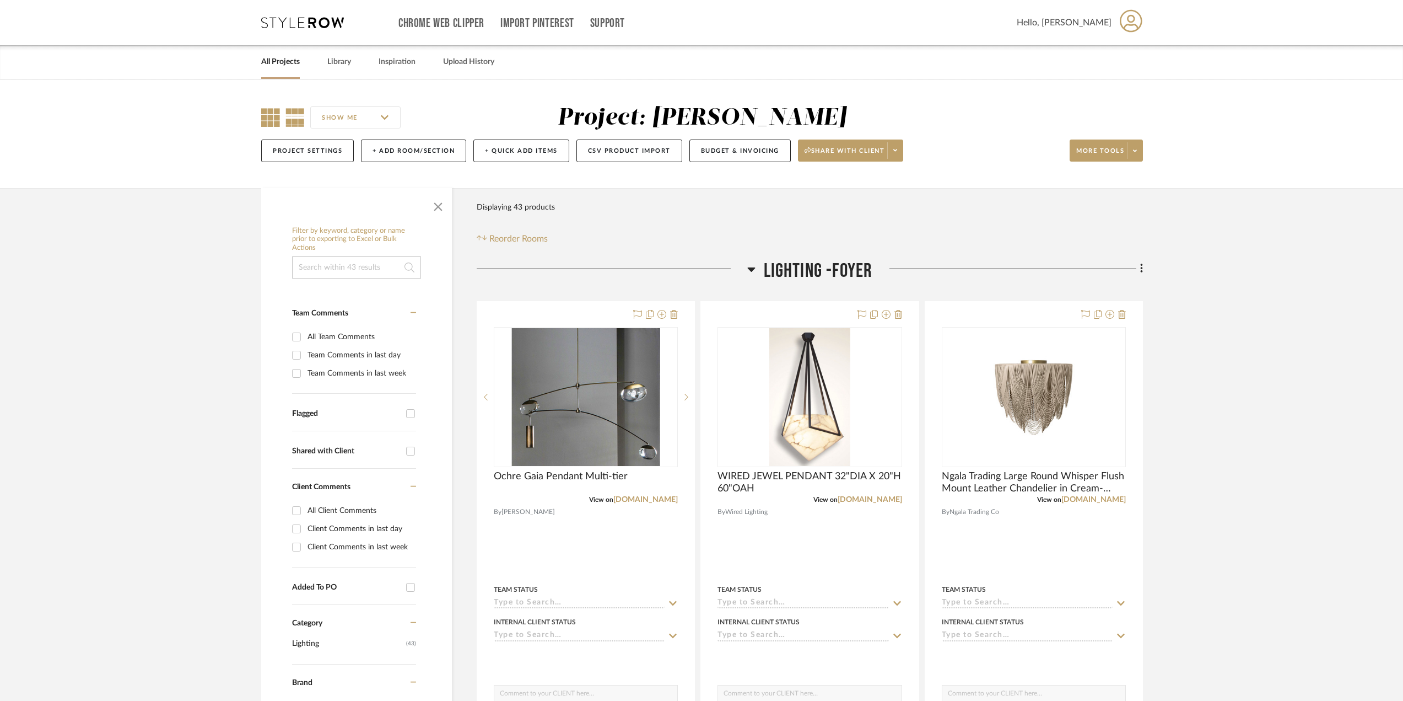
click at [269, 114] on icon at bounding box center [270, 117] width 19 height 19
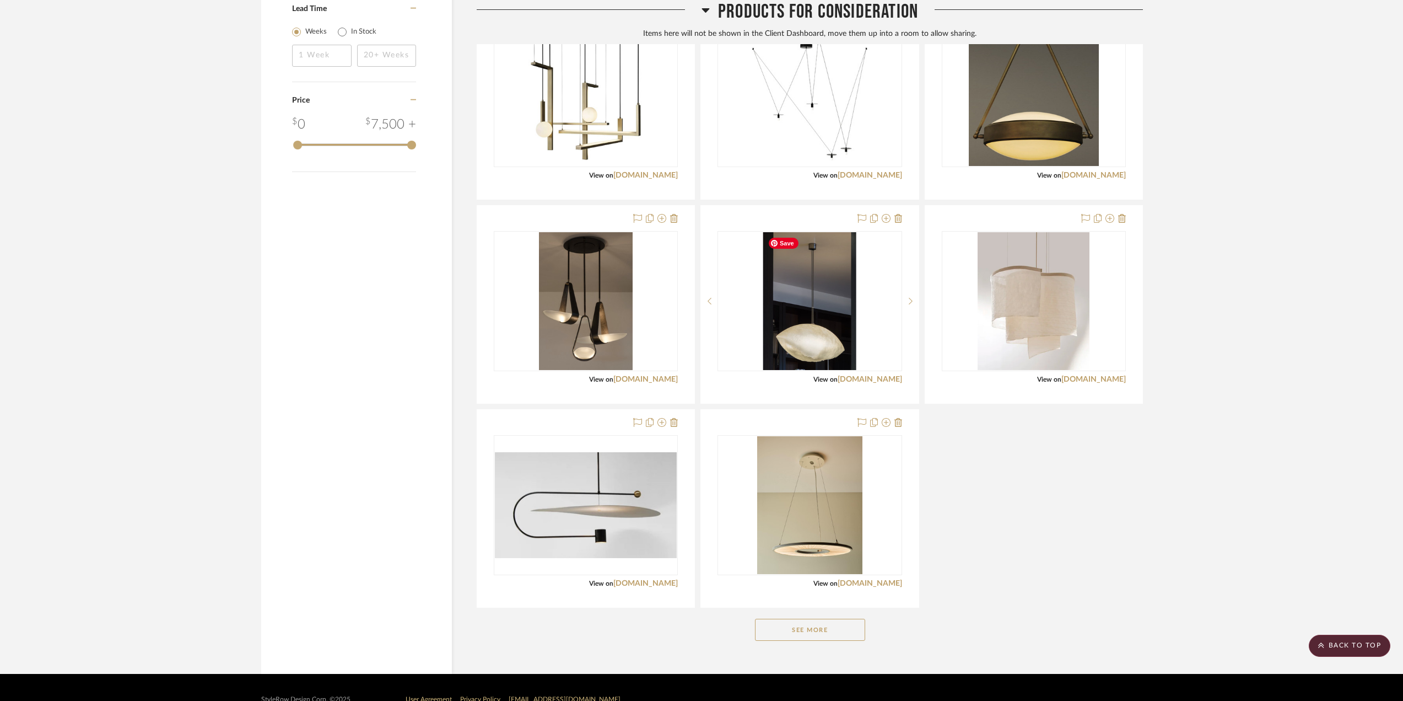
scroll to position [1291, 0]
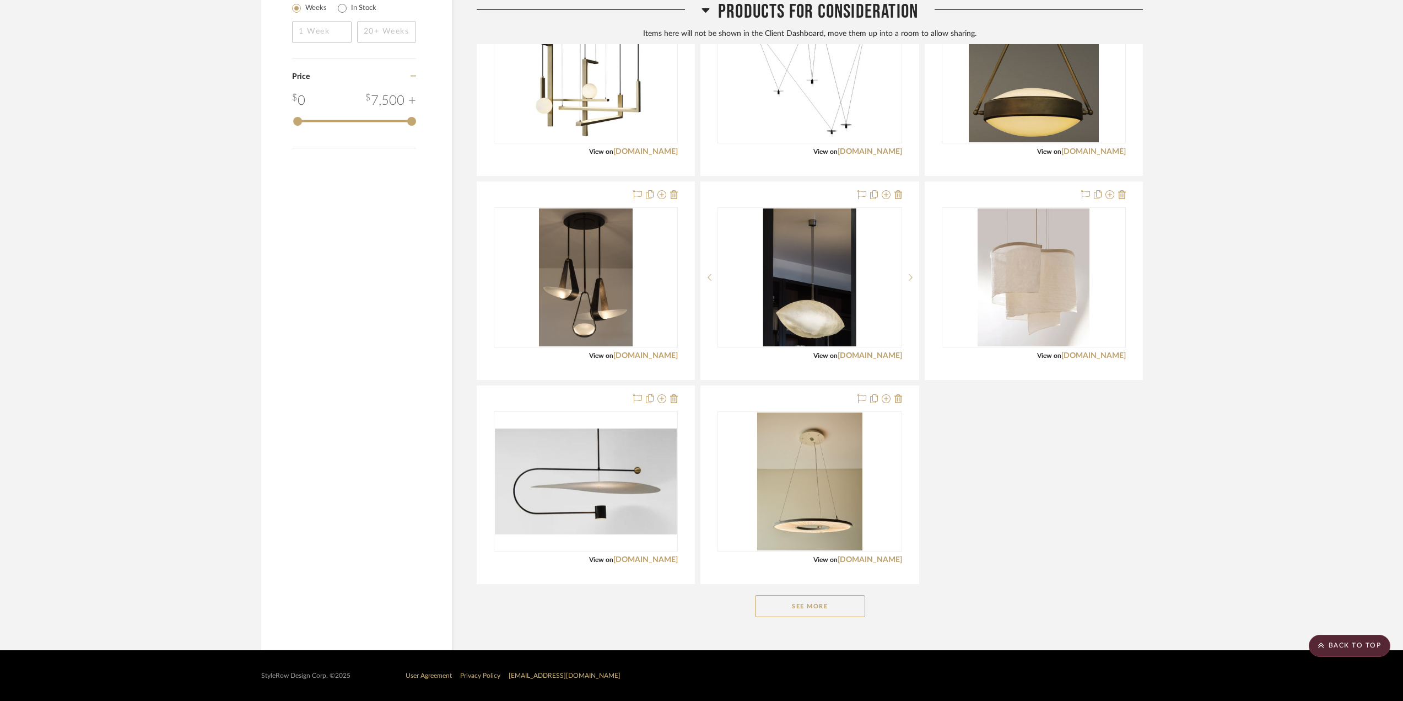
click at [816, 596] on button "See More" at bounding box center [810, 606] width 110 height 22
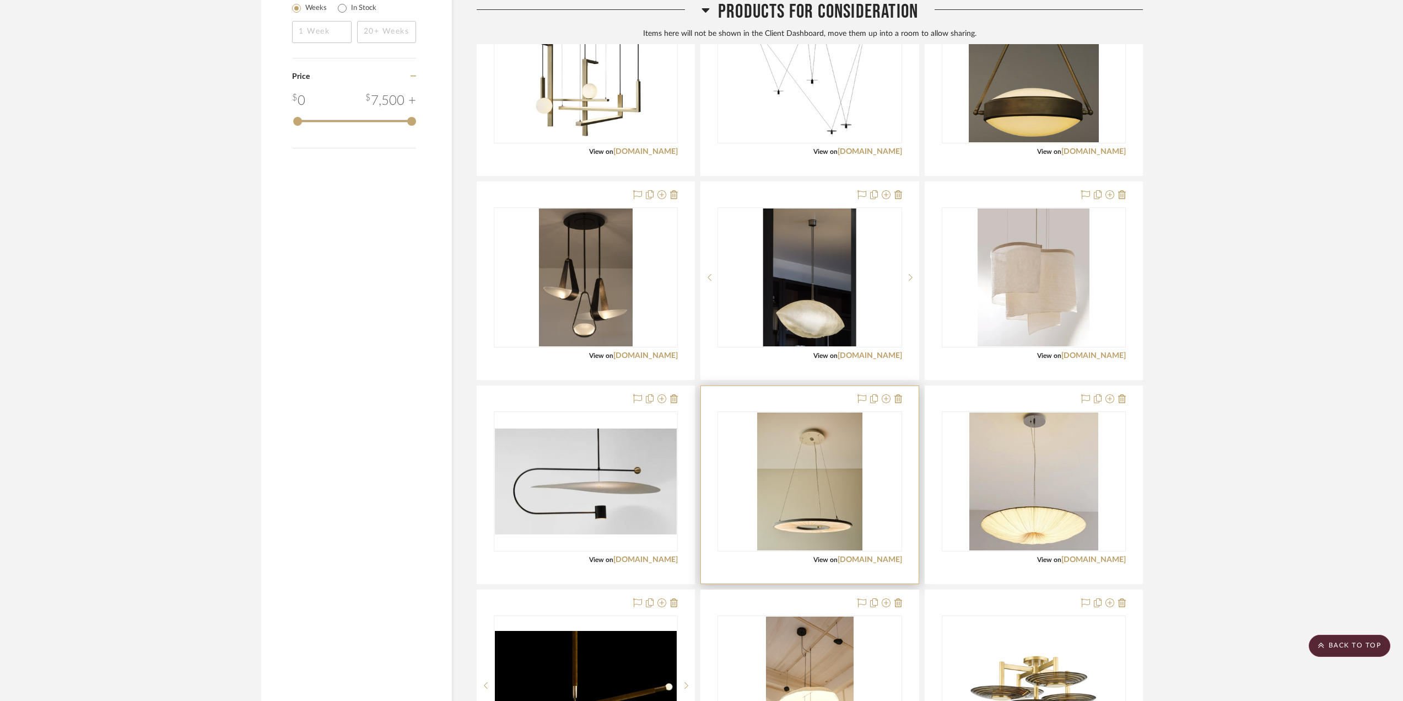
scroll to position [1495, 0]
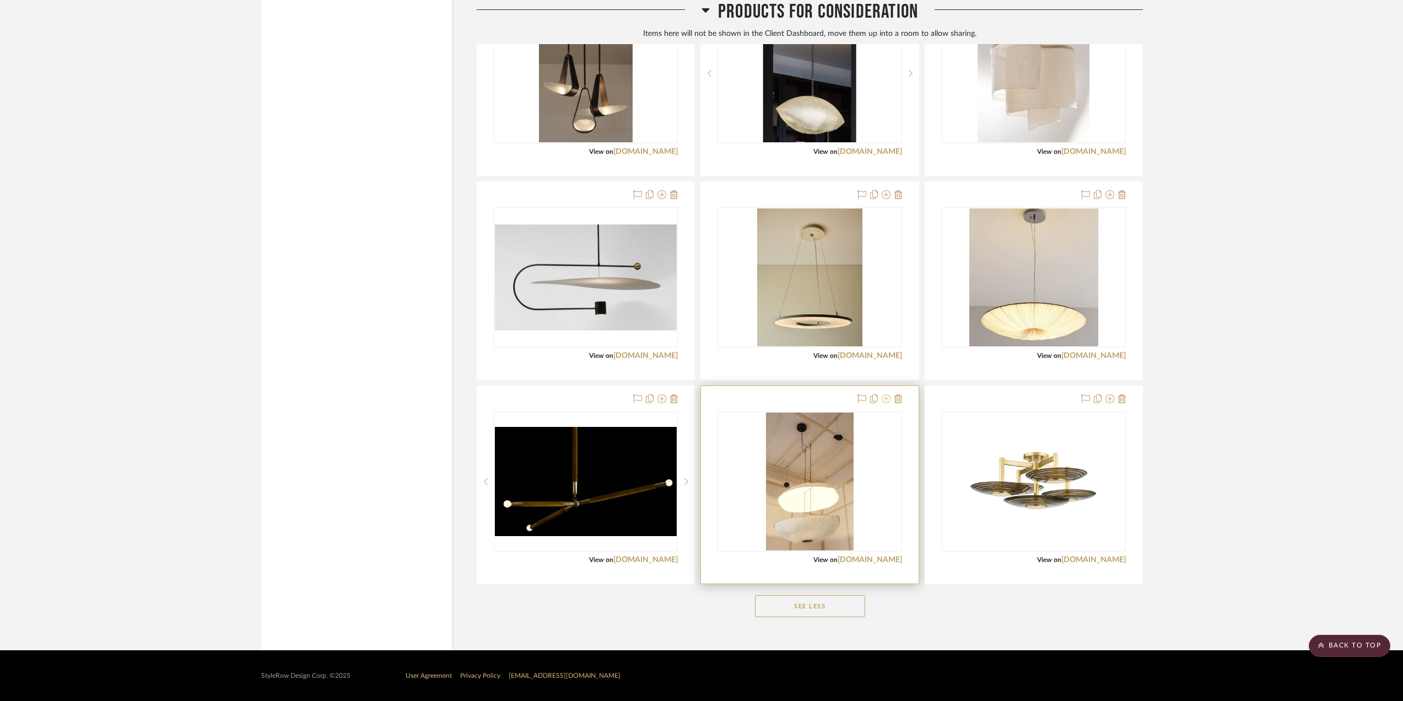
click at [884, 396] on icon at bounding box center [886, 398] width 9 height 9
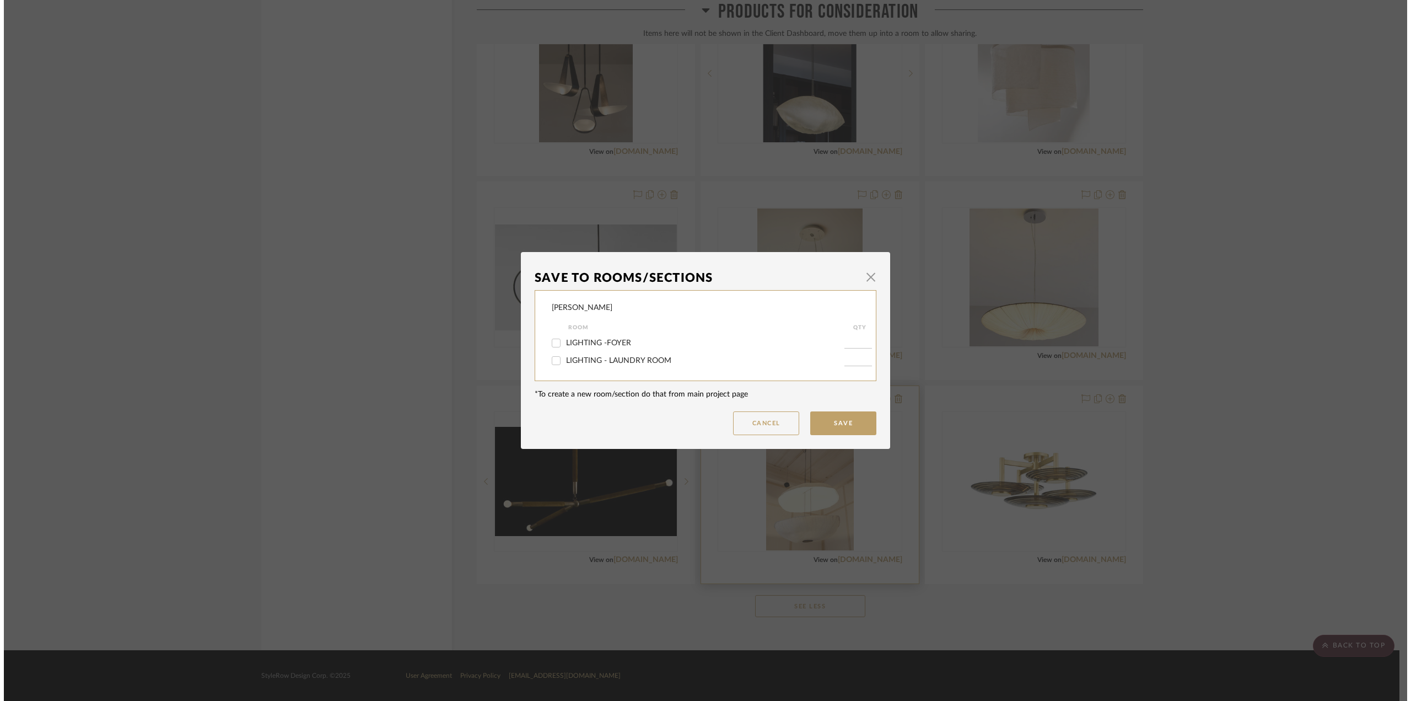
scroll to position [0, 0]
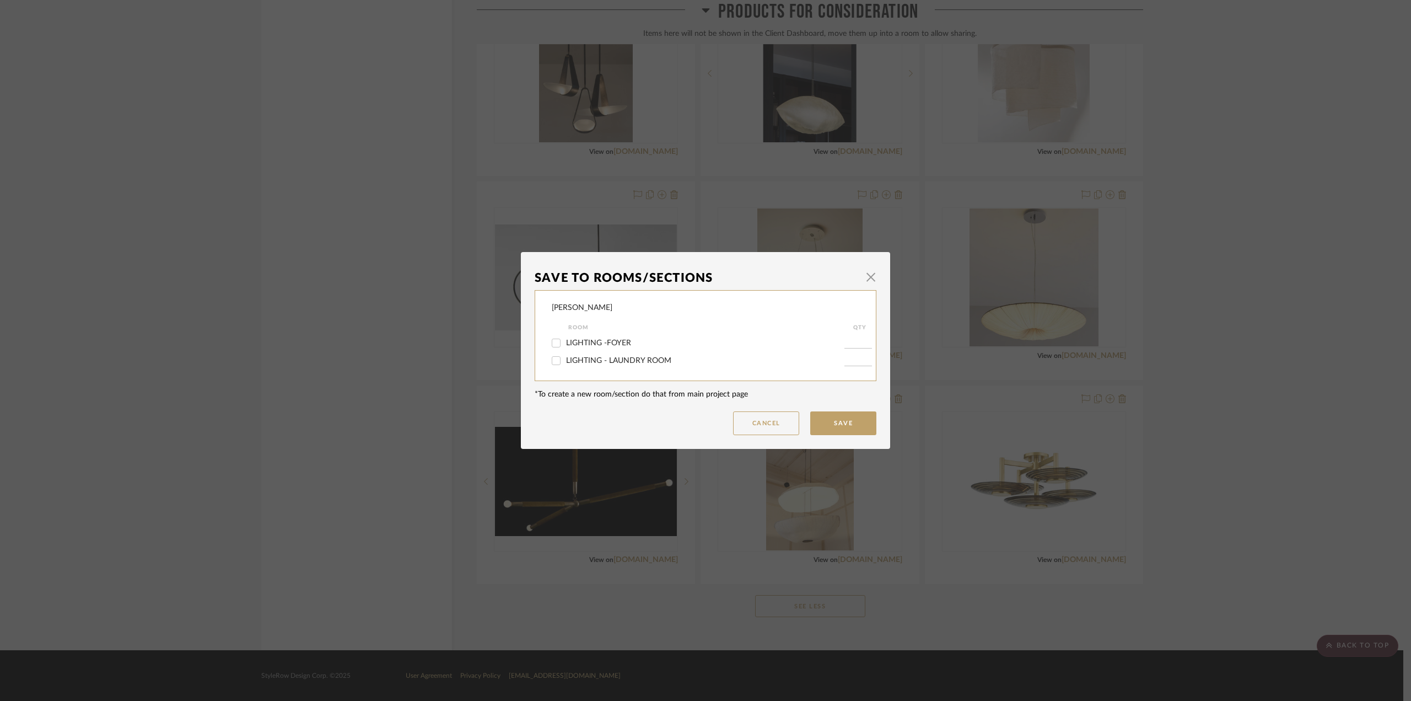
click at [613, 346] on span "LIGHTING -FOYER" at bounding box center [598, 343] width 65 height 8
click at [565, 346] on input "LIGHTING -FOYER" at bounding box center [556, 343] width 18 height 18
checkbox input "true"
type input "1"
click at [834, 419] on button "Save" at bounding box center [843, 423] width 66 height 24
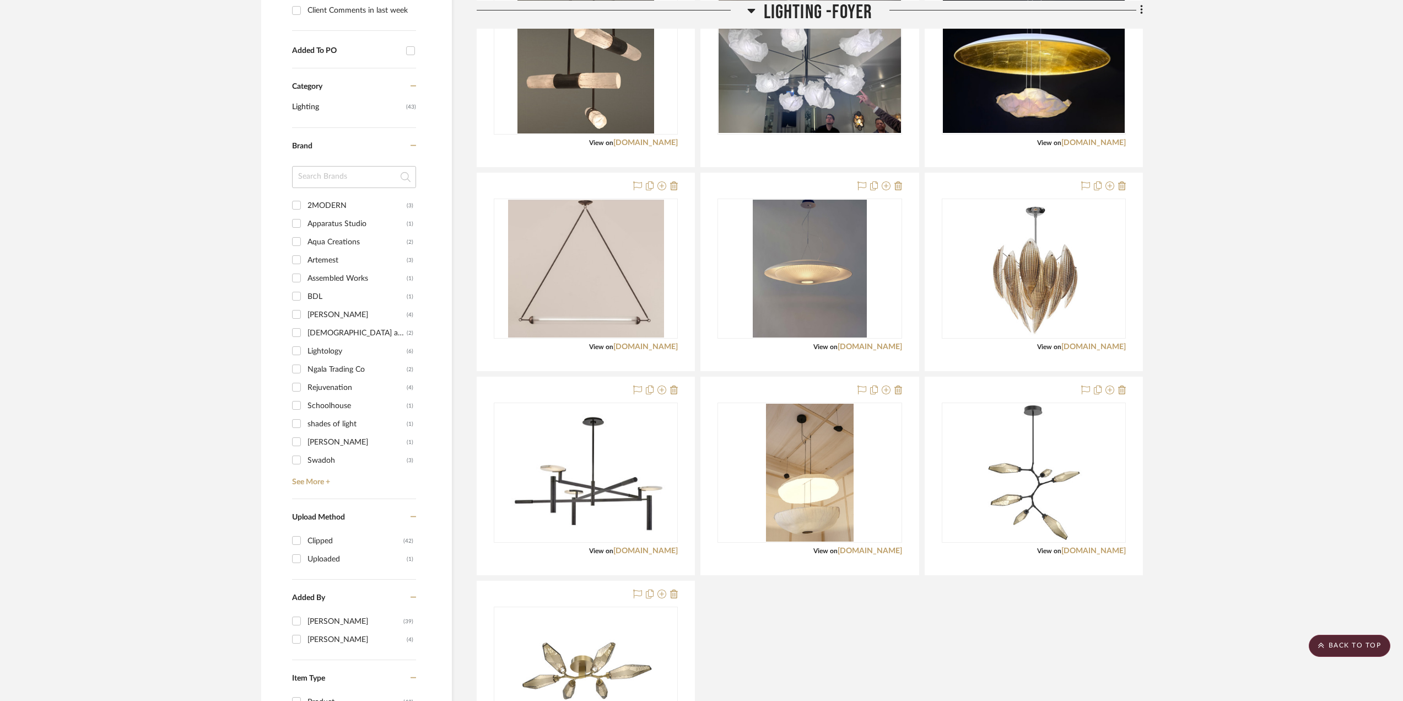
scroll to position [922, 0]
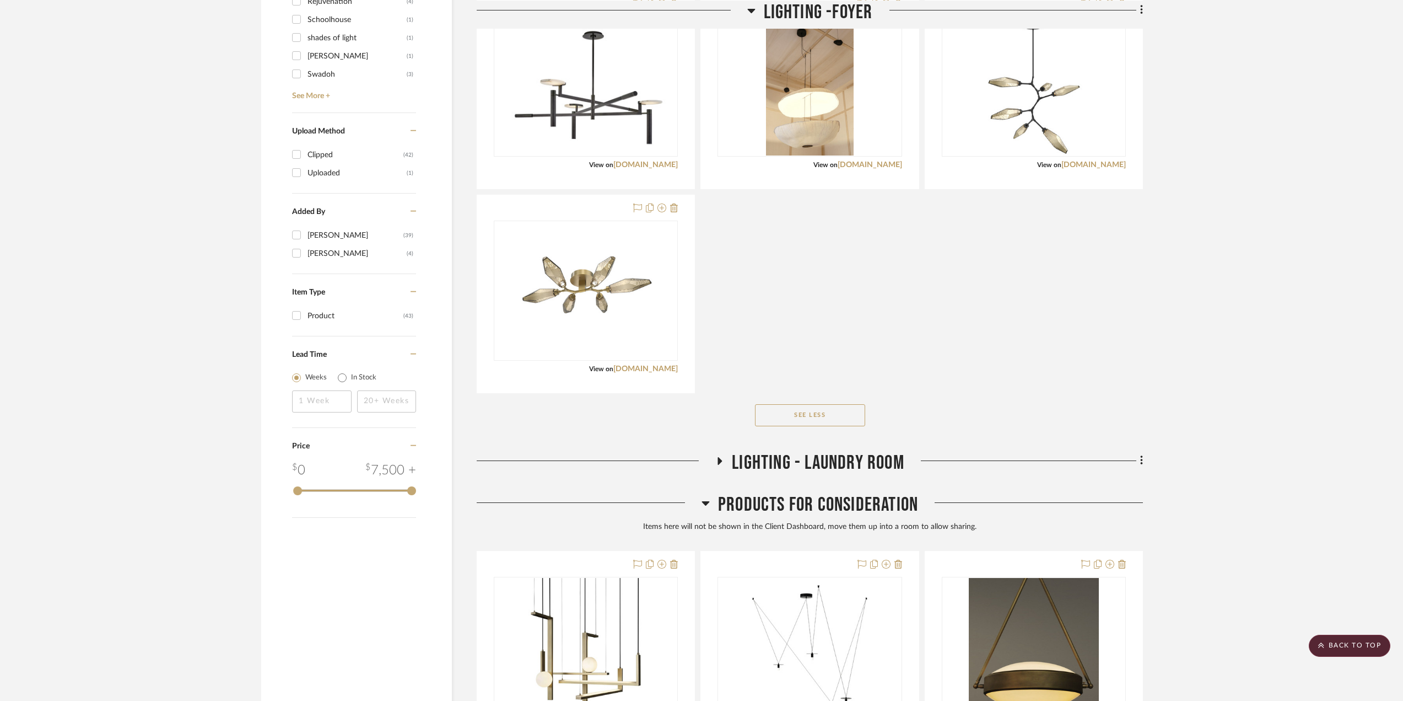
click at [713, 455] on div at bounding box center [596, 465] width 239 height 28
click at [716, 460] on icon at bounding box center [719, 460] width 13 height 8
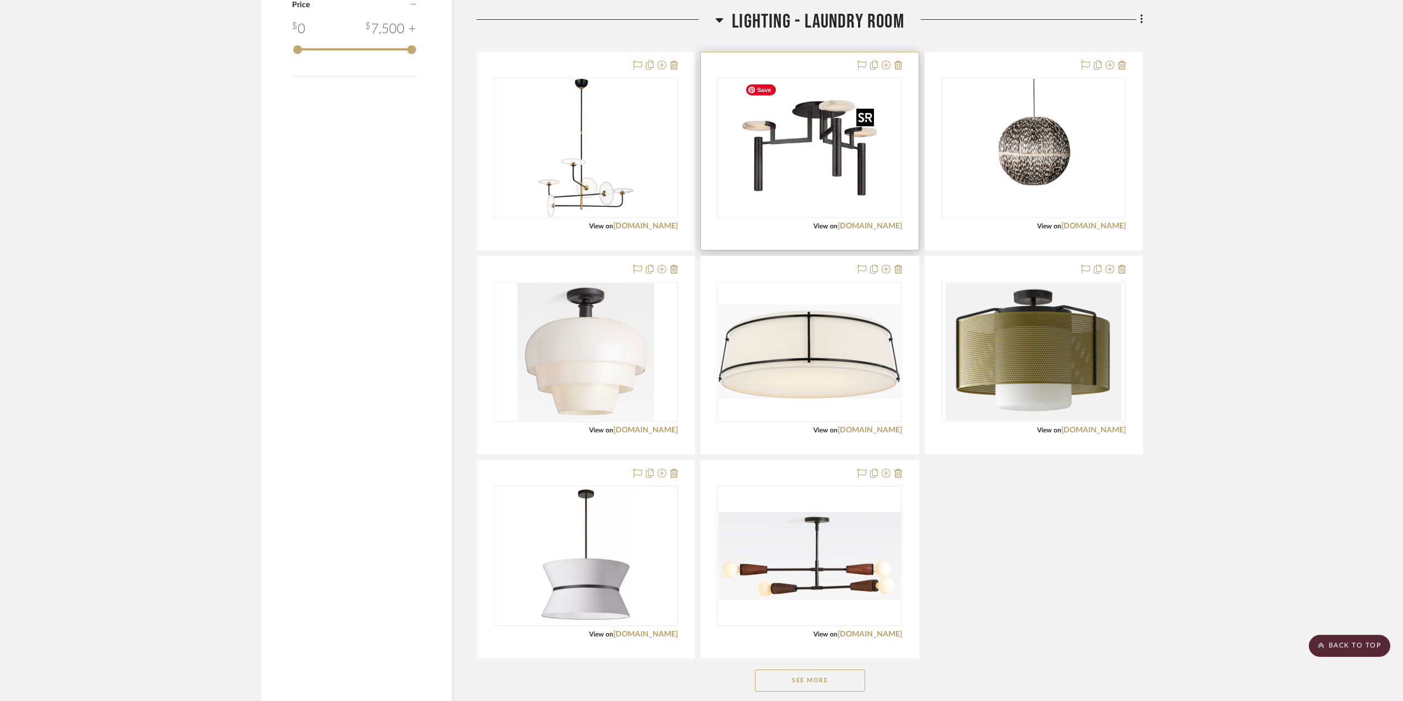
scroll to position [1418, 0]
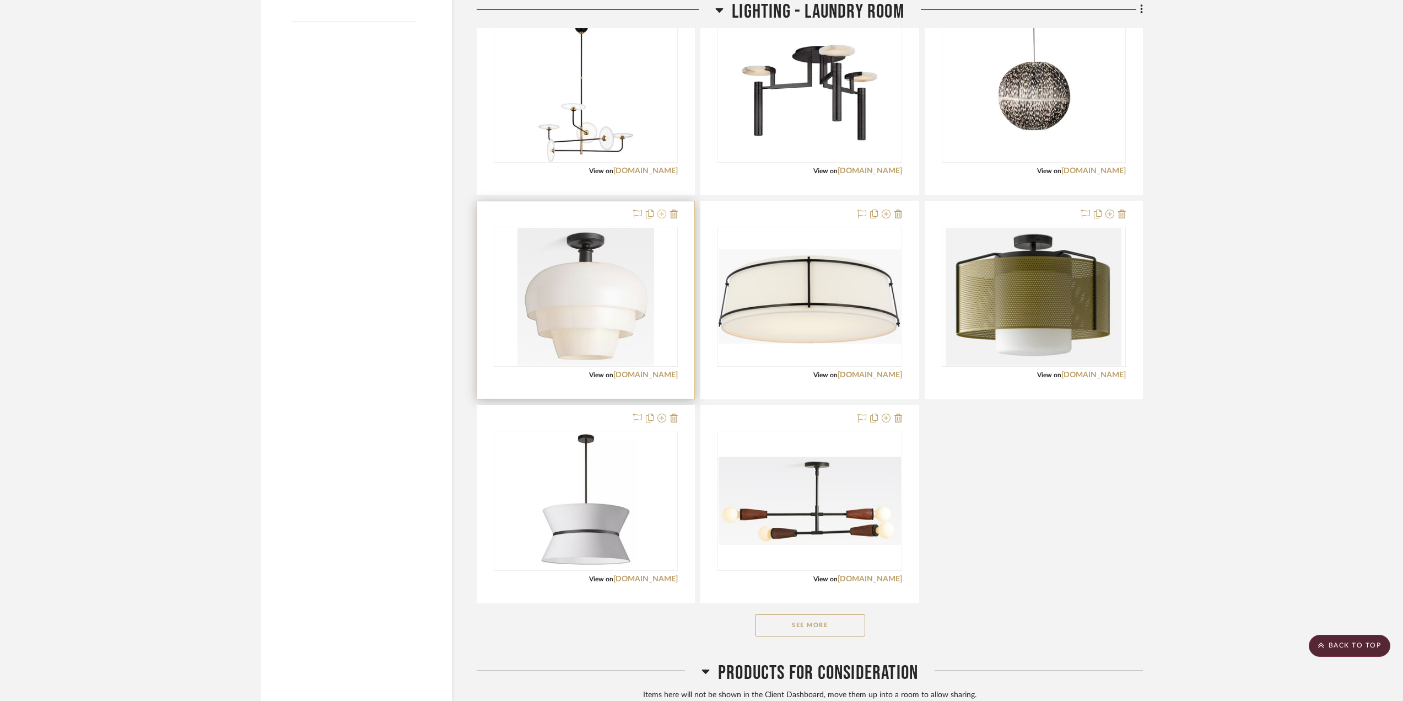
click at [660, 216] on icon at bounding box center [662, 213] width 9 height 9
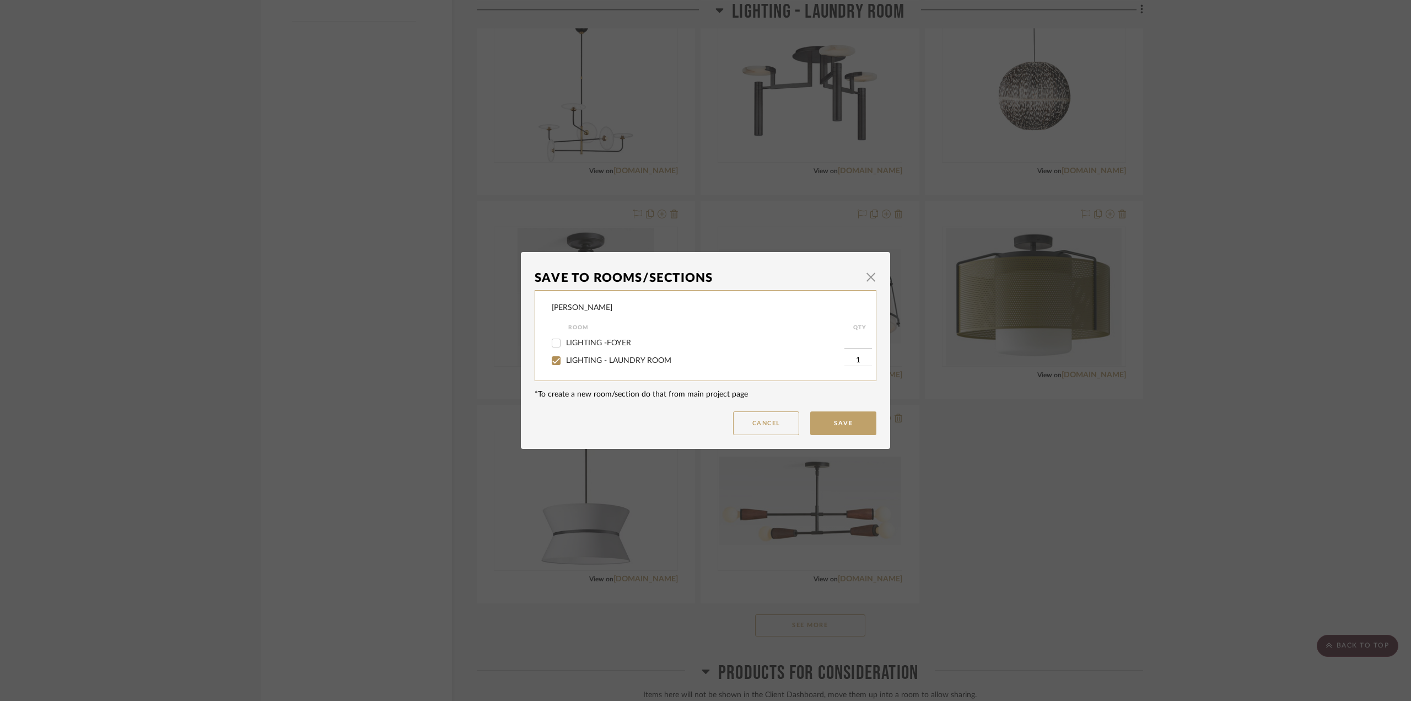
click at [617, 359] on span "LIGHTING - LAUNDRY ROOM" at bounding box center [618, 361] width 105 height 8
click at [565, 359] on input "LIGHTING - LAUNDRY ROOM" at bounding box center [556, 361] width 18 height 18
checkbox input "false"
click at [821, 419] on button "Save" at bounding box center [843, 423] width 66 height 24
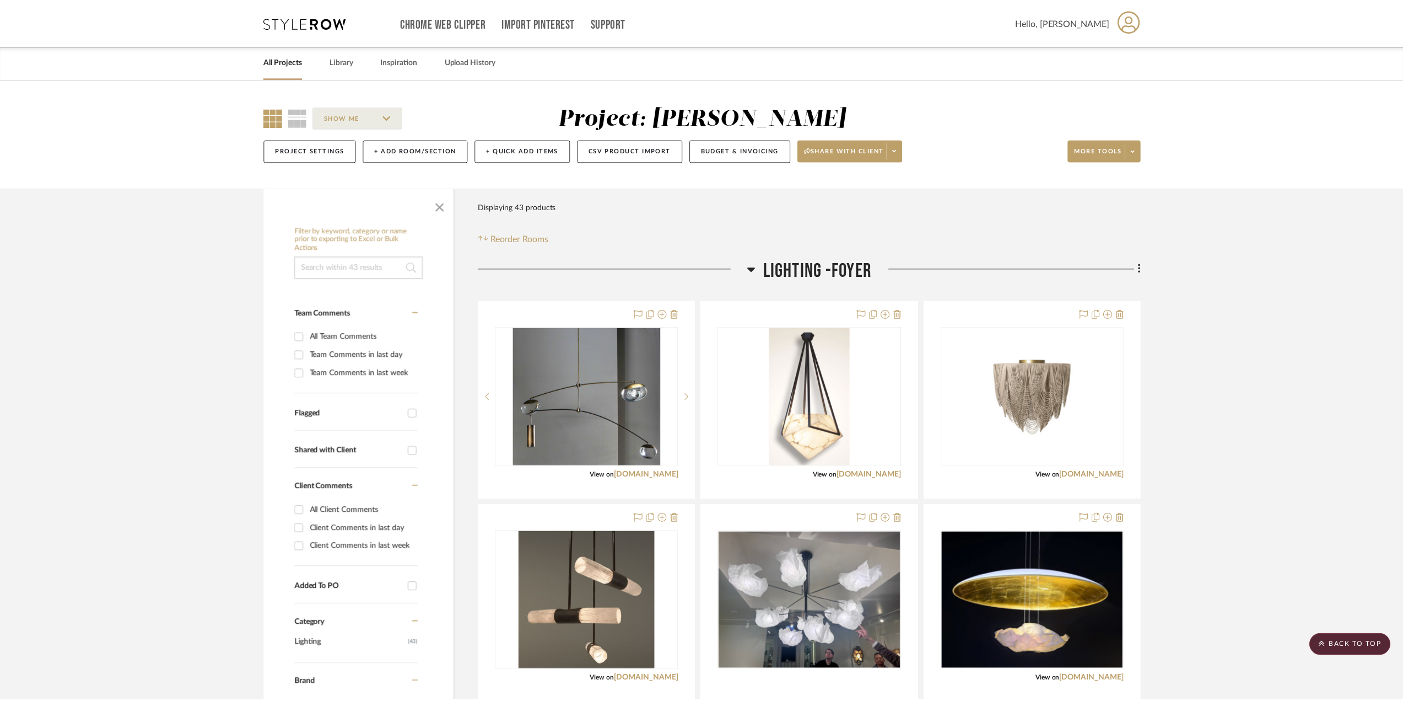
scroll to position [1418, 0]
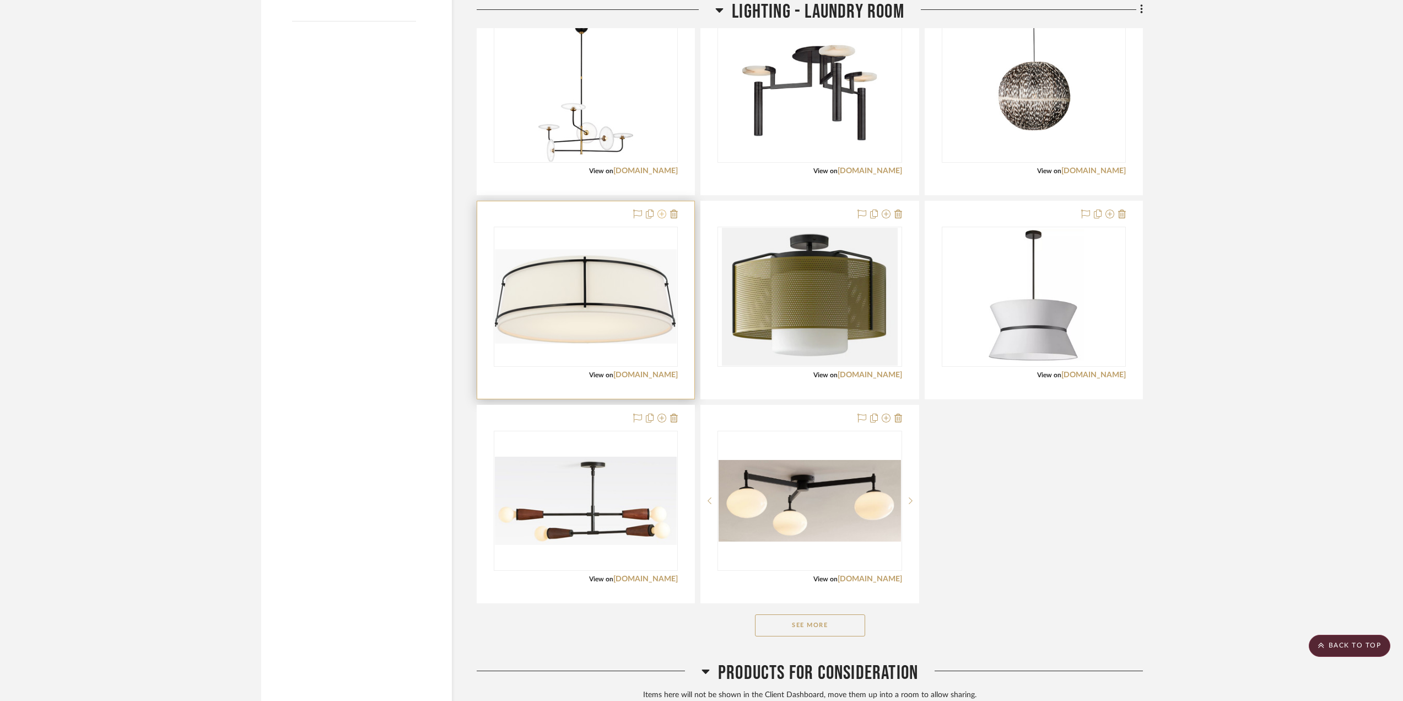
click at [663, 218] on icon at bounding box center [662, 213] width 9 height 9
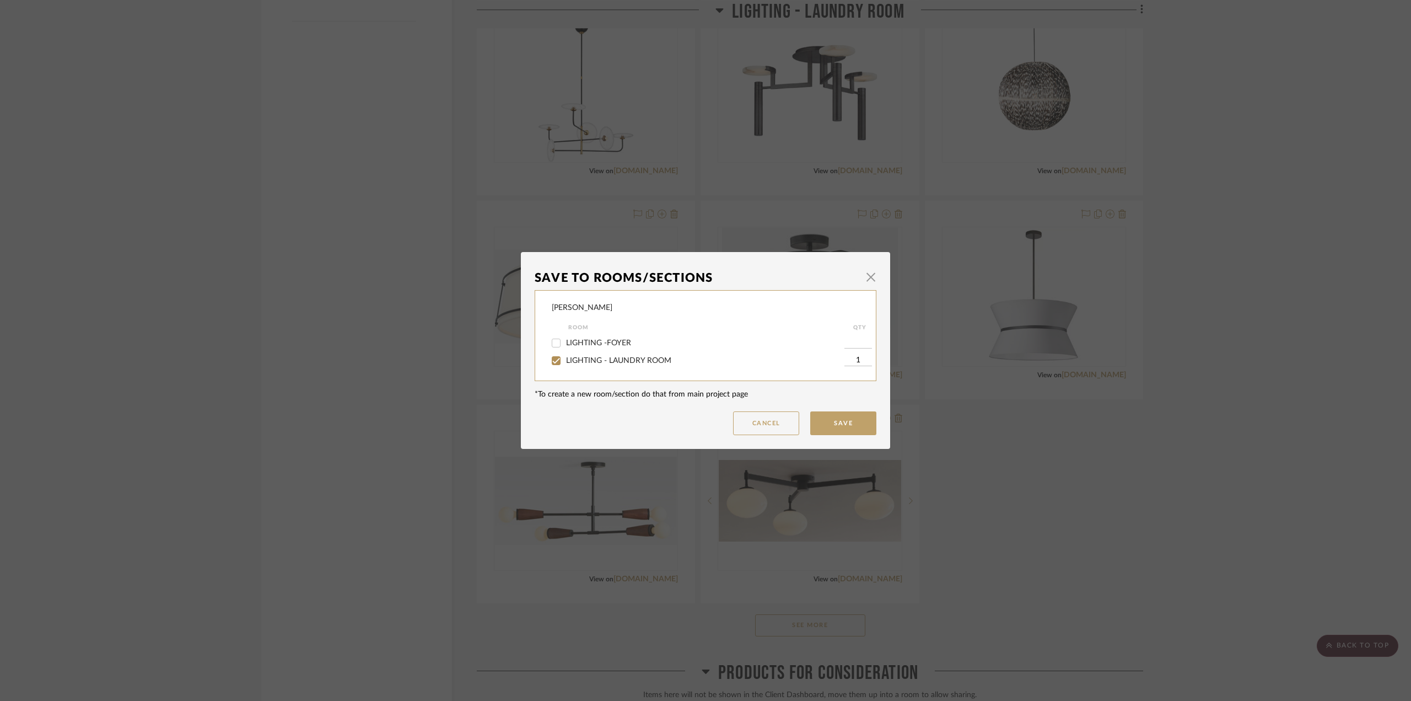
drag, startPoint x: 597, startPoint y: 359, endPoint x: 712, endPoint y: 390, distance: 119.4
click at [597, 359] on span "LIGHTING - LAUNDRY ROOM" at bounding box center [618, 361] width 105 height 8
click at [565, 359] on input "LIGHTING - LAUNDRY ROOM" at bounding box center [556, 361] width 18 height 18
checkbox input "false"
click at [838, 423] on button "Save" at bounding box center [843, 423] width 66 height 24
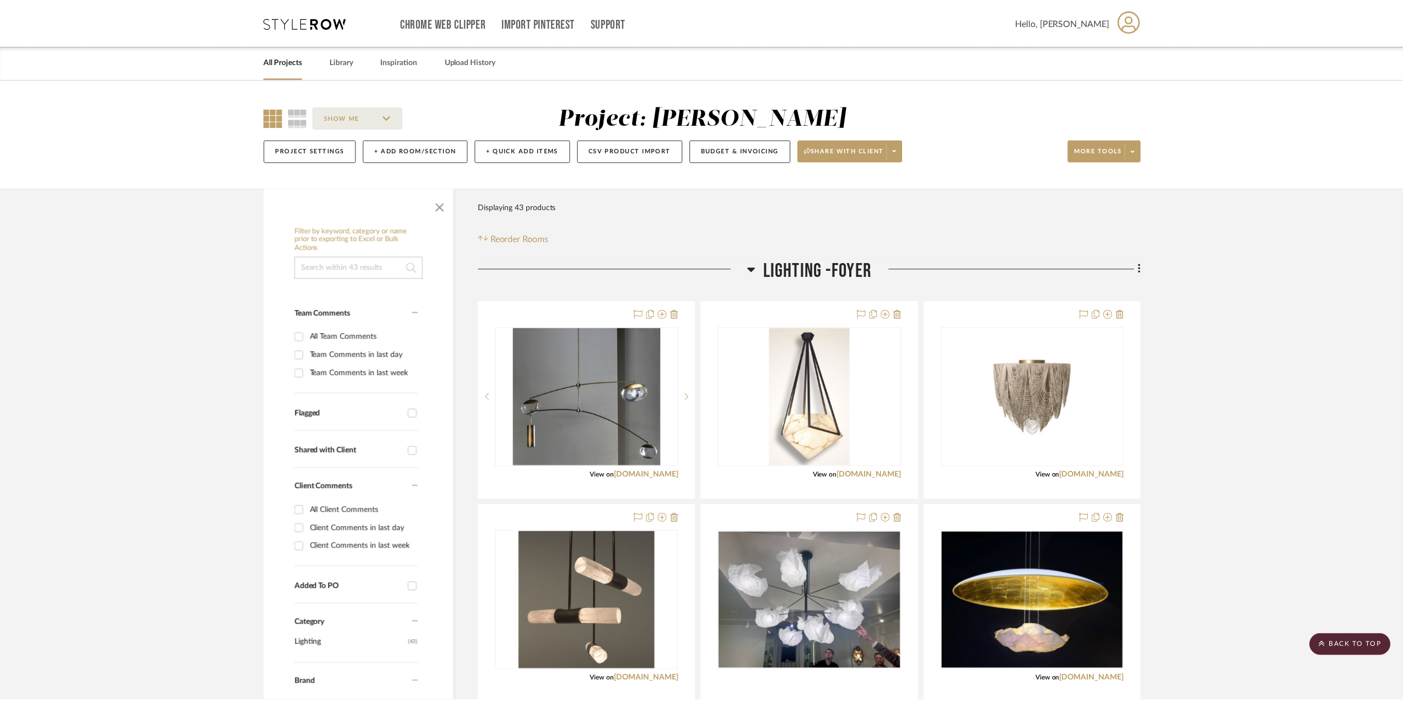
scroll to position [1418, 0]
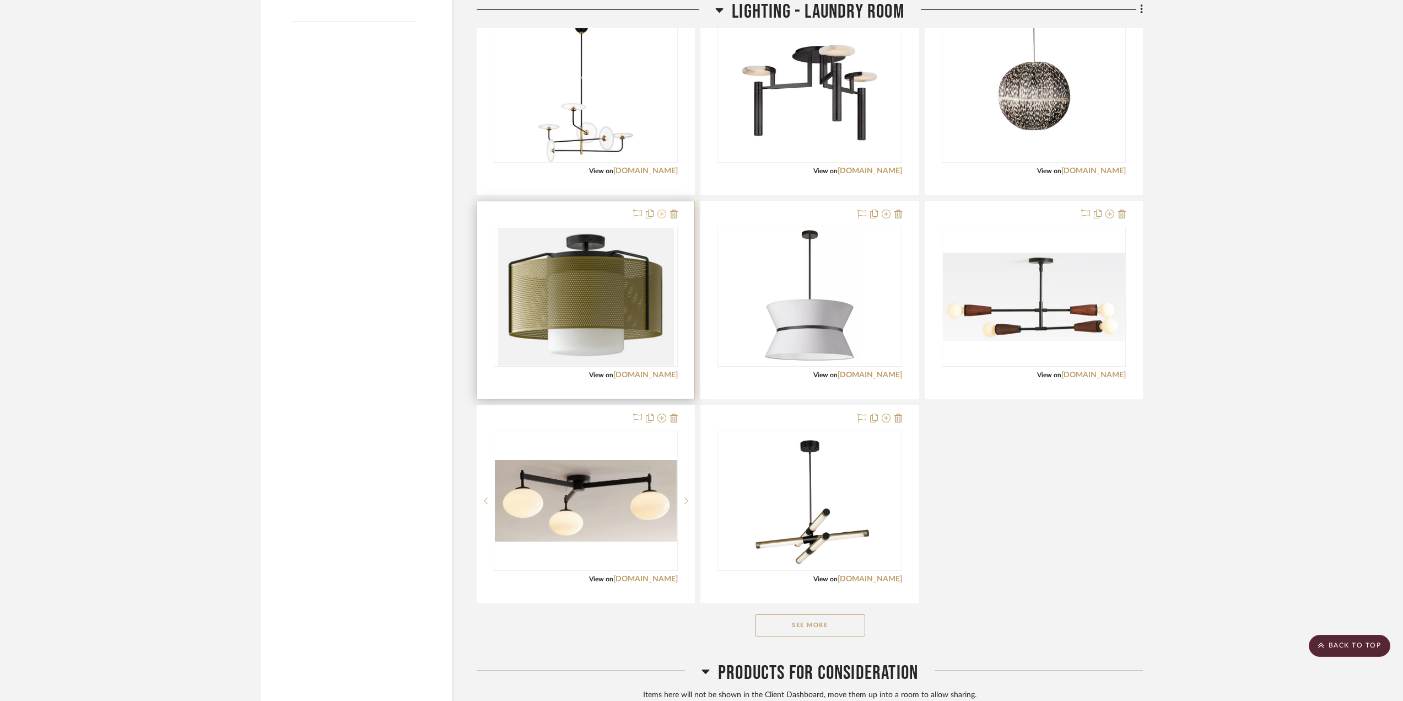
click at [664, 220] on button at bounding box center [662, 214] width 9 height 13
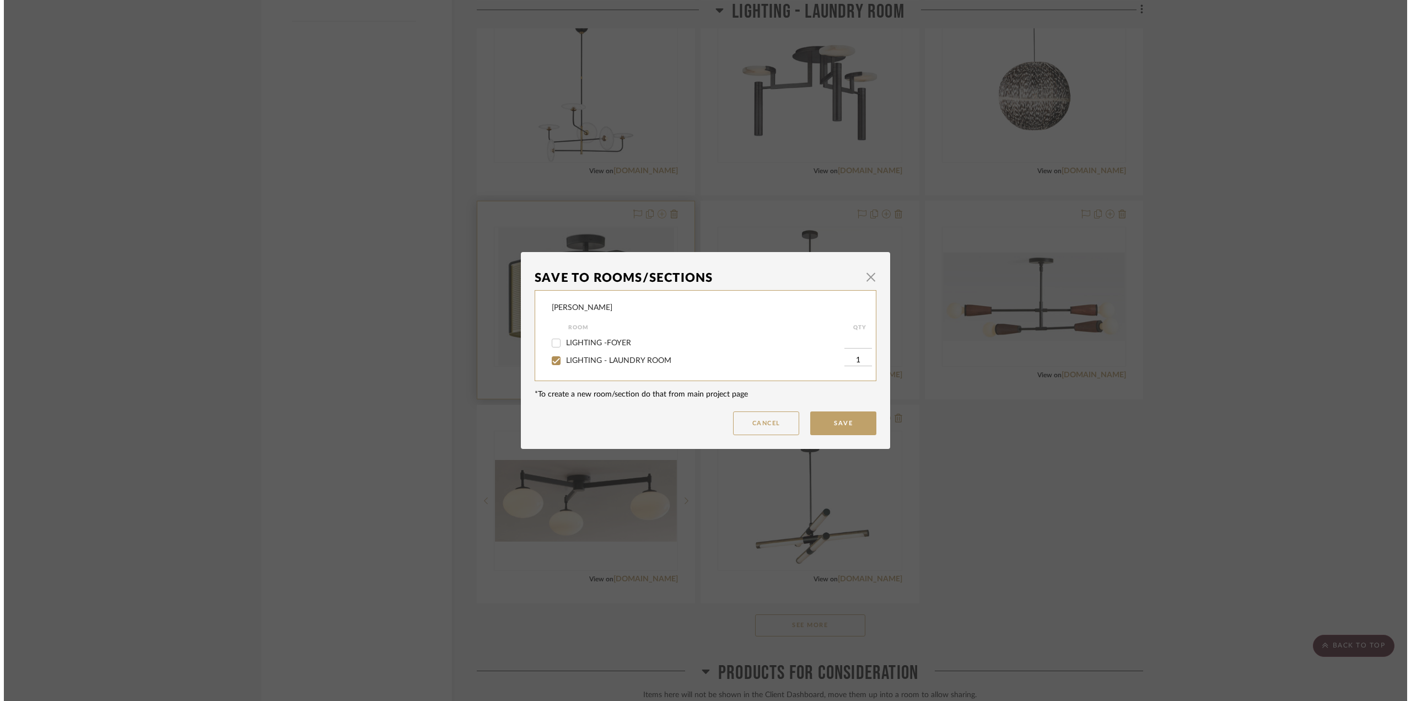
scroll to position [0, 0]
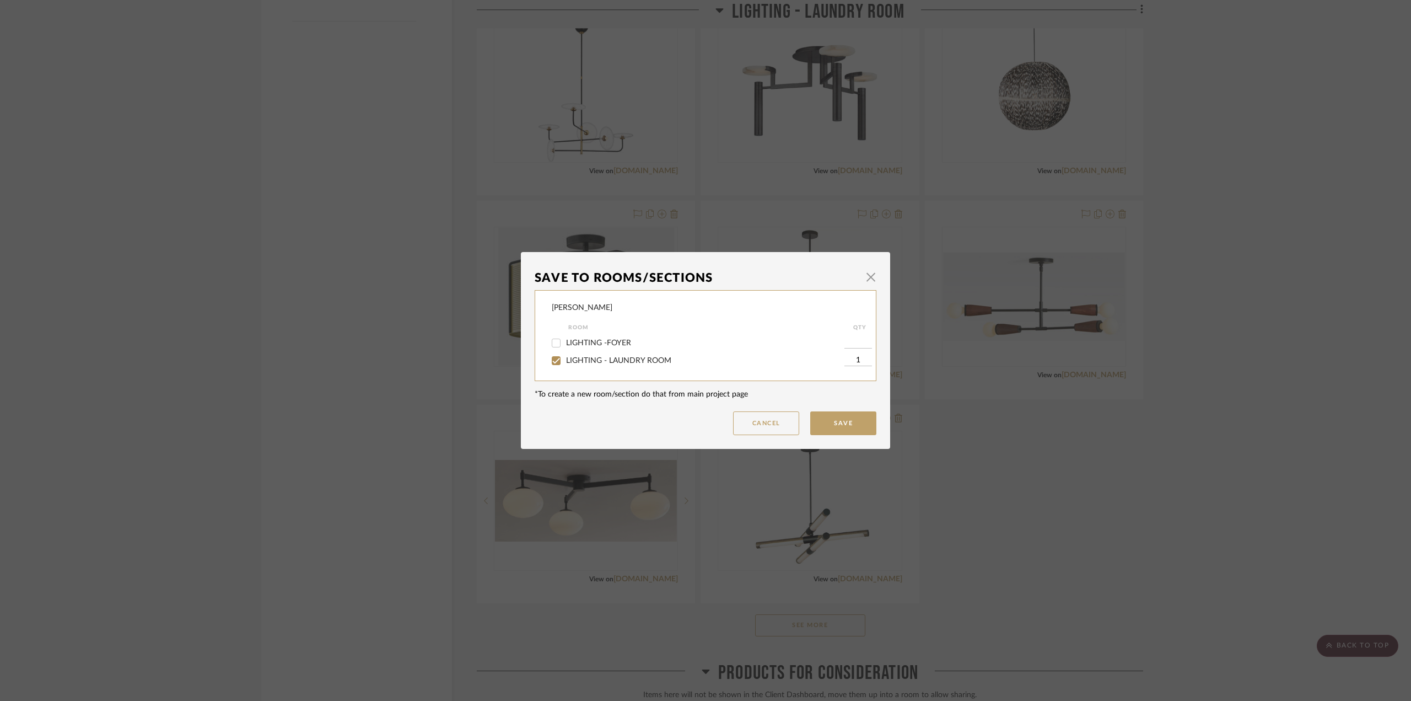
click at [620, 354] on div "LIGHTING - LAUNDRY ROOM" at bounding box center [698, 361] width 293 height 18
click at [637, 362] on span "LIGHTING - LAUNDRY ROOM" at bounding box center [618, 361] width 105 height 8
click at [565, 362] on input "LIGHTING - LAUNDRY ROOM" at bounding box center [556, 361] width 18 height 18
checkbox input "false"
click at [848, 424] on button "Save" at bounding box center [843, 423] width 66 height 24
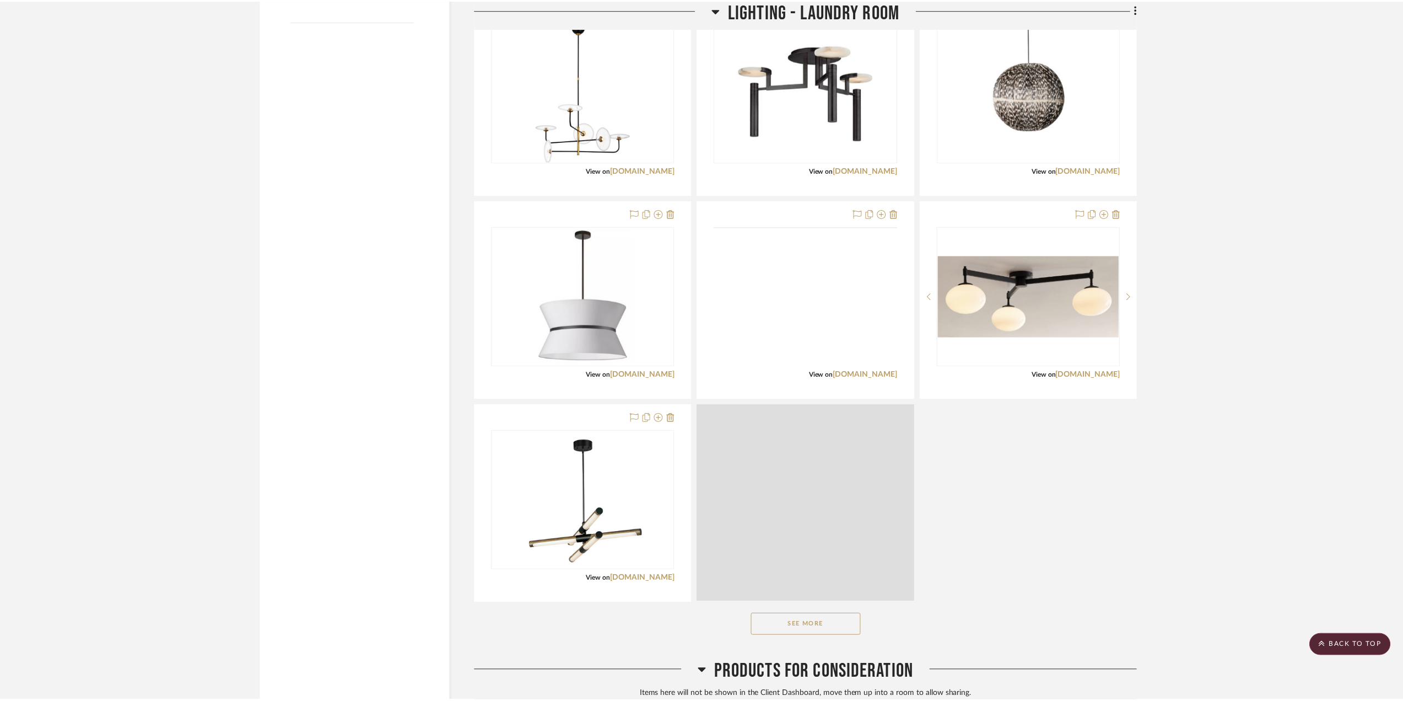
scroll to position [1418, 0]
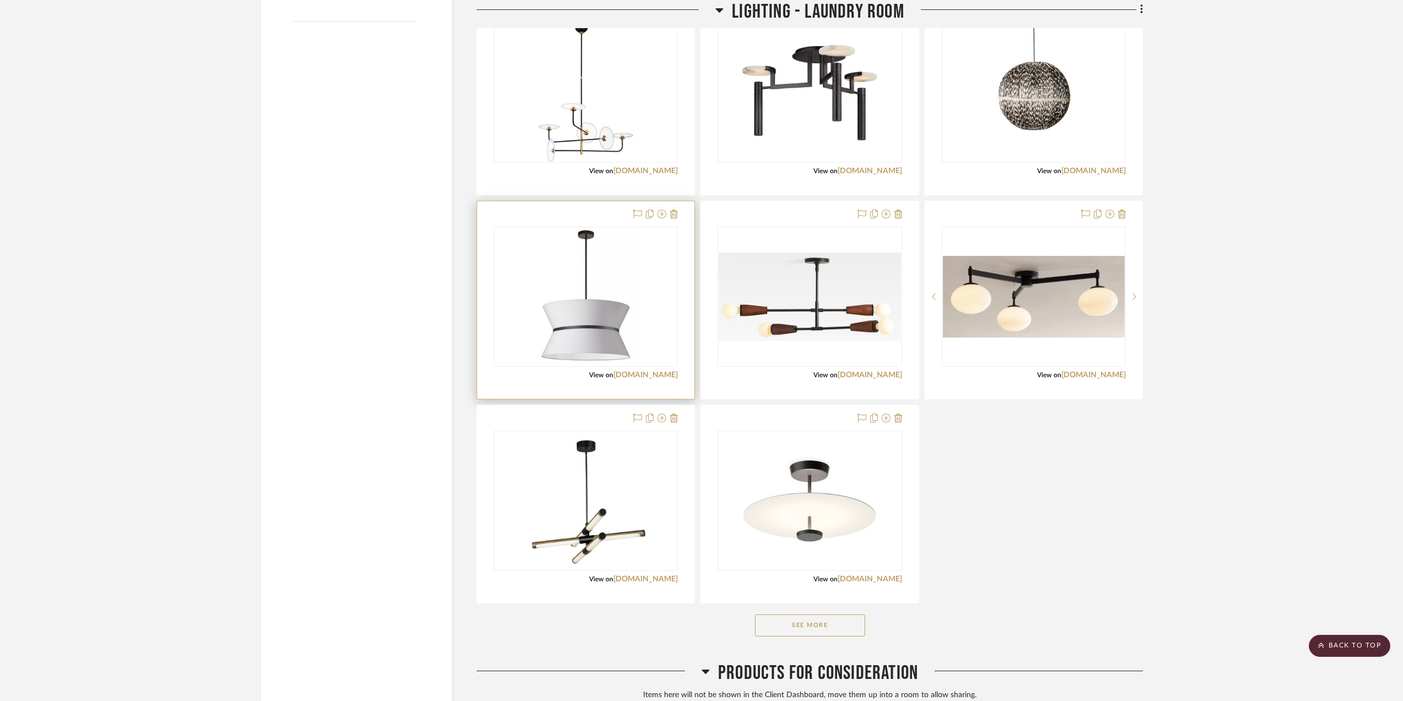
click at [667, 213] on div at bounding box center [653, 214] width 49 height 13
click at [663, 215] on icon at bounding box center [662, 213] width 9 height 9
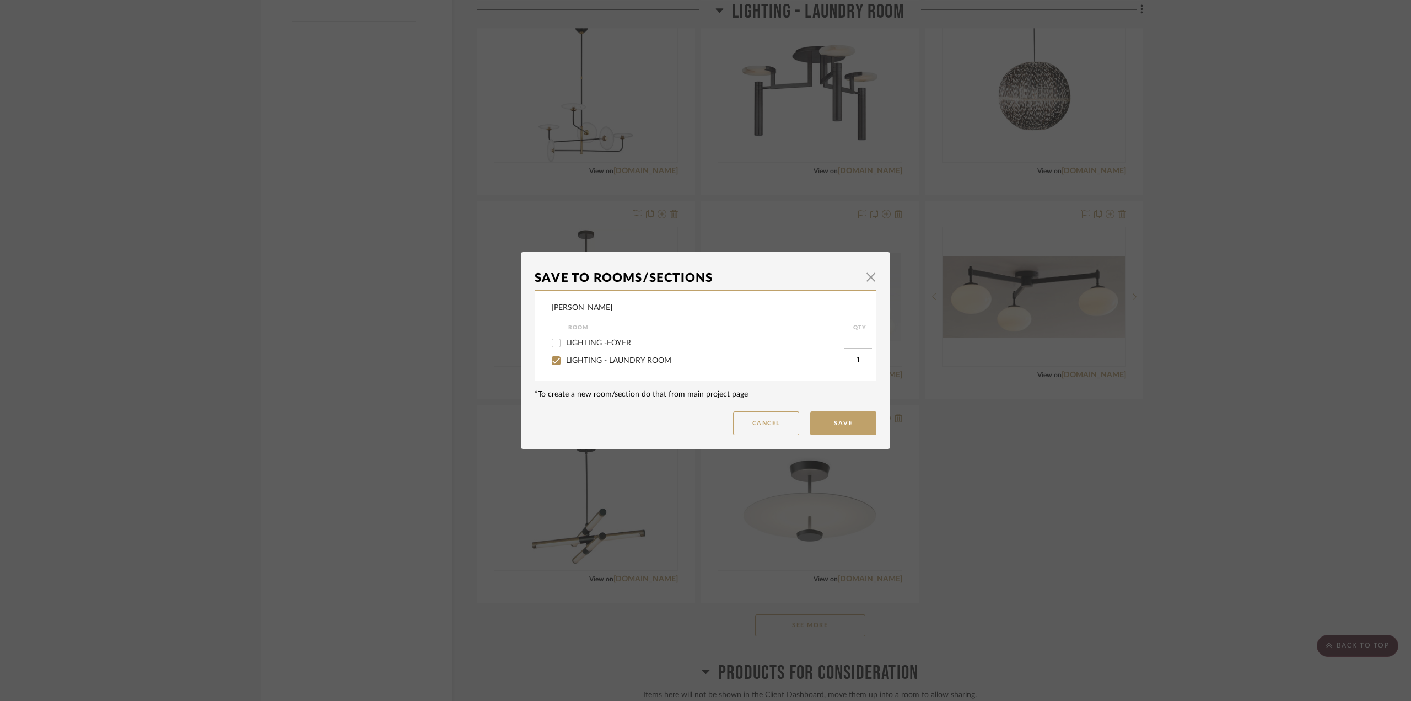
click at [623, 365] on div "LIGHTING - LAUNDRY ROOM" at bounding box center [698, 361] width 293 height 18
click at [625, 358] on span "LIGHTING - LAUNDRY ROOM" at bounding box center [618, 361] width 105 height 8
click at [565, 358] on input "LIGHTING - LAUNDRY ROOM" at bounding box center [556, 361] width 18 height 18
checkbox input "false"
click at [842, 418] on button "Save" at bounding box center [843, 423] width 66 height 24
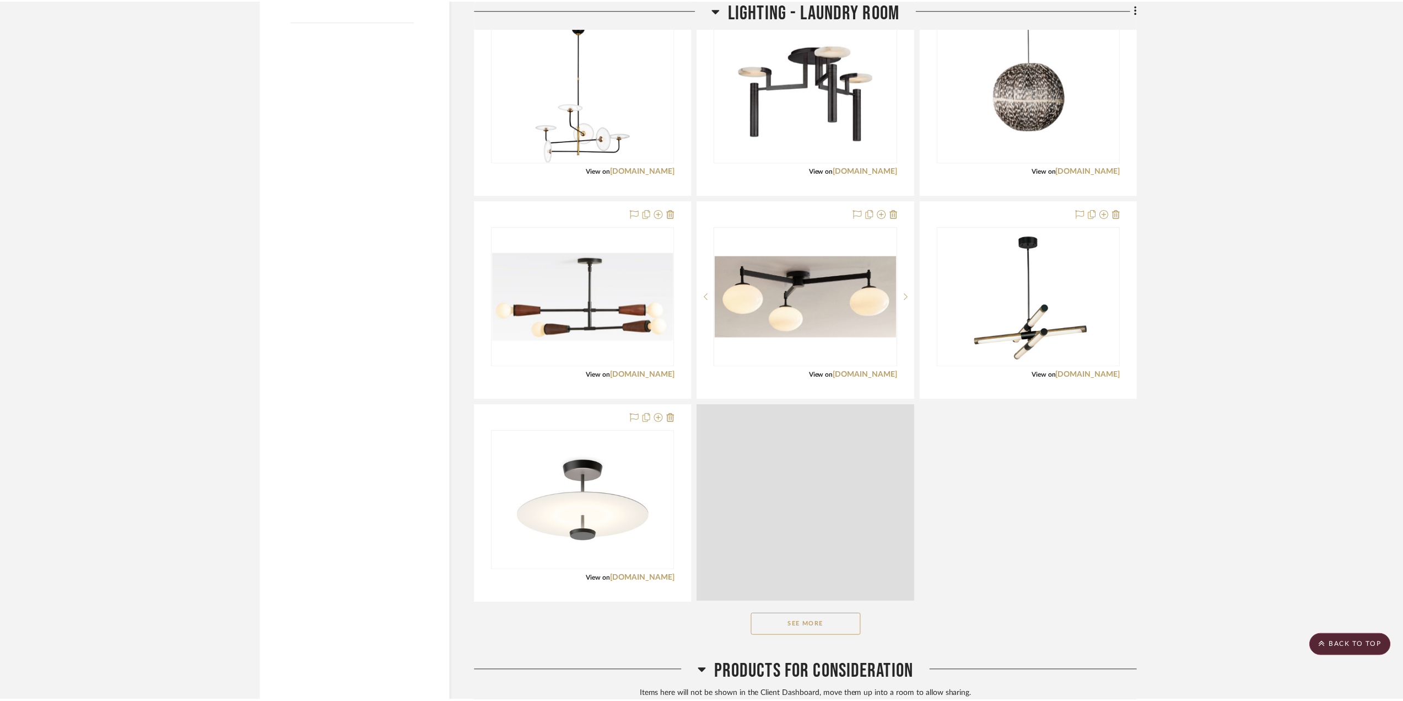
scroll to position [1418, 0]
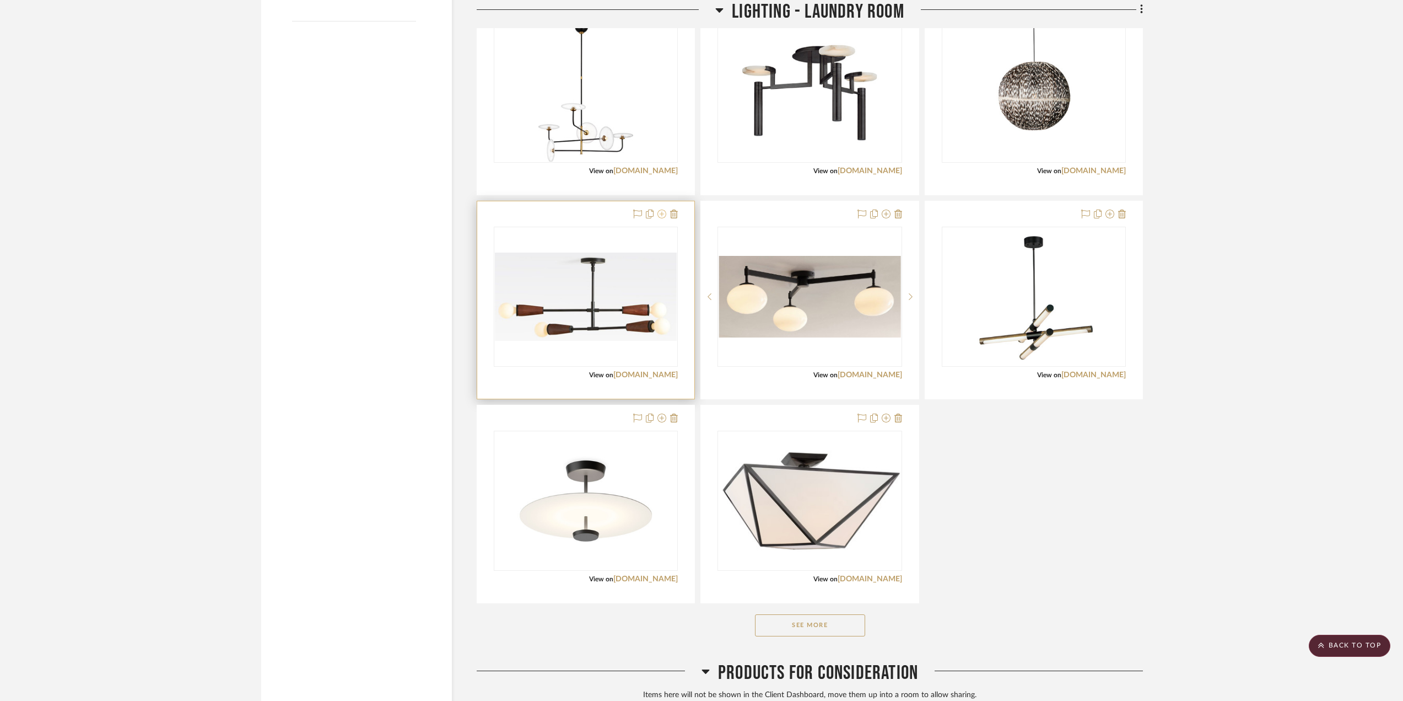
click at [662, 213] on icon at bounding box center [662, 213] width 9 height 9
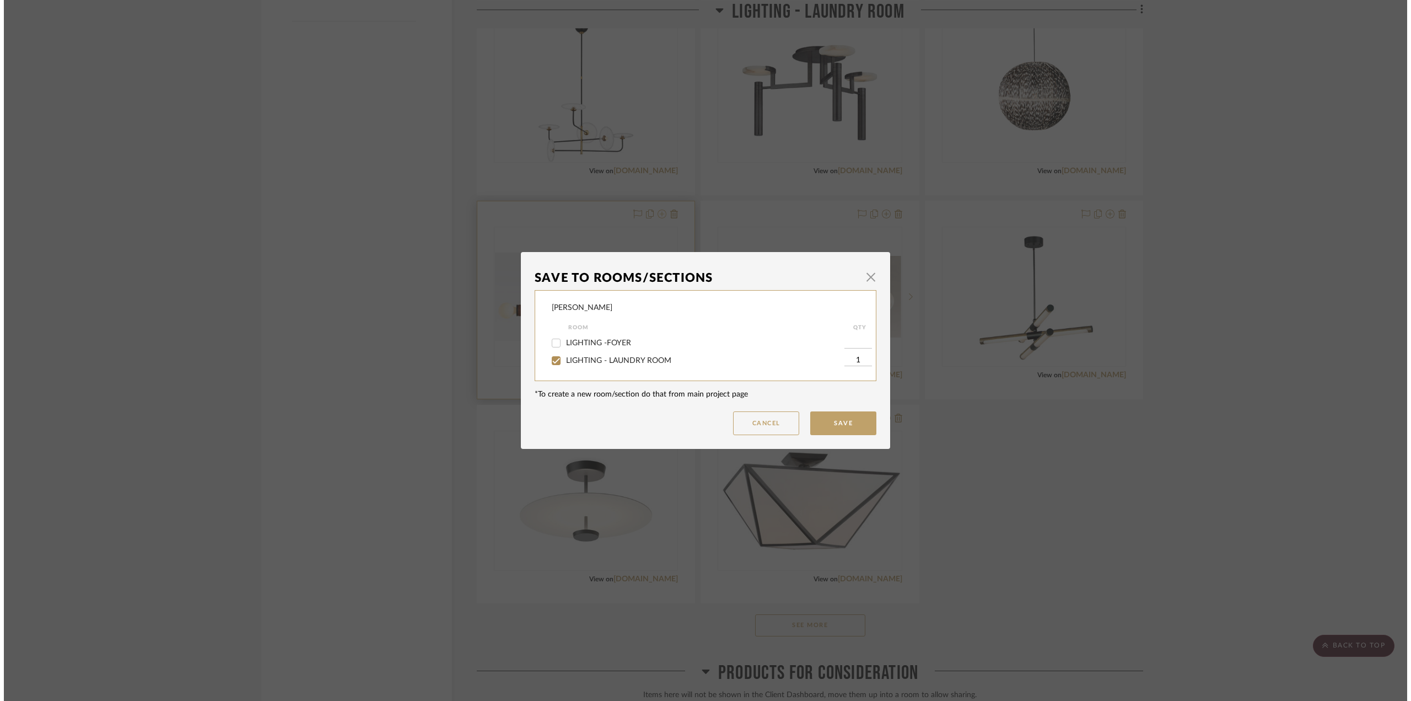
scroll to position [0, 0]
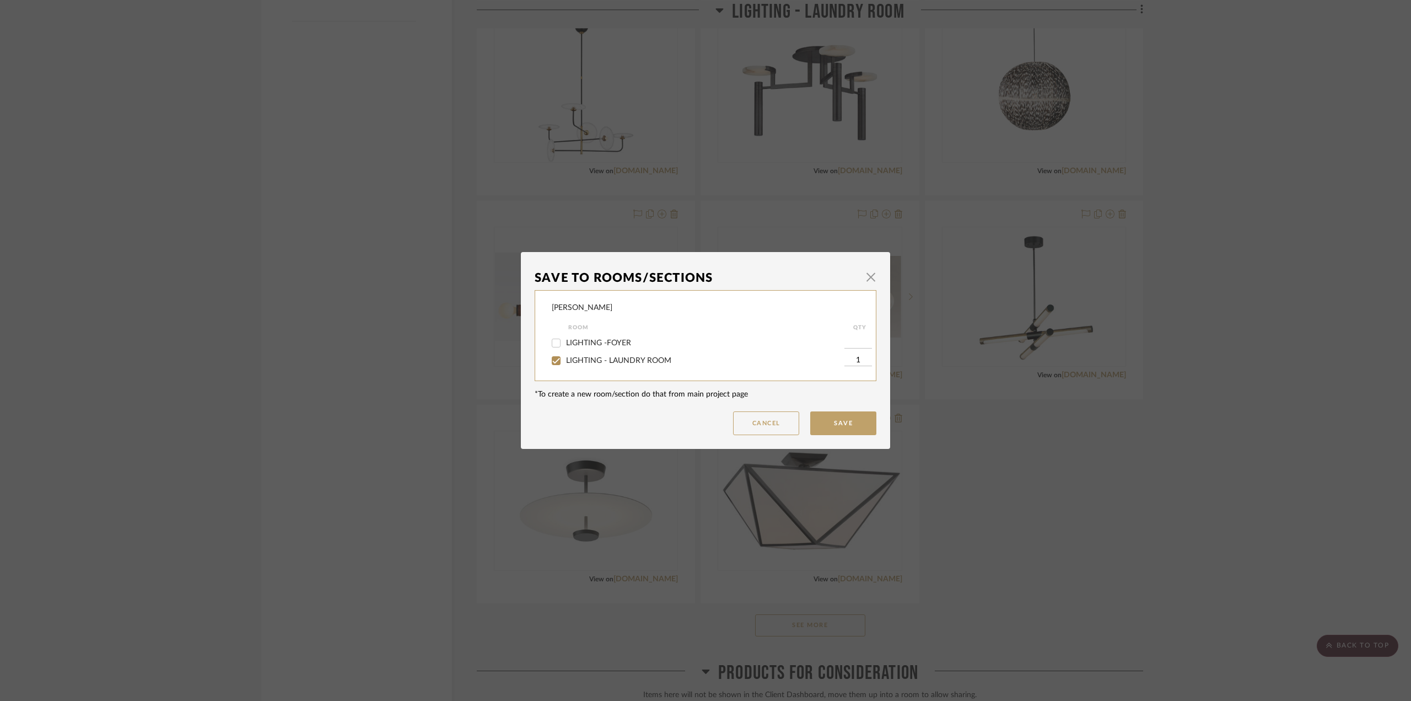
click at [602, 355] on div "LIGHTING - LAUNDRY ROOM" at bounding box center [698, 361] width 293 height 18
click at [612, 358] on span "LIGHTING - LAUNDRY ROOM" at bounding box center [618, 361] width 105 height 8
click at [565, 358] on input "LIGHTING - LAUNDRY ROOM" at bounding box center [556, 361] width 18 height 18
checkbox input "false"
click at [830, 415] on button "Save" at bounding box center [843, 423] width 66 height 24
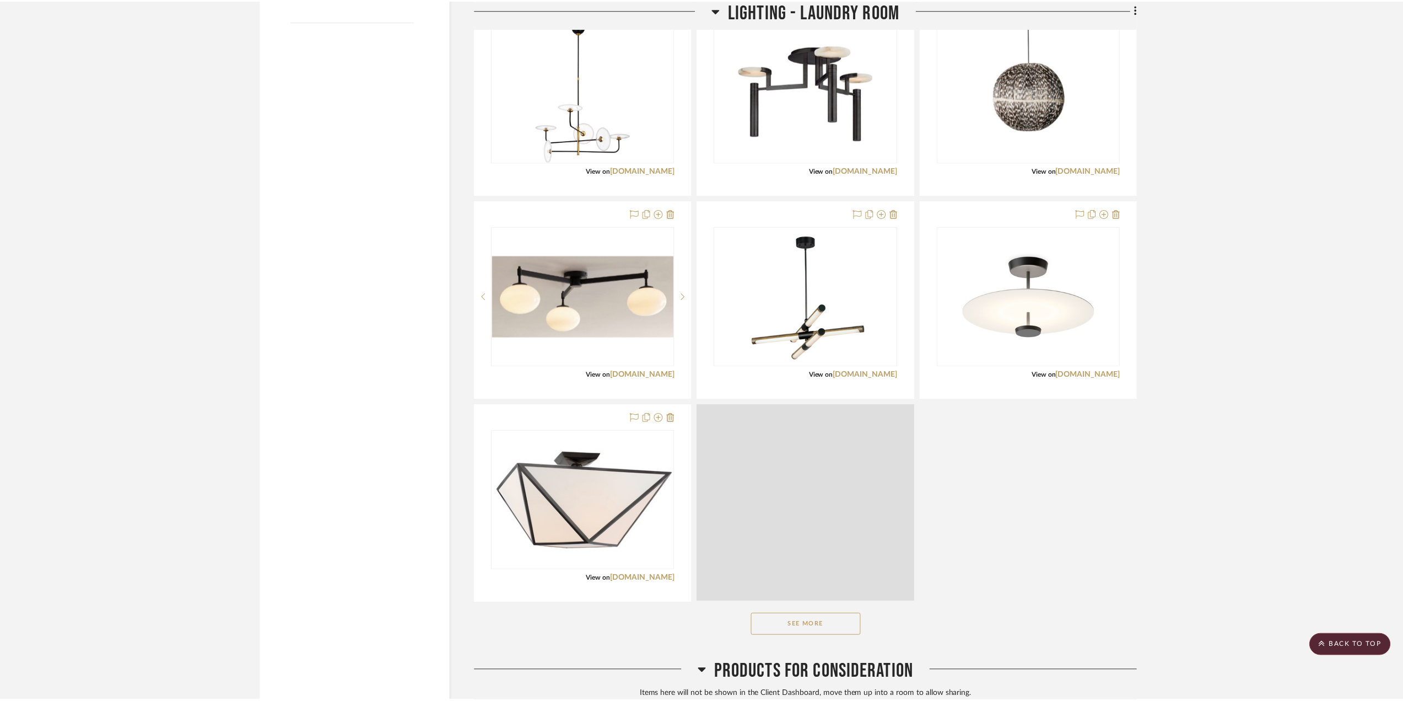
scroll to position [1418, 0]
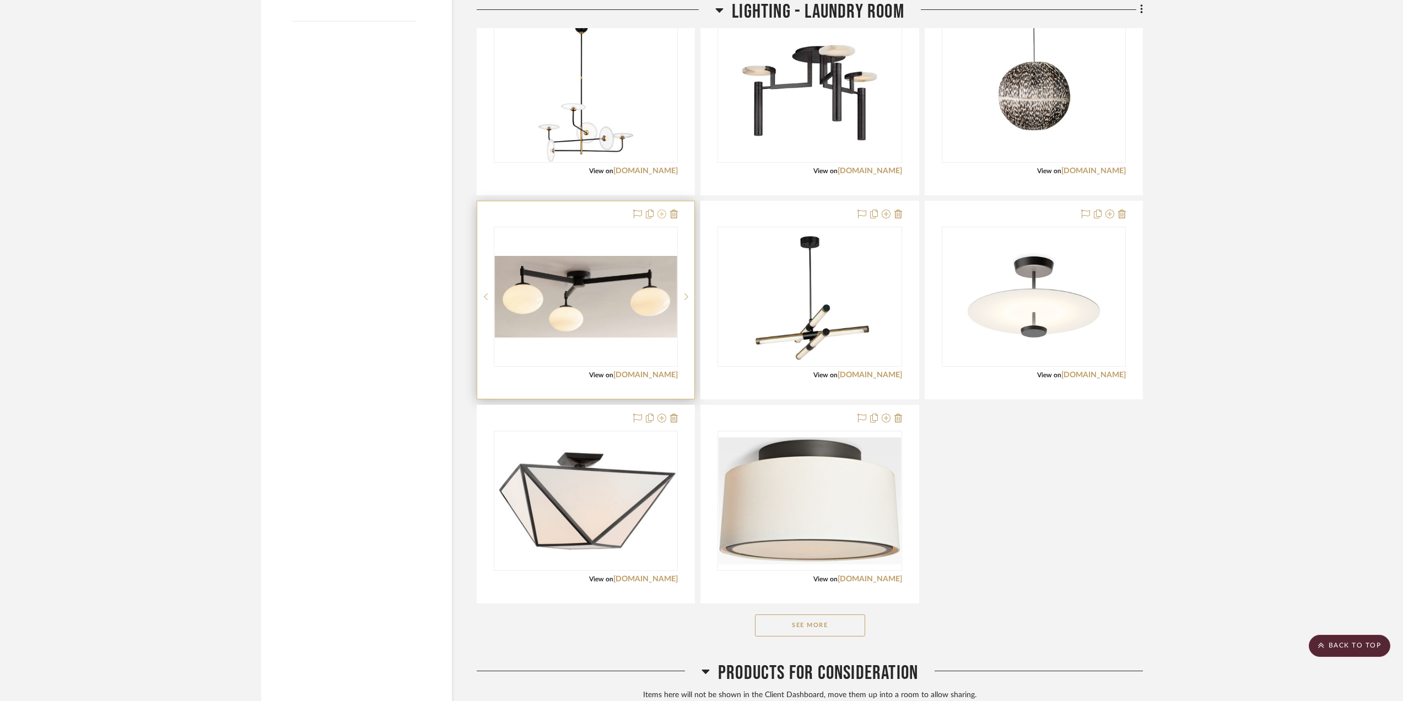
click at [663, 213] on icon at bounding box center [662, 213] width 9 height 9
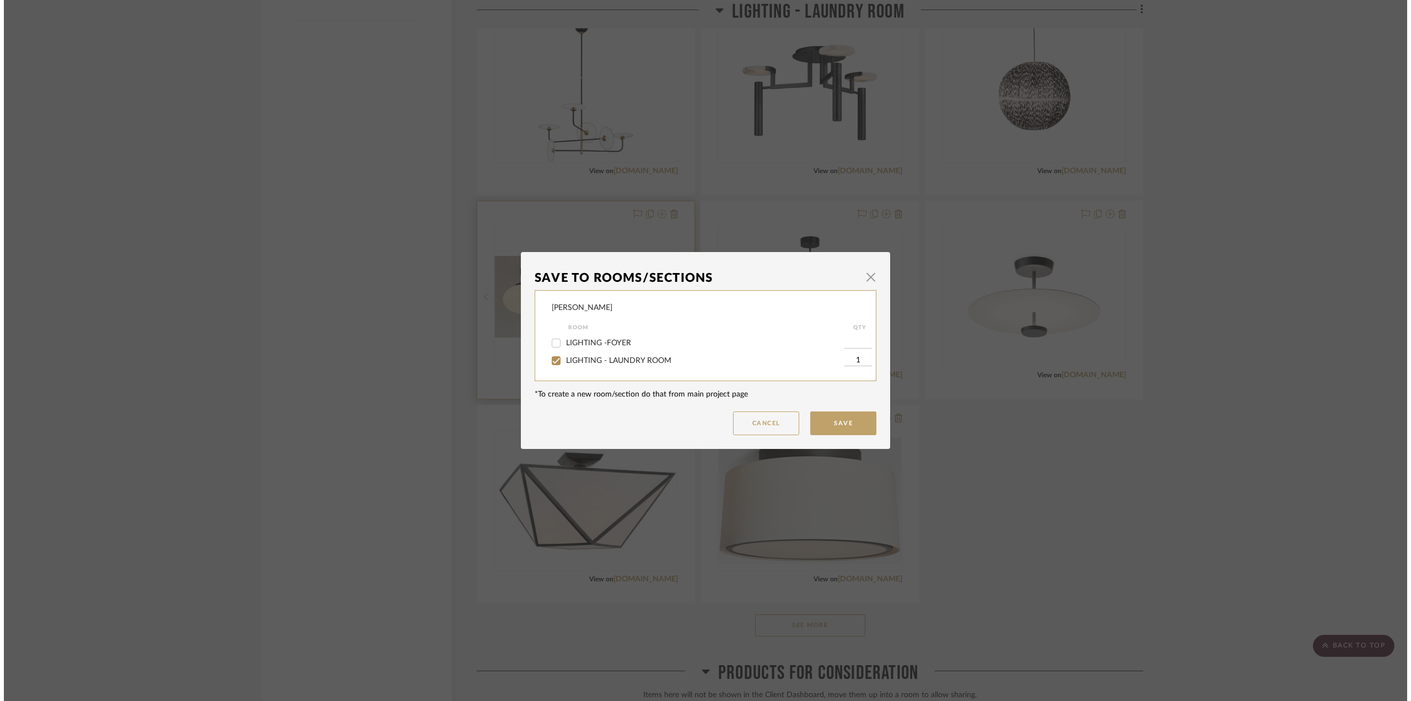
scroll to position [0, 0]
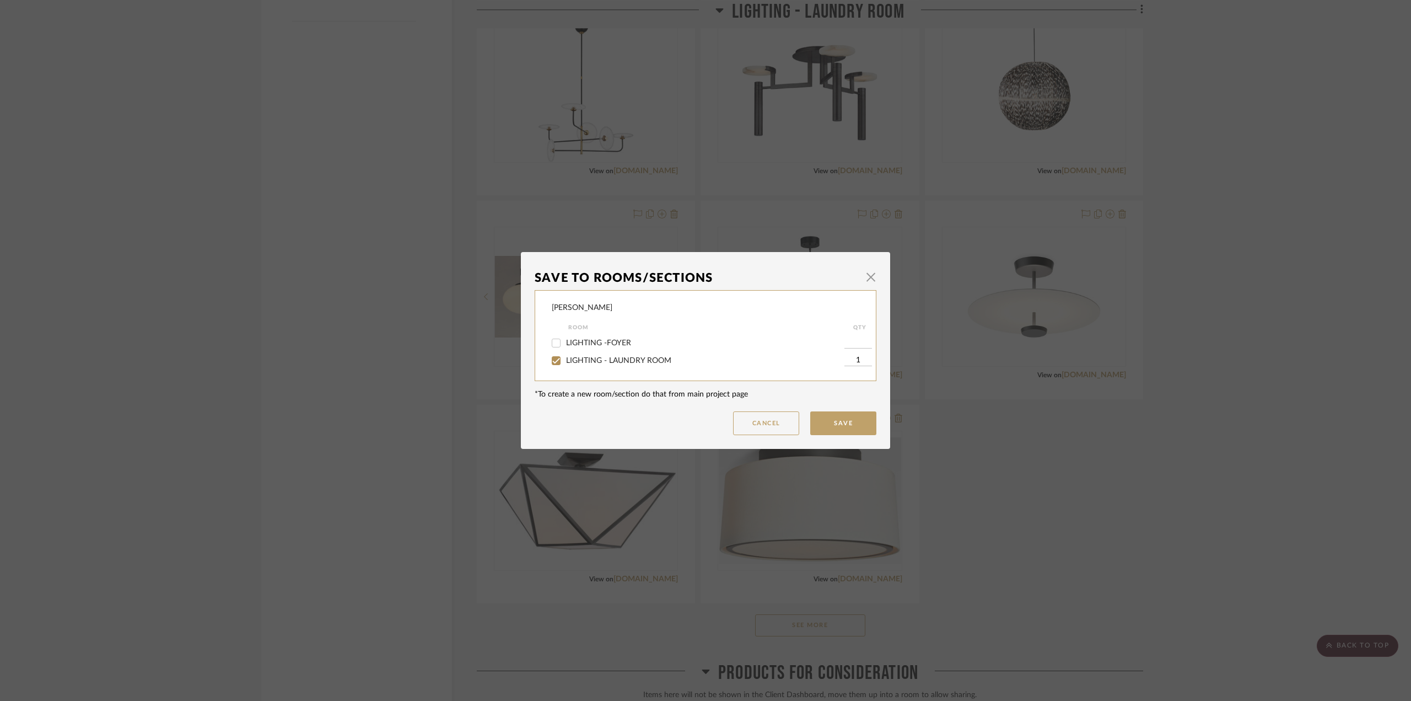
click at [631, 362] on span "LIGHTING - LAUNDRY ROOM" at bounding box center [618, 361] width 105 height 8
click at [565, 362] on input "LIGHTING - LAUNDRY ROOM" at bounding box center [556, 361] width 18 height 18
checkbox input "false"
click at [839, 419] on button "Save" at bounding box center [843, 423] width 66 height 24
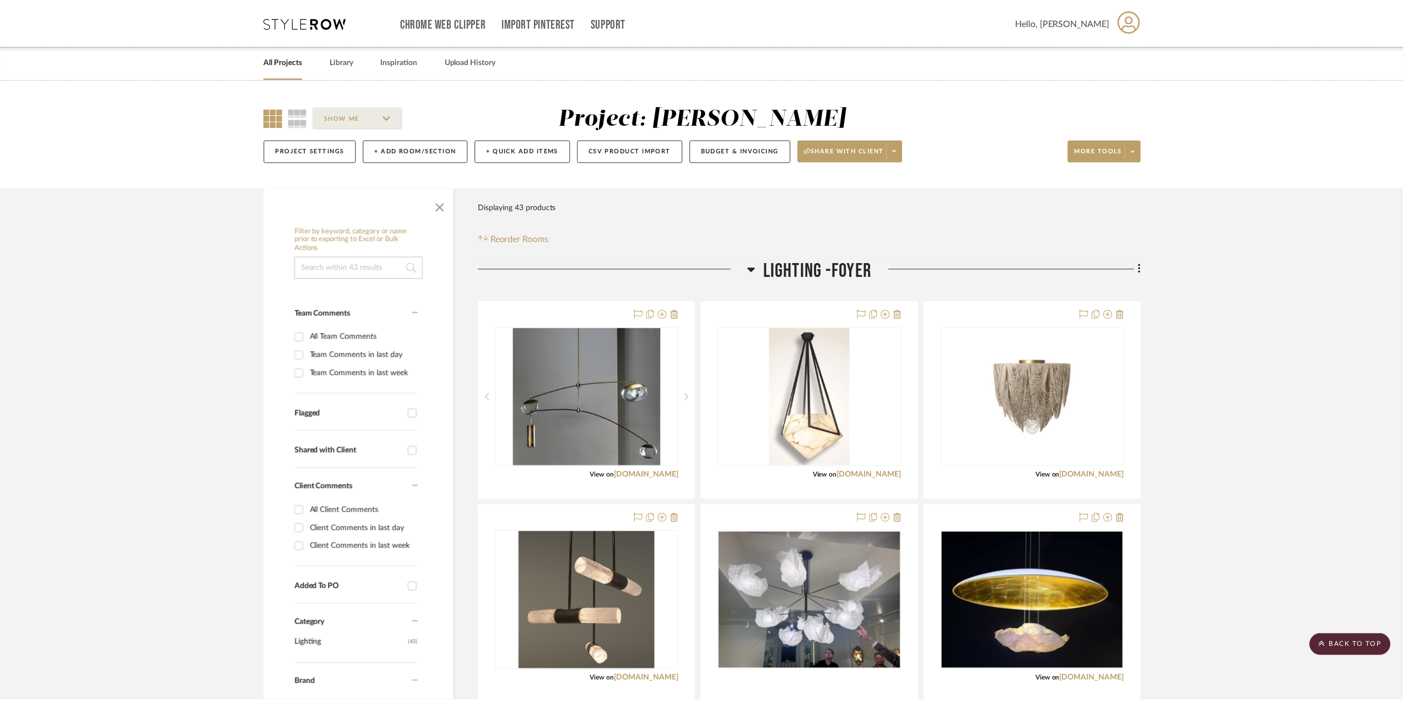
scroll to position [1418, 0]
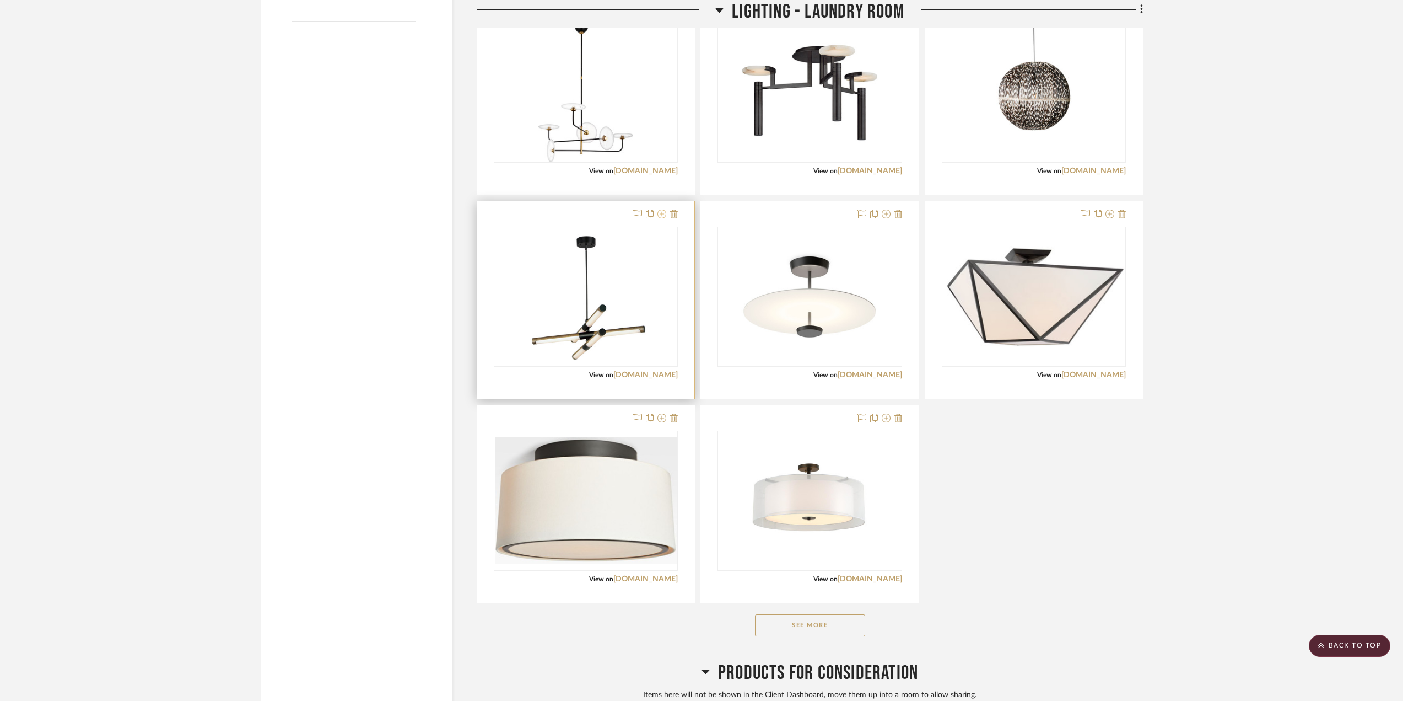
click at [661, 212] on icon at bounding box center [662, 213] width 9 height 9
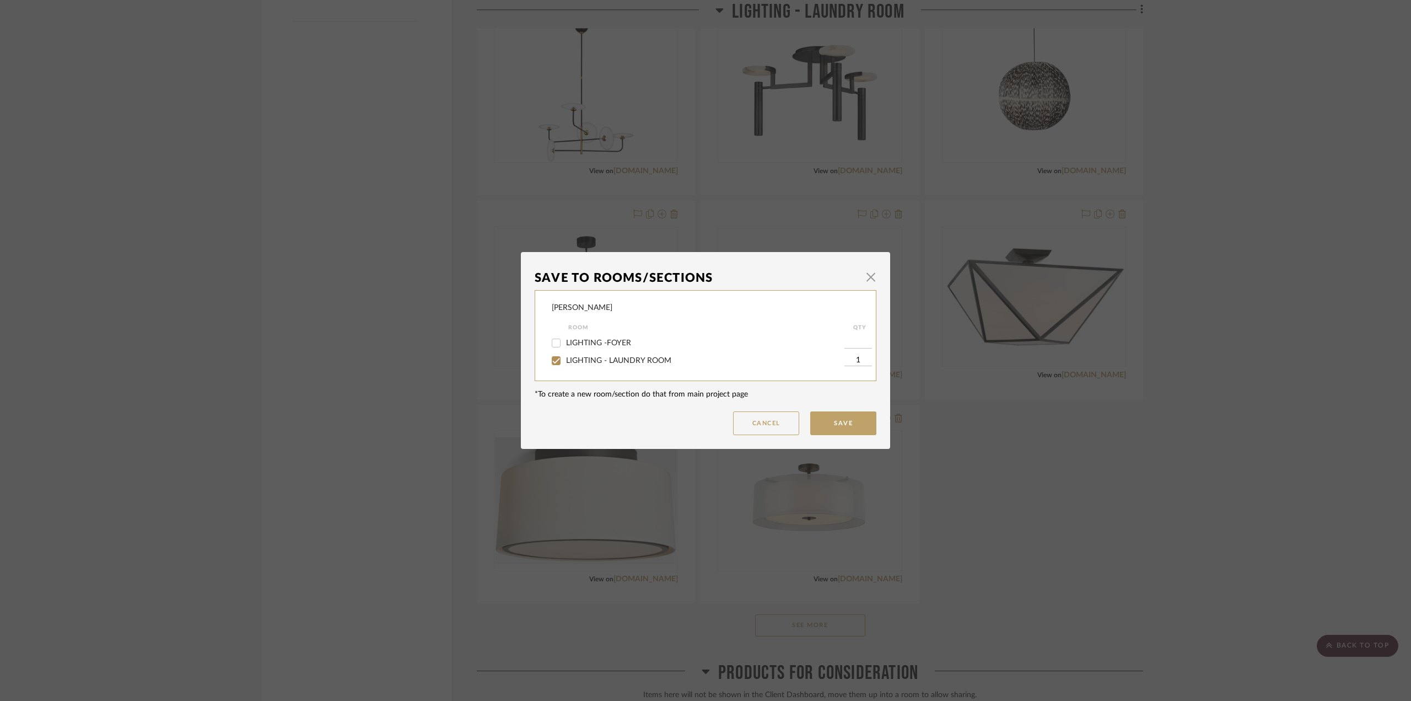
click at [601, 360] on span "LIGHTING - LAUNDRY ROOM" at bounding box center [618, 361] width 105 height 8
click at [565, 360] on input "LIGHTING - LAUNDRY ROOM" at bounding box center [556, 361] width 18 height 18
checkbox input "false"
click at [827, 429] on button "Save" at bounding box center [843, 423] width 66 height 24
click at [831, 425] on dialog-content "Save To Rooms/Sections × Shapiro Room QTY LIGHTING -FOYER LIGHTING - LAUNDRY RO…" at bounding box center [705, 350] width 369 height 197
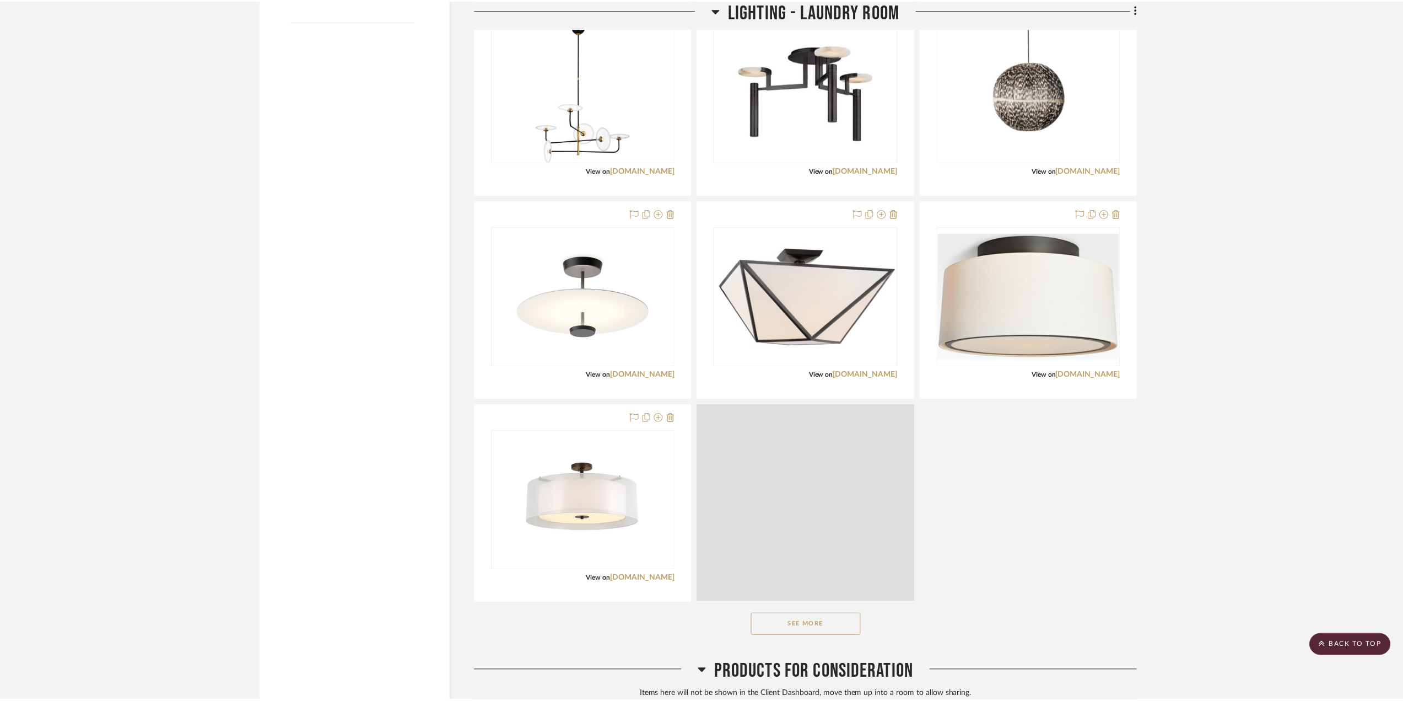
scroll to position [1418, 0]
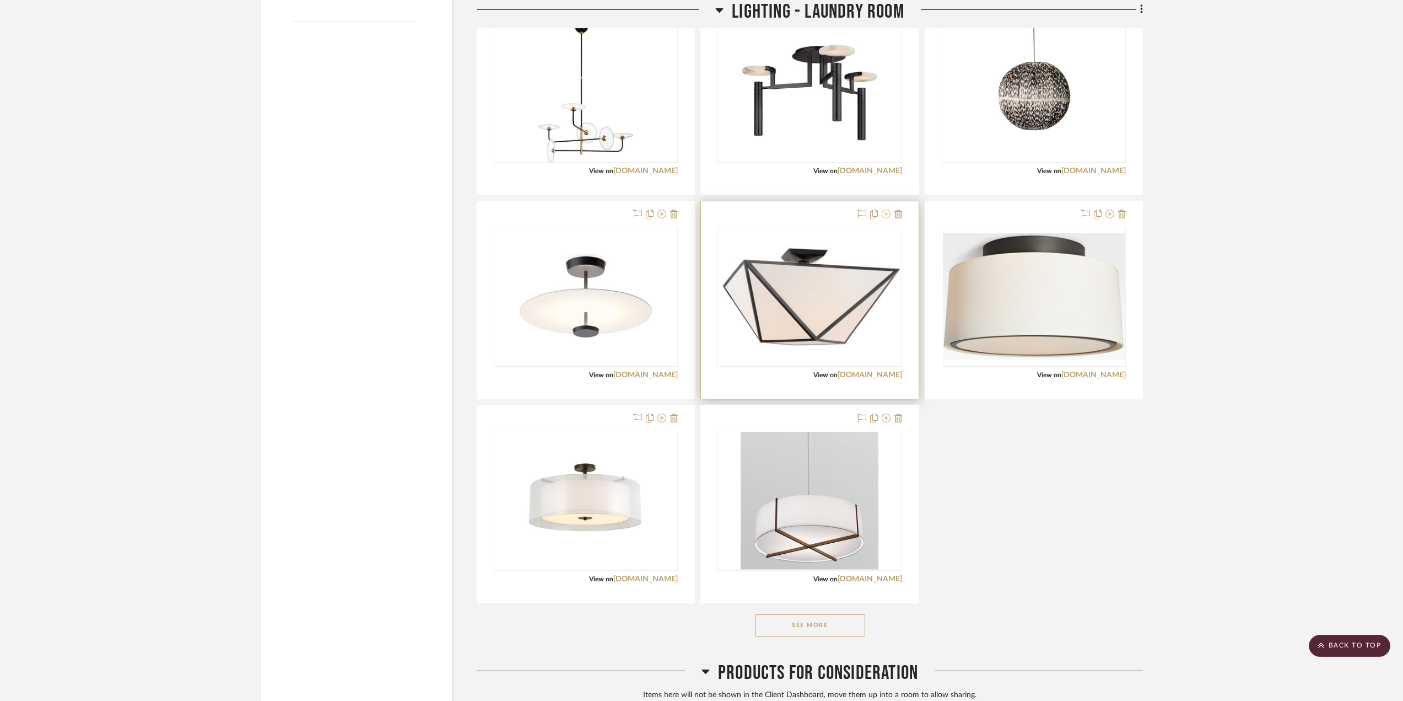
click at [890, 214] on icon at bounding box center [886, 213] width 9 height 9
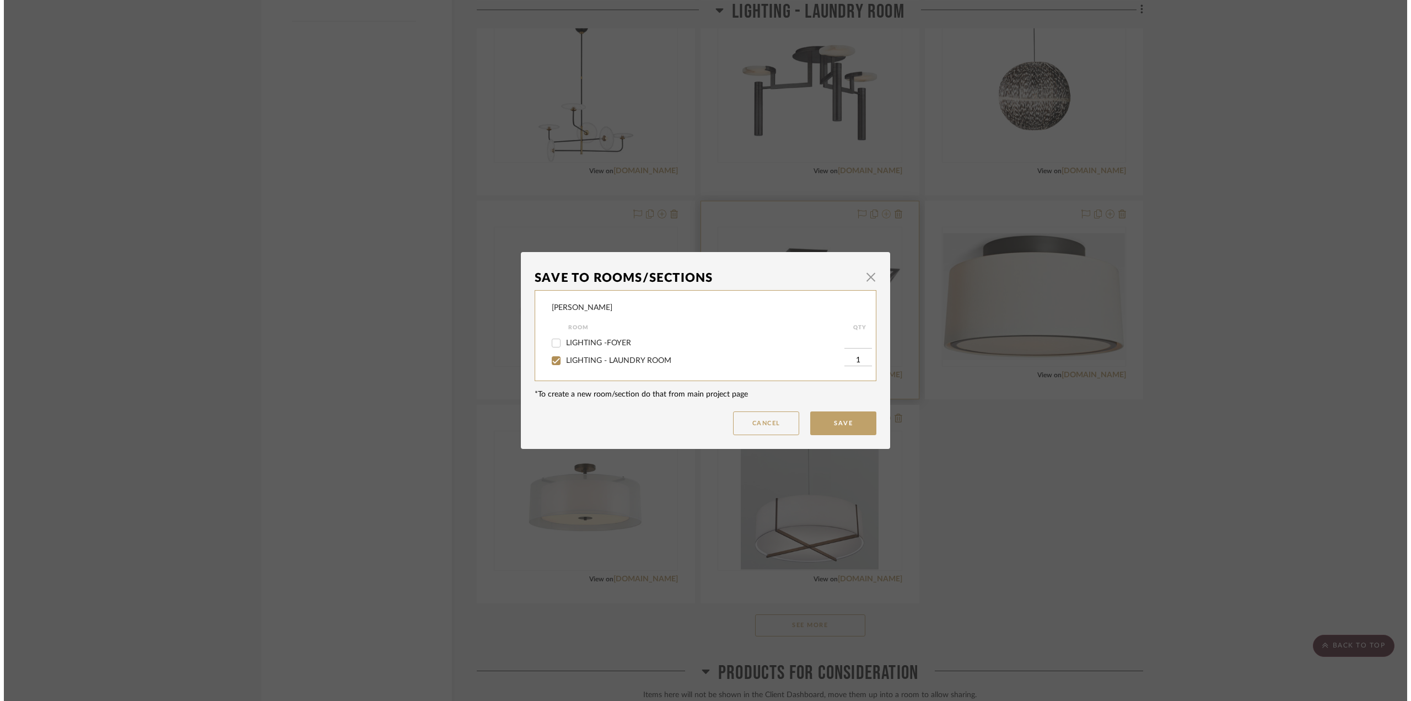
scroll to position [0, 0]
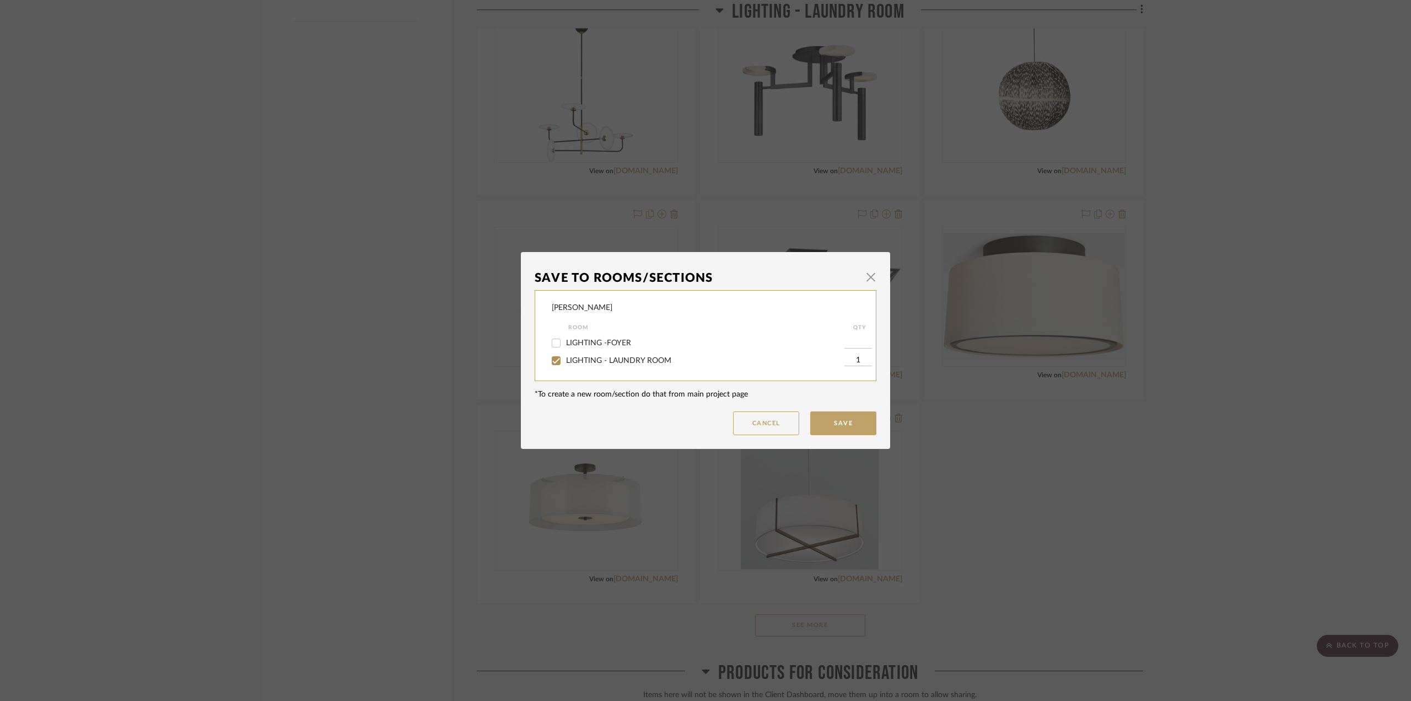
click at [612, 360] on span "LIGHTING - LAUNDRY ROOM" at bounding box center [618, 361] width 105 height 8
click at [565, 360] on input "LIGHTING - LAUNDRY ROOM" at bounding box center [556, 361] width 18 height 18
checkbox input "false"
click at [833, 423] on button "Save" at bounding box center [843, 423] width 66 height 24
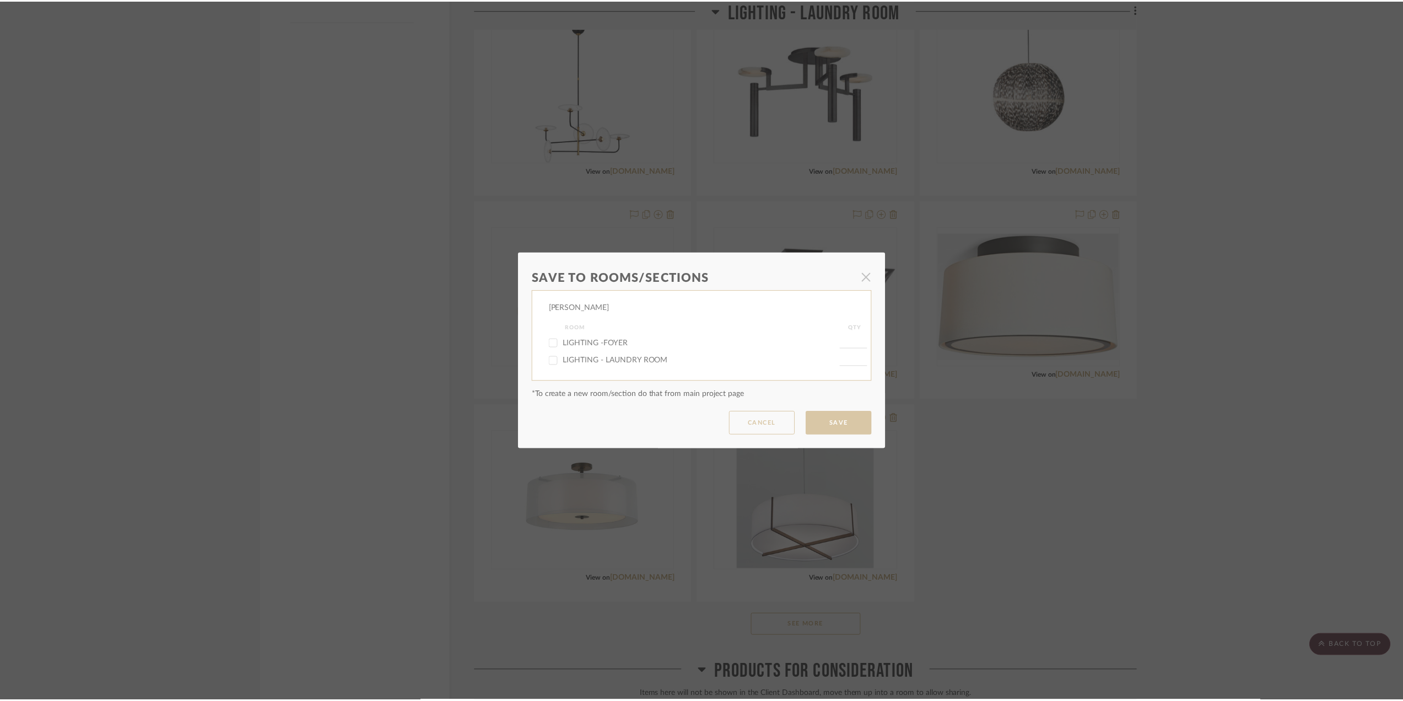
scroll to position [1418, 0]
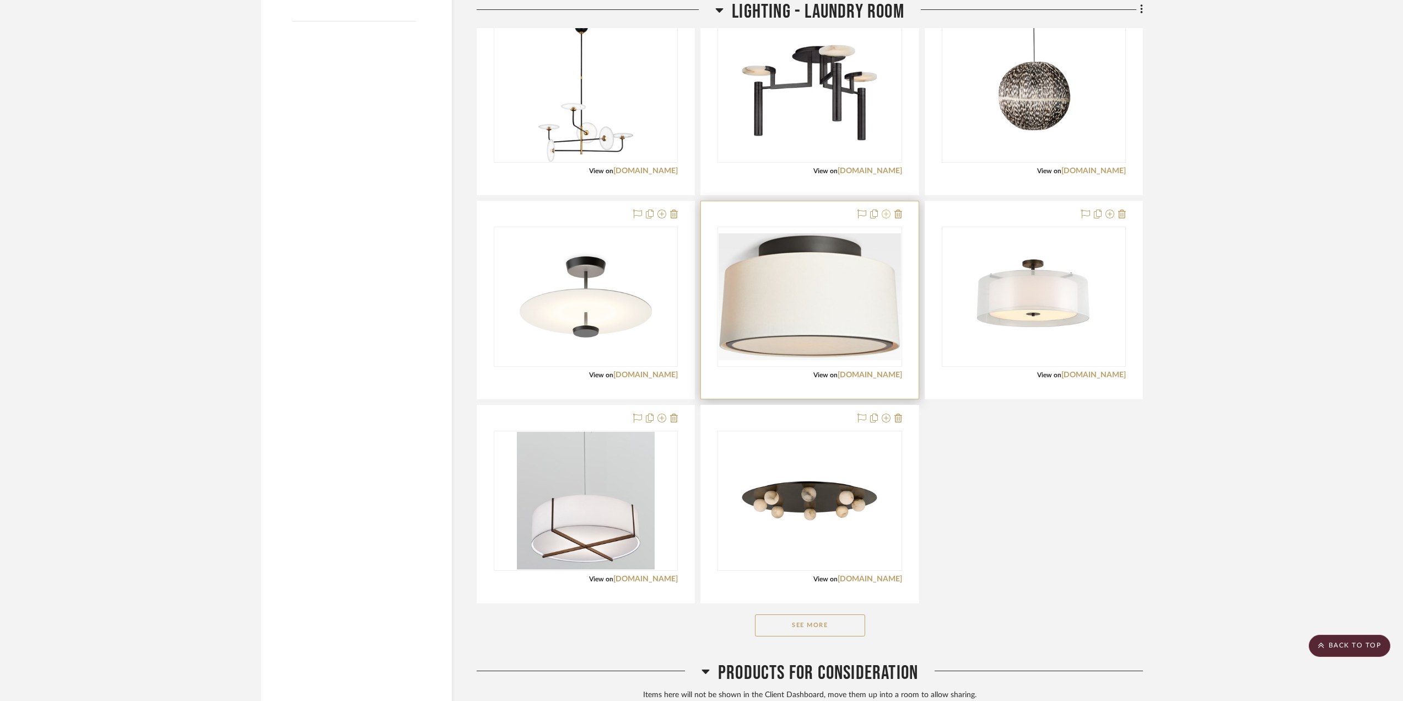
click at [886, 215] on icon at bounding box center [886, 213] width 9 height 9
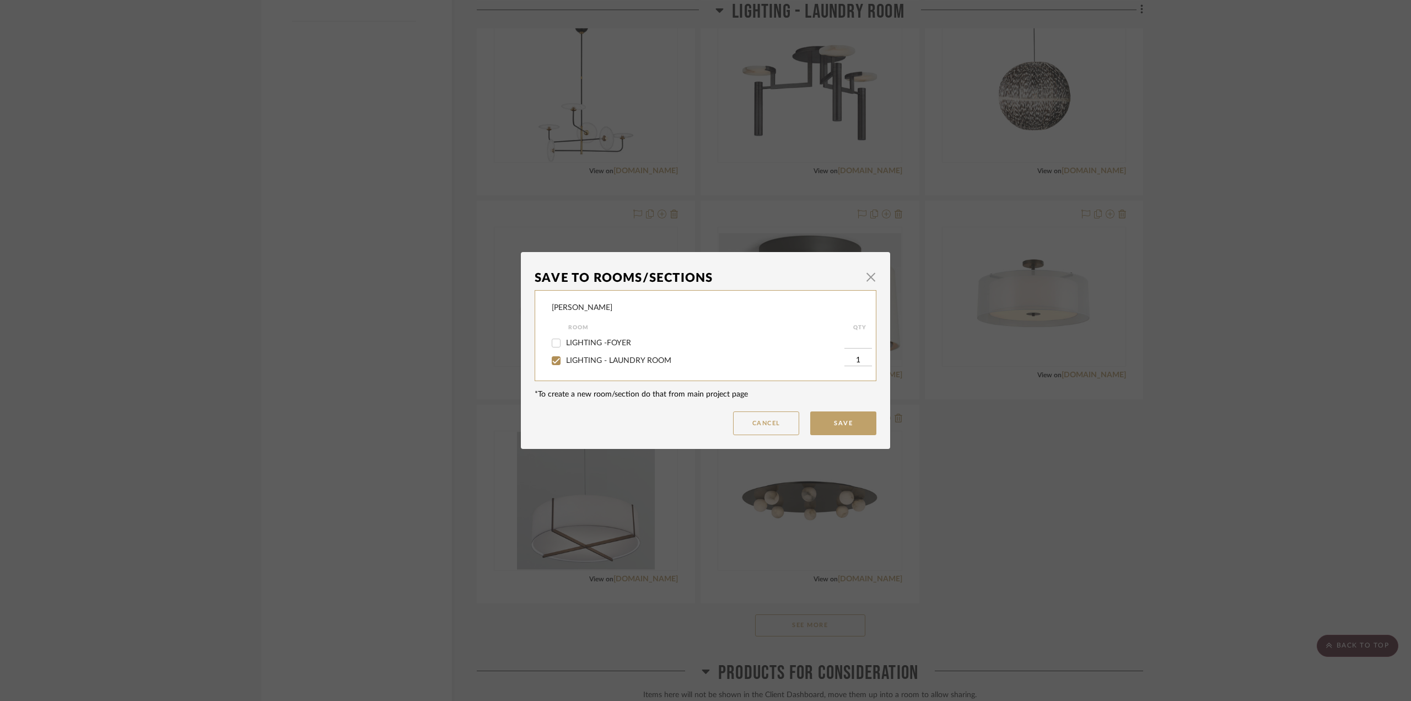
click at [642, 359] on span "LIGHTING - LAUNDRY ROOM" at bounding box center [618, 361] width 105 height 8
click at [565, 359] on input "LIGHTING - LAUNDRY ROOM" at bounding box center [556, 361] width 18 height 18
checkbox input "false"
click at [827, 428] on button "Save" at bounding box center [843, 423] width 66 height 24
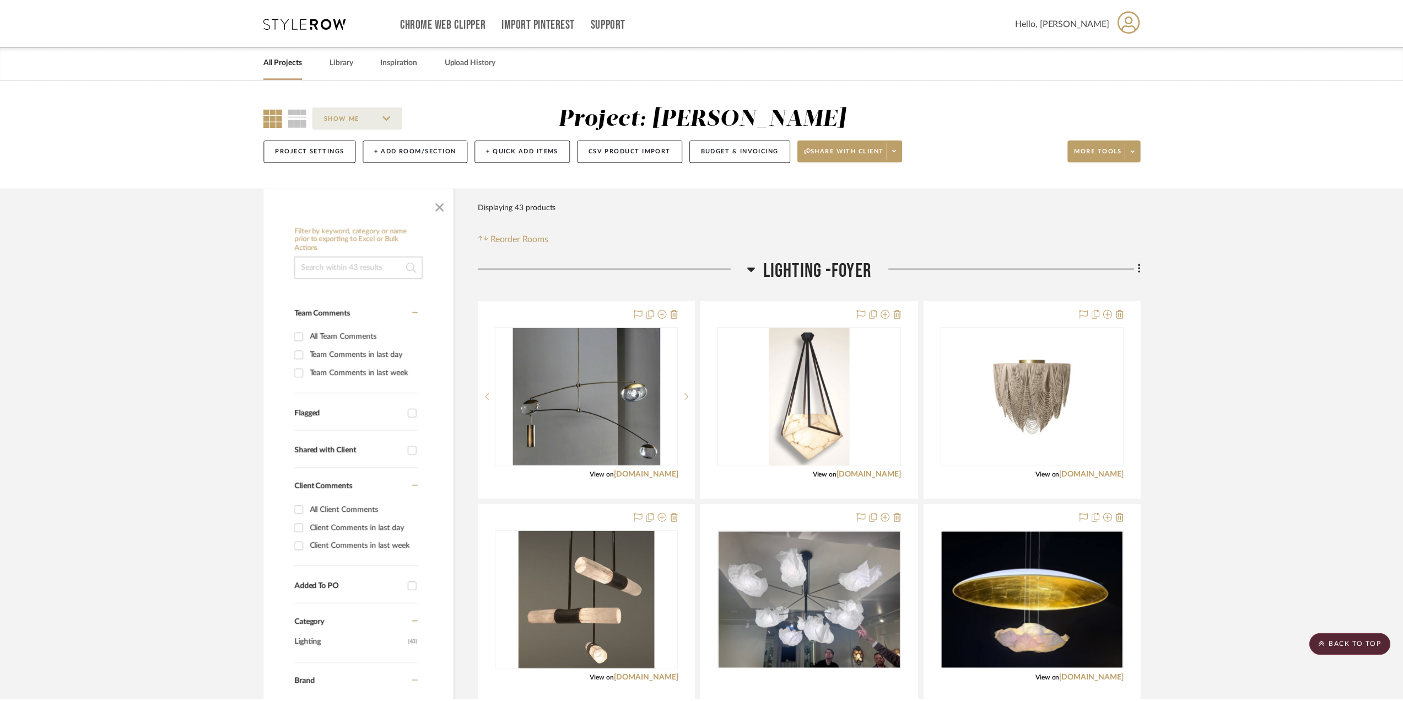
scroll to position [1418, 0]
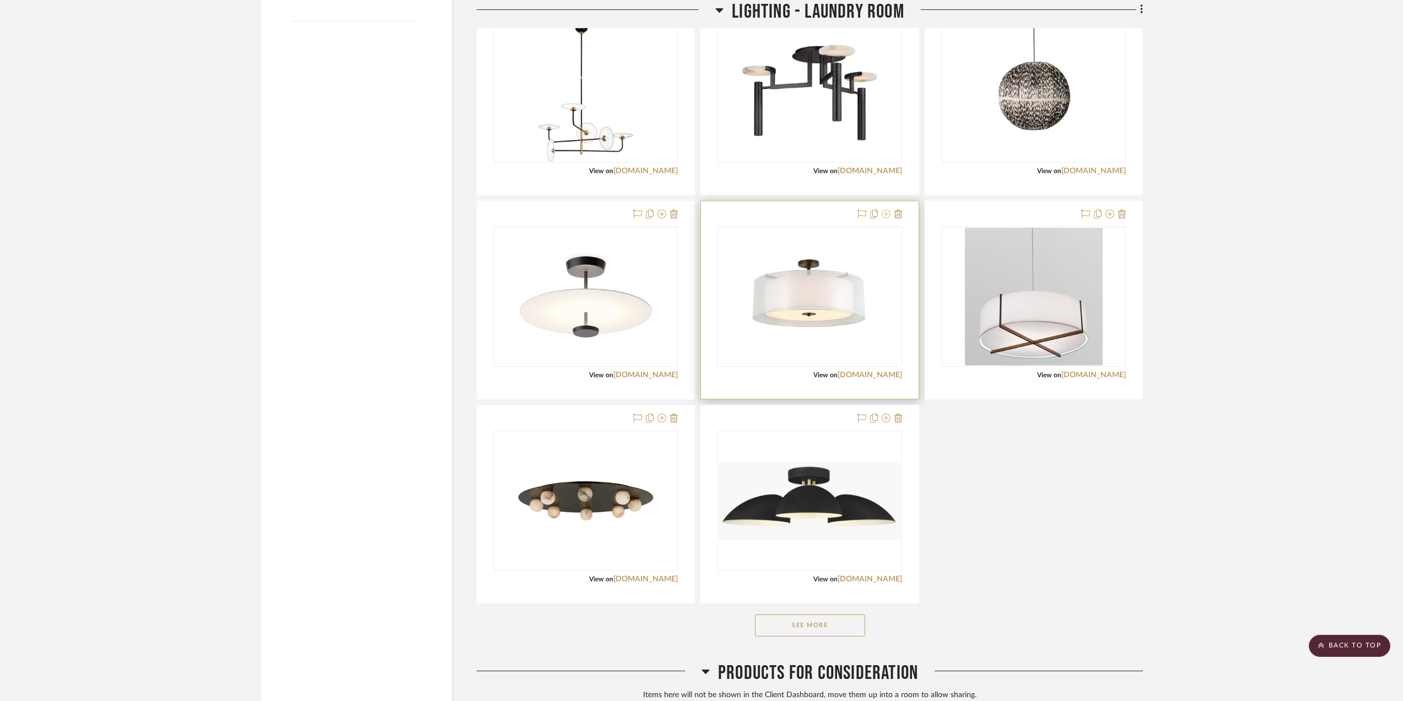
click at [885, 216] on icon at bounding box center [886, 213] width 9 height 9
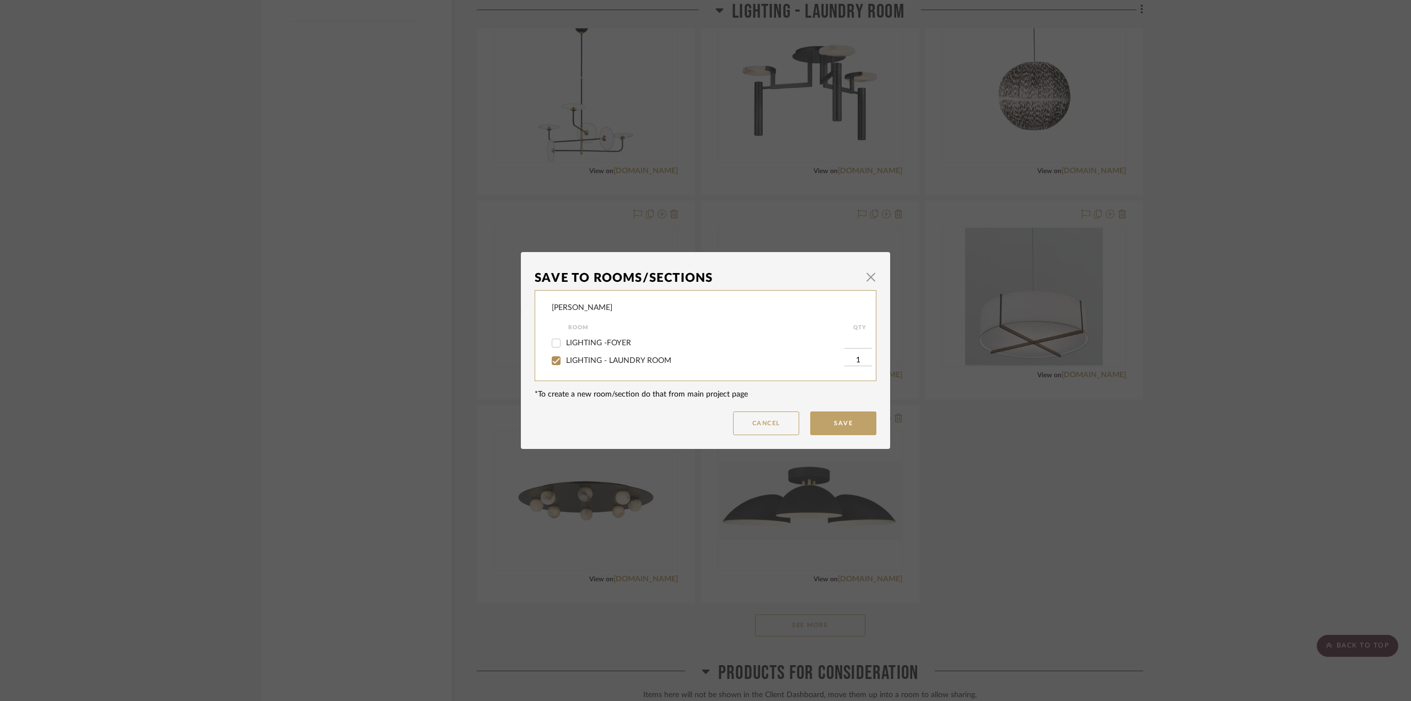
drag, startPoint x: 635, startPoint y: 359, endPoint x: 715, endPoint y: 371, distance: 81.4
click at [636, 359] on span "LIGHTING - LAUNDRY ROOM" at bounding box center [618, 361] width 105 height 8
click at [565, 359] on input "LIGHTING - LAUNDRY ROOM" at bounding box center [556, 361] width 18 height 18
checkbox input "false"
drag, startPoint x: 832, startPoint y: 421, endPoint x: 1065, endPoint y: 295, distance: 264.9
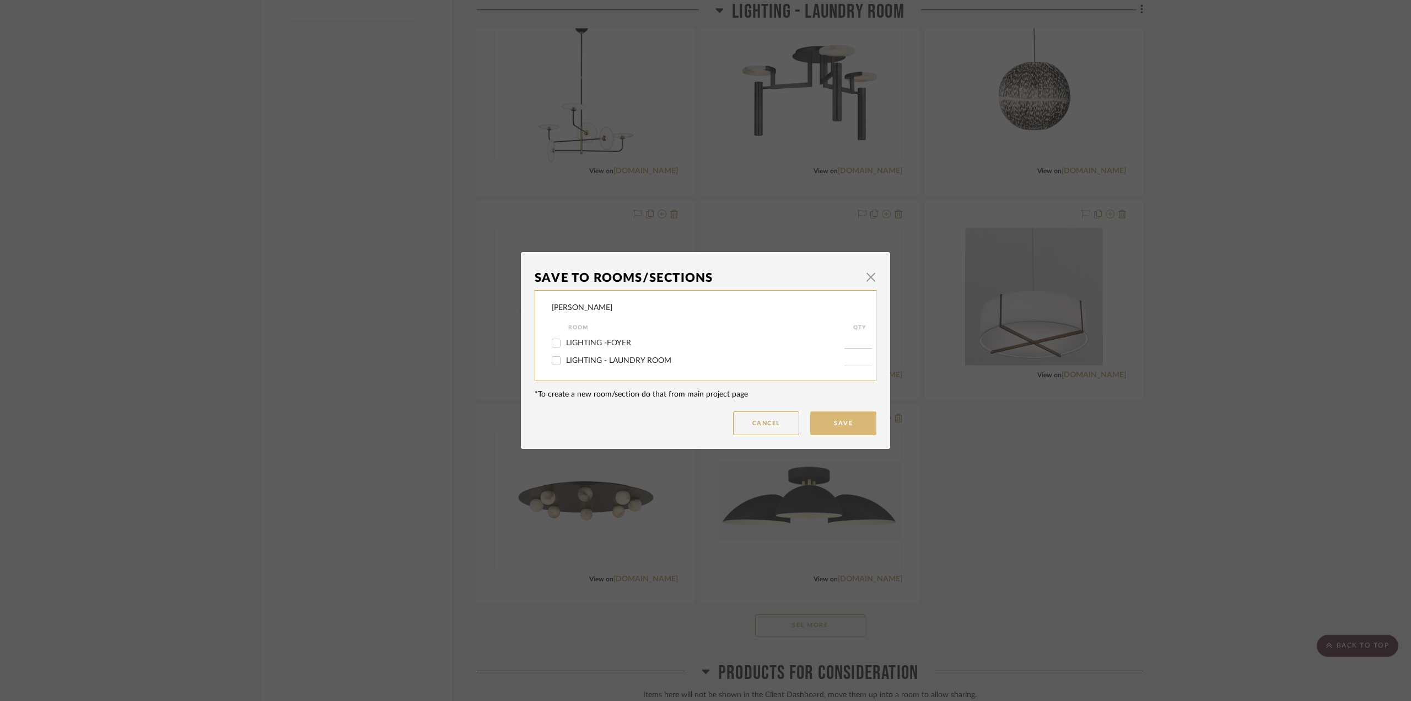
click at [832, 421] on button "Save" at bounding box center [843, 423] width 66 height 24
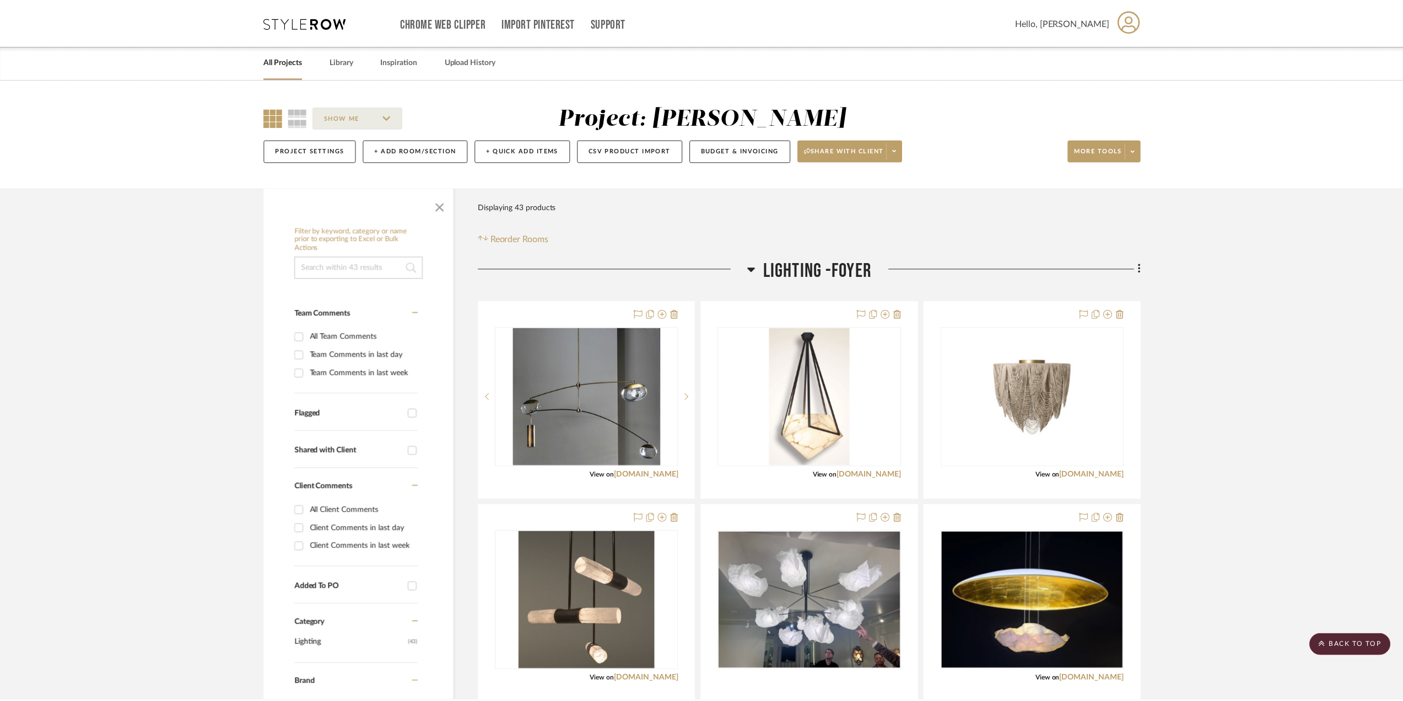
scroll to position [1418, 0]
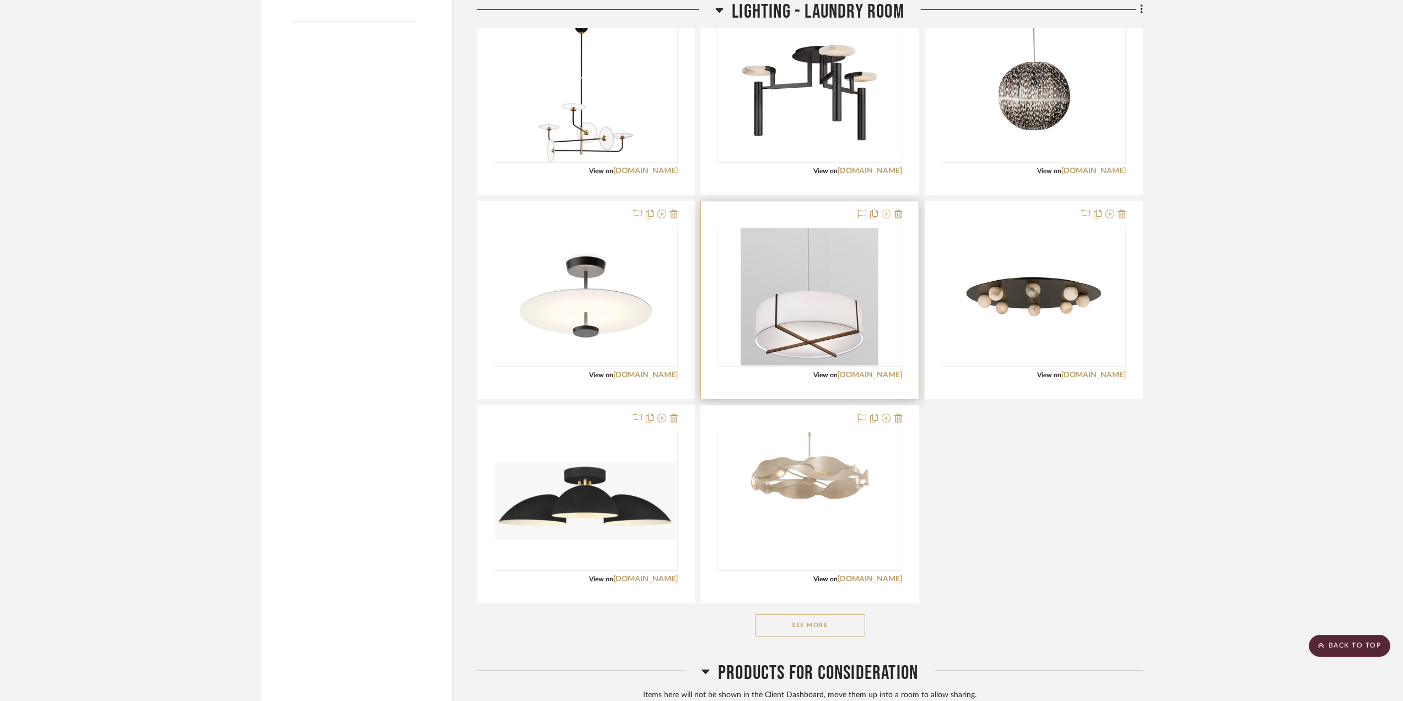
click at [887, 214] on icon at bounding box center [886, 213] width 9 height 9
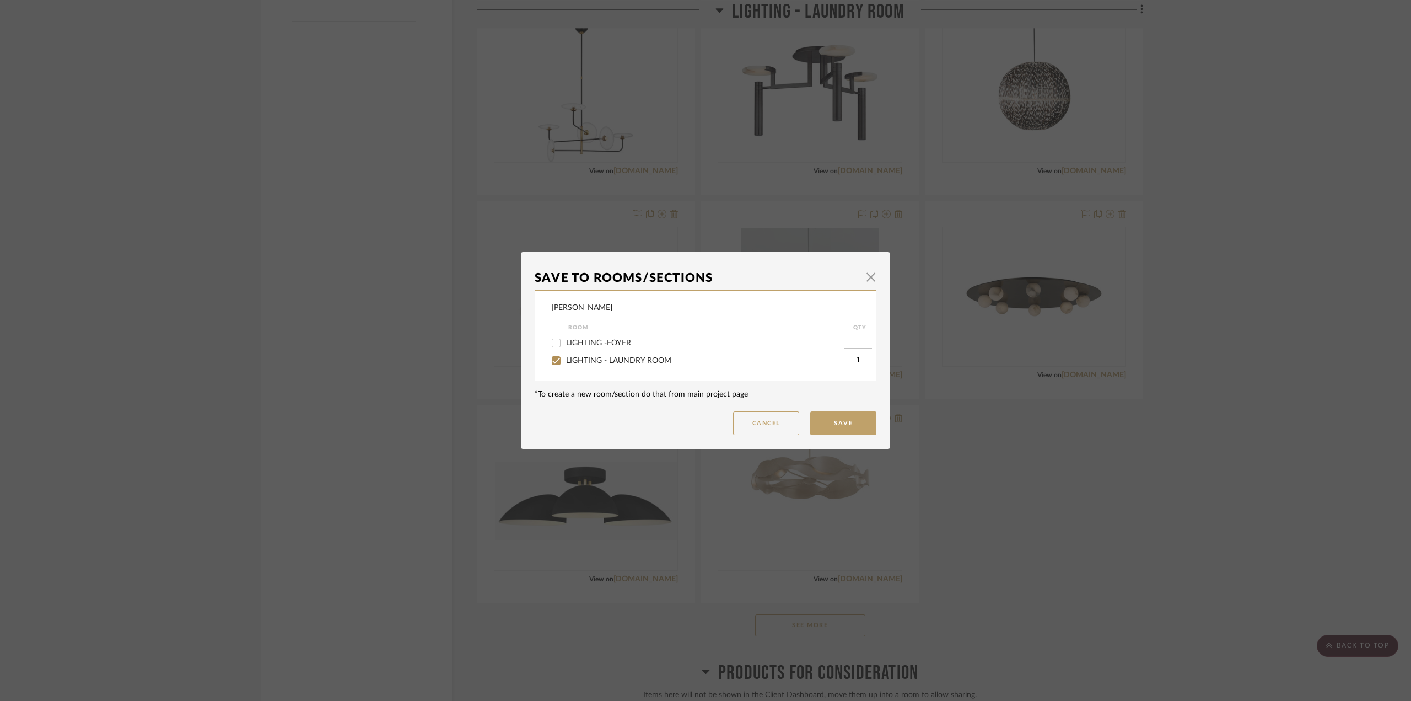
click at [608, 363] on span "LIGHTING - LAUNDRY ROOM" at bounding box center [618, 361] width 105 height 8
click at [565, 363] on input "LIGHTING - LAUNDRY ROOM" at bounding box center [556, 361] width 18 height 18
checkbox input "false"
click at [815, 419] on button "Save" at bounding box center [843, 423] width 66 height 24
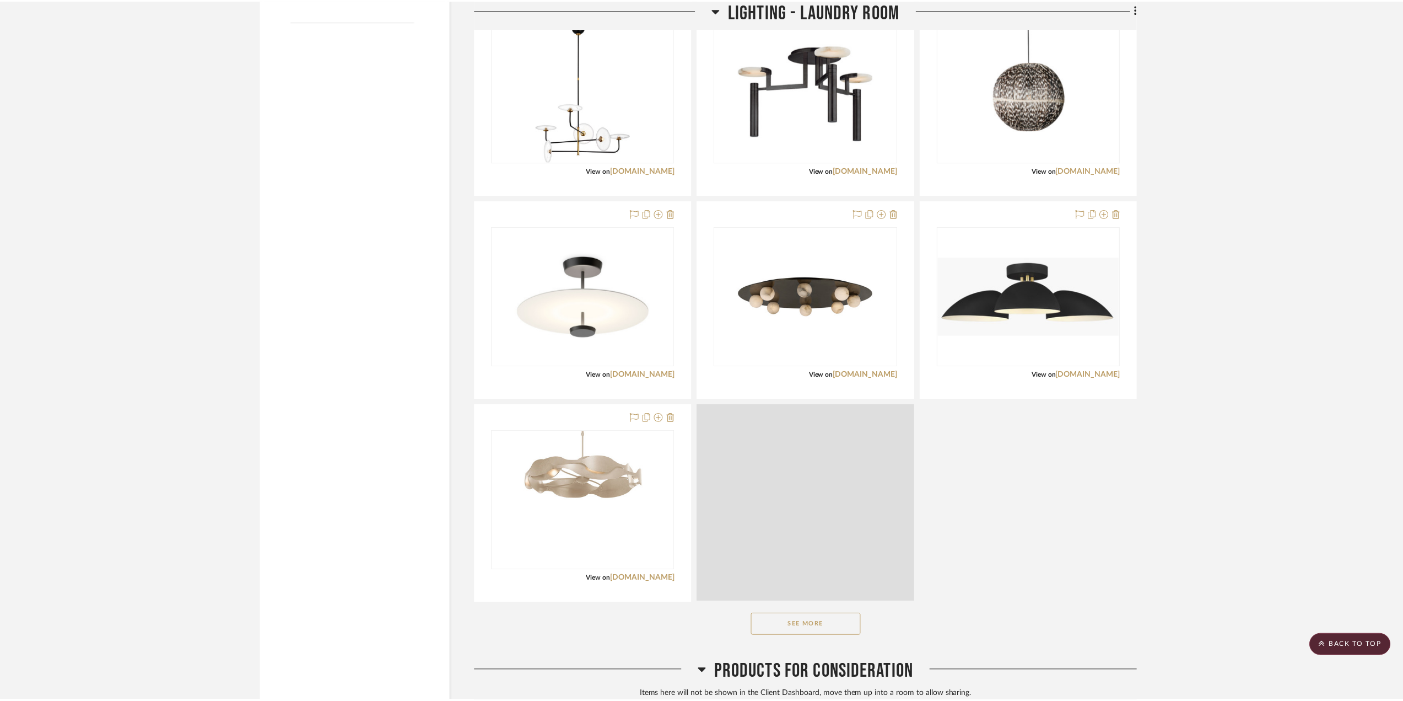
scroll to position [1418, 0]
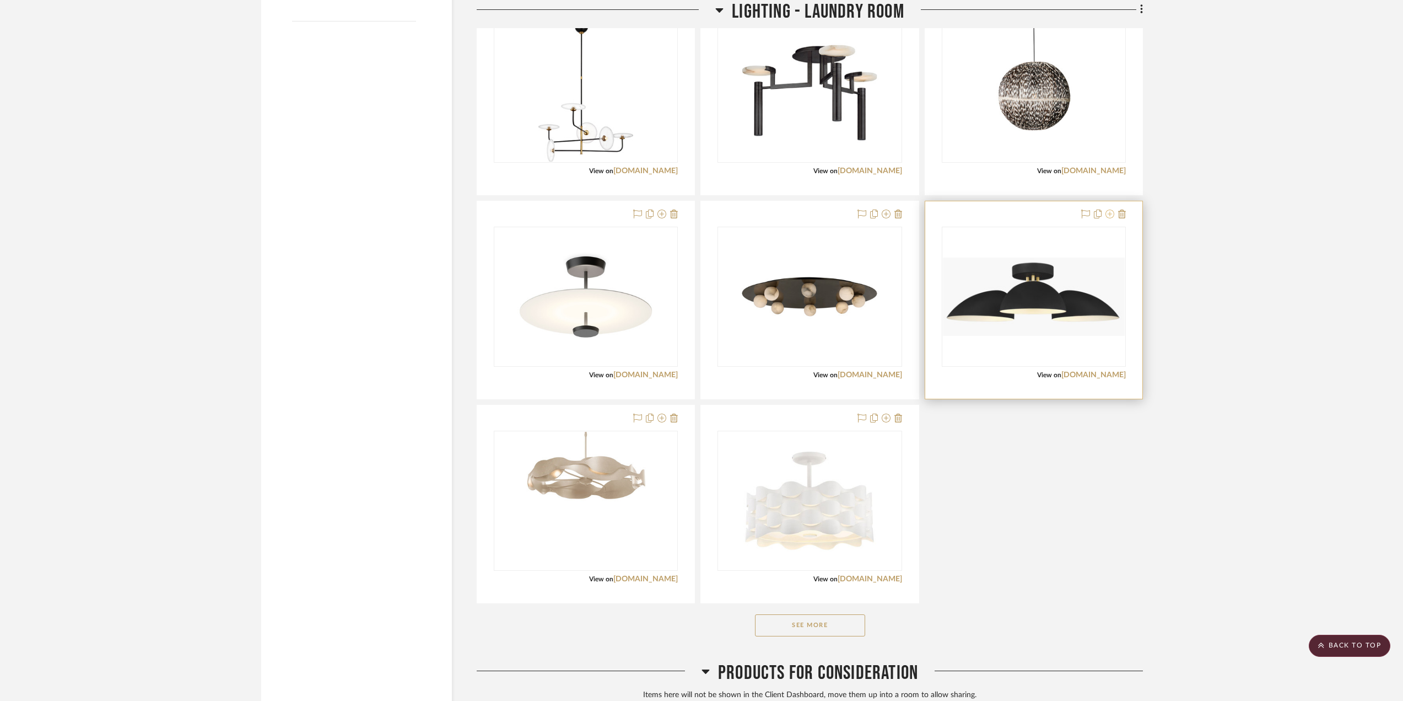
click at [1111, 213] on icon at bounding box center [1110, 213] width 9 height 9
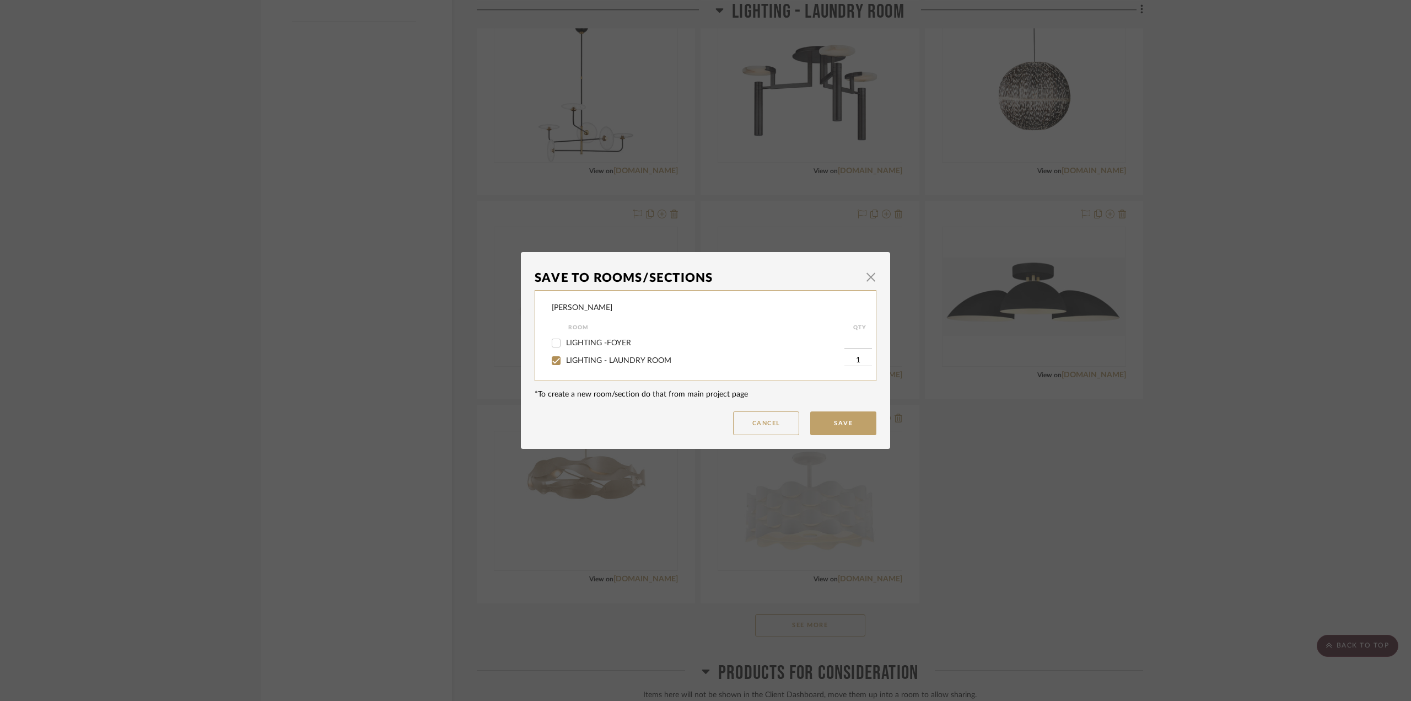
click at [643, 361] on span "LIGHTING - LAUNDRY ROOM" at bounding box center [618, 361] width 105 height 8
click at [565, 361] on input "LIGHTING - LAUNDRY ROOM" at bounding box center [556, 361] width 18 height 18
checkbox input "false"
click at [871, 426] on button "Save" at bounding box center [843, 423] width 66 height 24
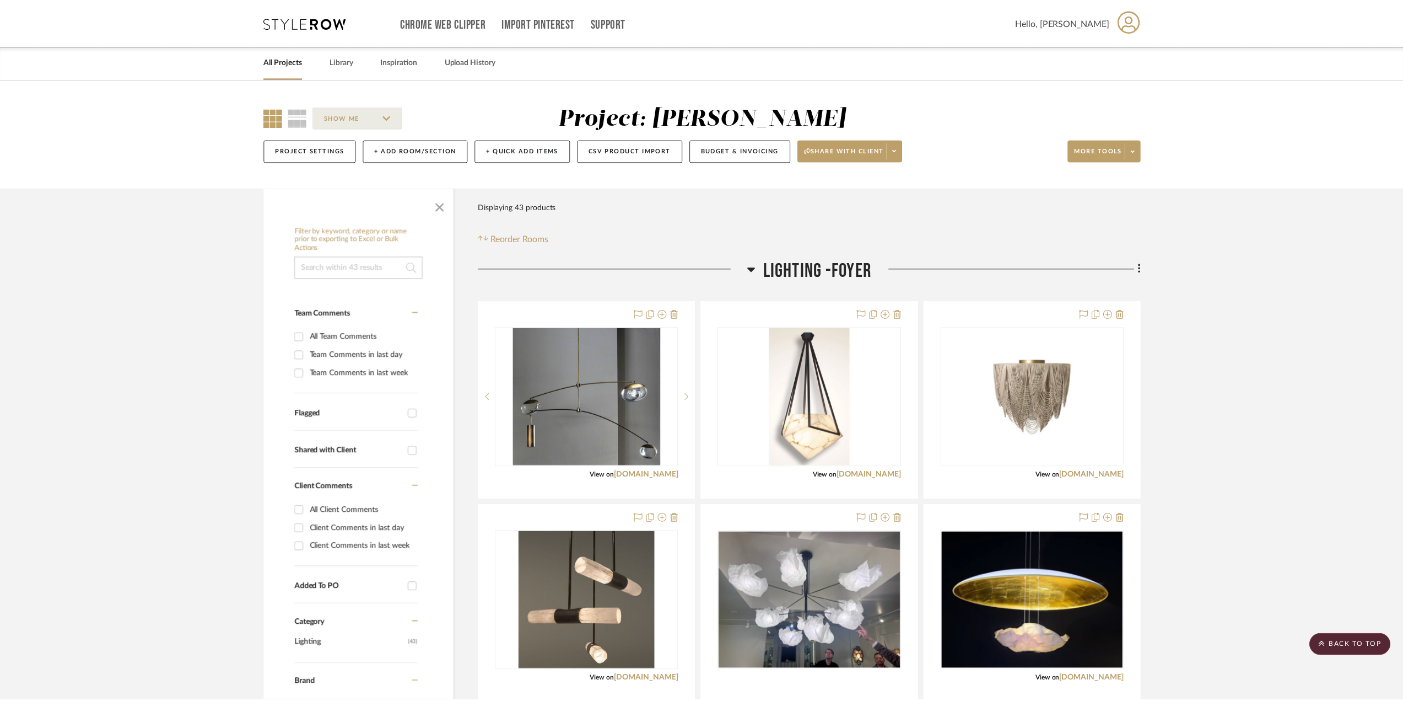
scroll to position [1418, 0]
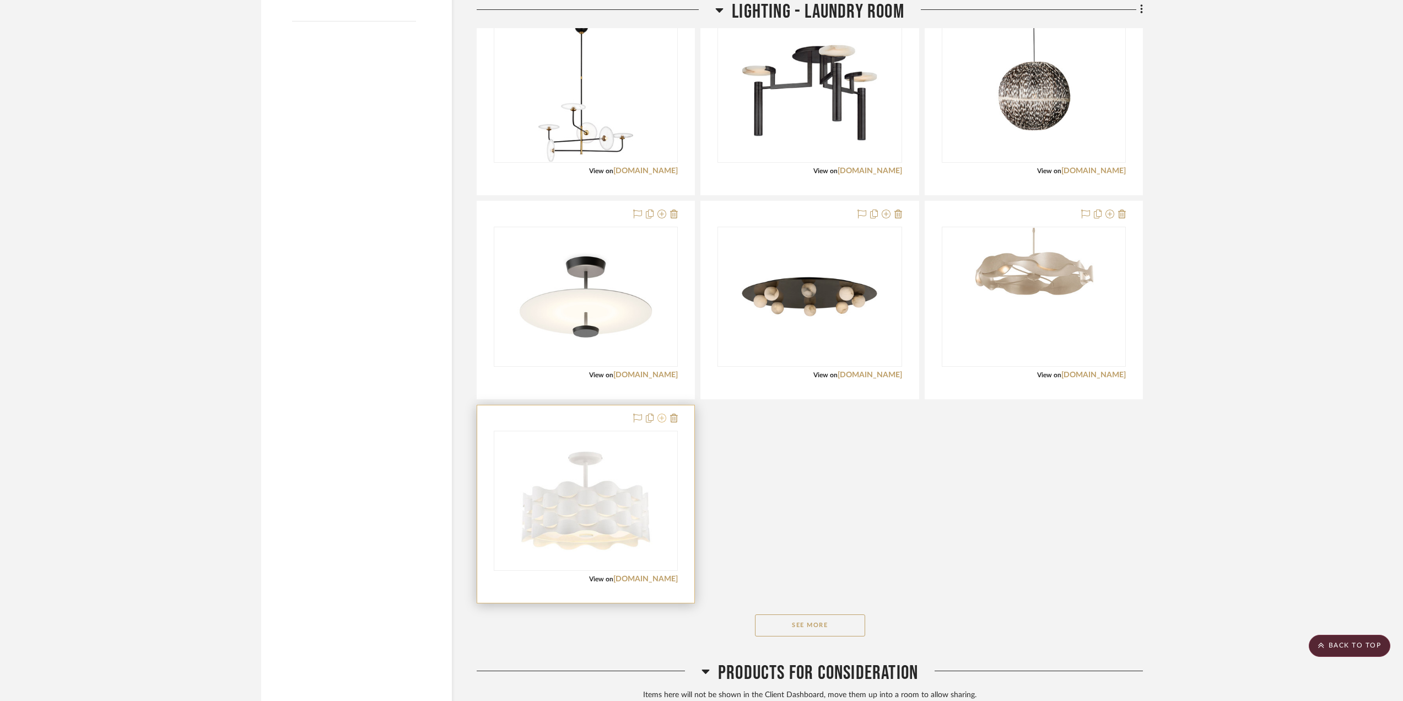
click at [662, 422] on icon at bounding box center [662, 417] width 9 height 9
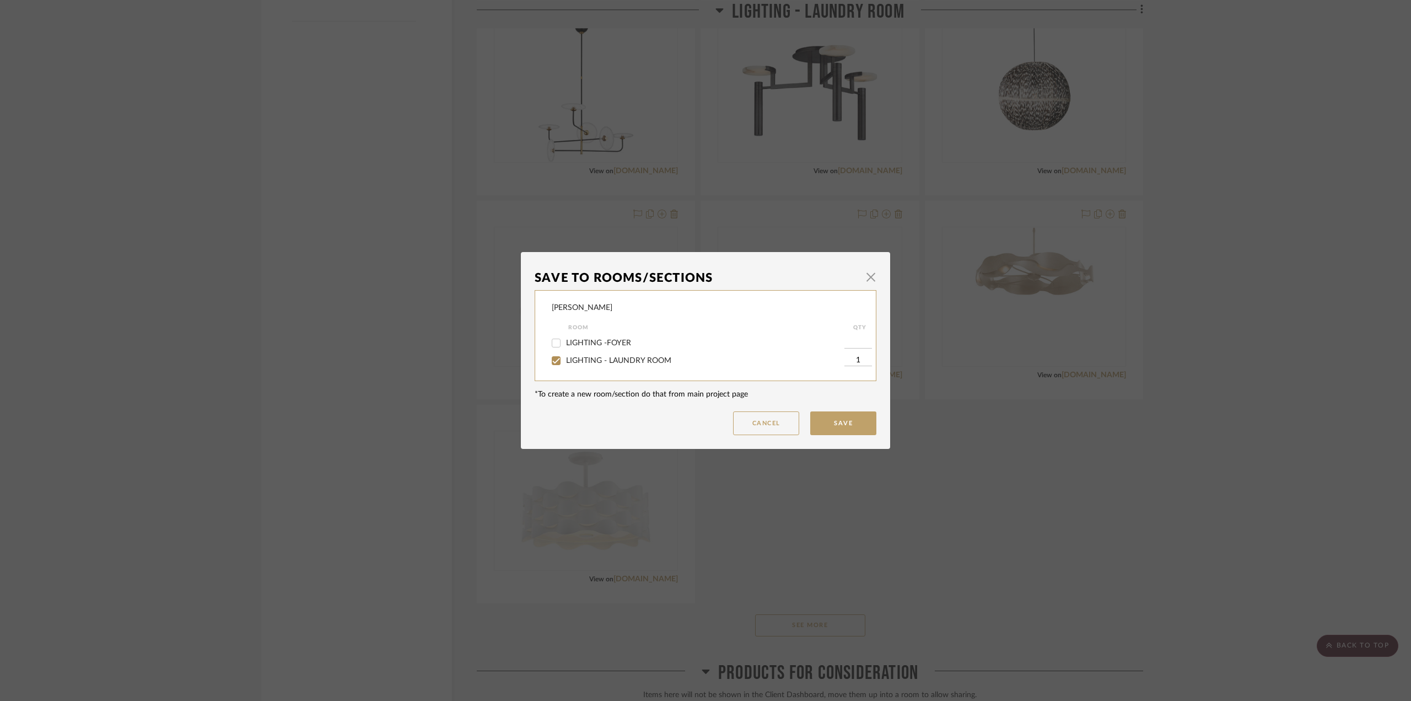
click at [620, 359] on span "LIGHTING - LAUNDRY ROOM" at bounding box center [618, 361] width 105 height 8
click at [565, 359] on input "LIGHTING - LAUNDRY ROOM" at bounding box center [556, 361] width 18 height 18
checkbox input "false"
click at [812, 420] on button "Save" at bounding box center [843, 423] width 66 height 24
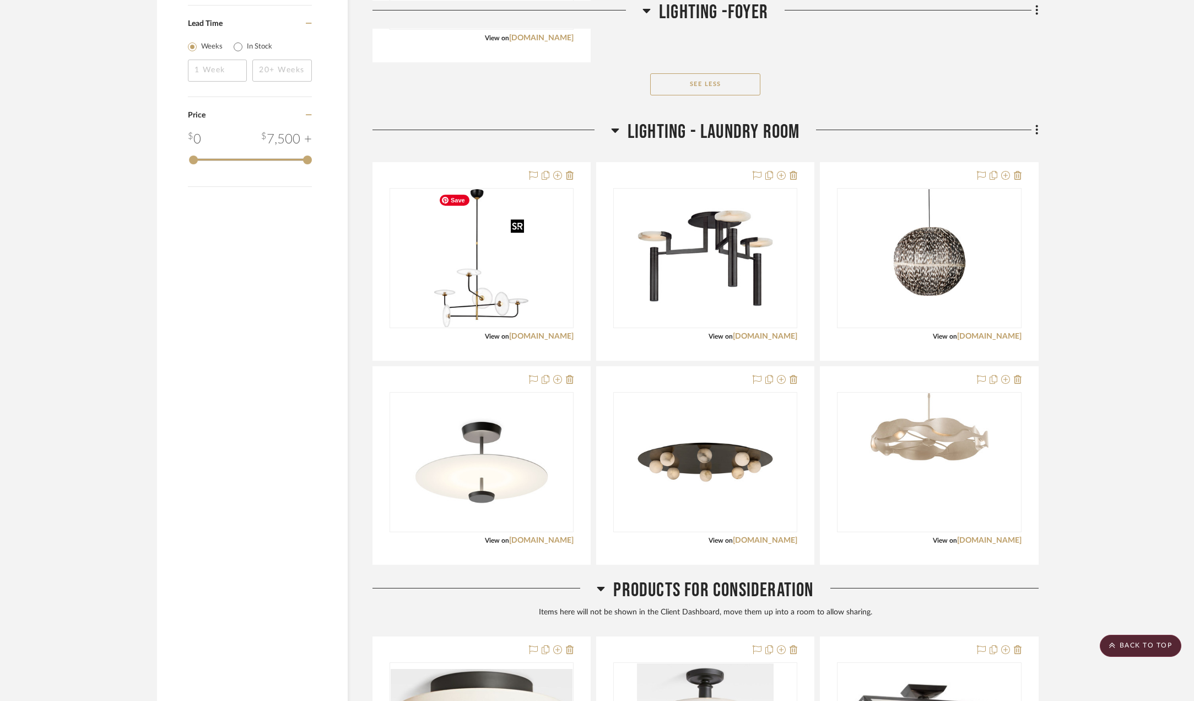
scroll to position [1198, 0]
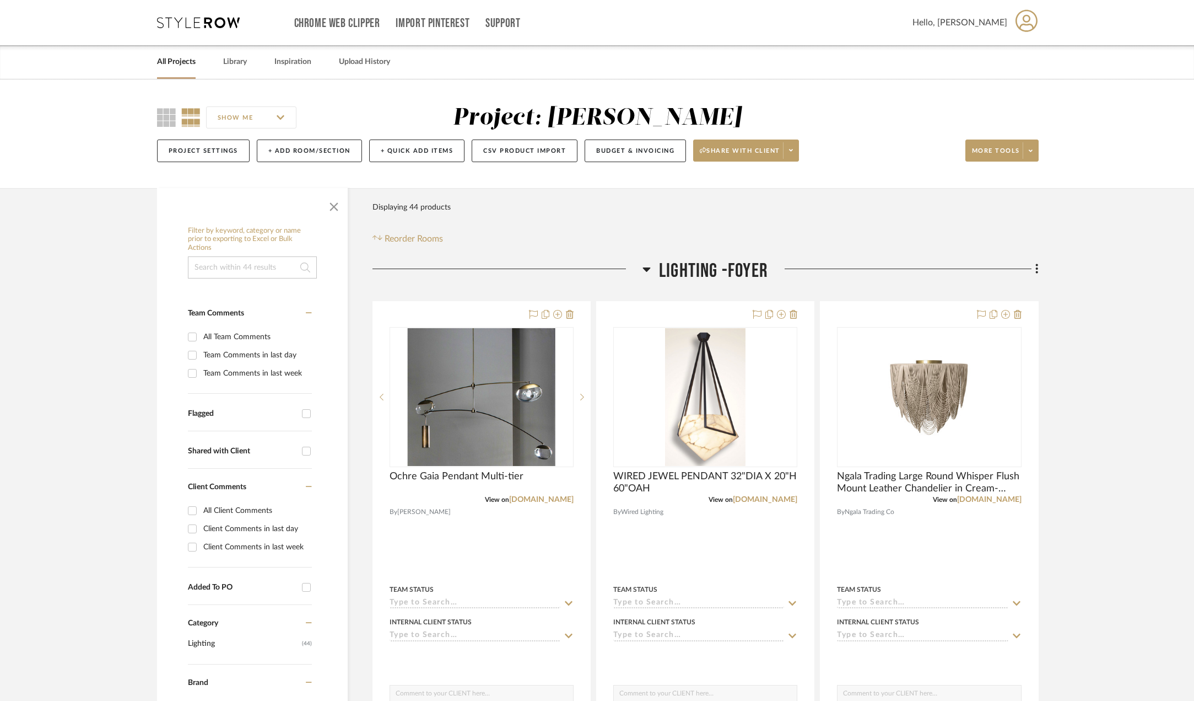
click at [644, 268] on icon at bounding box center [647, 269] width 8 height 4
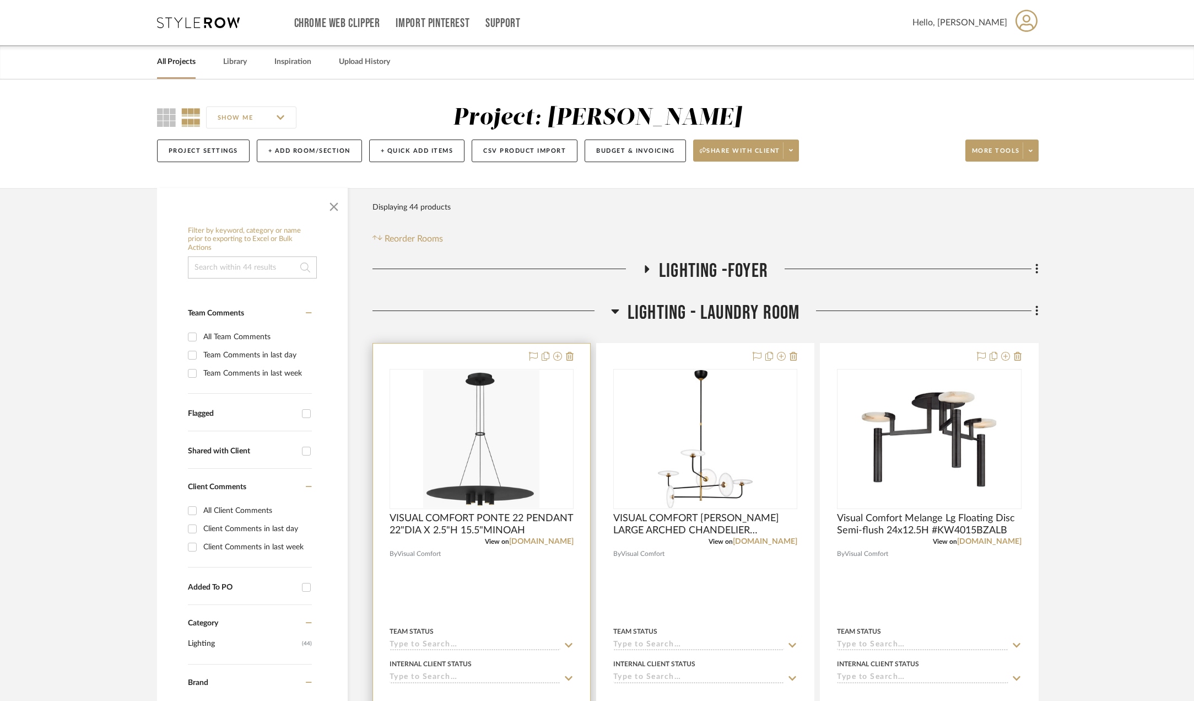
scroll to position [276, 0]
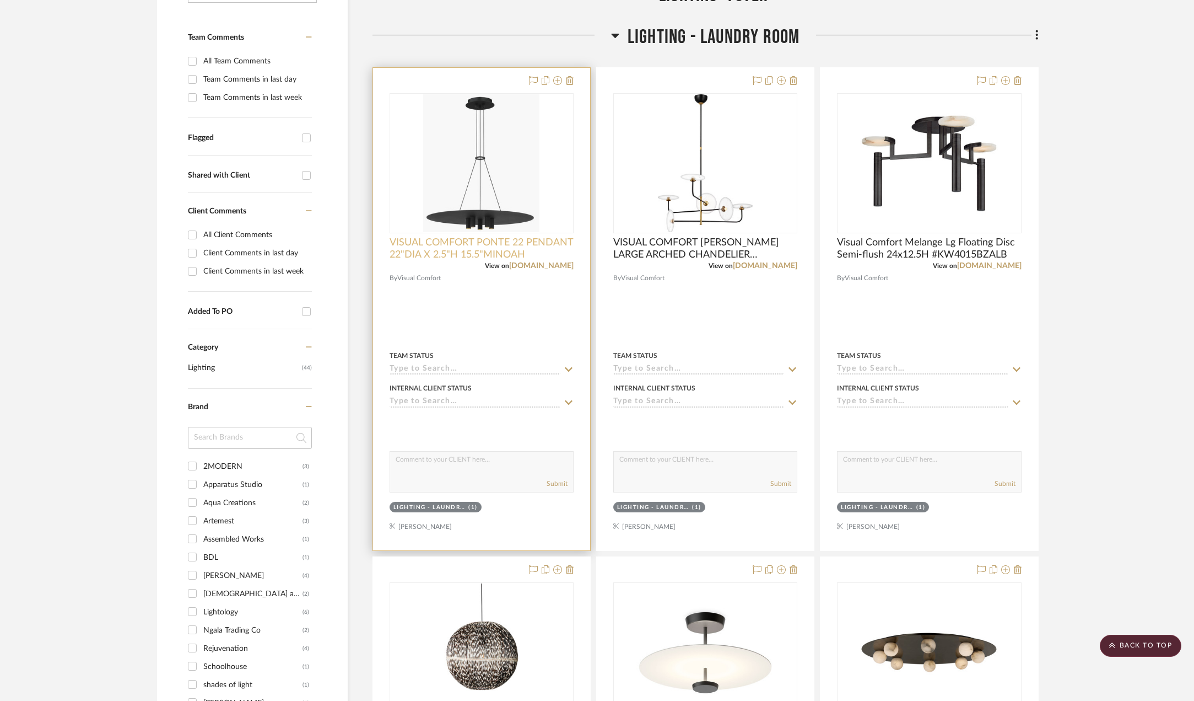
click at [493, 255] on span "VISUAL COMFORT PONTE 22 PENDANT 22"DIA X 2.5"H 15.5"MINOAH" at bounding box center [482, 248] width 184 height 24
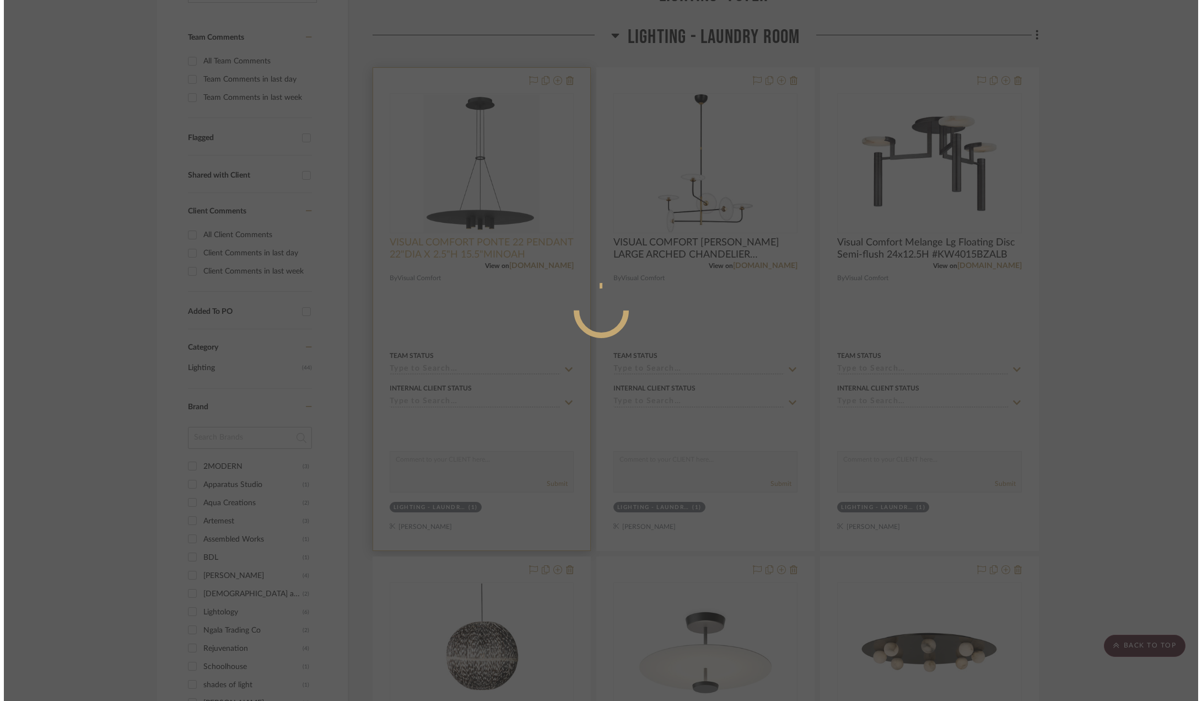
scroll to position [0, 0]
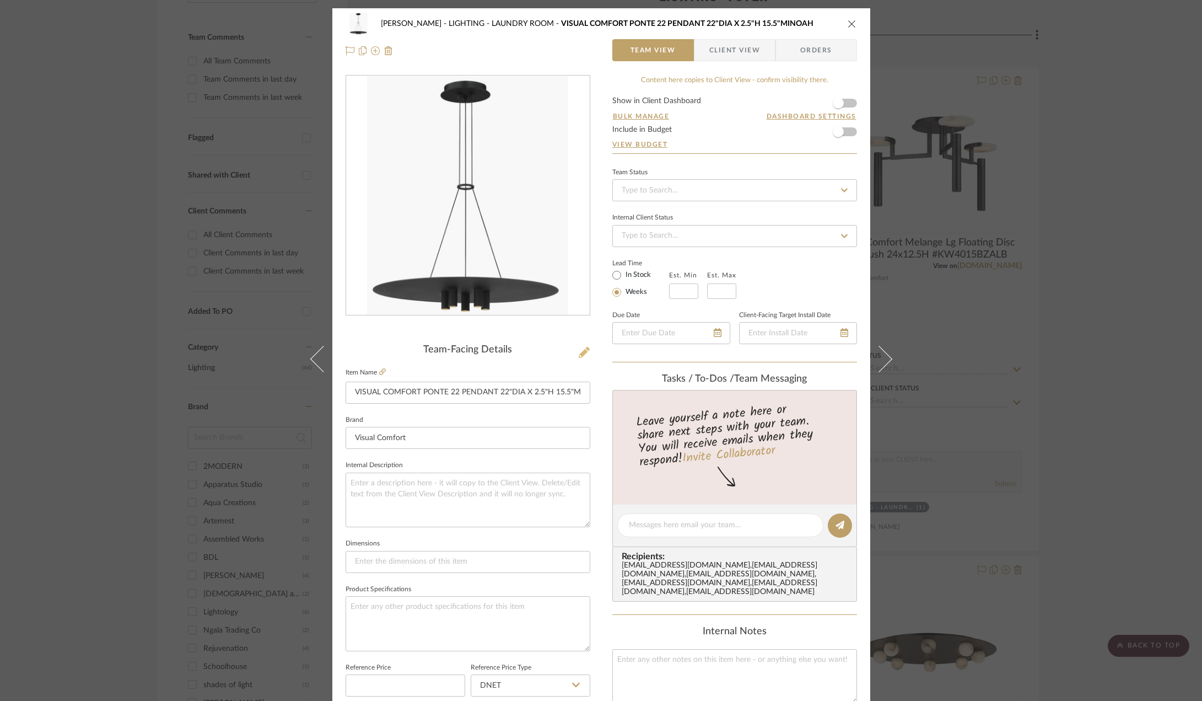
click at [579, 353] on icon at bounding box center [584, 352] width 11 height 11
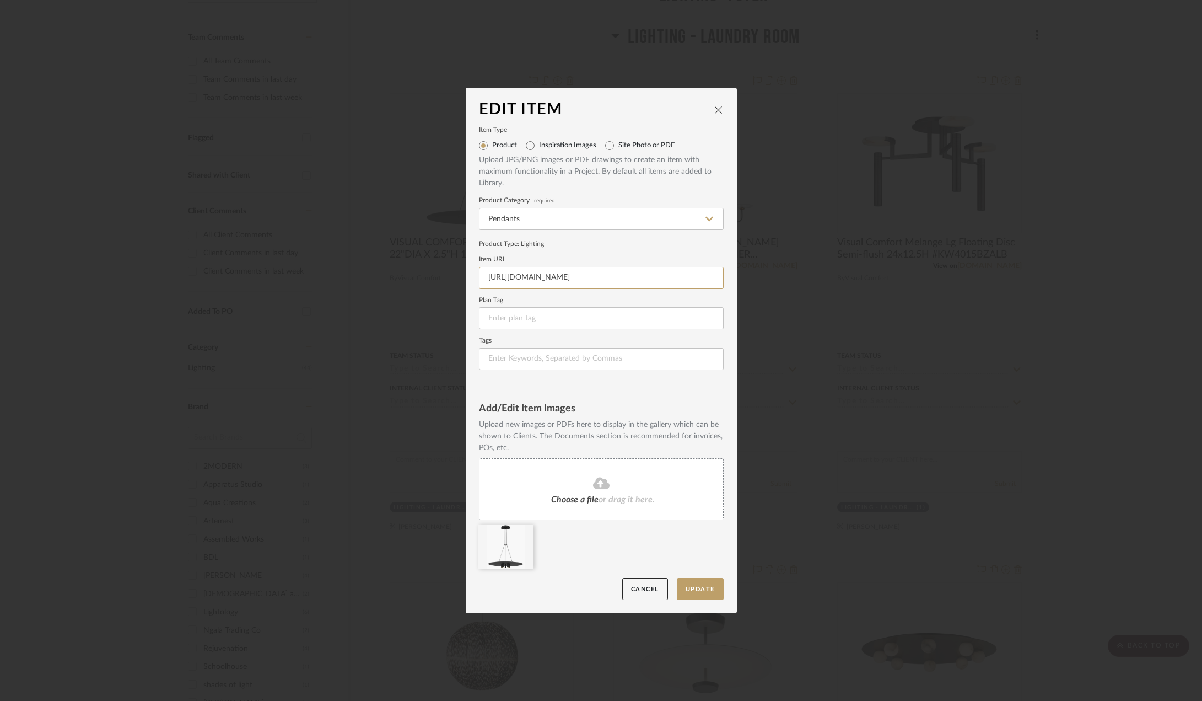
scroll to position [0, 153]
drag, startPoint x: 482, startPoint y: 276, endPoint x: 794, endPoint y: 273, distance: 312.0
click at [794, 273] on div "Edit Item Item Type Product Inspiration Images Site Photo or PDF Upload JPG/PNG…" at bounding box center [601, 350] width 1202 height 701
paste input "ponte-22-pendant-700tdpnt22/?selected_product=700TDPNT22B-LED930-277#1661=12551…"
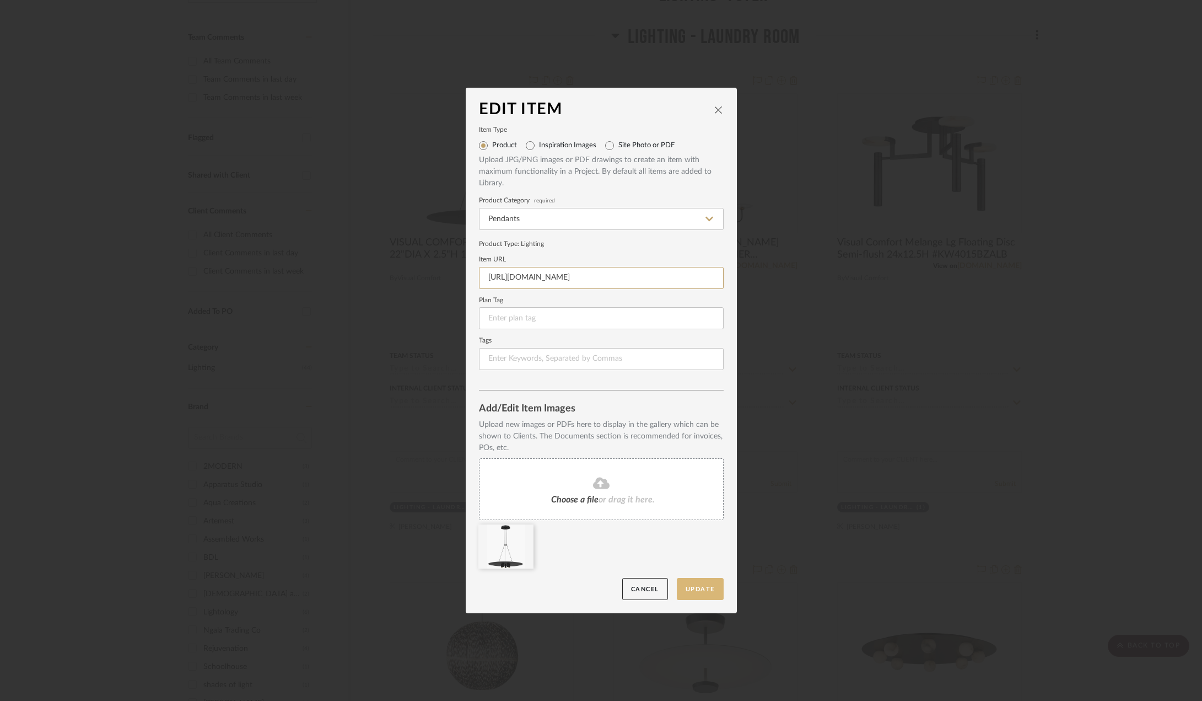
type input "[URL][DOMAIN_NAME]"
click at [698, 579] on button "Update" at bounding box center [700, 589] width 47 height 23
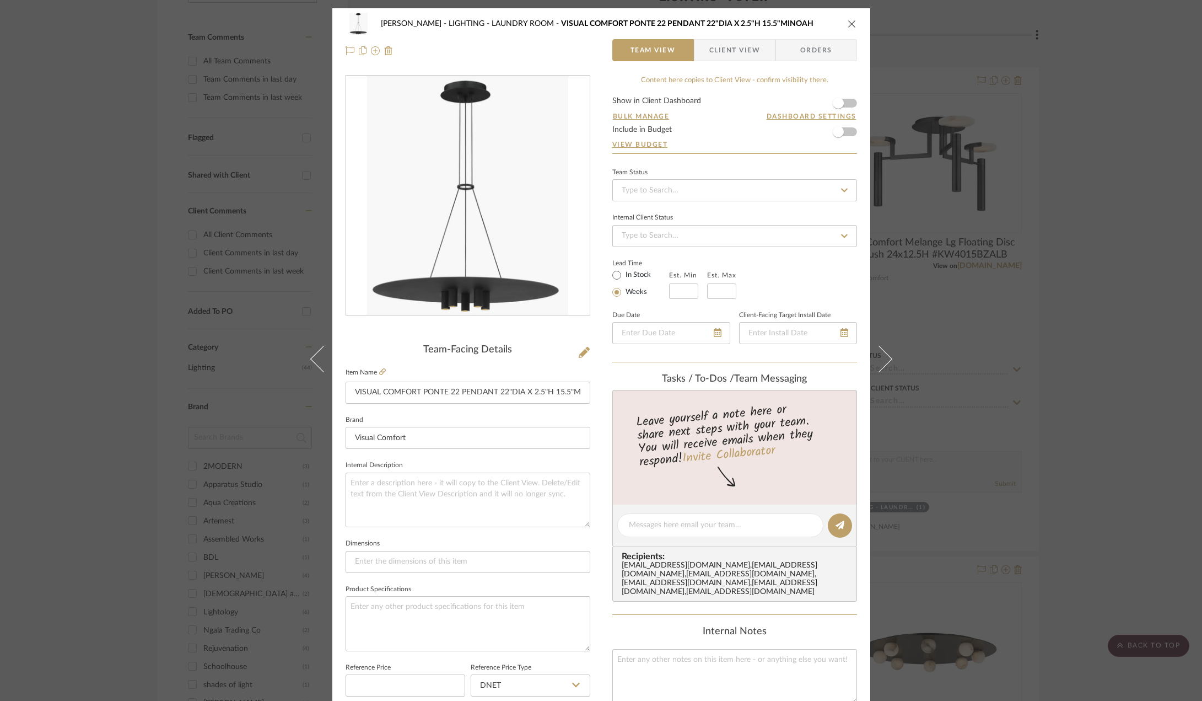
click at [854, 19] on div "Shapiro LIGHTING - LAUNDRY ROOM VISUAL COMFORT PONTE 22 PENDANT 22"DIA X 2.5"H …" at bounding box center [601, 37] width 538 height 58
click at [850, 21] on icon "close" at bounding box center [852, 23] width 9 height 9
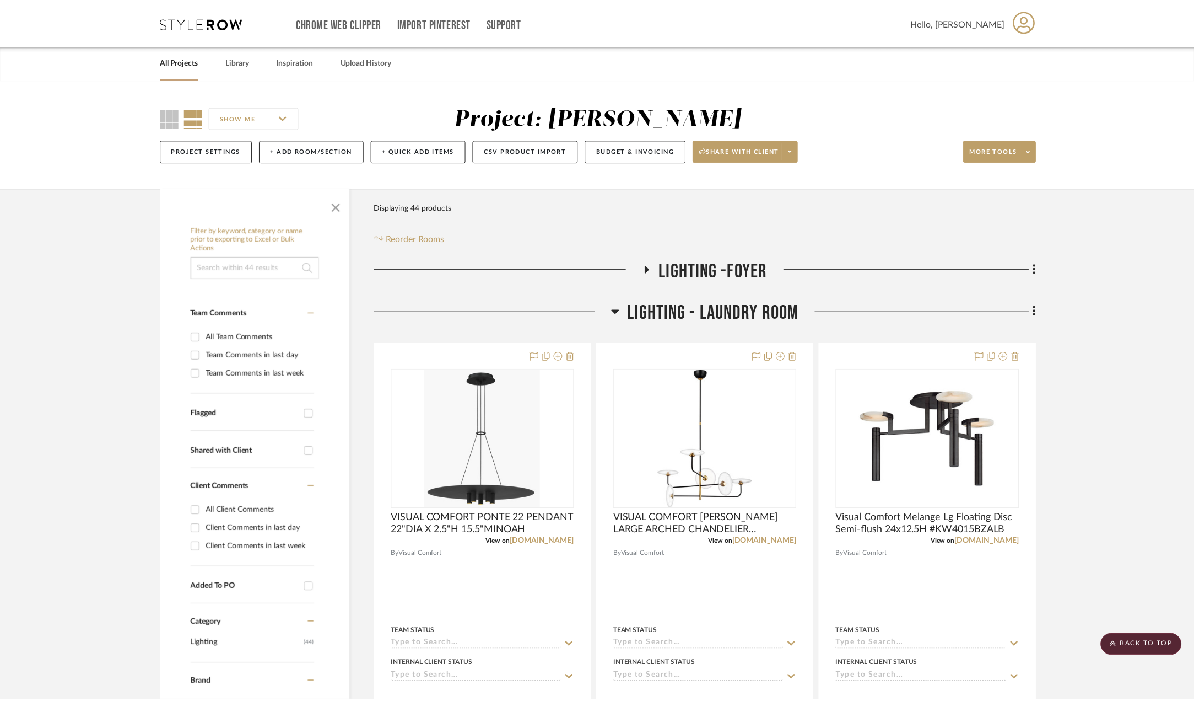
scroll to position [276, 0]
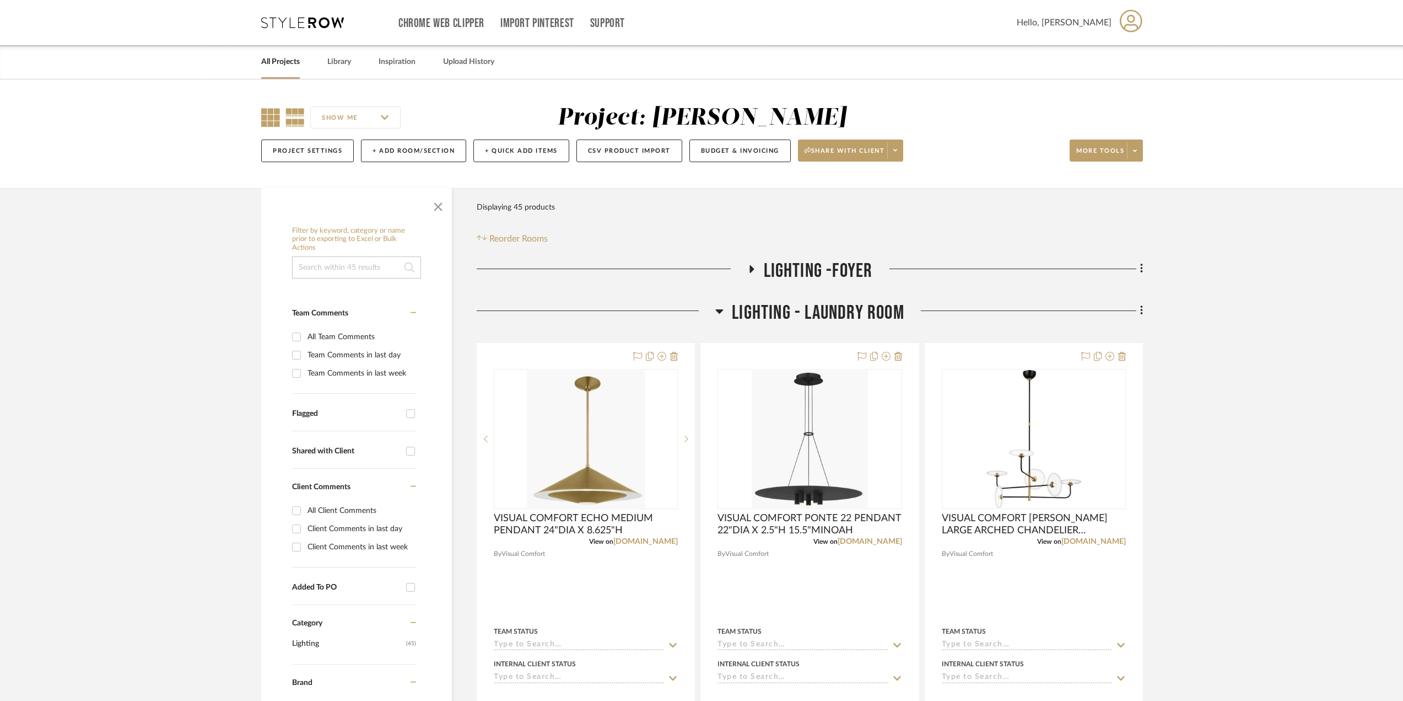
click at [277, 120] on icon at bounding box center [270, 117] width 19 height 19
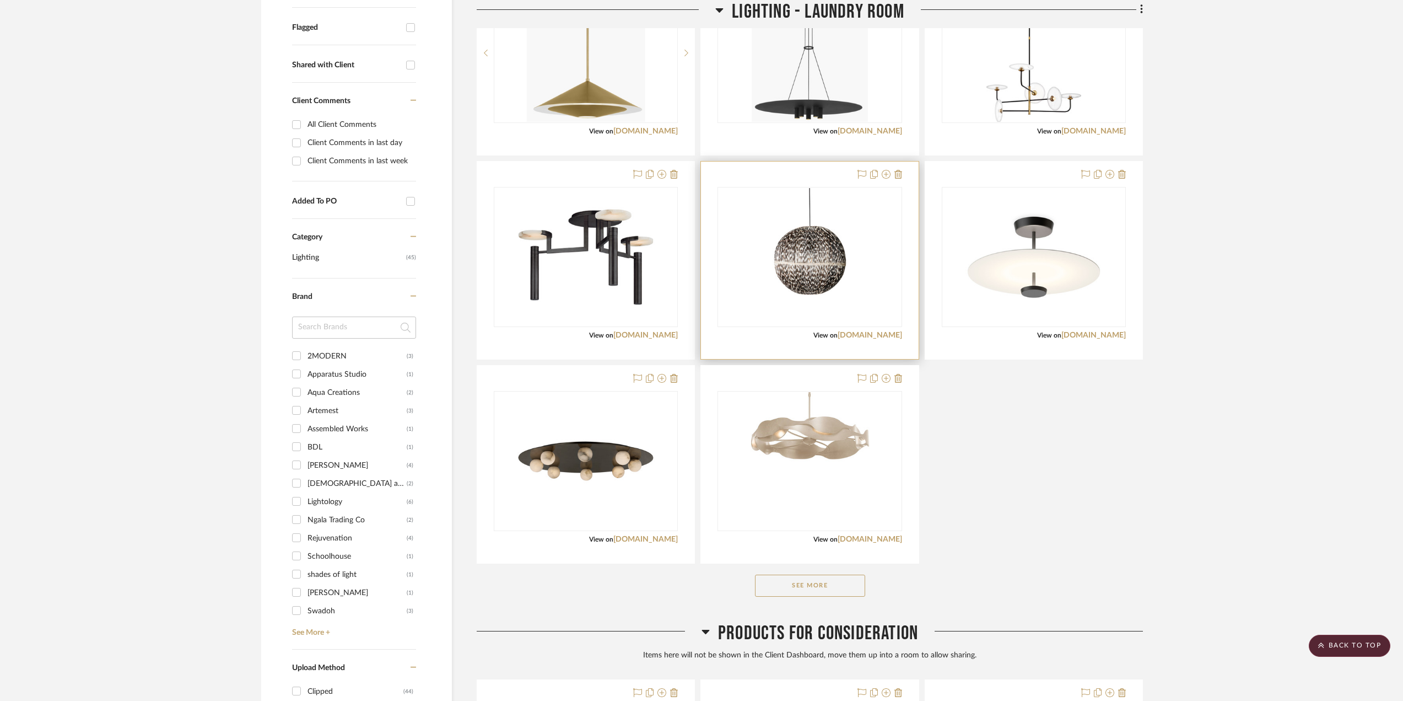
scroll to position [276, 0]
